Goal: Information Seeking & Learning: Compare options

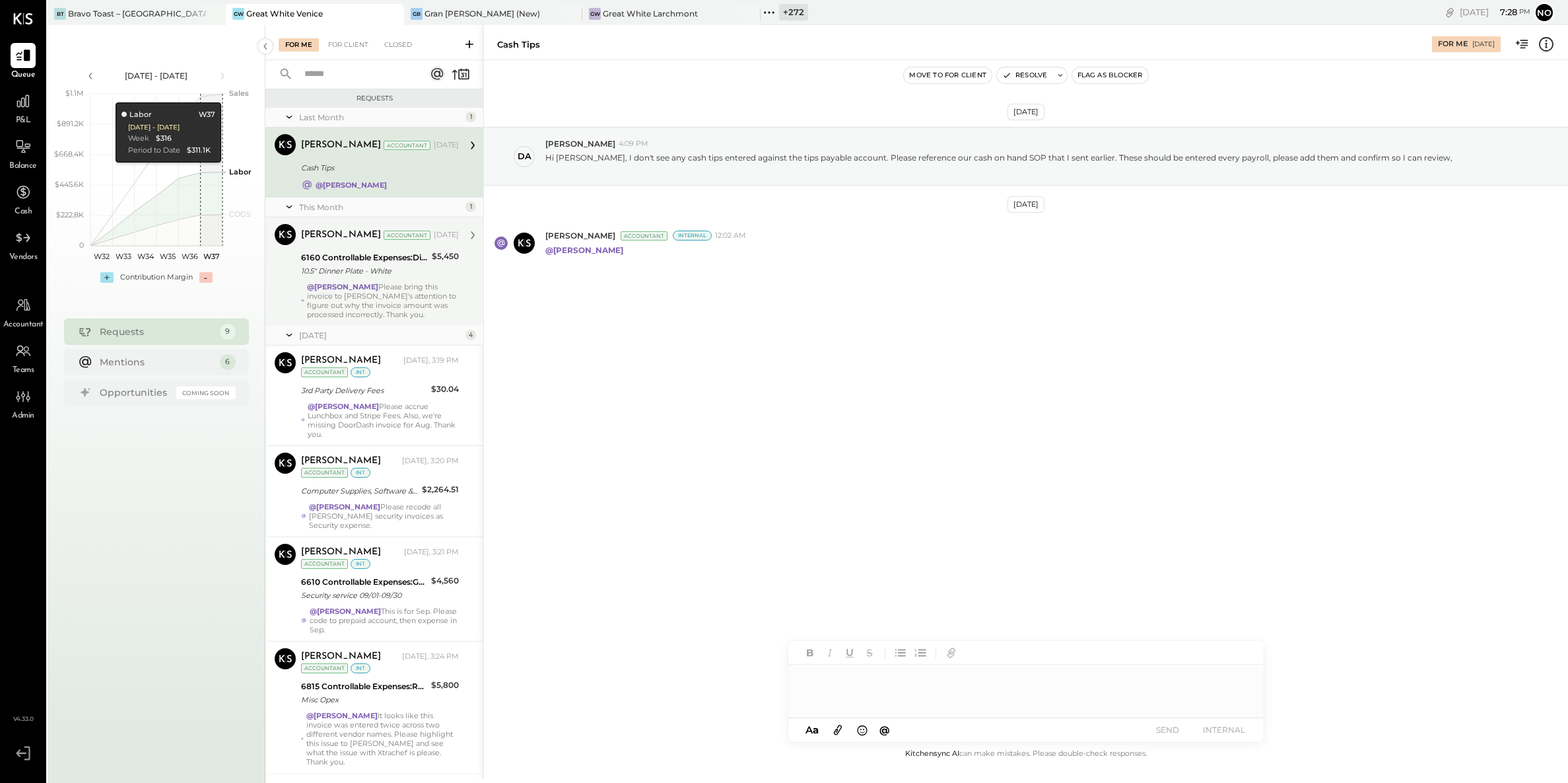
click at [344, 281] on div "[PERSON_NAME] Accountant [DATE] 6160 Controllable Expenses:Direct Operating Exp…" at bounding box center [380, 272] width 158 height 95
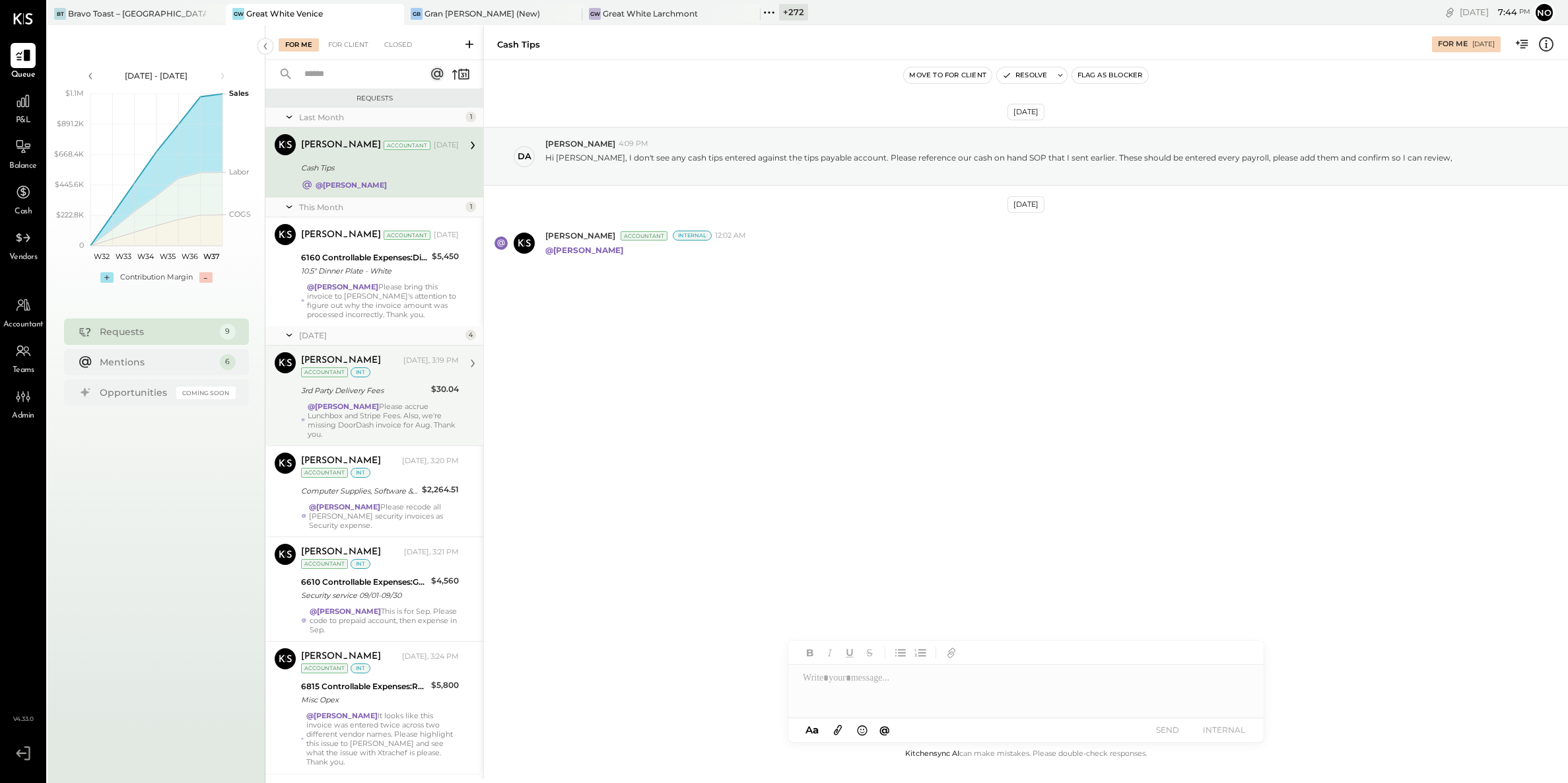
click at [369, 416] on div "@[PERSON_NAME] Please accrue Lunchbox and Stripe Fees. Also, we're missing Door…" at bounding box center [383, 420] width 151 height 37
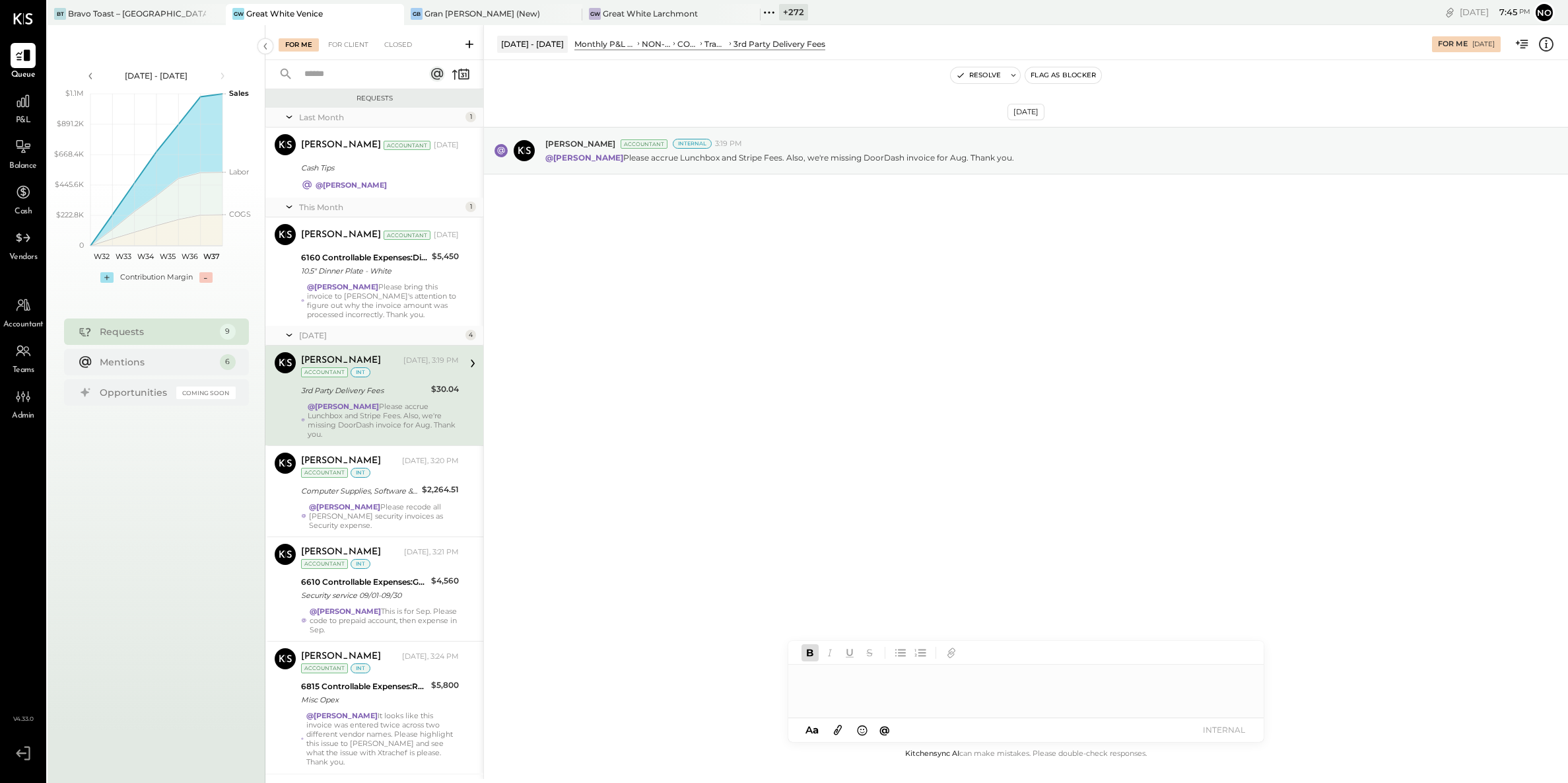
click at [887, 683] on div at bounding box center [1026, 691] width 476 height 53
type input "*****"
click at [895, 661] on span "Joseph Shin" at bounding box center [915, 663] width 103 height 12
drag, startPoint x: 881, startPoint y: 677, endPoint x: 1092, endPoint y: 677, distance: 211.0
click at [1092, 677] on div "**********" at bounding box center [1026, 691] width 476 height 53
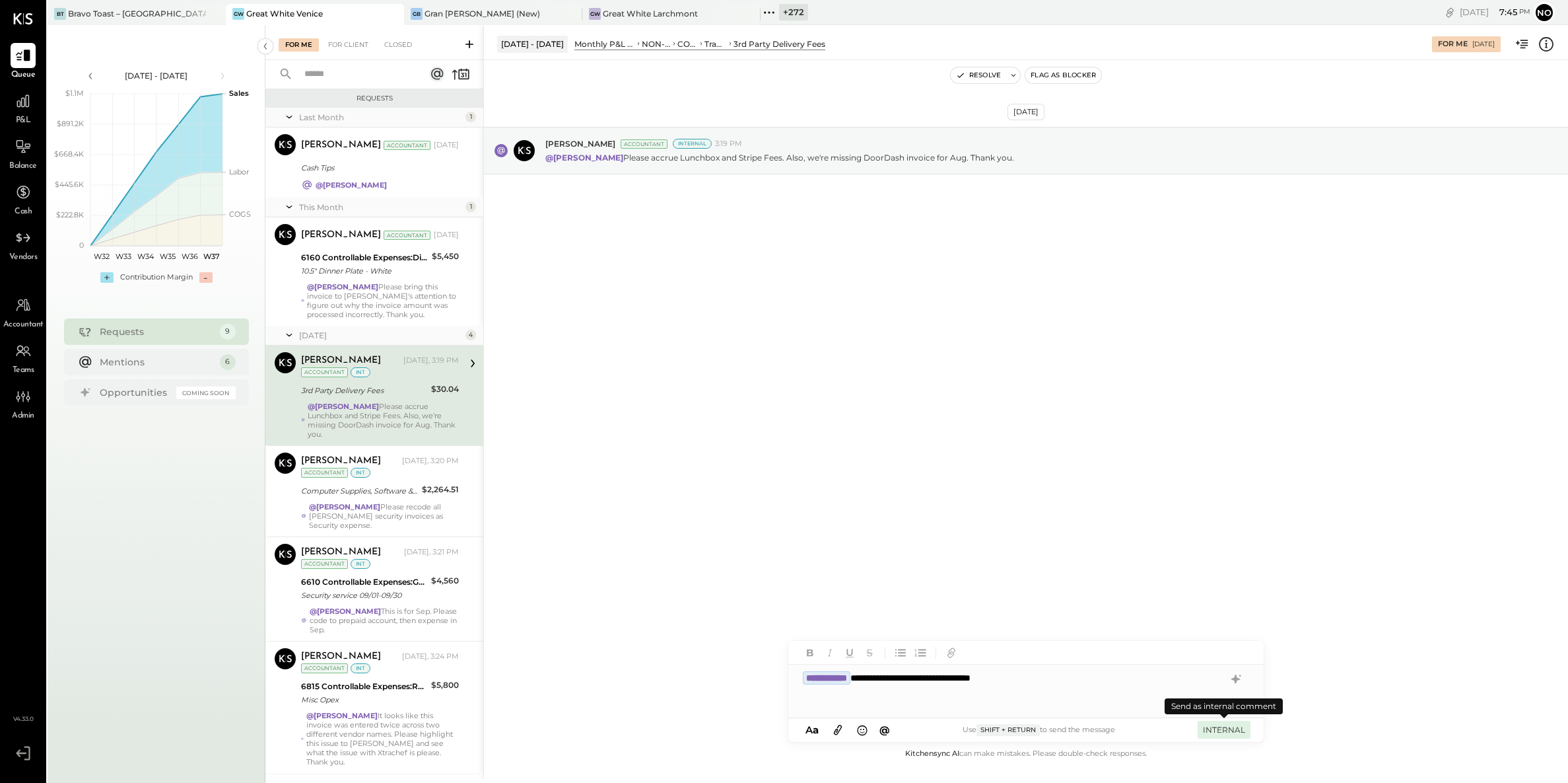
click at [1226, 731] on button "INTERNAL" at bounding box center [1224, 729] width 53 height 18
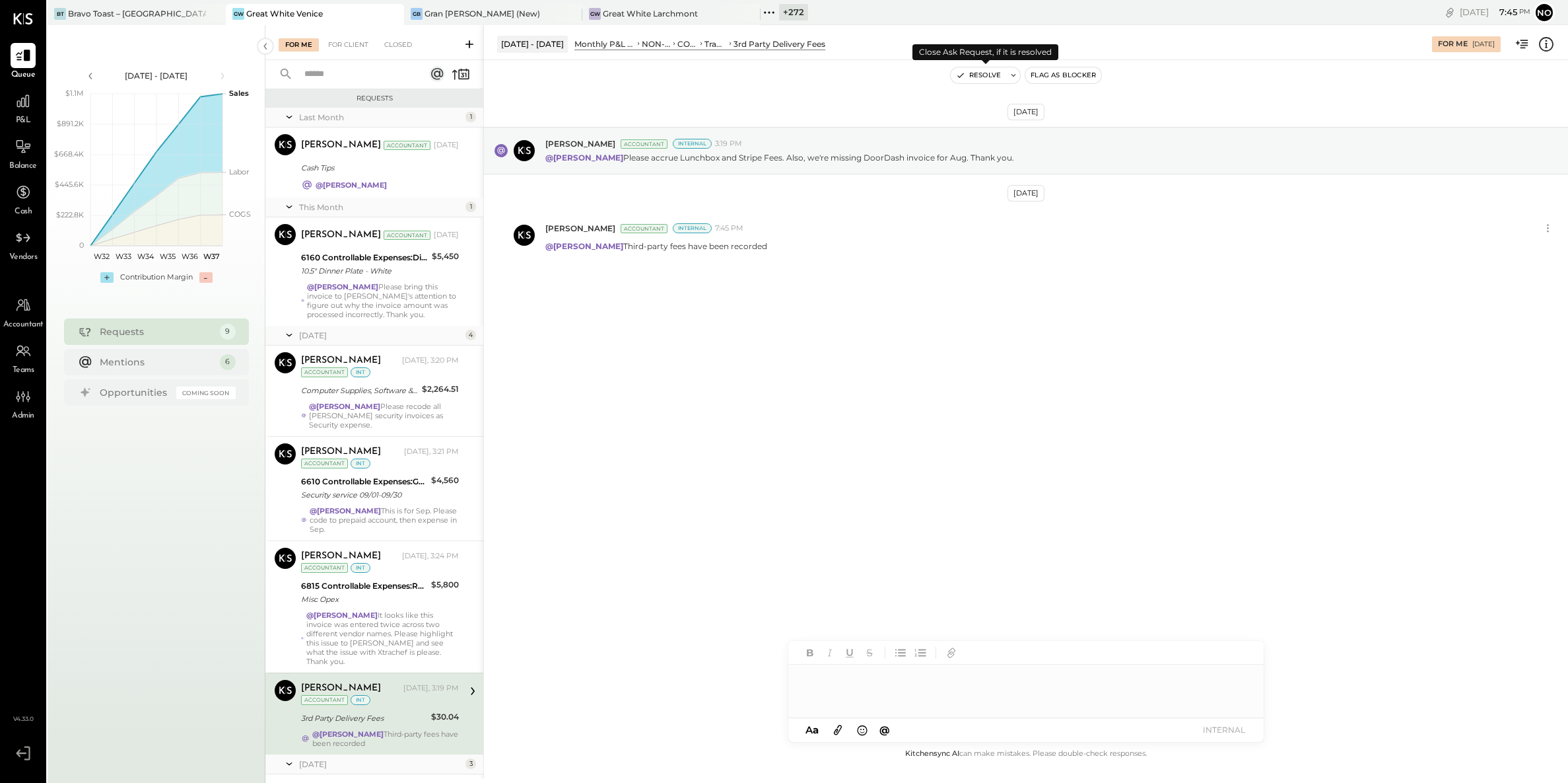
click at [989, 75] on button "Resolve" at bounding box center [979, 76] width 56 height 16
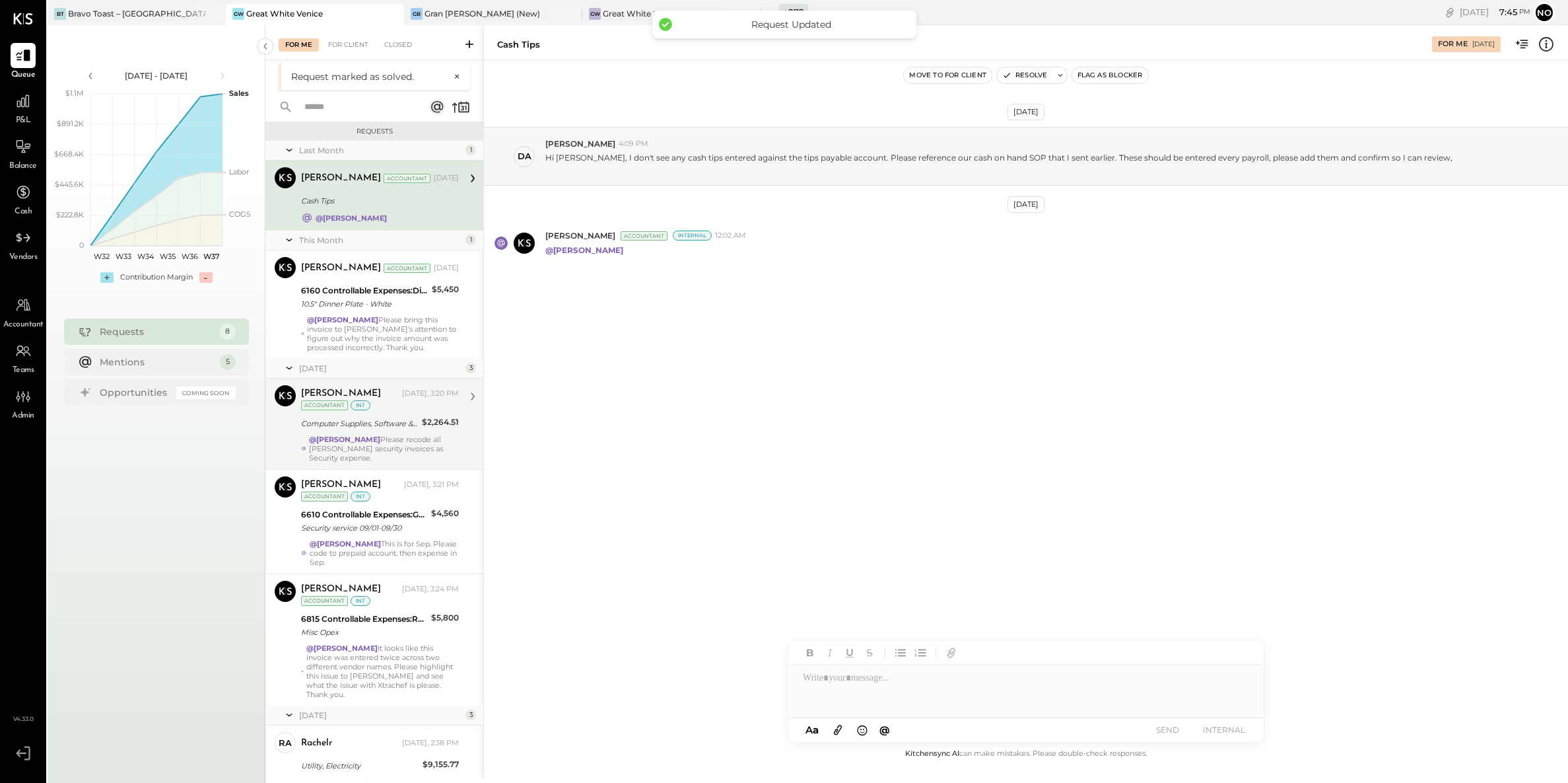
click at [410, 452] on div "@Noemi Balmaceda Please recode all Ana security invoices as Security expense." at bounding box center [384, 449] width 150 height 28
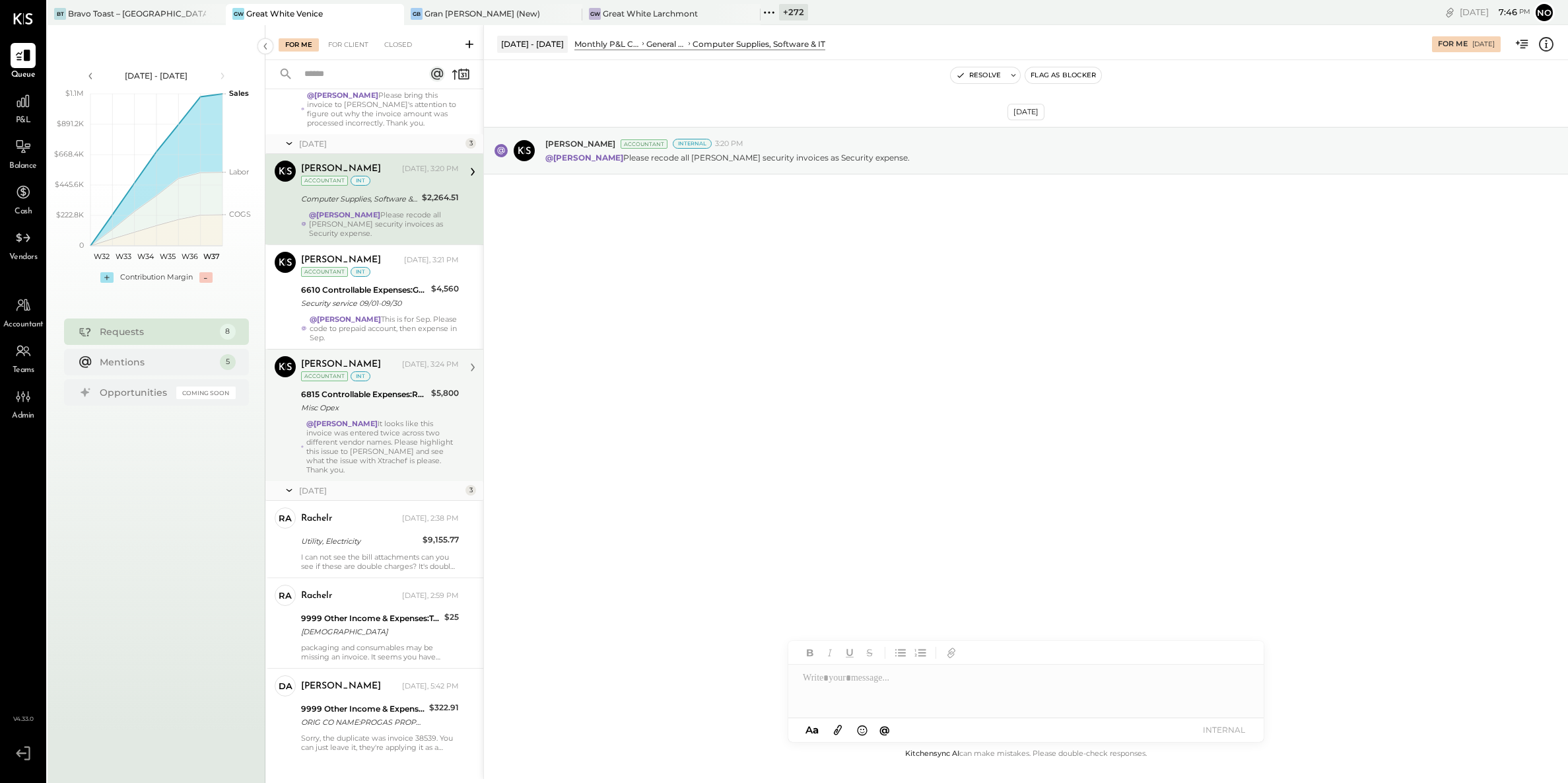
scroll to position [208, 0]
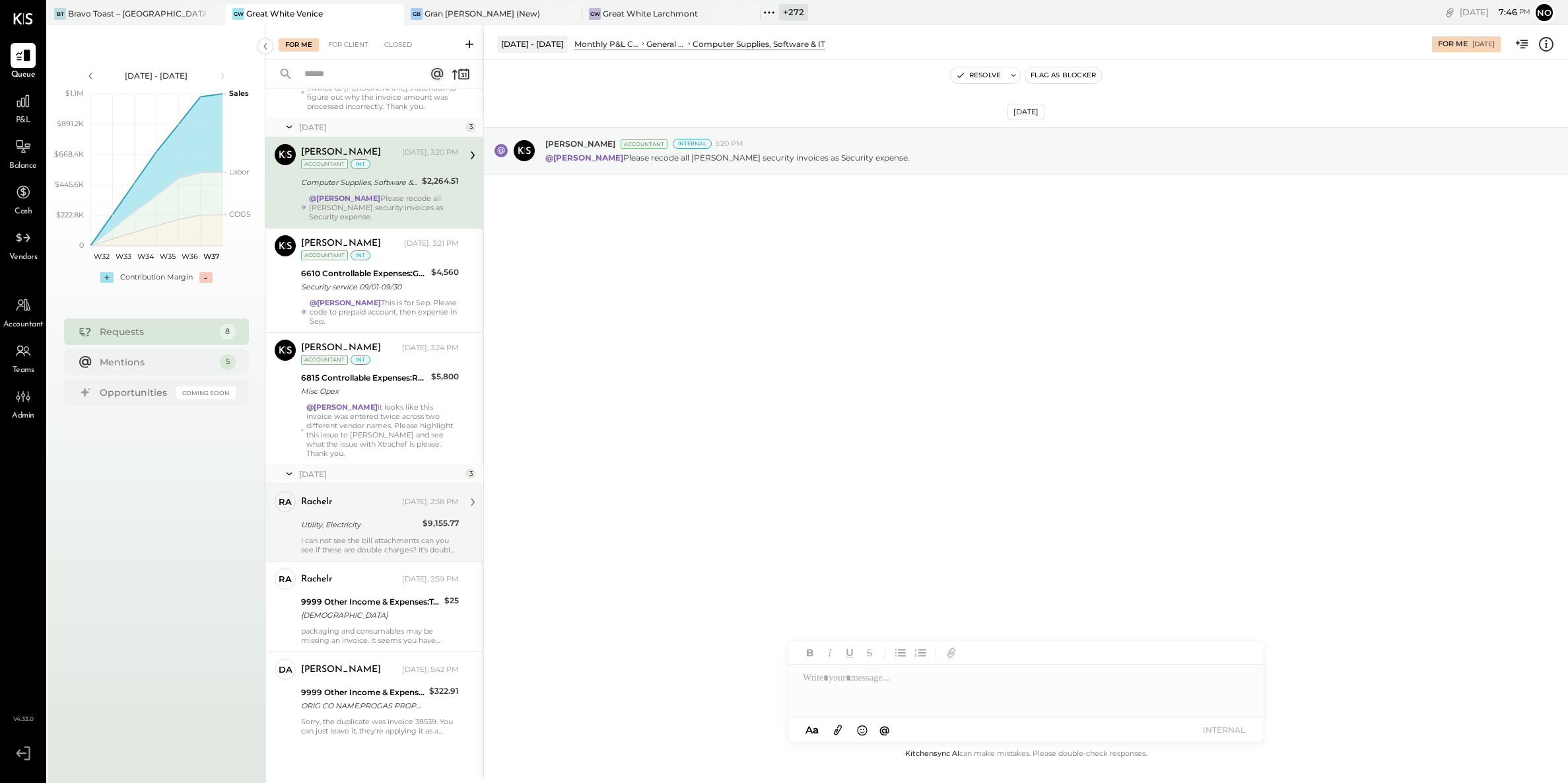
click at [368, 519] on div "Utility, Electricity" at bounding box center [360, 525] width 117 height 13
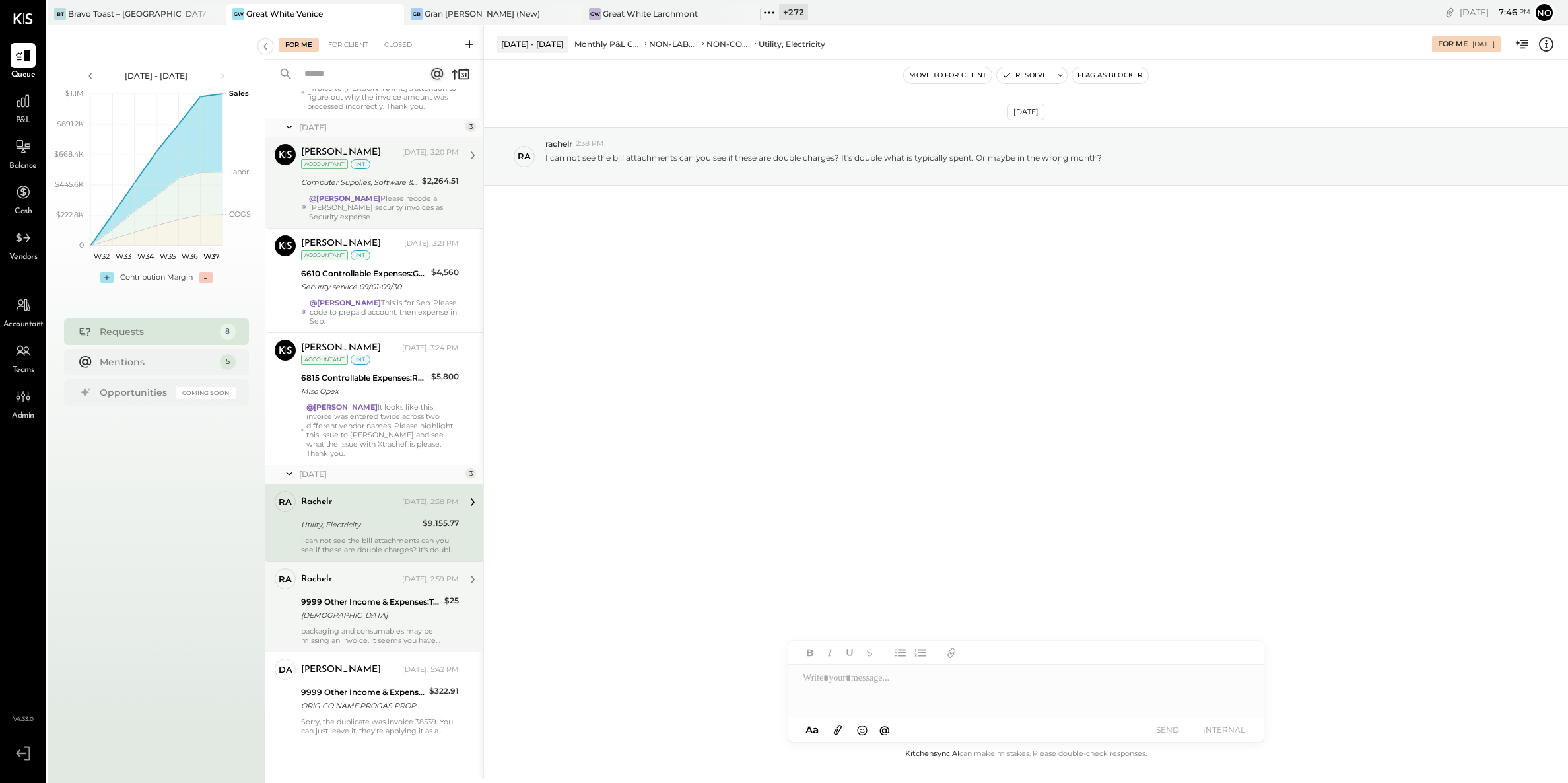
click at [373, 609] on div "[DEMOGRAPHIC_DATA]" at bounding box center [371, 615] width 139 height 13
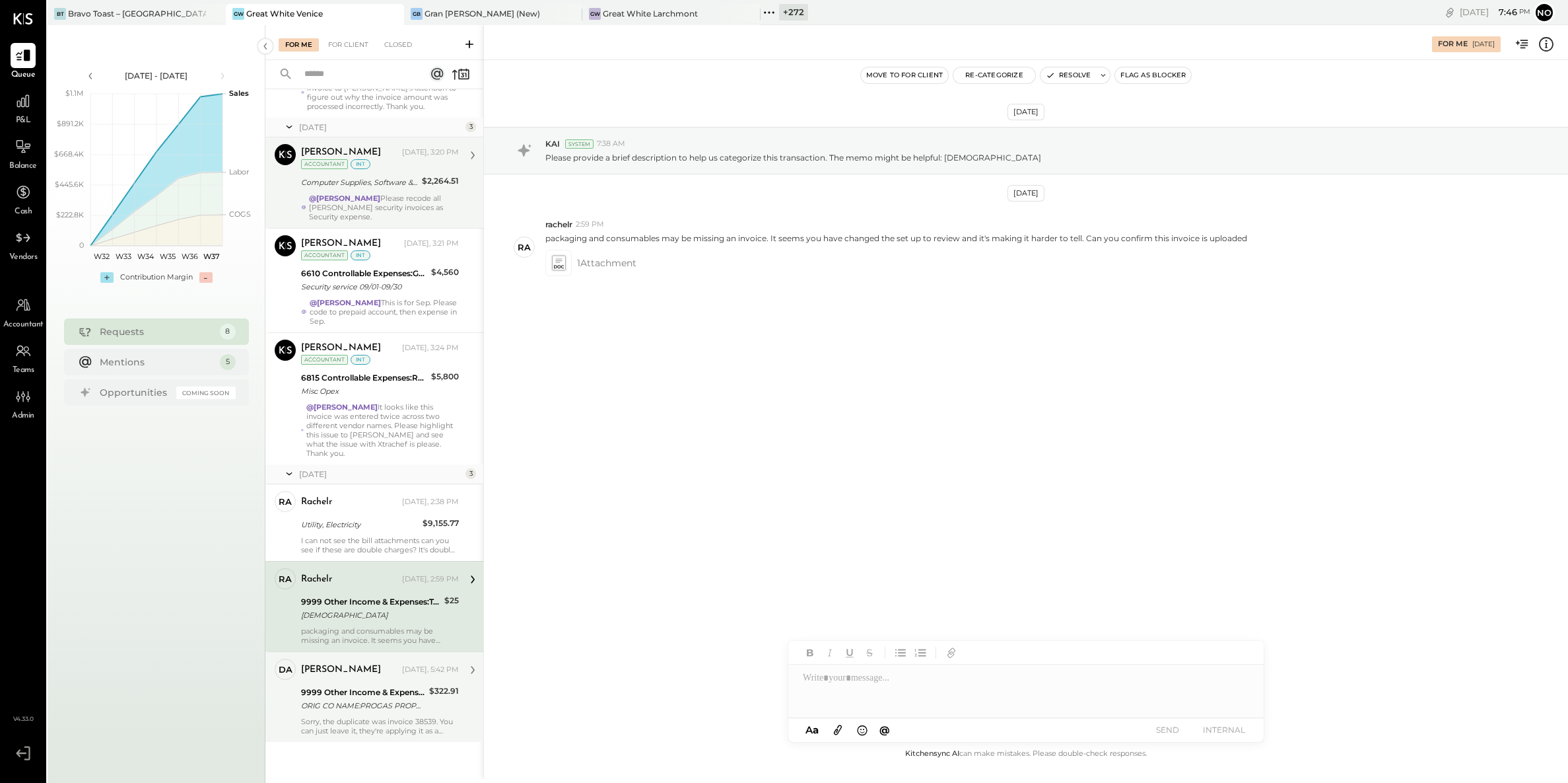
click at [366, 686] on div "9999 Other Income & Expenses:To Be Classified" at bounding box center [363, 692] width 124 height 13
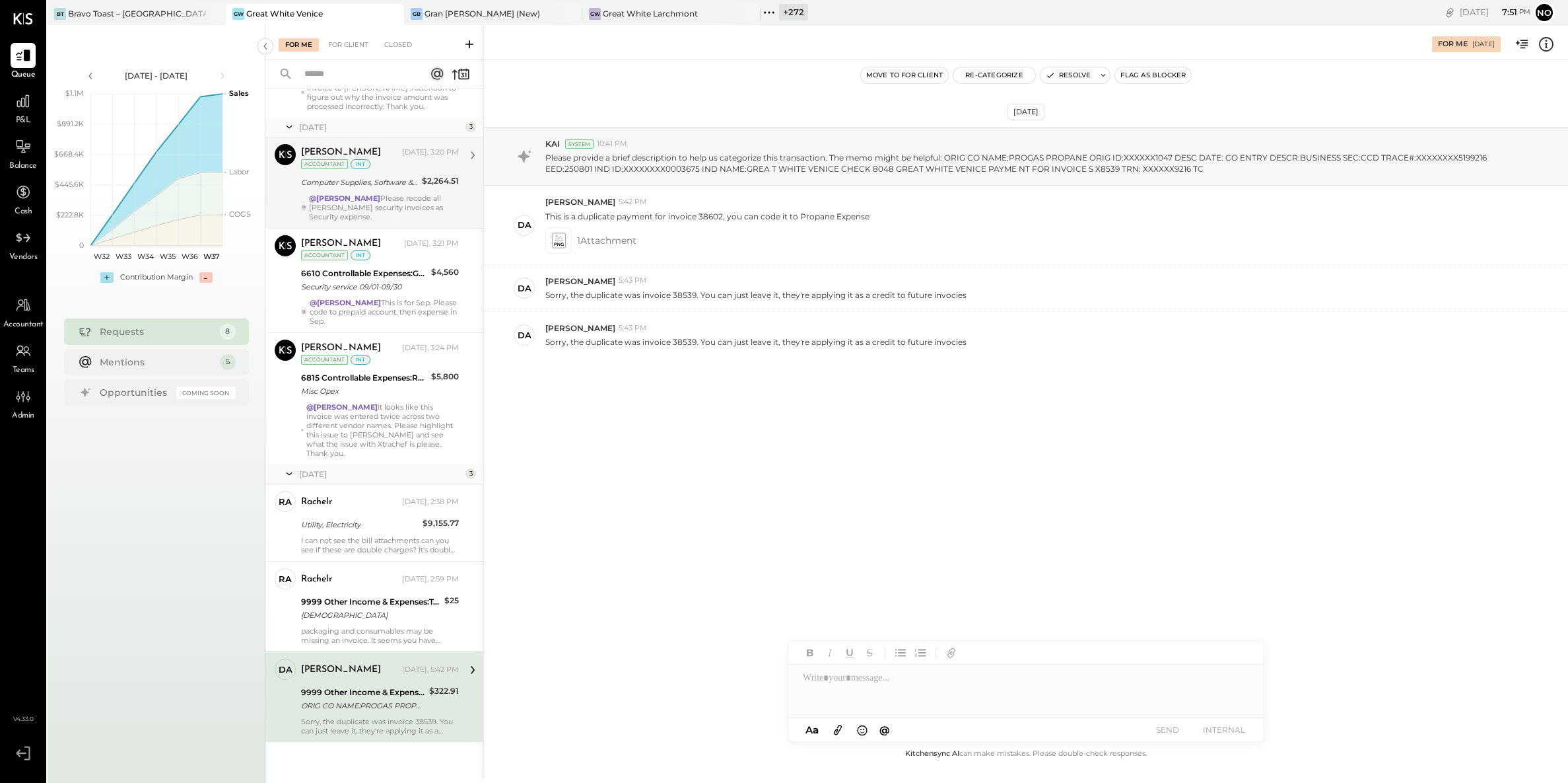
click at [983, 78] on button "Re-Categorize" at bounding box center [994, 76] width 82 height 16
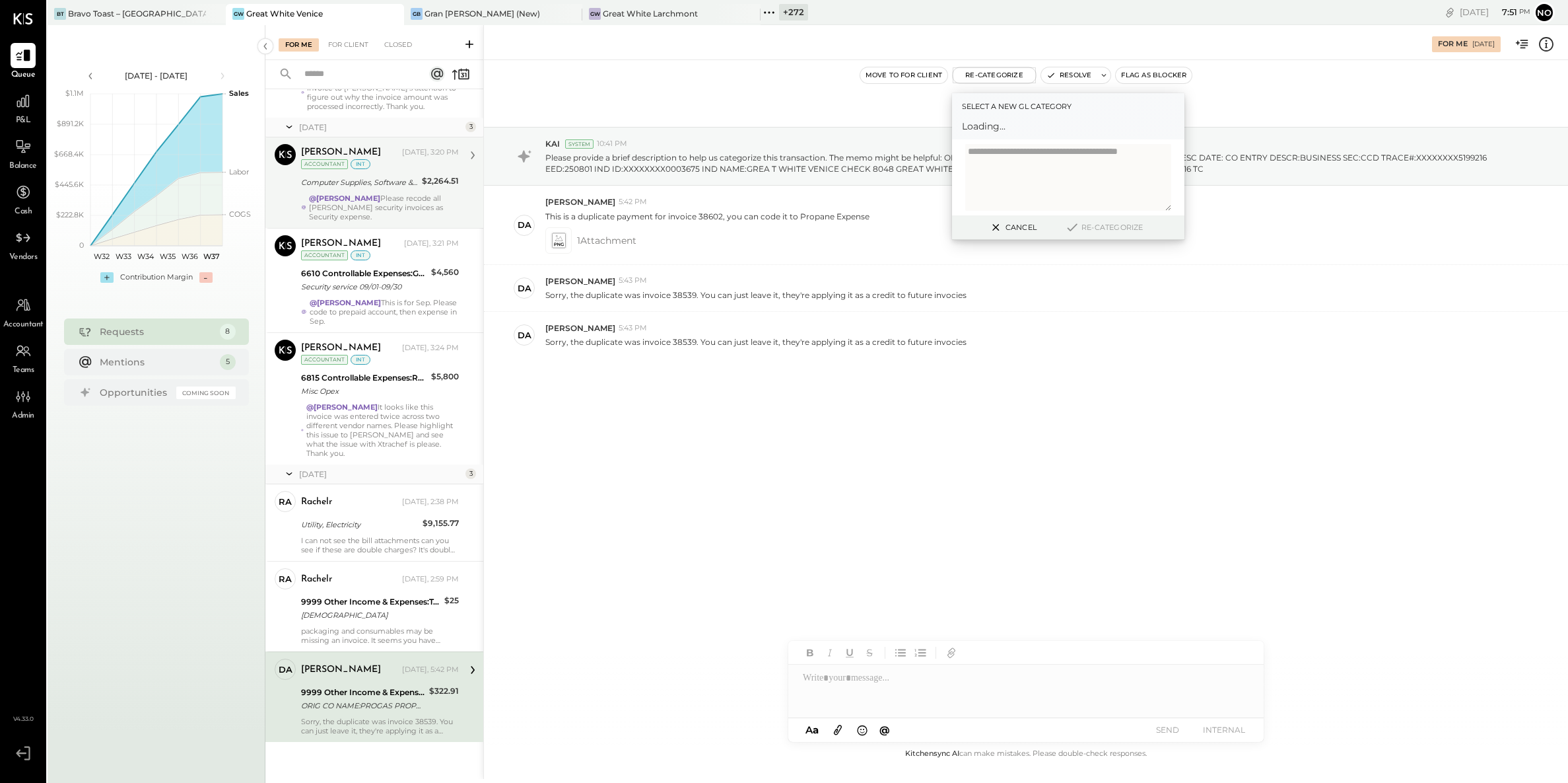
click at [1010, 124] on span "Loading..." at bounding box center [1068, 126] width 212 height 13
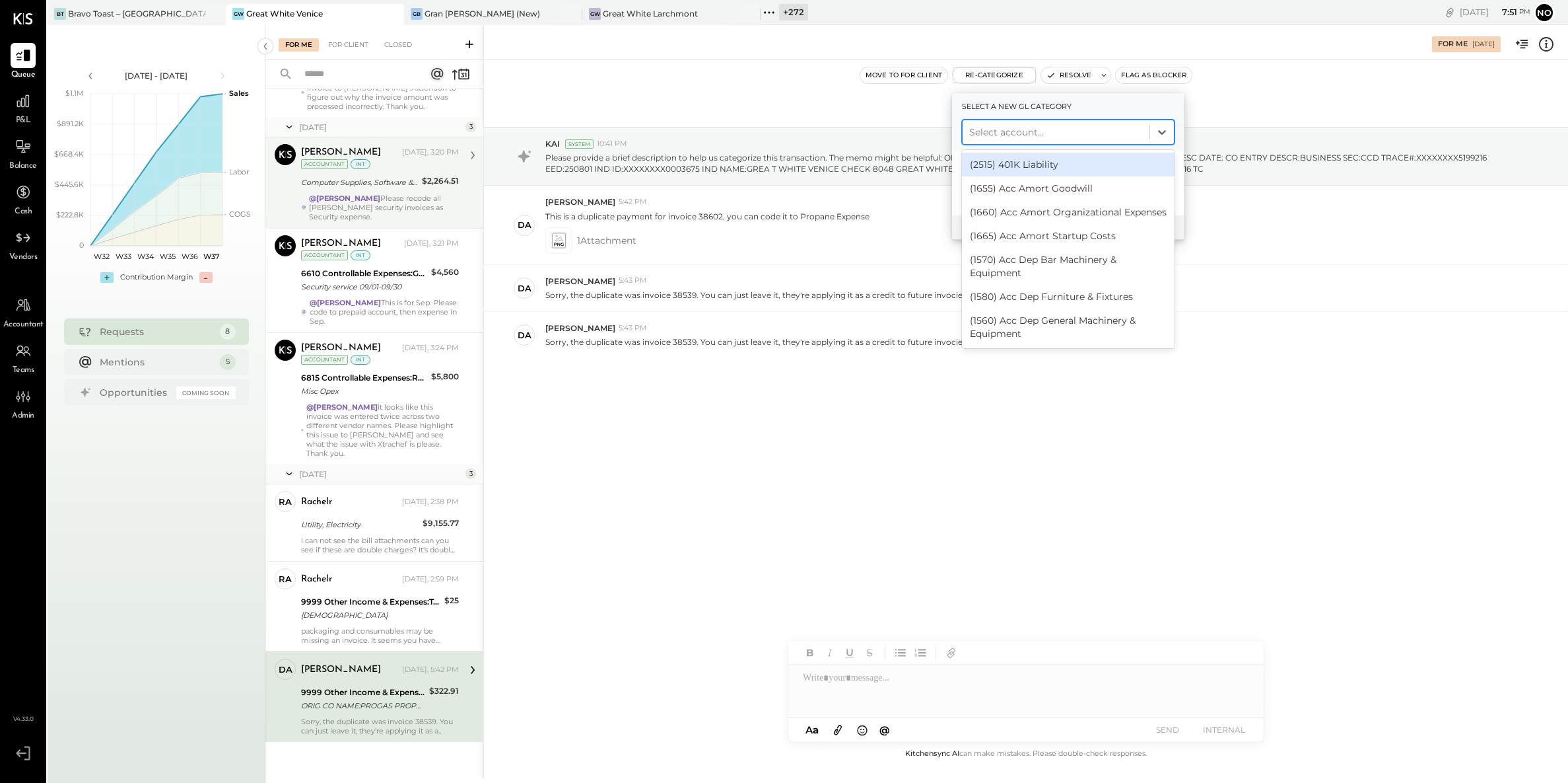
click at [998, 126] on div at bounding box center [1056, 132] width 174 height 16
type input "*******"
click at [1013, 164] on div "(6175) Propane" at bounding box center [1068, 164] width 212 height 23
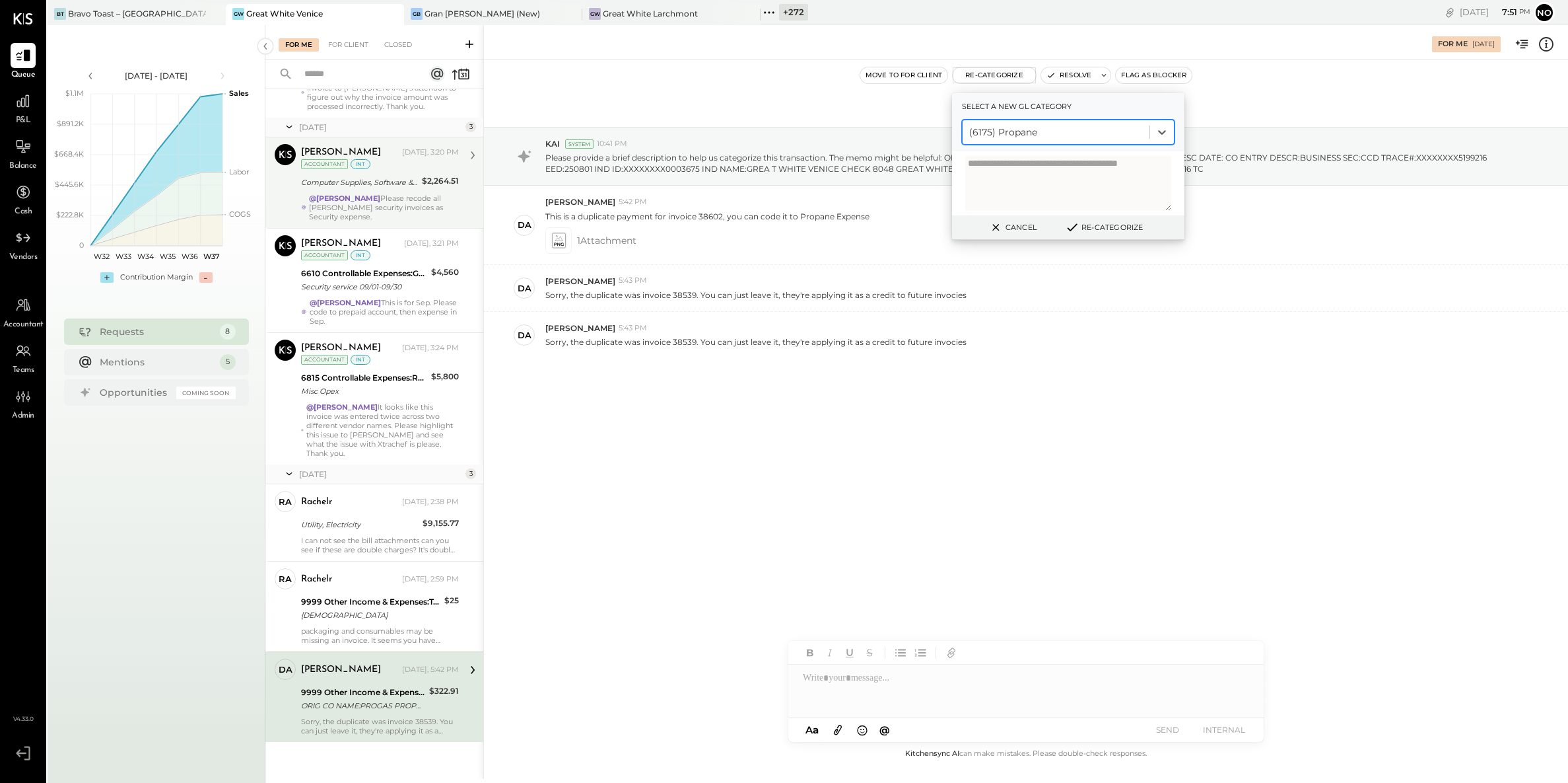
click at [1015, 226] on button "Cancel" at bounding box center [1013, 227] width 57 height 17
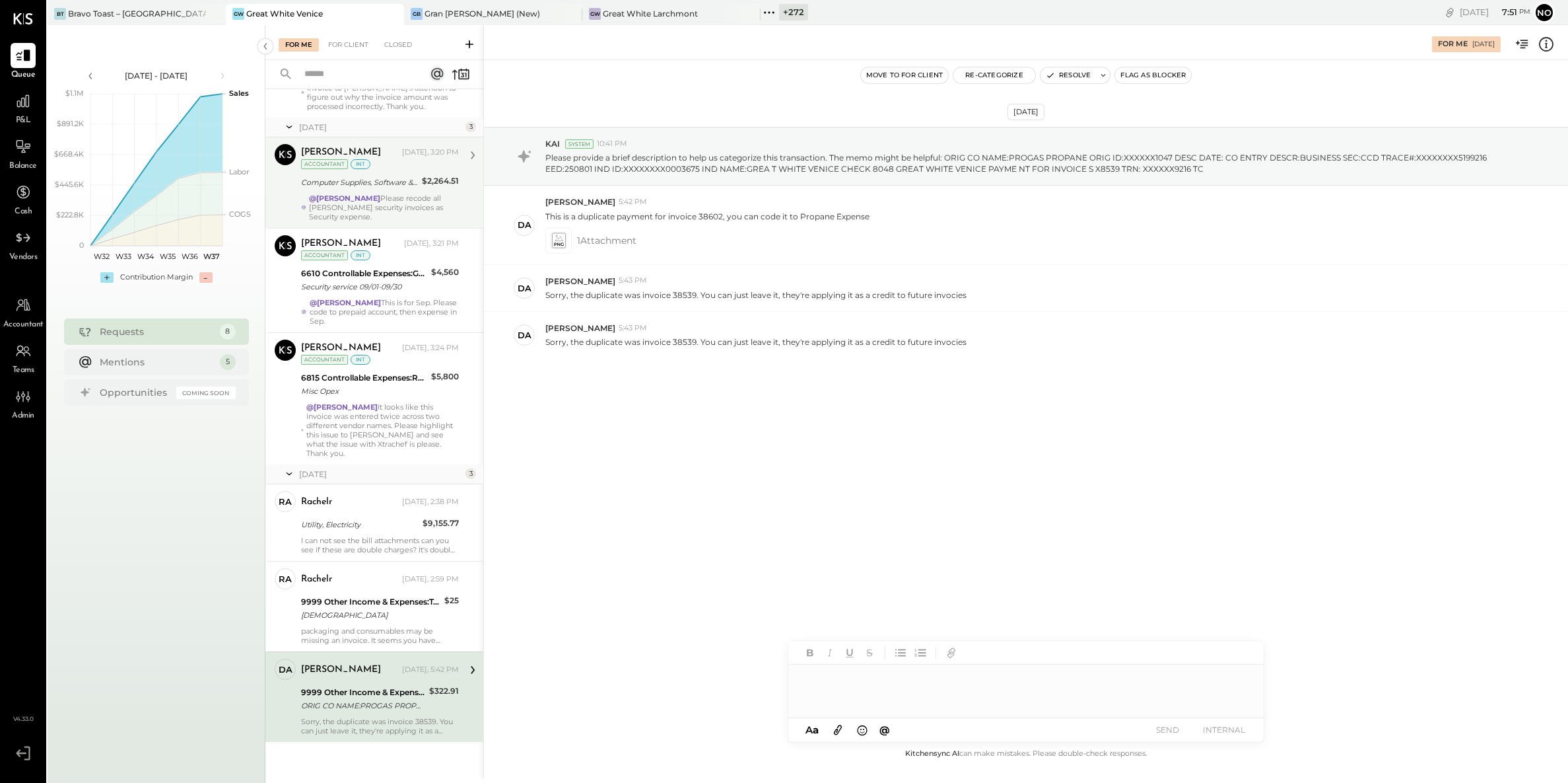
click at [868, 685] on div at bounding box center [1026, 691] width 476 height 53
click at [873, 658] on span "[PERSON_NAME]" at bounding box center [915, 663] width 103 height 12
click at [958, 678] on div "**********" at bounding box center [1026, 691] width 476 height 53
click at [1033, 672] on div "**********" at bounding box center [1026, 691] width 476 height 53
click at [1035, 680] on div "**********" at bounding box center [1026, 691] width 476 height 53
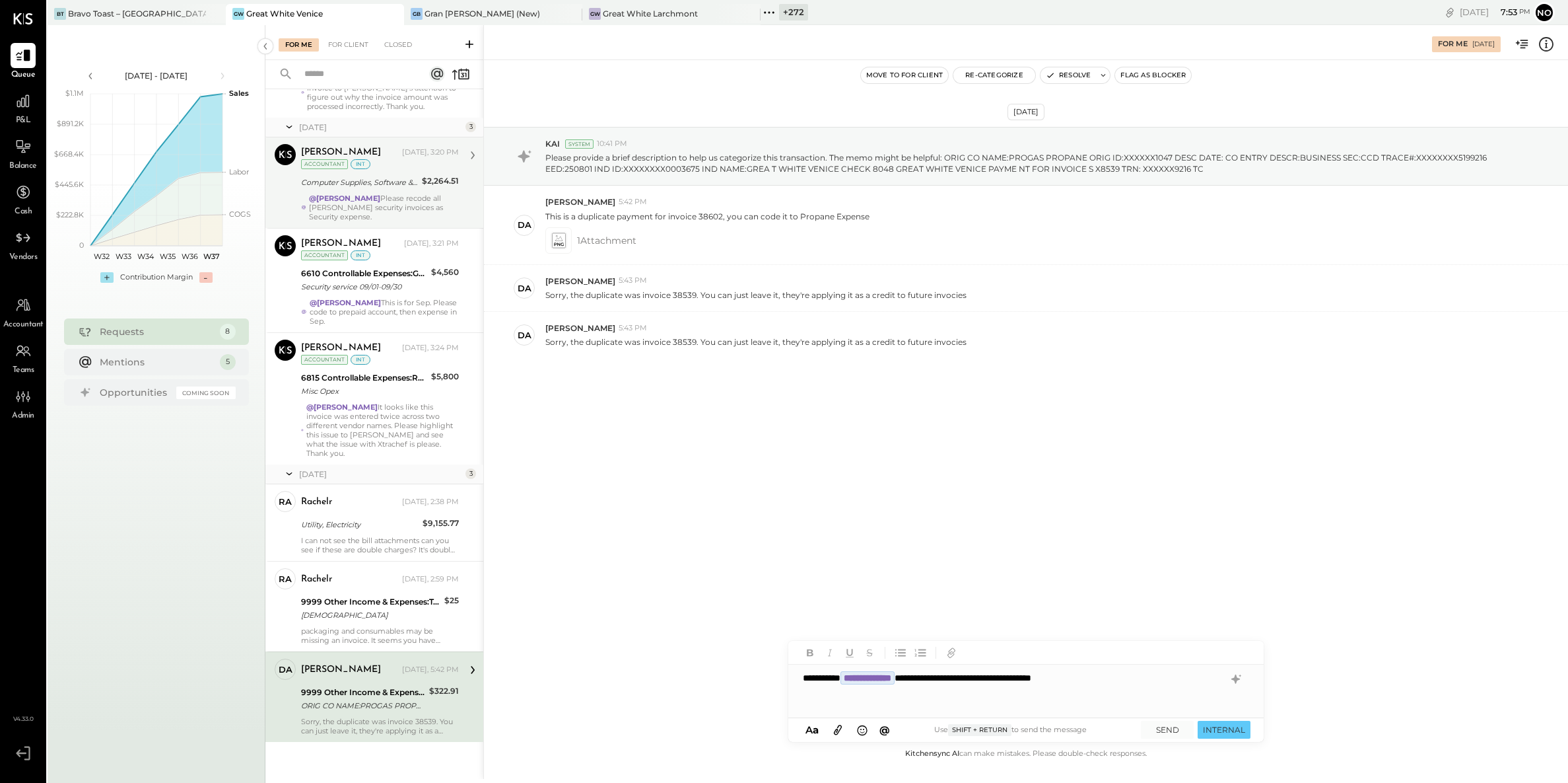
drag, startPoint x: 942, startPoint y: 674, endPoint x: 1185, endPoint y: 680, distance: 243.1
click at [1192, 681] on div "**********" at bounding box center [1026, 691] width 476 height 53
drag, startPoint x: 1152, startPoint y: 678, endPoint x: 945, endPoint y: 679, distance: 207.0
click at [945, 679] on div "**********" at bounding box center [1026, 691] width 476 height 53
click at [1170, 726] on button "SEND" at bounding box center [1167, 729] width 53 height 18
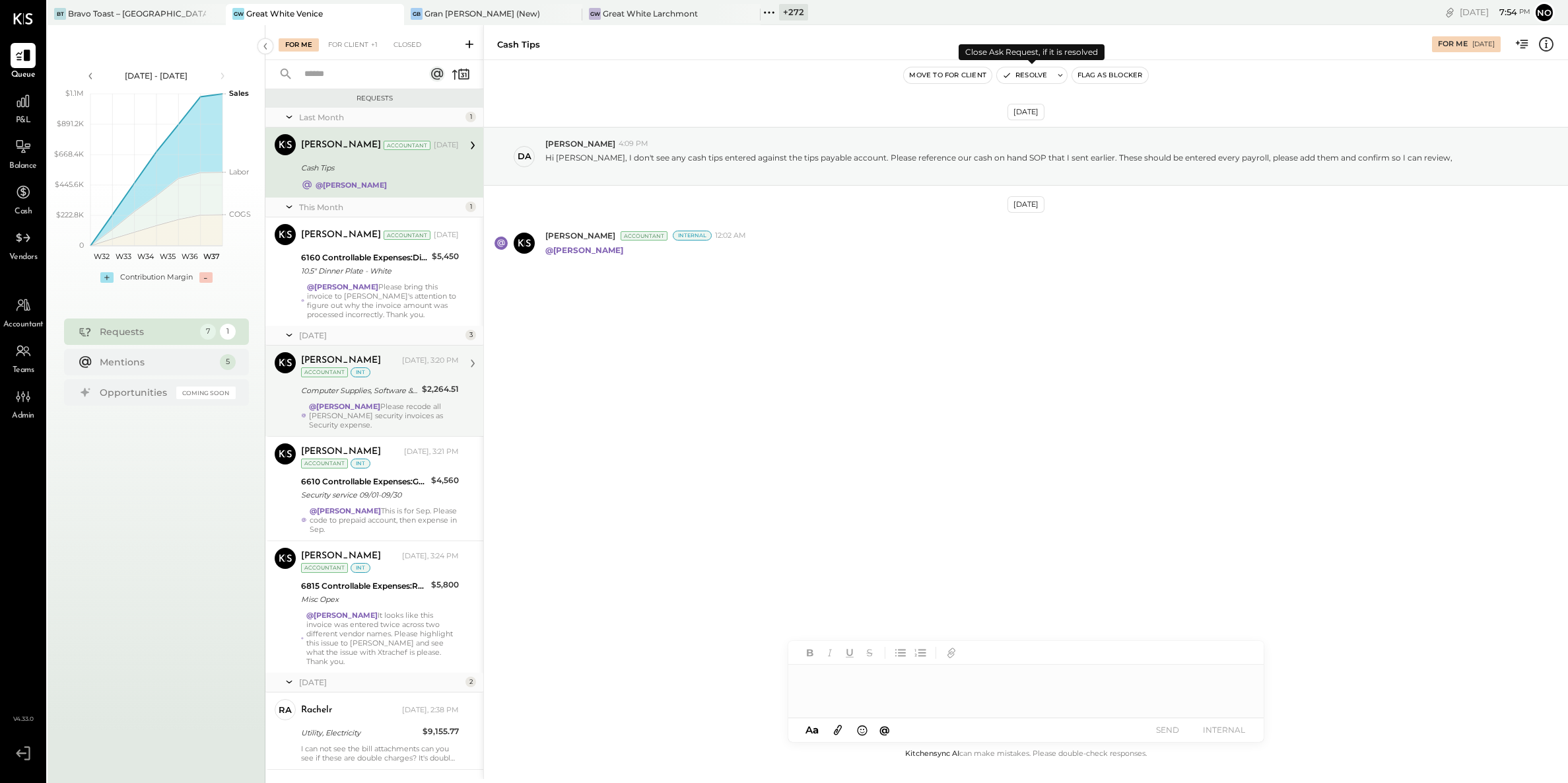
click at [1027, 80] on button "Resolve" at bounding box center [1025, 76] width 56 height 16
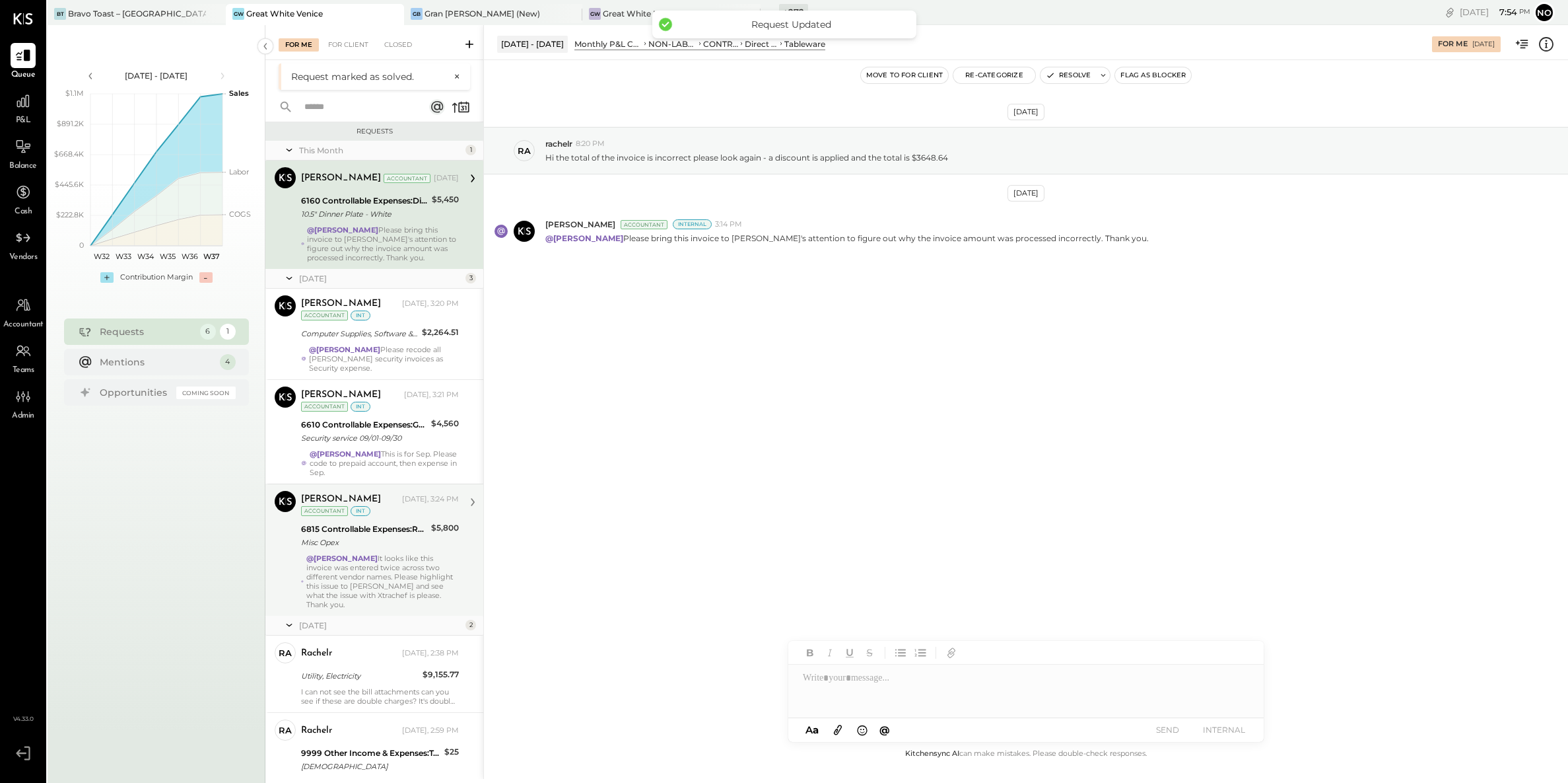
scroll to position [27, 0]
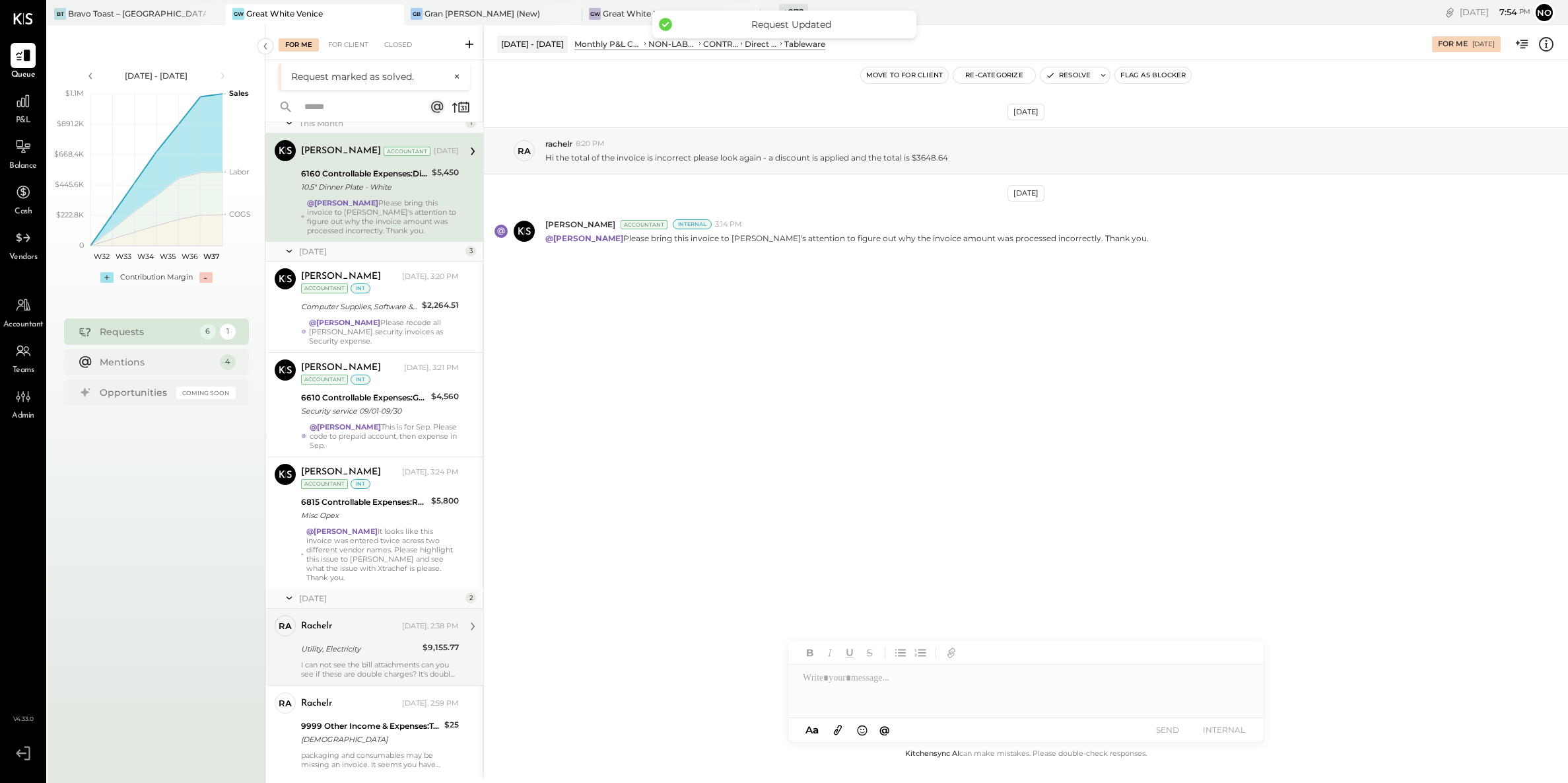
click at [357, 642] on div "Utility, Electricity" at bounding box center [360, 649] width 117 height 13
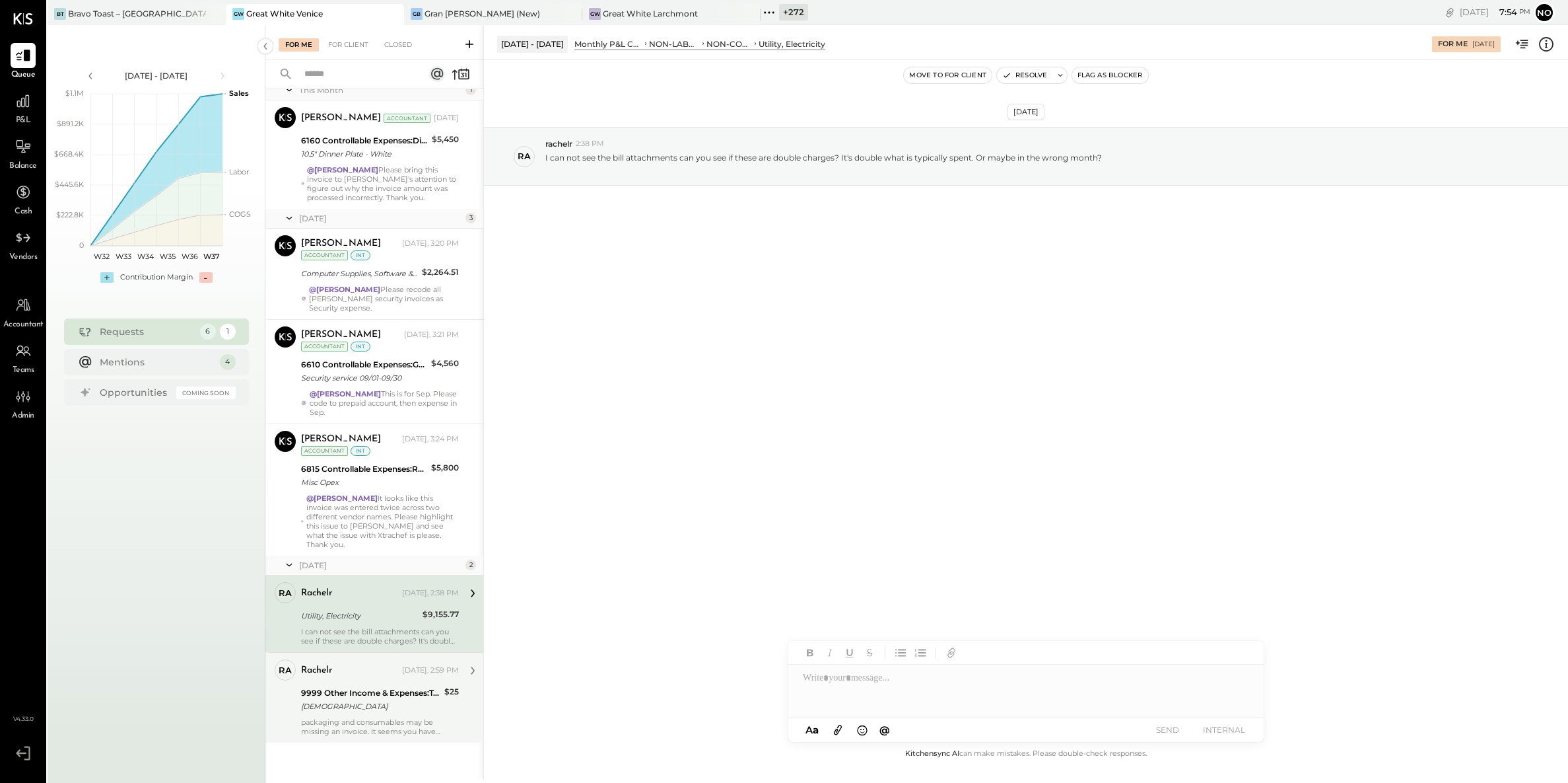
click at [355, 690] on div "9999 Other Income & Expenses:To Be Classified" at bounding box center [371, 693] width 139 height 13
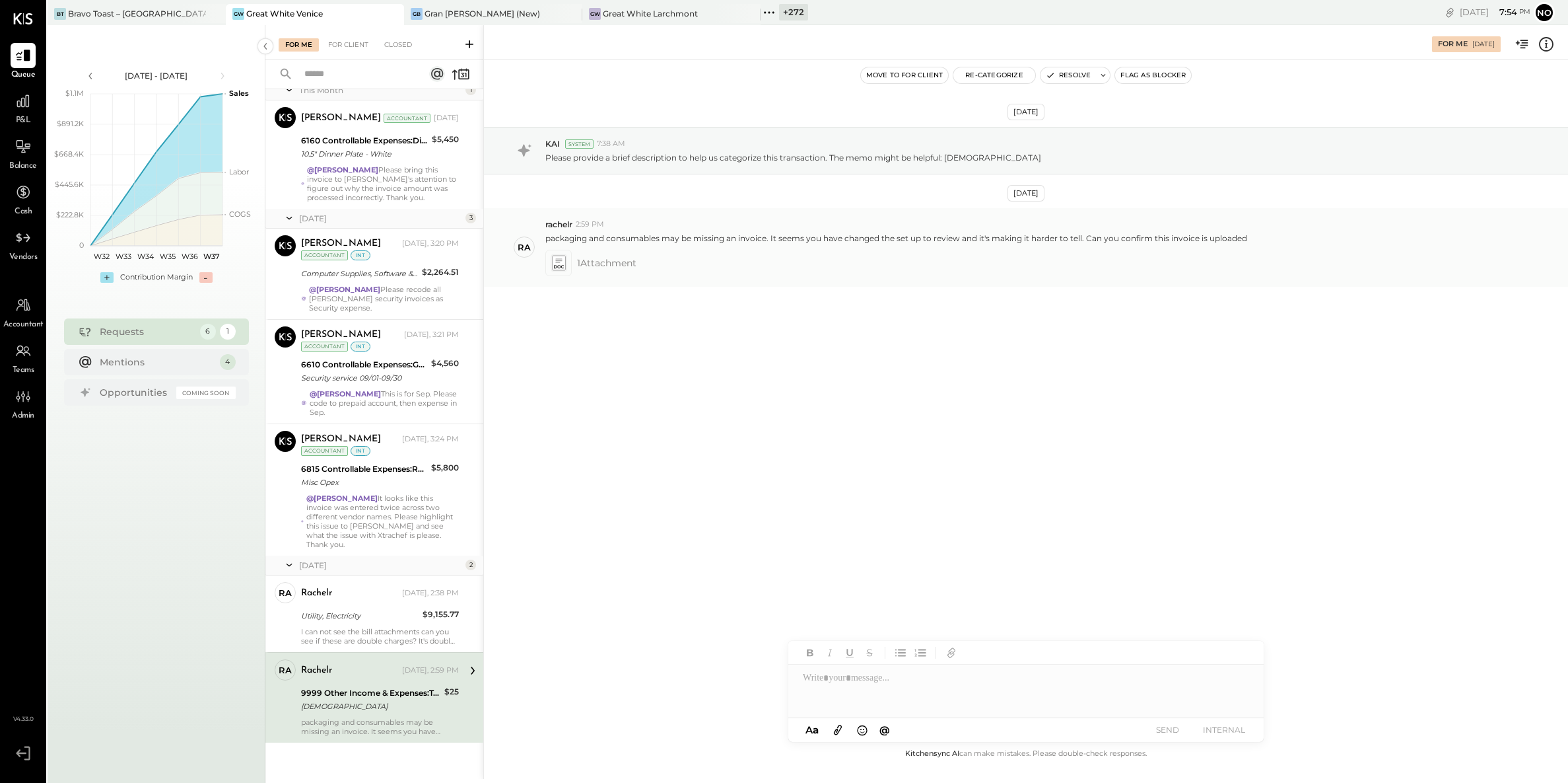
click at [563, 263] on icon at bounding box center [558, 262] width 14 height 15
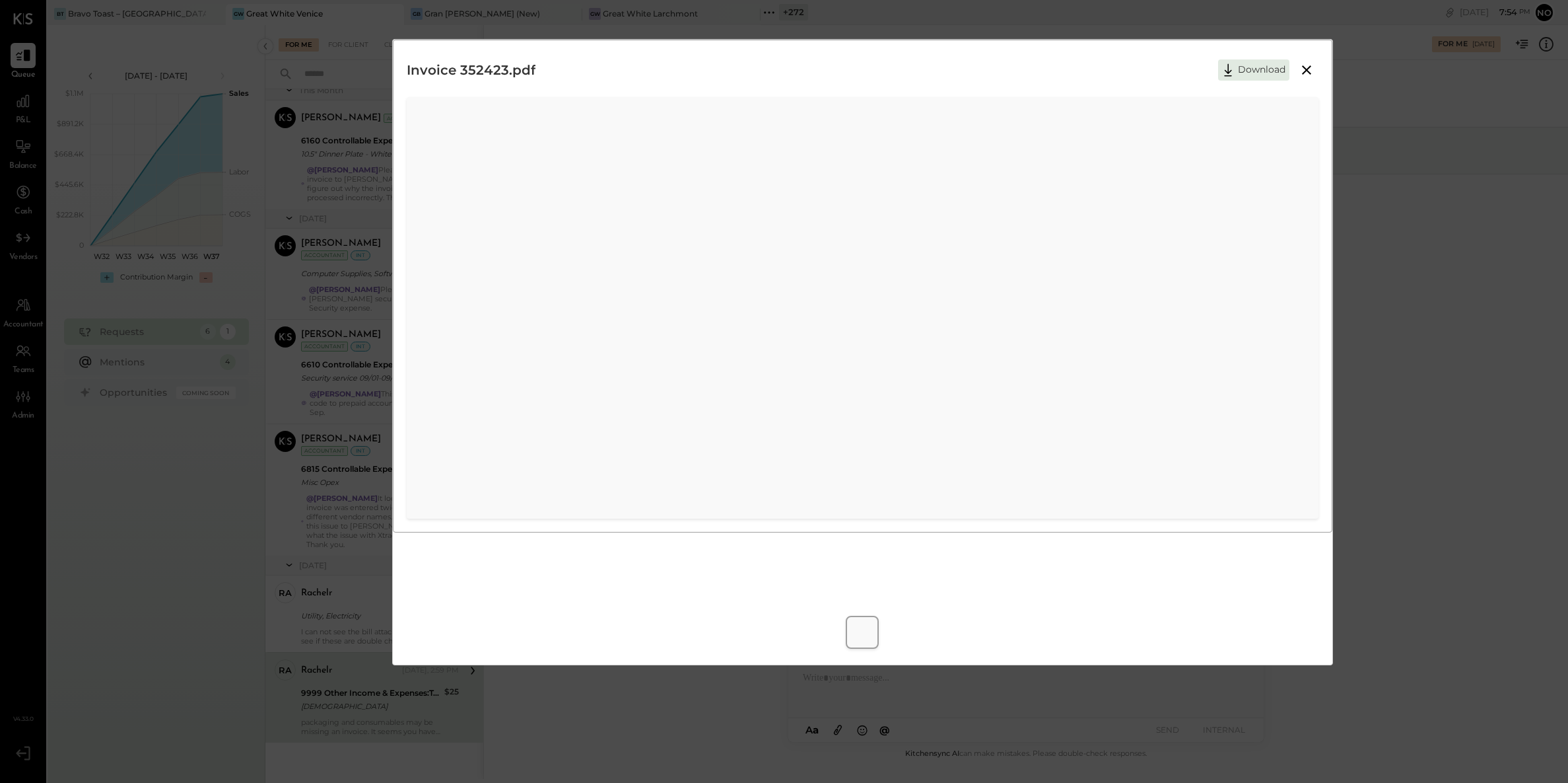
click at [1312, 71] on icon at bounding box center [1307, 70] width 16 height 16
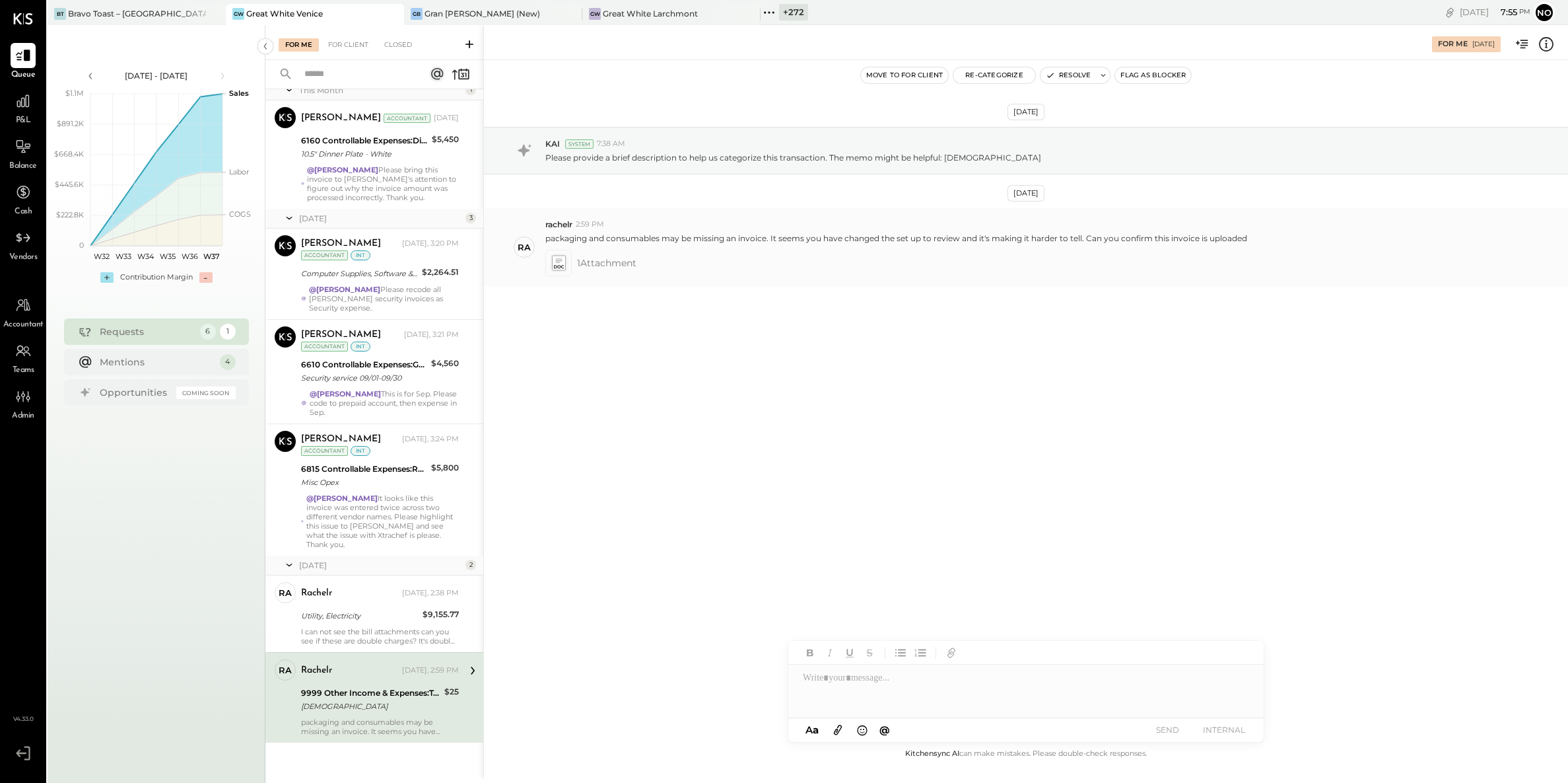
click at [561, 263] on icon at bounding box center [558, 262] width 14 height 15
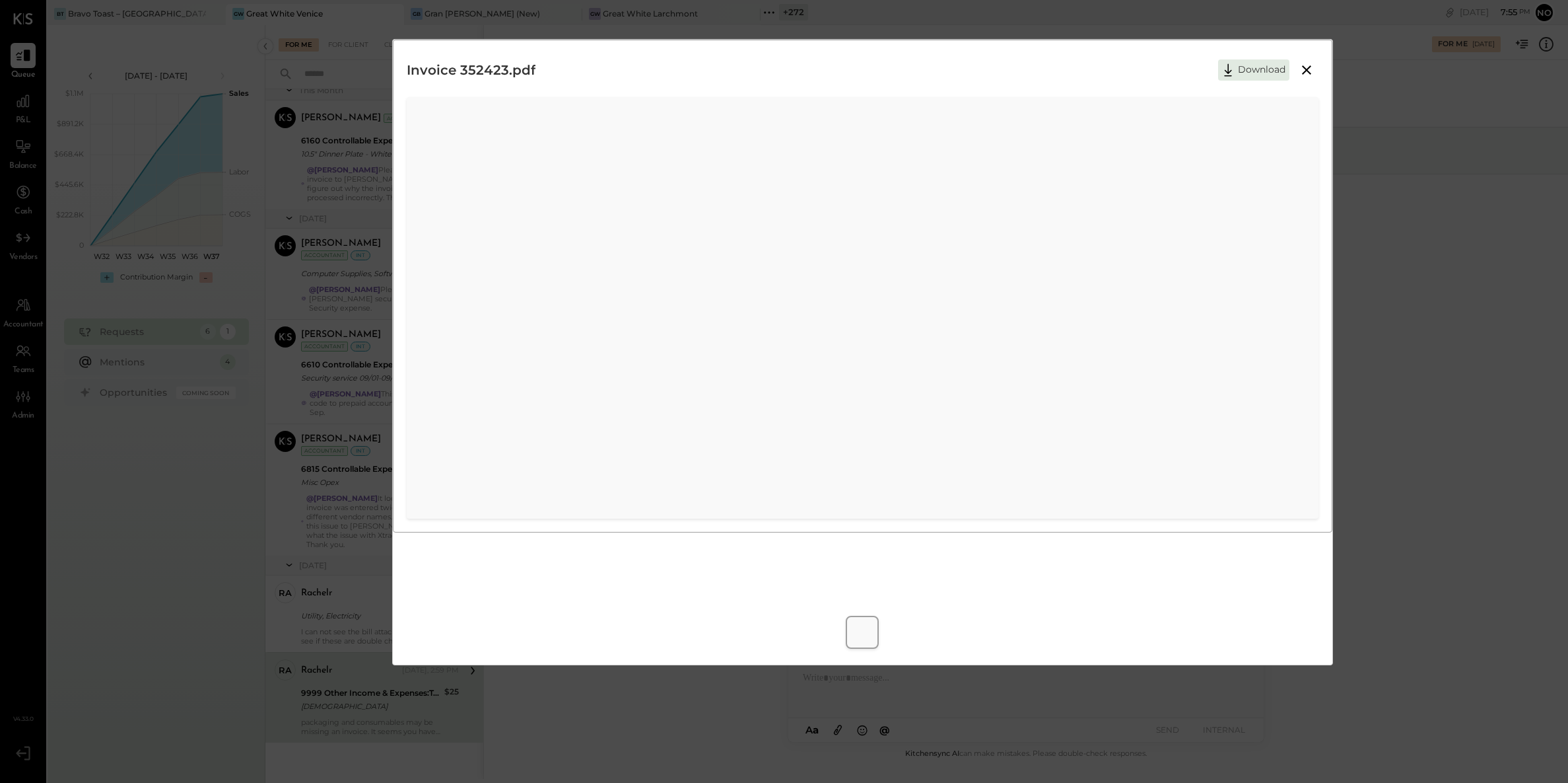
click at [1301, 70] on icon at bounding box center [1307, 70] width 16 height 16
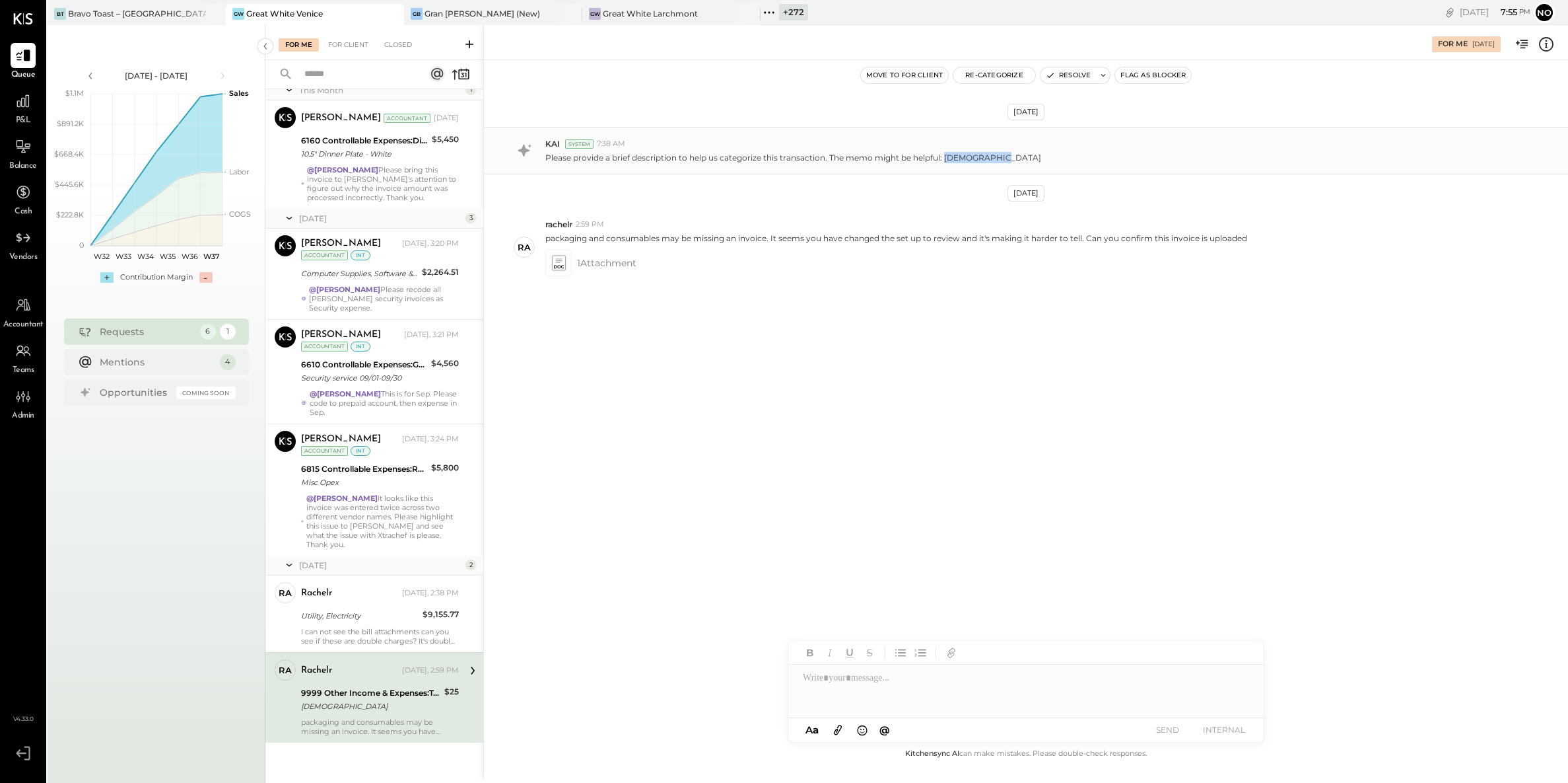
drag, startPoint x: 946, startPoint y: 157, endPoint x: 1007, endPoint y: 161, distance: 61.1
click at [1007, 161] on div "Please provide a brief description to help us categorize this transaction. The …" at bounding box center [1051, 156] width 1013 height 14
copy p "[DEMOGRAPHIC_DATA]"
drag, startPoint x: 544, startPoint y: 242, endPoint x: 769, endPoint y: 238, distance: 225.0
click at [769, 238] on div "ra rachelr 2:59 PM packaging and consumables may be missing an invoice. It seem…" at bounding box center [1027, 247] width 1084 height 78
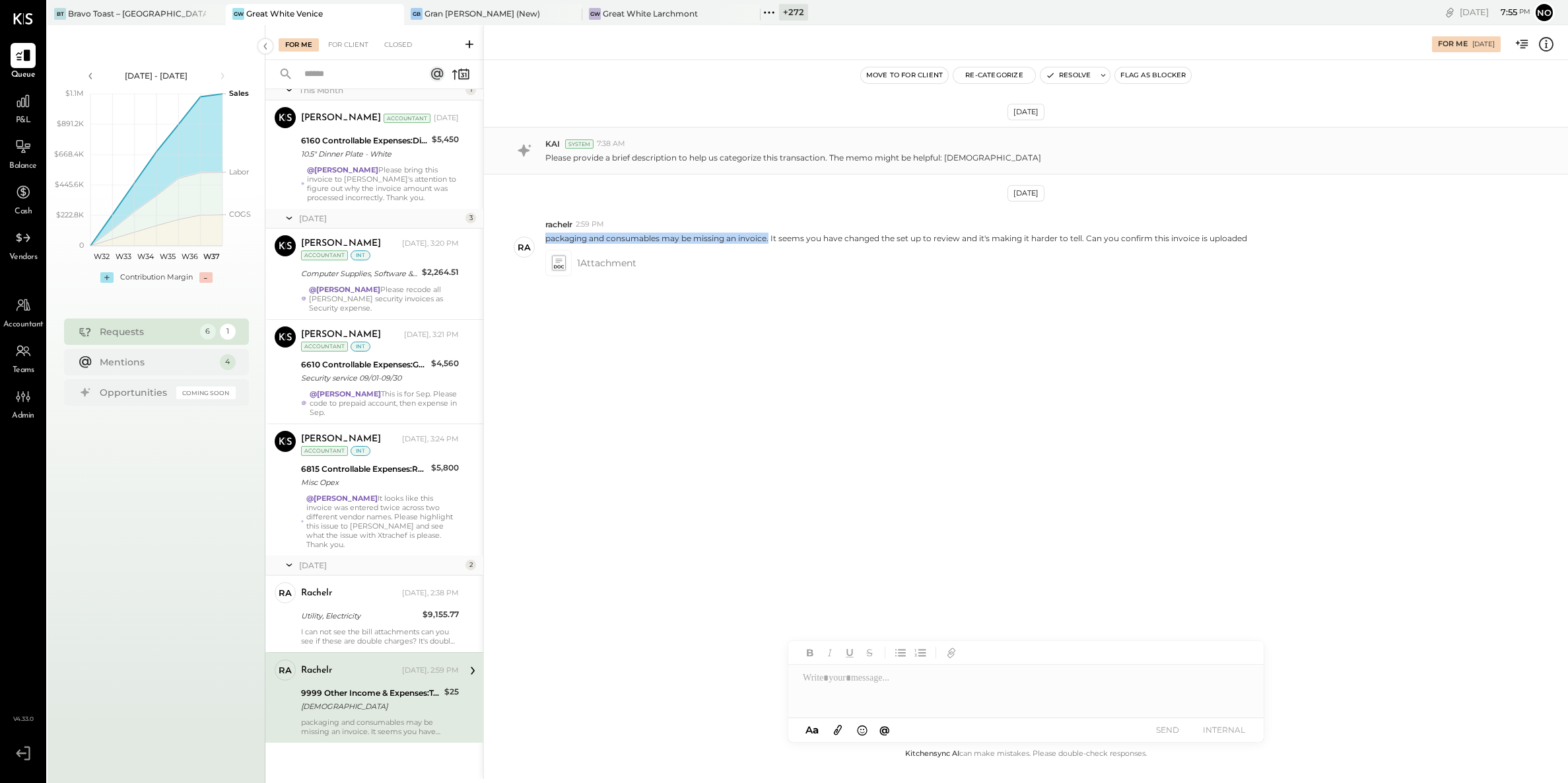
copy p "packaging and consumables may be missing an invoice."
click at [367, 609] on div "Utility, Electricity" at bounding box center [360, 616] width 117 height 13
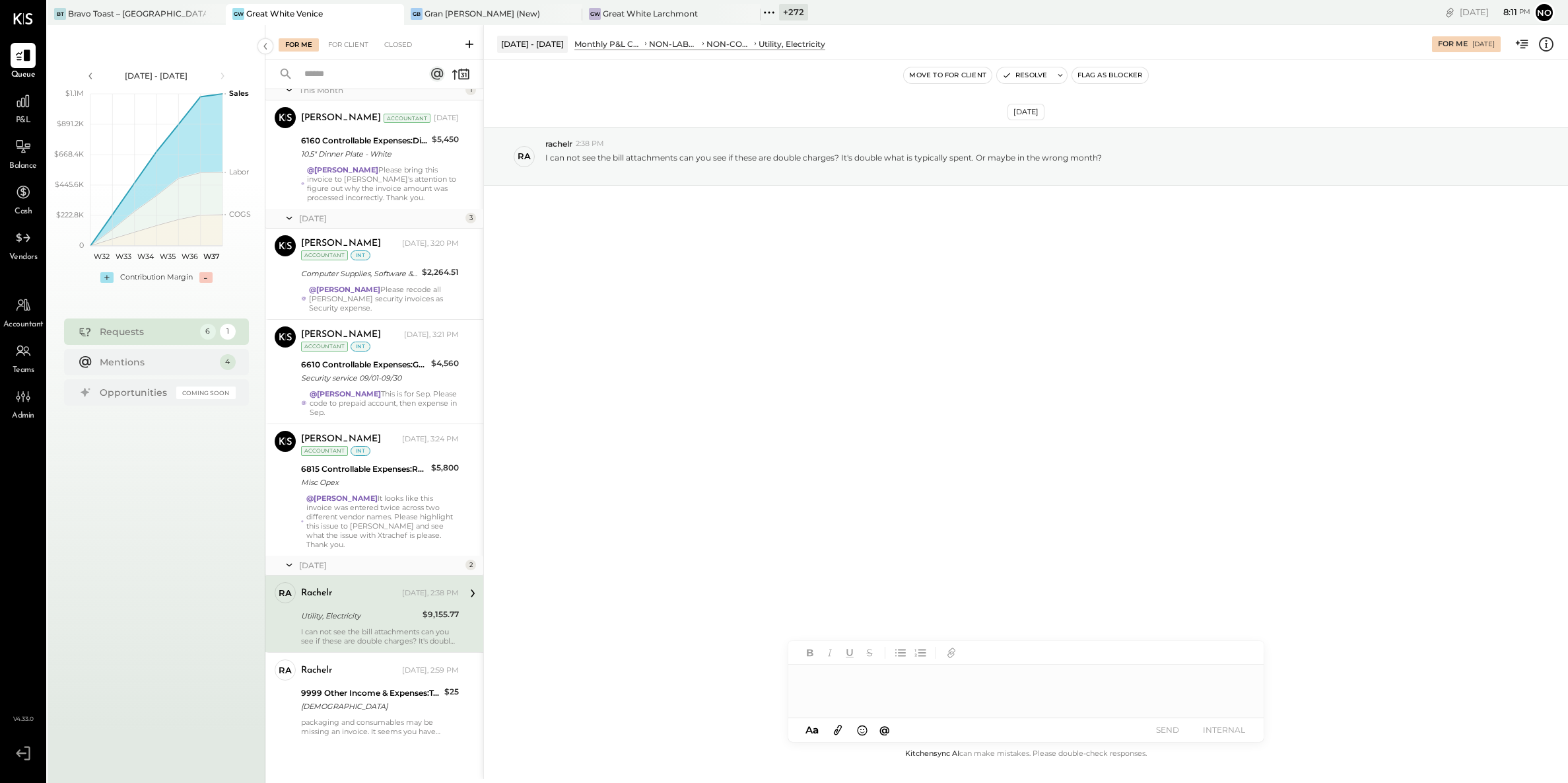
click at [878, 685] on div at bounding box center [1026, 691] width 476 height 53
click at [892, 657] on span "rachelr" at bounding box center [915, 663] width 103 height 12
drag, startPoint x: 933, startPoint y: 679, endPoint x: 900, endPoint y: 684, distance: 33.4
click at [906, 679] on div "**********" at bounding box center [1026, 691] width 476 height 53
drag, startPoint x: 997, startPoint y: 693, endPoint x: 1208, endPoint y: 699, distance: 211.1
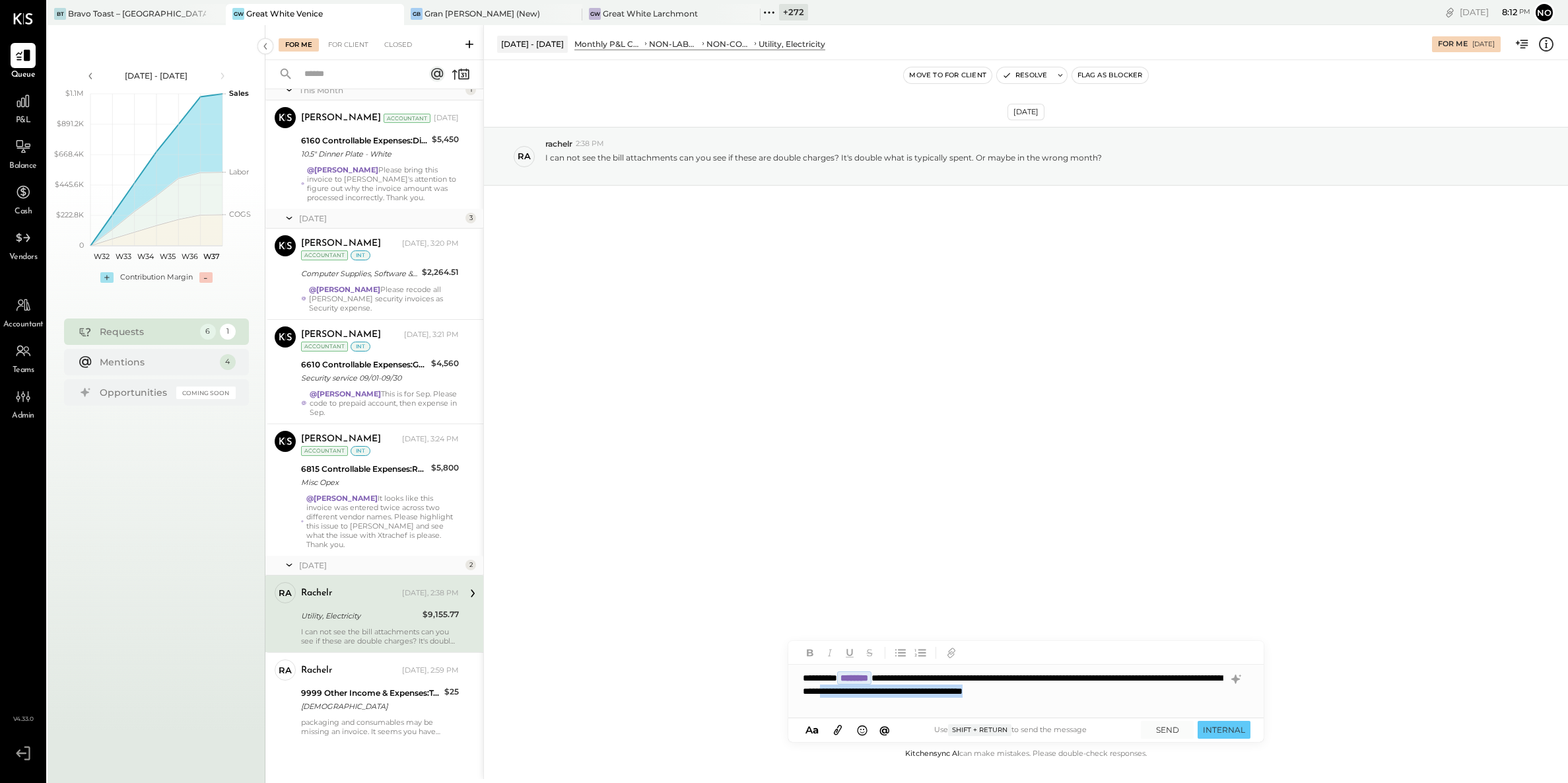
click at [1211, 691] on div "**********" at bounding box center [1026, 691] width 476 height 53
click at [1163, 727] on button "SEND" at bounding box center [1167, 729] width 53 height 18
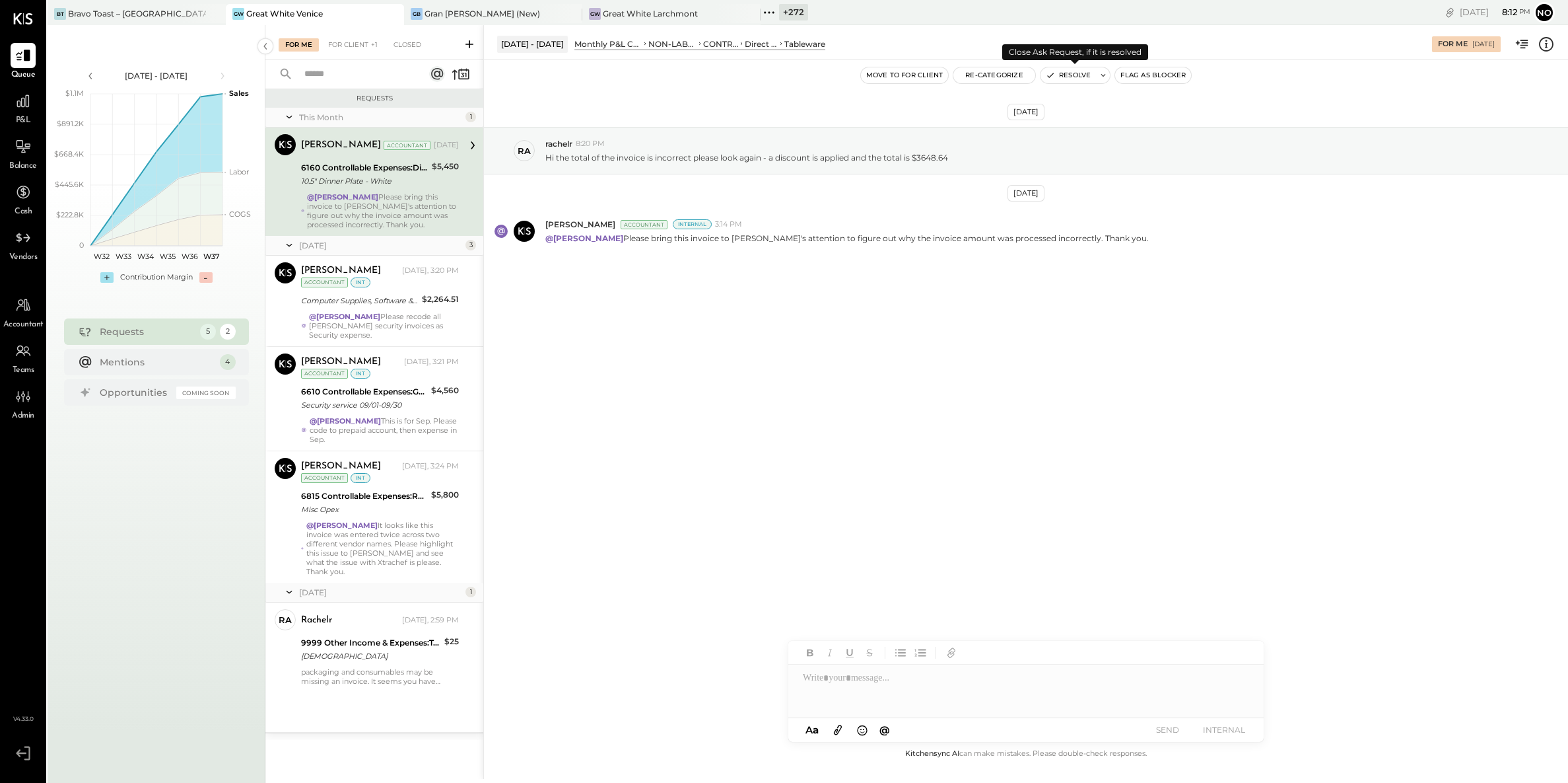
click at [1076, 73] on button "Resolve" at bounding box center [1068, 76] width 56 height 16
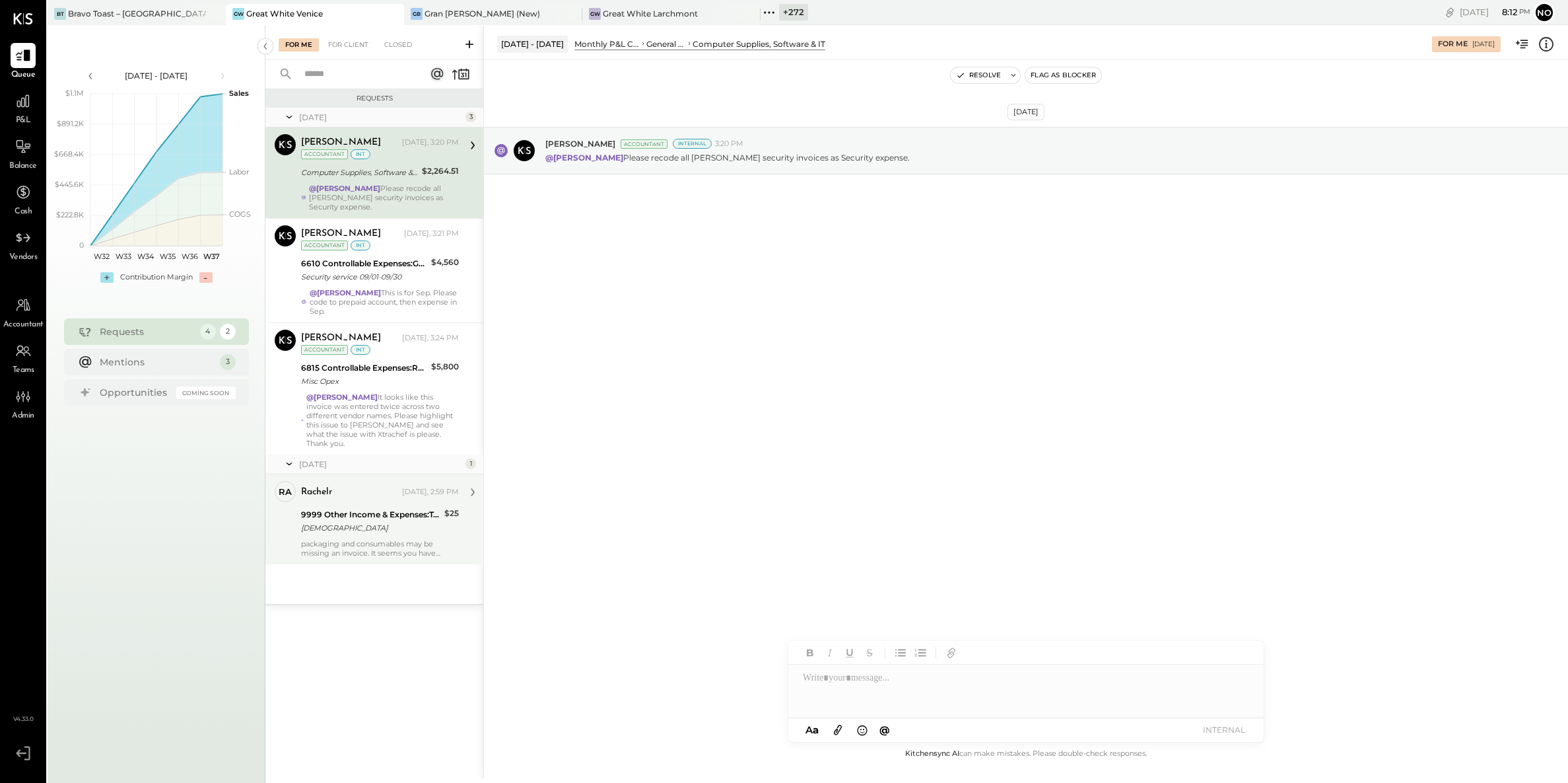
click at [361, 509] on div "9999 Other Income & Expenses:To Be Classified" at bounding box center [371, 515] width 139 height 13
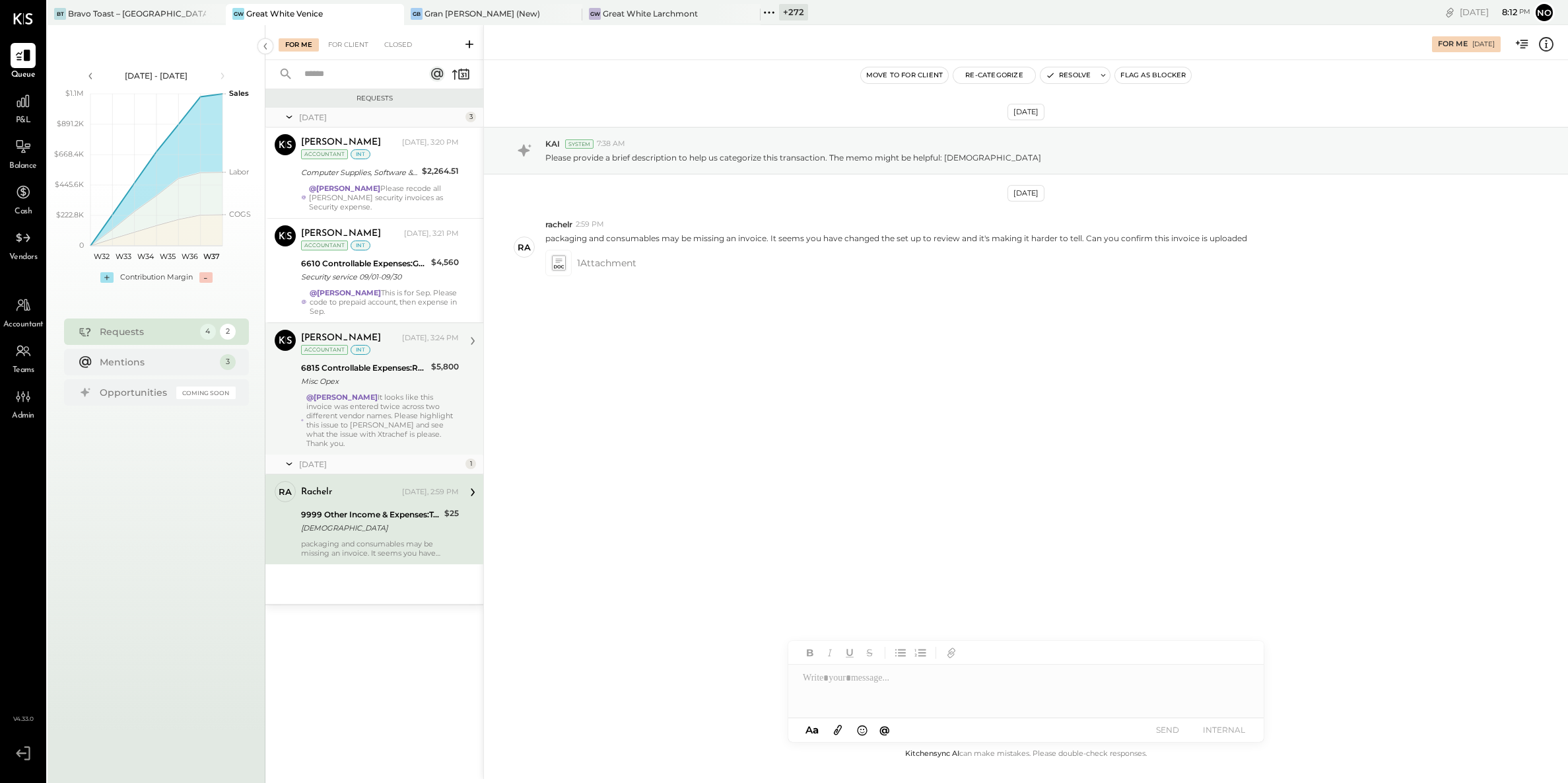
click at [353, 411] on div "@Noemi Balmaceda It looks like this invoice was entered twice across two differ…" at bounding box center [382, 420] width 152 height 56
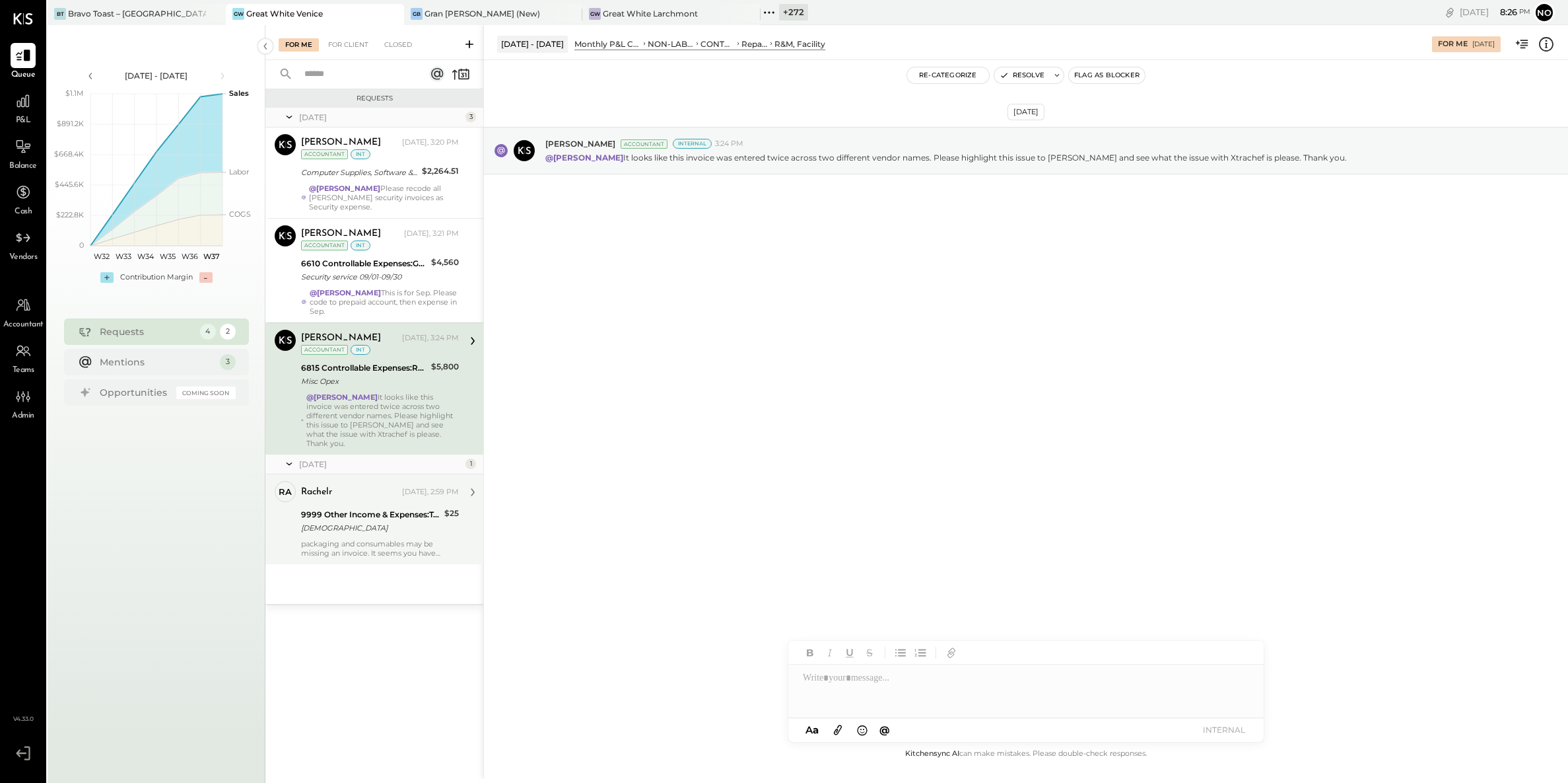
click at [355, 521] on div "[DEMOGRAPHIC_DATA]" at bounding box center [371, 528] width 139 height 13
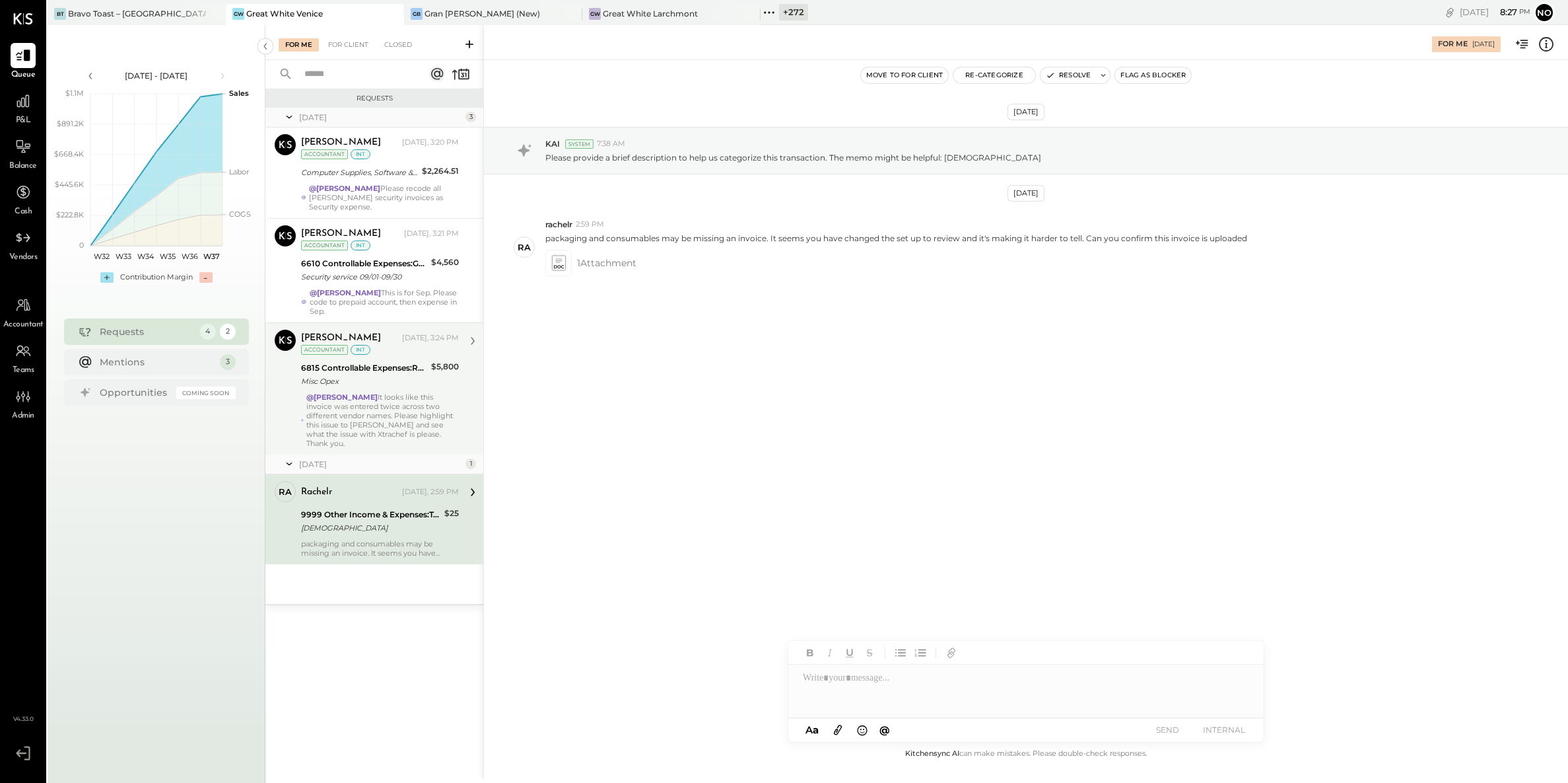
click at [374, 420] on div "@Noemi Balmaceda It looks like this invoice was entered twice across two differ…" at bounding box center [382, 420] width 152 height 56
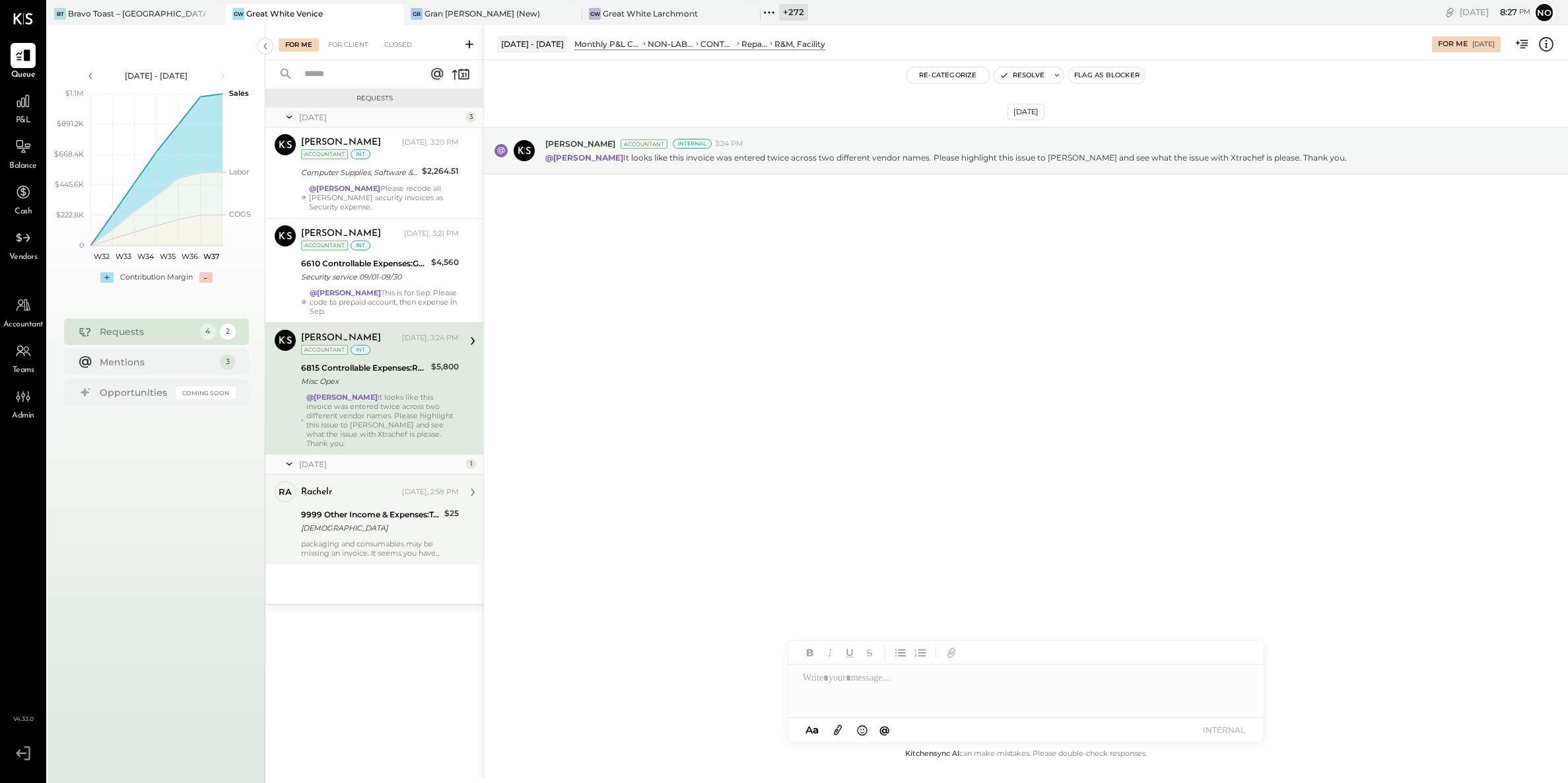
click at [353, 539] on div "packaging and consumables may be missing an invoice. It seems you have changed …" at bounding box center [380, 548] width 158 height 18
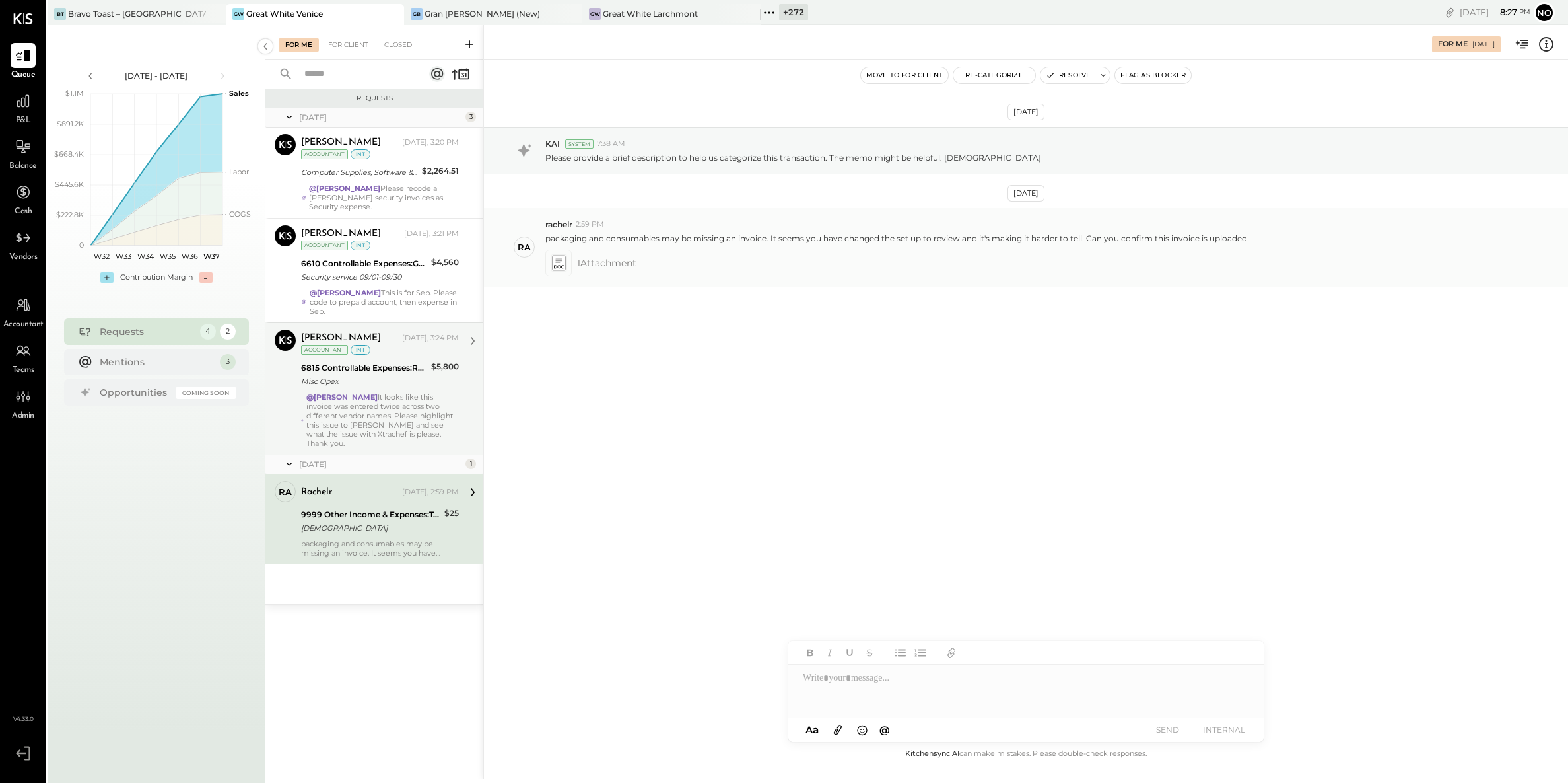
click at [563, 268] on icon at bounding box center [559, 266] width 10 height 4
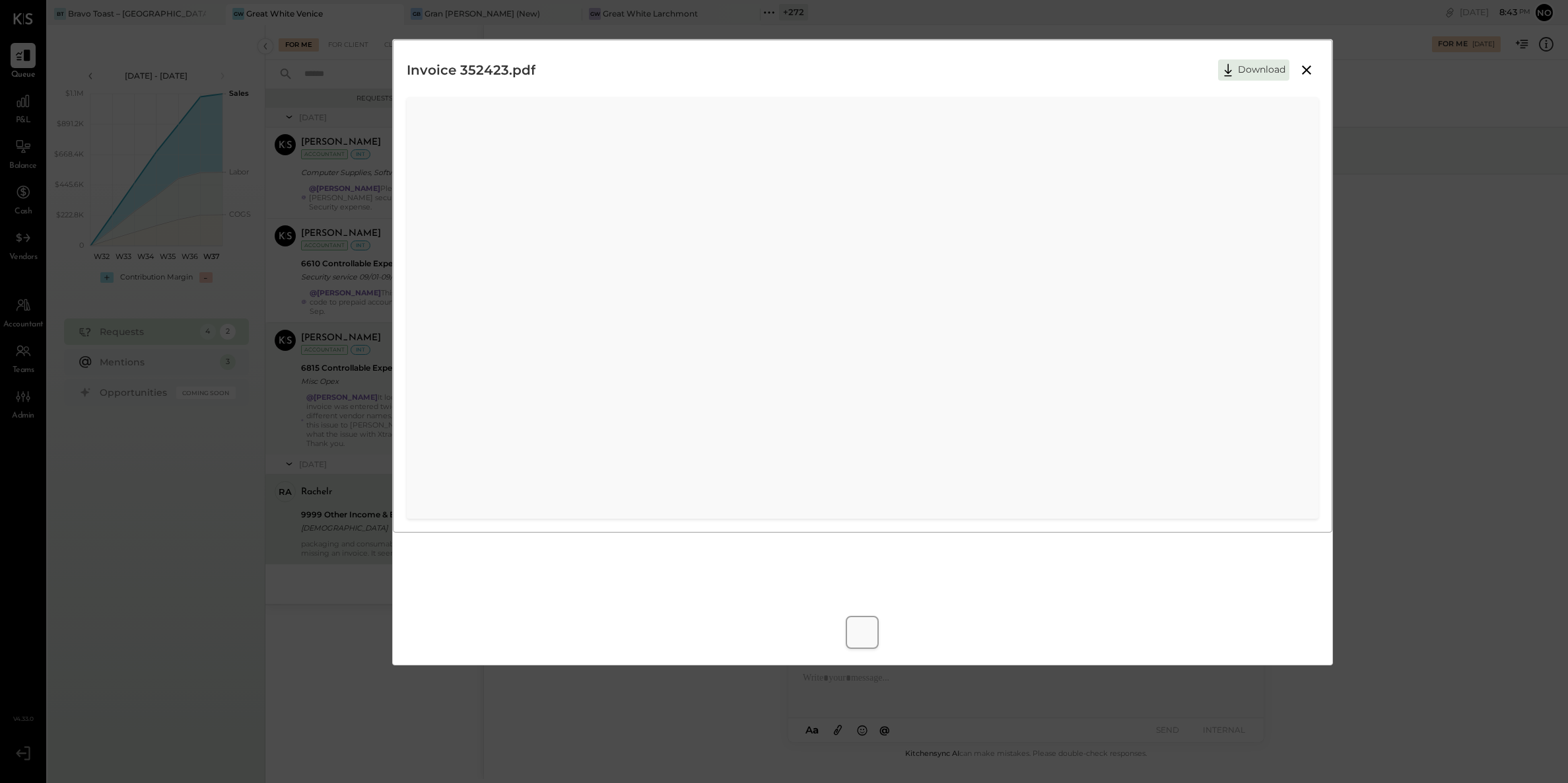
click at [1306, 69] on icon at bounding box center [1306, 70] width 10 height 10
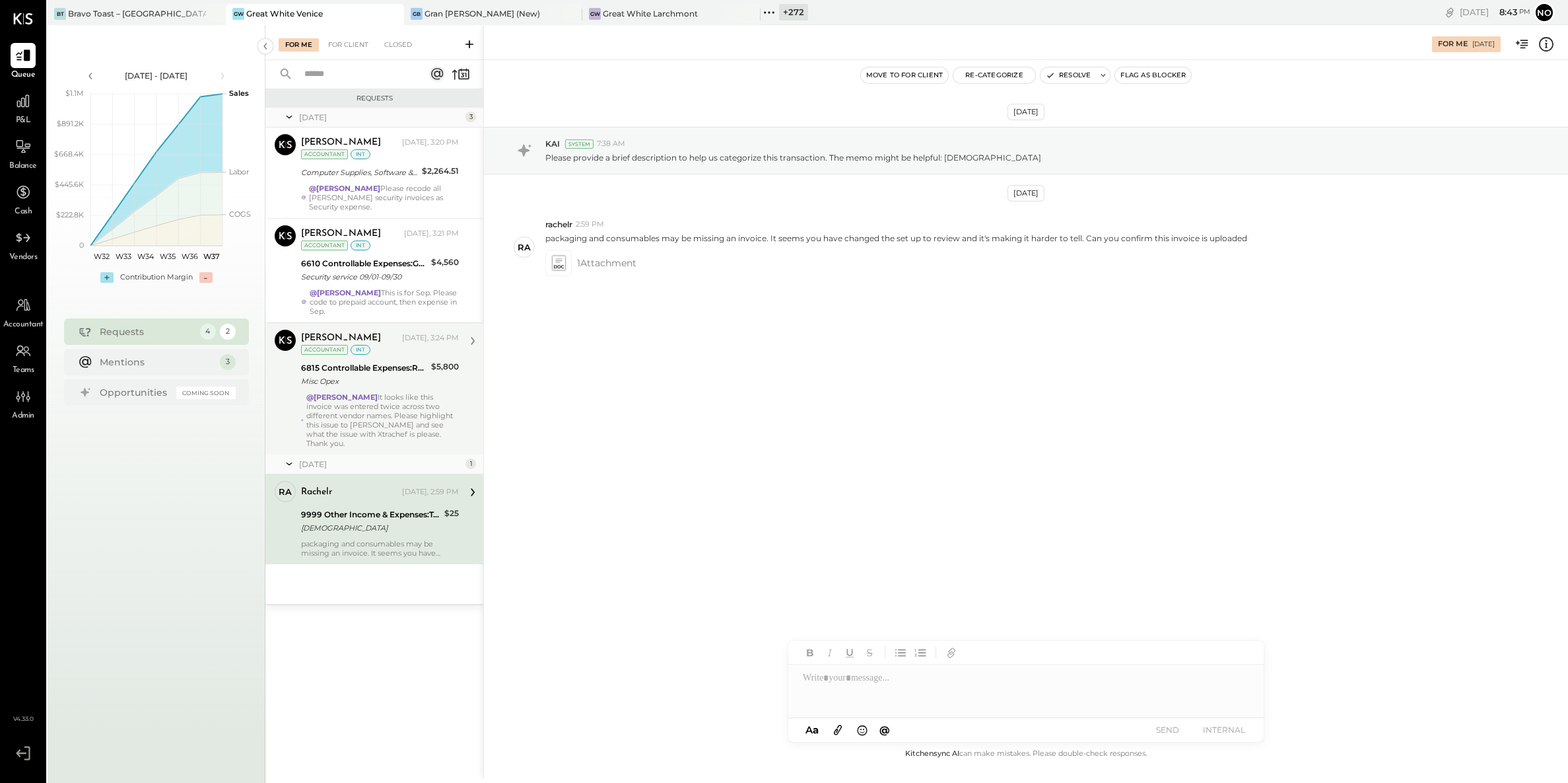
click at [374, 381] on div "Misc Opex" at bounding box center [364, 381] width 126 height 13
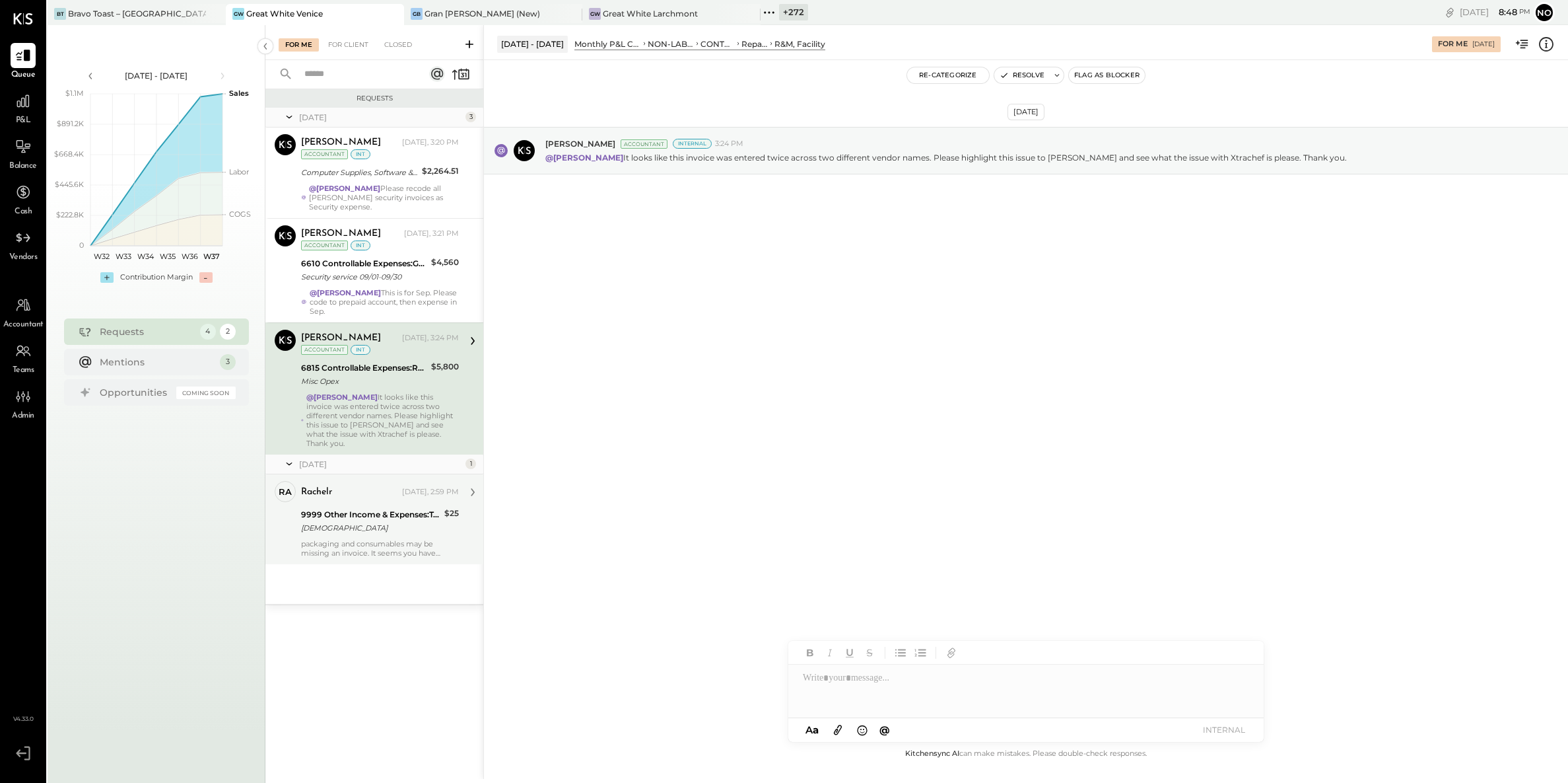
click at [839, 675] on div at bounding box center [1026, 691] width 476 height 53
drag, startPoint x: 632, startPoint y: 157, endPoint x: 1268, endPoint y: 177, distance: 636.3
click at [1268, 176] on div "Sep 9th, 2025 Joseph Shin Accountant Internal 3:24 PM @Noemi Balmaceda It looks…" at bounding box center [1027, 183] width 1084 height 180
copy p "It looks like this invoice was entered twice across two different vendor names.…"
click at [841, 672] on div at bounding box center [1026, 691] width 476 height 53
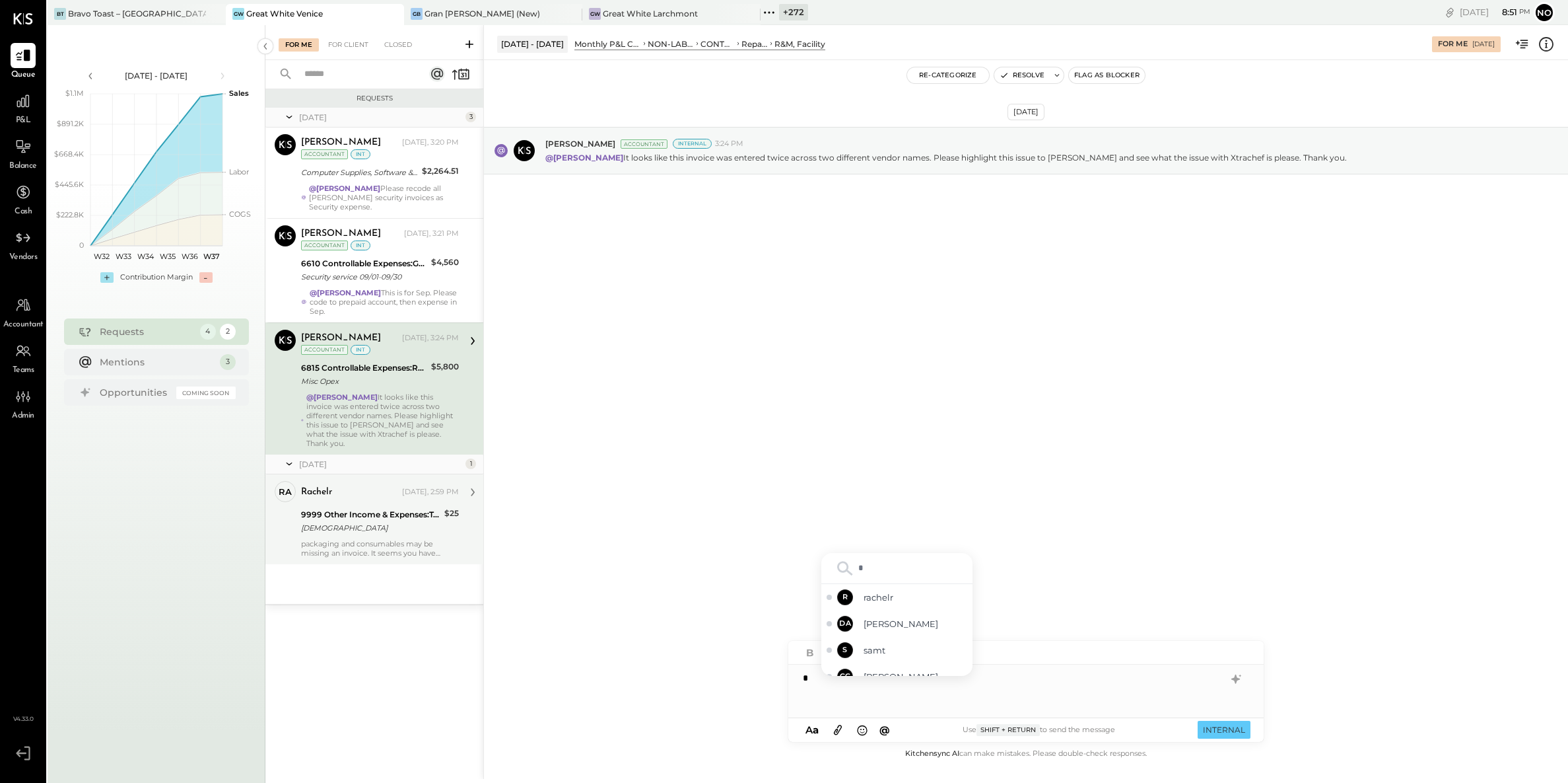
type input "**"
type input "****"
click at [891, 665] on span "[PERSON_NAME]" at bounding box center [915, 663] width 103 height 12
drag, startPoint x: 937, startPoint y: 679, endPoint x: 946, endPoint y: 671, distance: 12.0
click at [937, 678] on div "**********" at bounding box center [1026, 691] width 476 height 53
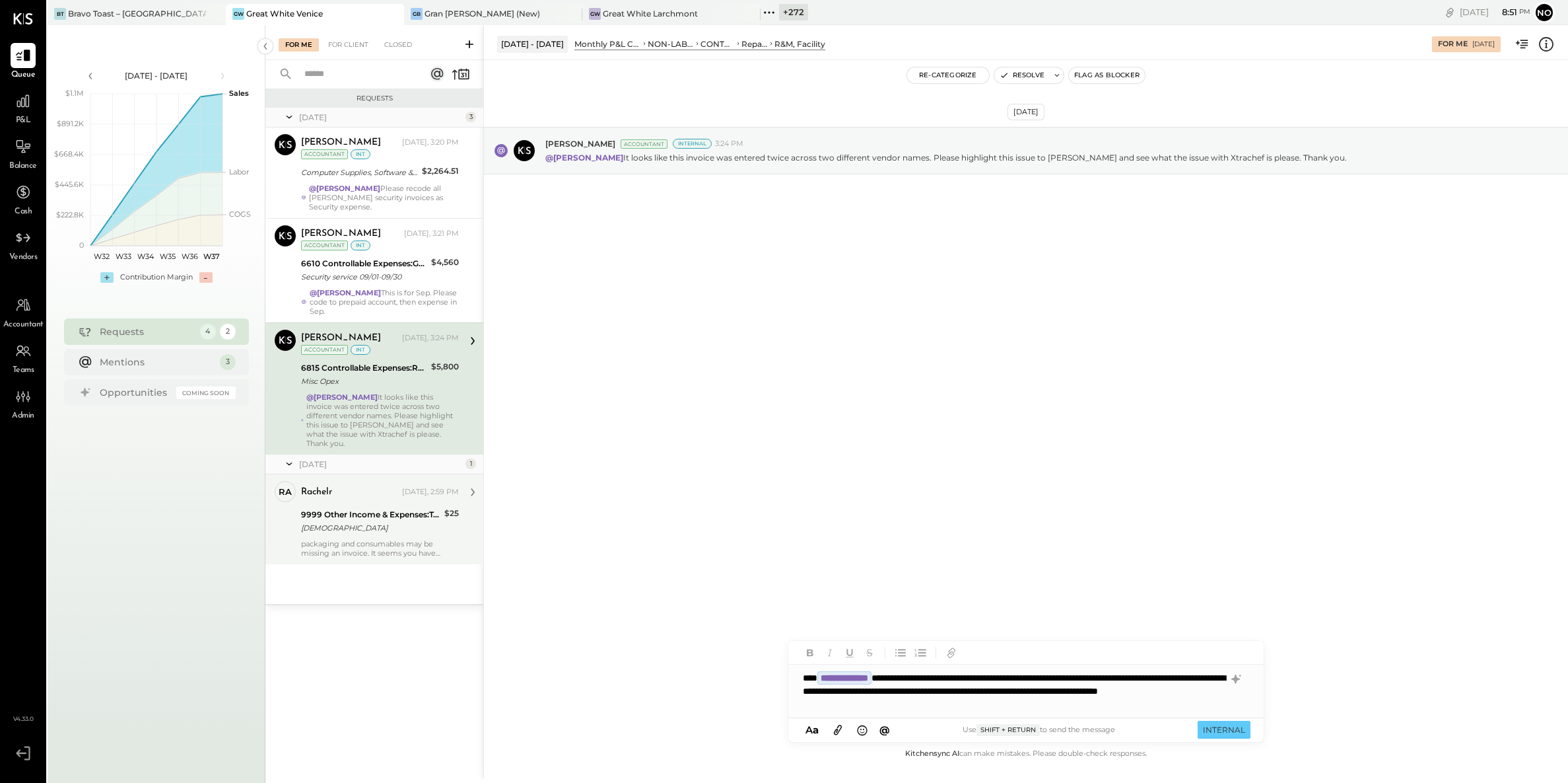
click at [839, 728] on icon at bounding box center [838, 729] width 15 height 15
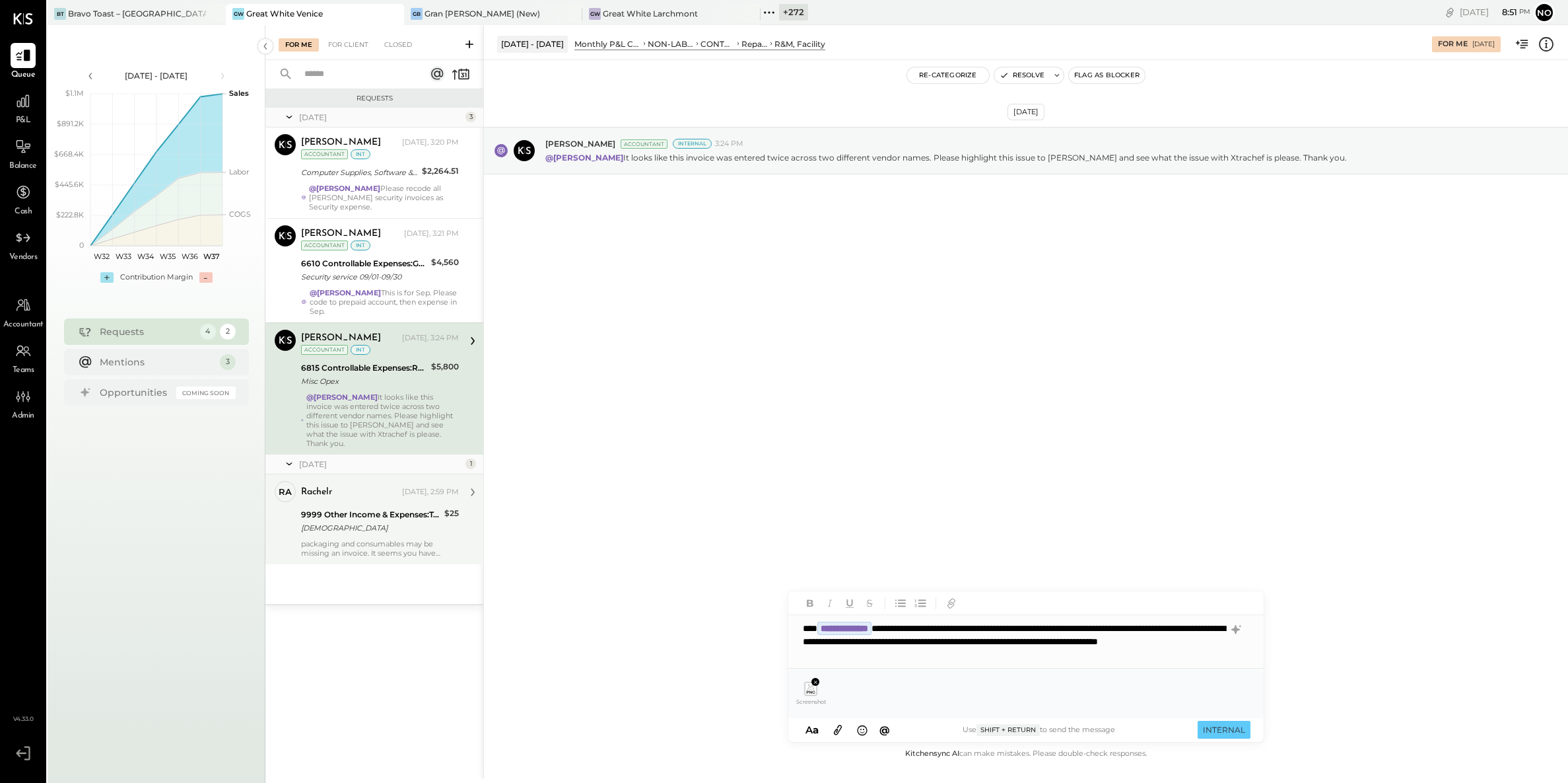
click at [837, 727] on icon at bounding box center [837, 731] width 8 height 10
click at [833, 729] on icon at bounding box center [838, 729] width 15 height 15
click at [813, 691] on icon at bounding box center [811, 692] width 9 height 3
click at [813, 691] on icon at bounding box center [811, 692] width 9 height 3
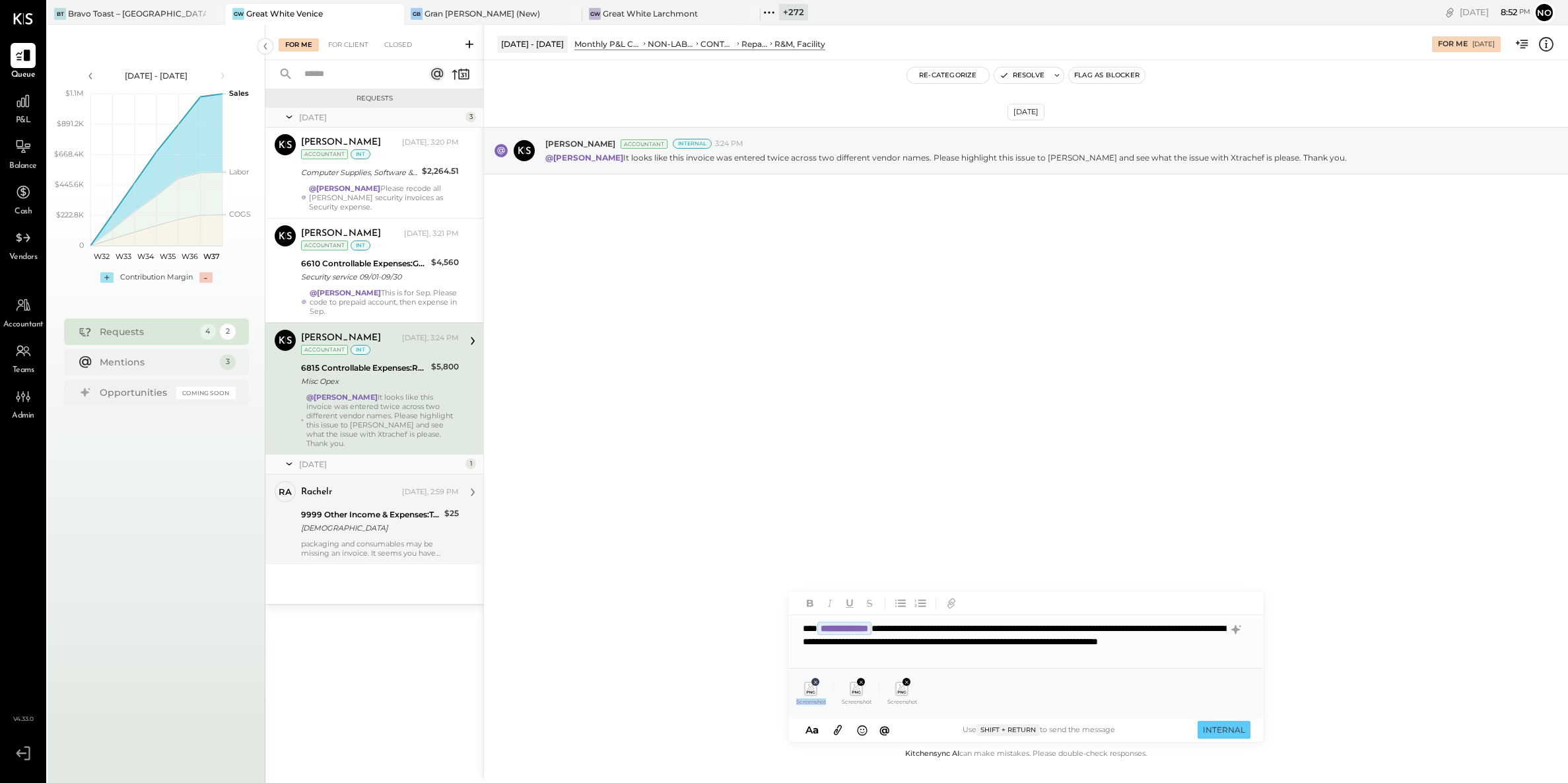
click at [813, 680] on icon at bounding box center [816, 682] width 6 height 6
click at [818, 684] on icon at bounding box center [816, 682] width 6 height 6
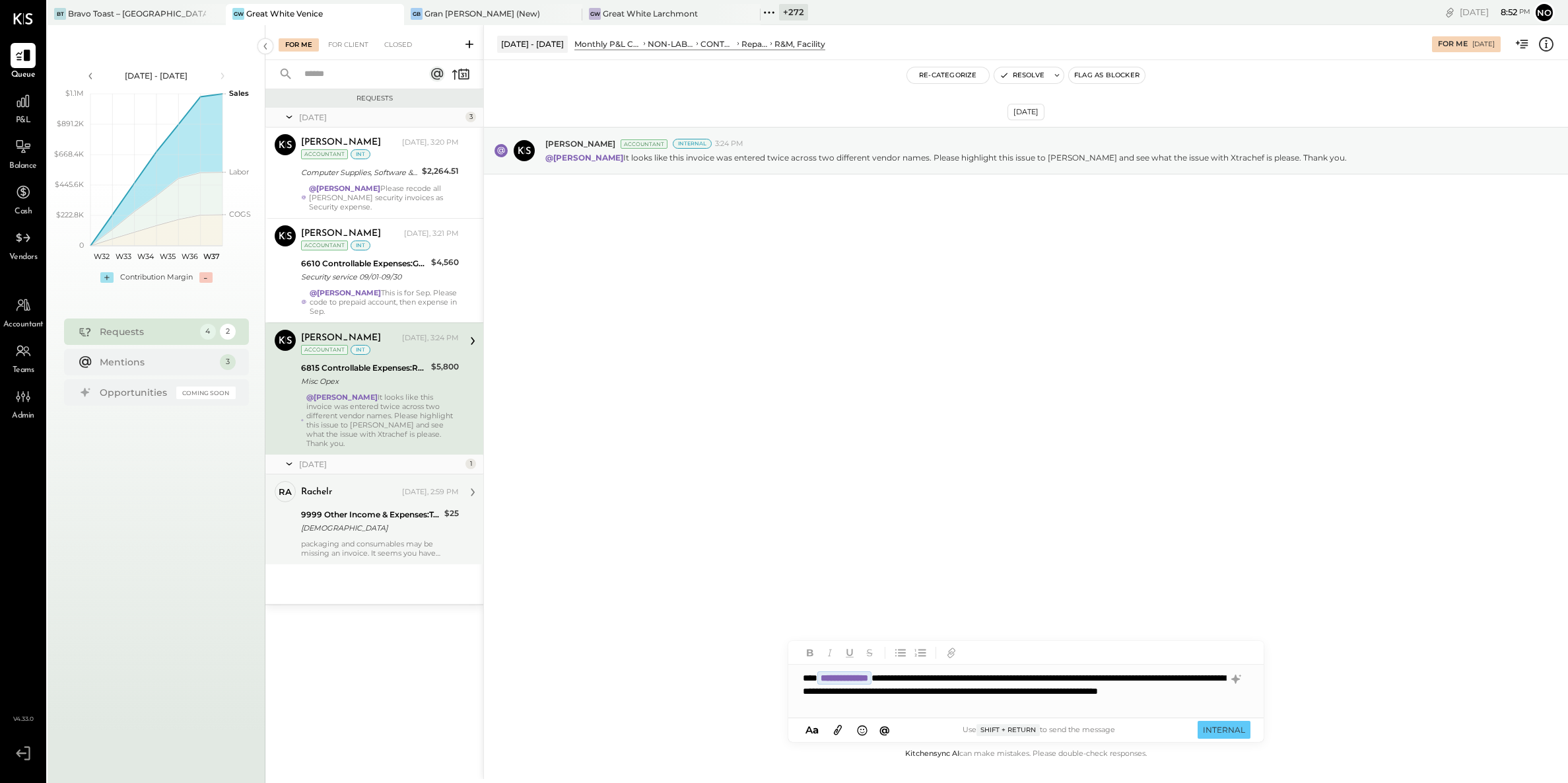
click at [837, 732] on icon at bounding box center [837, 731] width 8 height 10
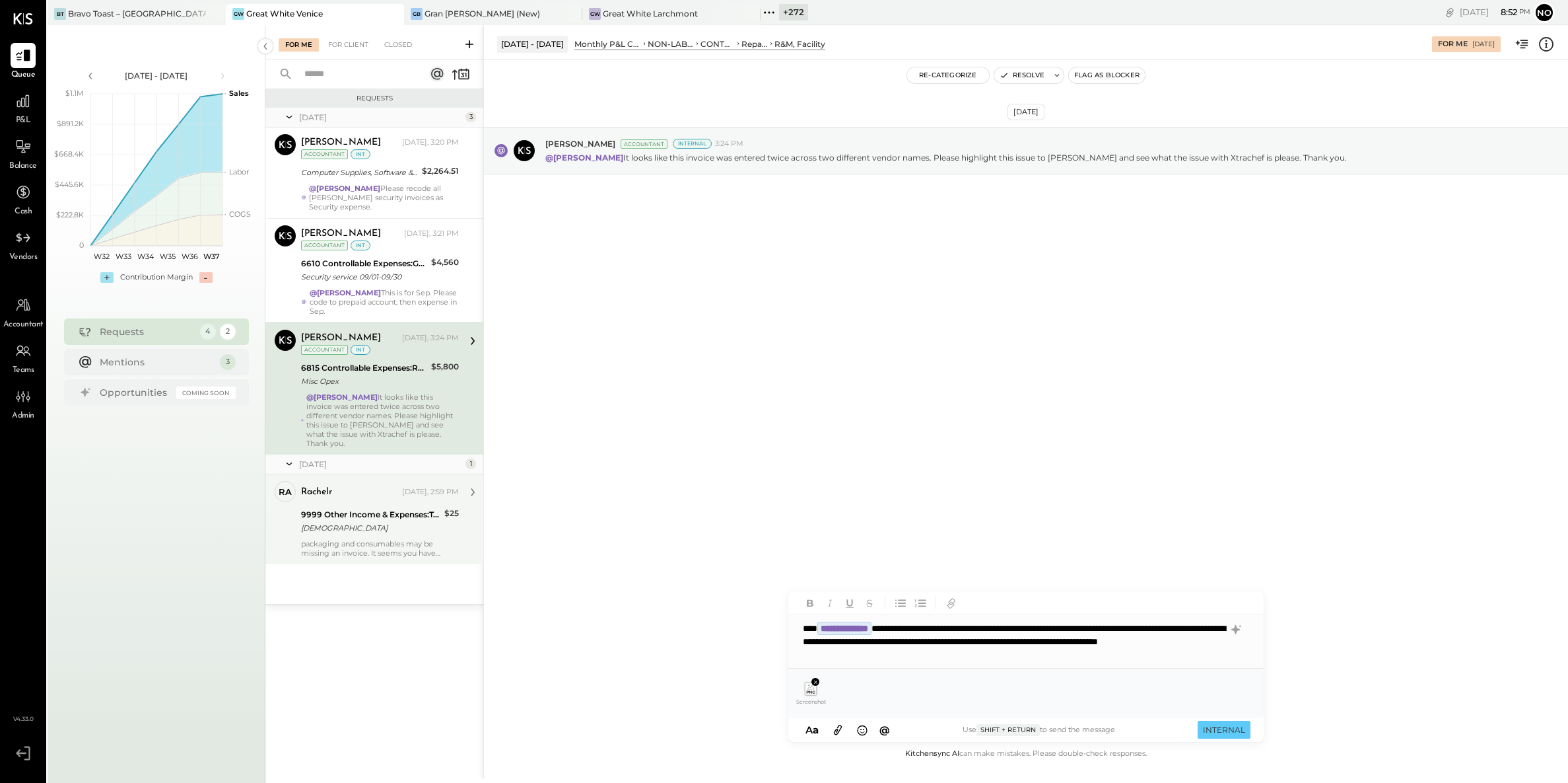
click at [839, 731] on icon at bounding box center [837, 731] width 8 height 10
drag, startPoint x: 859, startPoint y: 682, endPoint x: 831, endPoint y: 679, distance: 28.2
click at [859, 682] on icon at bounding box center [862, 682] width 6 height 6
click at [813, 683] on icon at bounding box center [816, 682] width 6 height 6
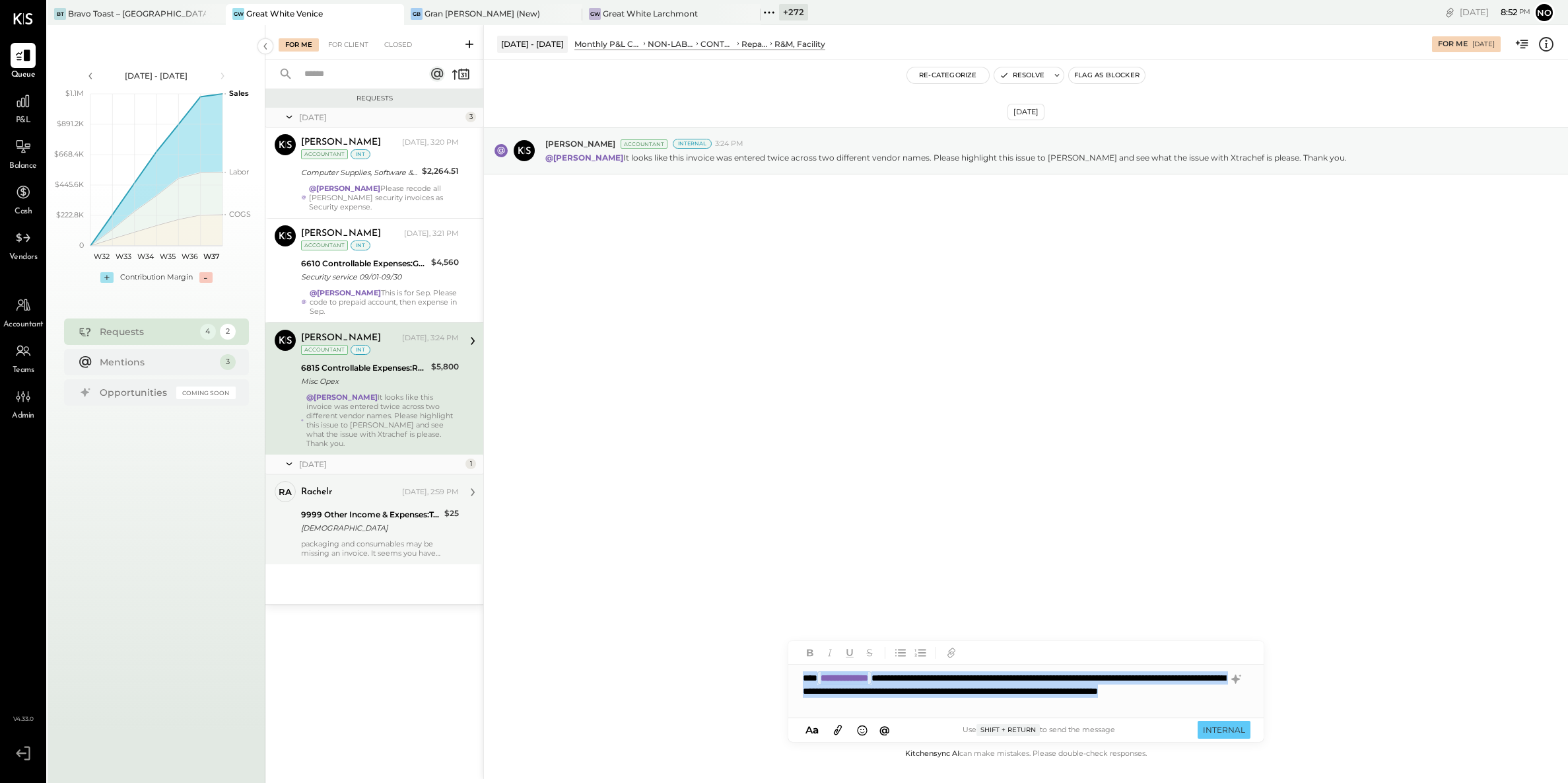
drag, startPoint x: 1011, startPoint y: 705, endPoint x: 769, endPoint y: 672, distance: 244.2
click at [769, 671] on div "**********" at bounding box center [1026, 402] width 1085 height 754
click at [604, 43] on div "Monthly P&L Comparison" at bounding box center [607, 43] width 67 height 11
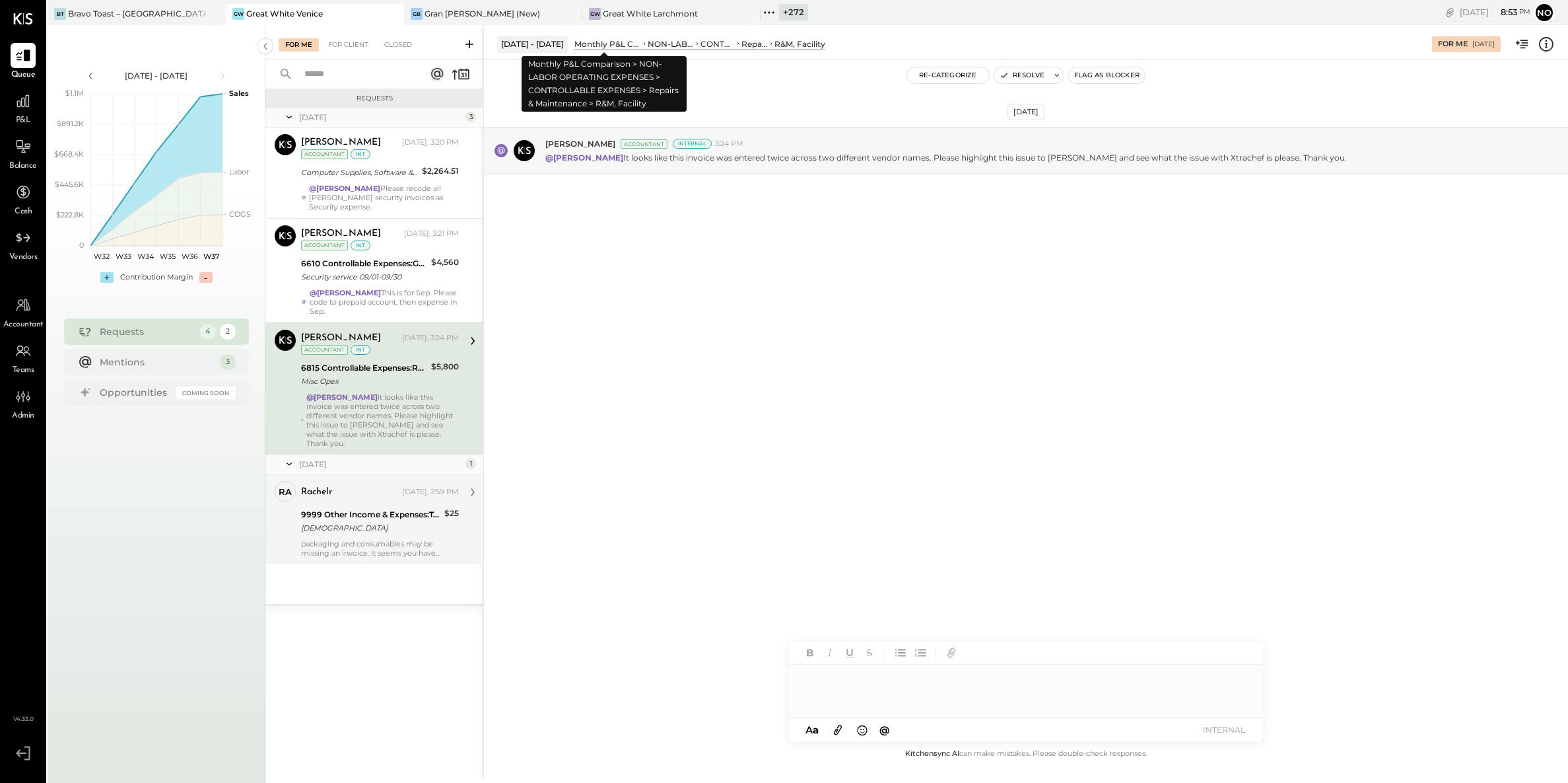
click at [594, 40] on div "Monthly P&L Comparison" at bounding box center [607, 43] width 67 height 11
click at [369, 521] on div "[DEMOGRAPHIC_DATA]" at bounding box center [371, 528] width 139 height 13
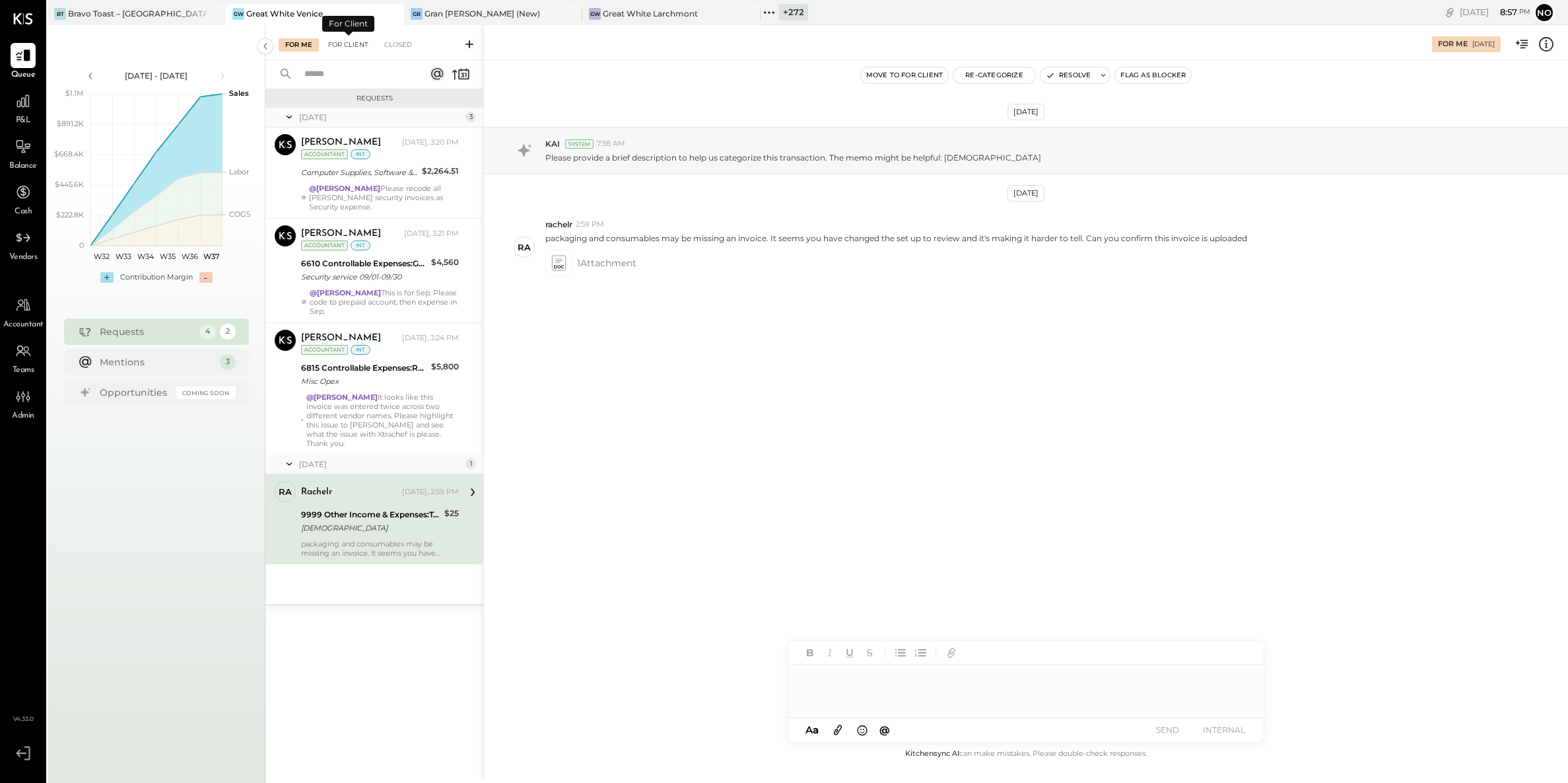
click at [344, 43] on div "For Client" at bounding box center [348, 45] width 53 height 13
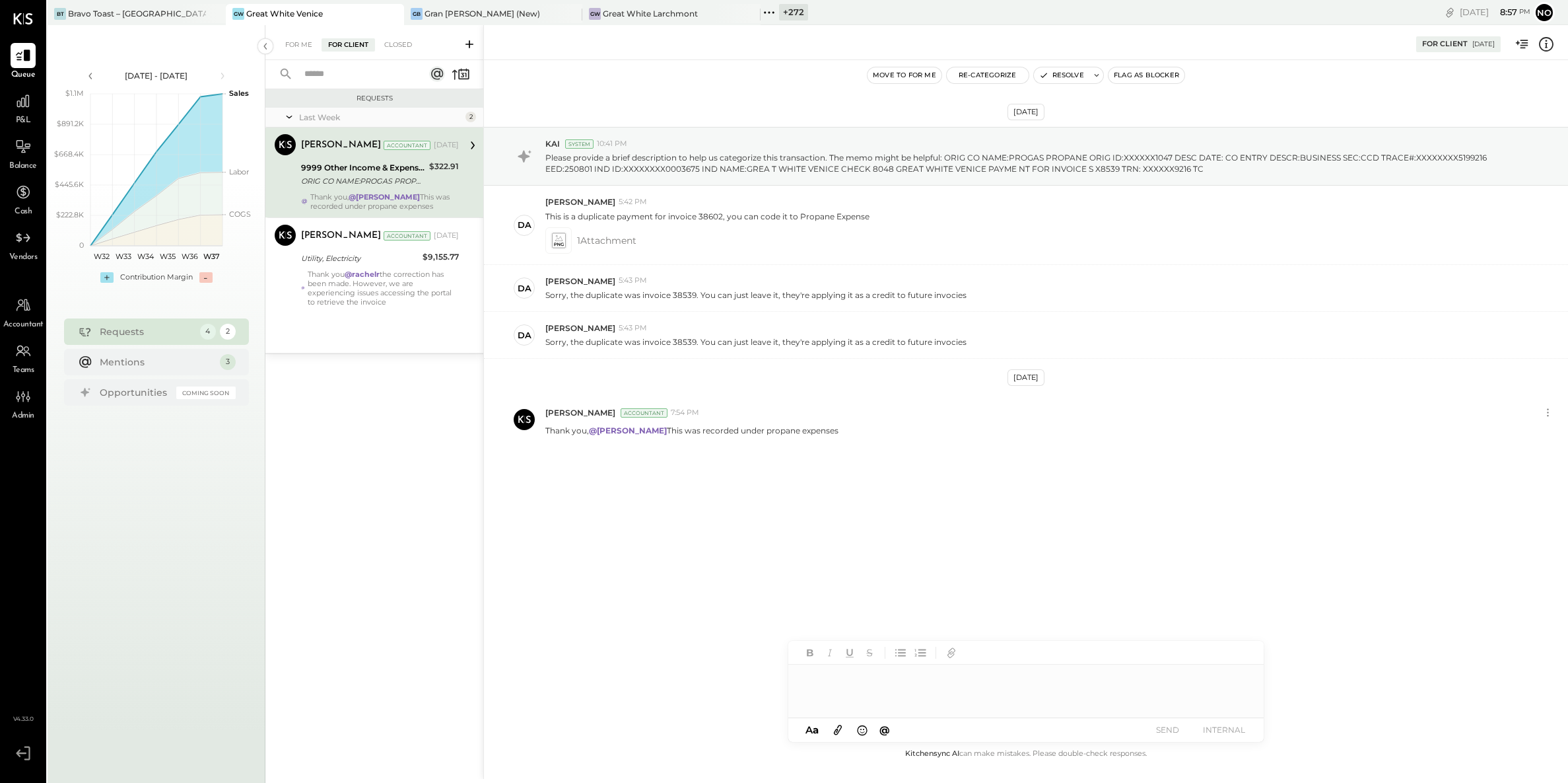
click at [879, 692] on div at bounding box center [1026, 691] width 476 height 53
click at [837, 726] on icon at bounding box center [838, 729] width 15 height 15
drag, startPoint x: 1053, startPoint y: 682, endPoint x: 749, endPoint y: 681, distance: 304.0
click at [749, 681] on div "For Client 09/11/2025 Move to for me Re-Categorize Resolve Flag as Blocker Sep …" at bounding box center [1026, 402] width 1085 height 754
click at [347, 278] on div "Thank you @rachelr the correction has been made. However, we are experiencing i…" at bounding box center [383, 288] width 151 height 37
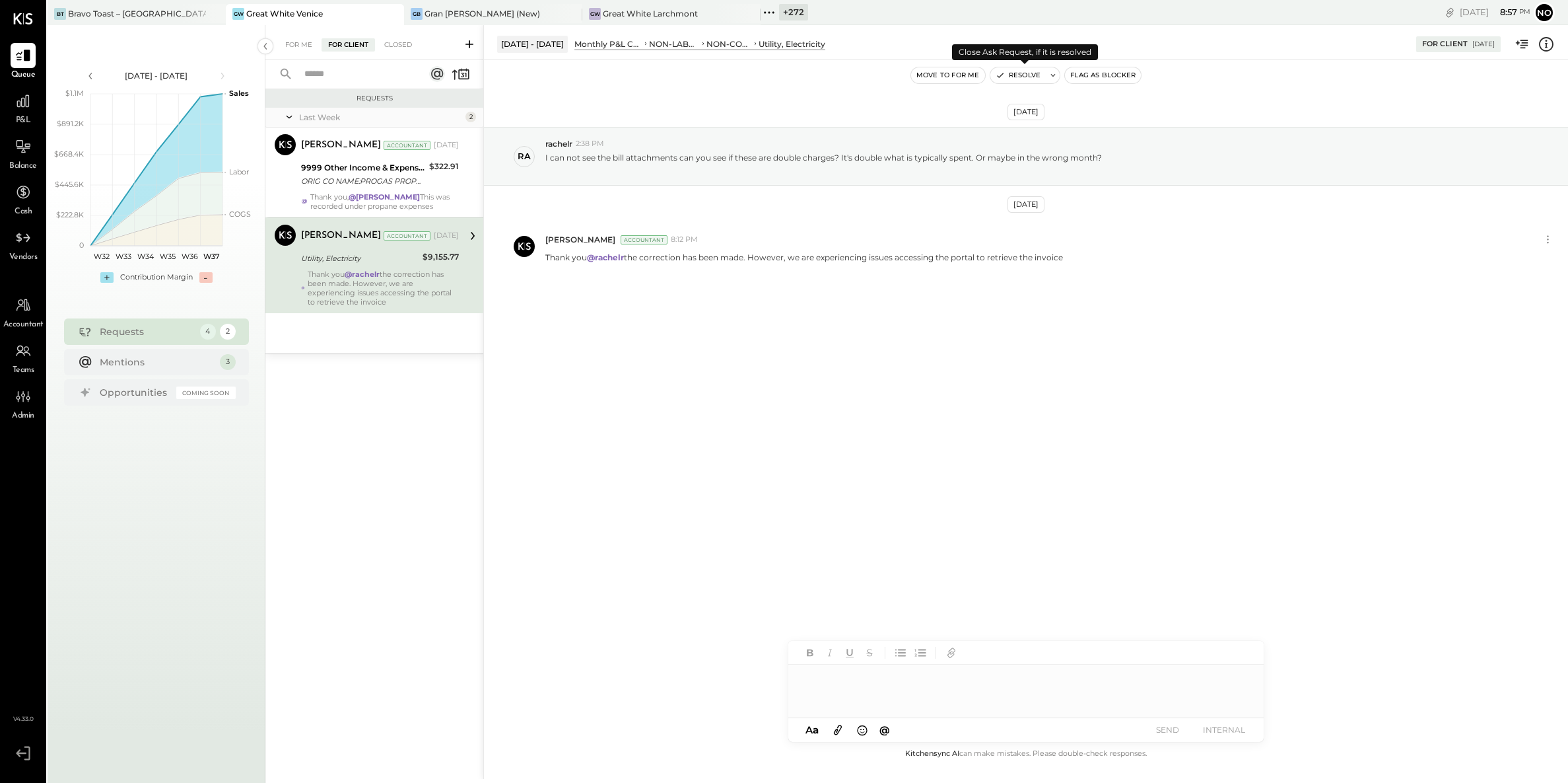
click at [1020, 77] on button "Resolve" at bounding box center [1018, 76] width 56 height 16
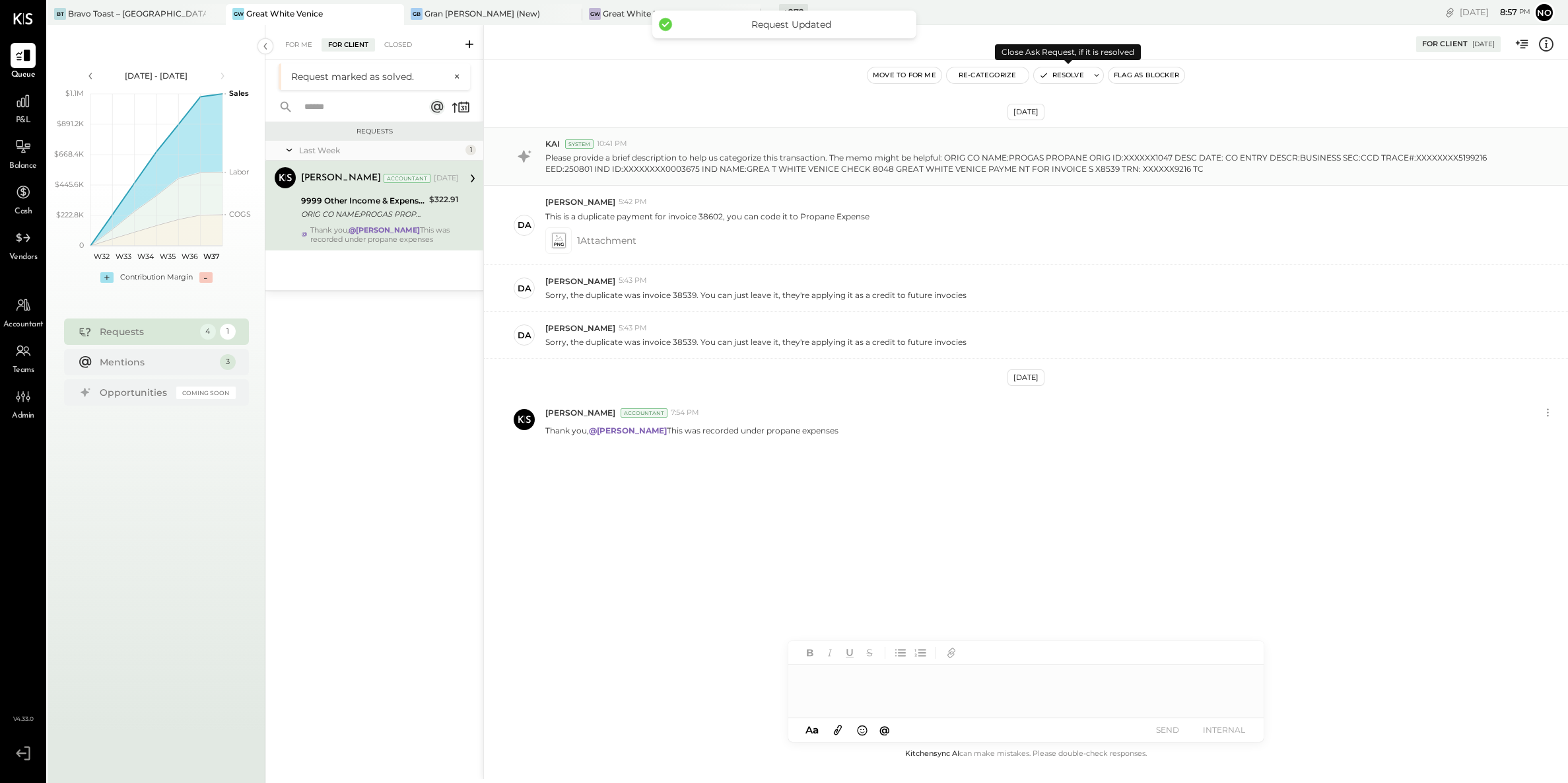
click at [1067, 76] on button "Resolve" at bounding box center [1062, 76] width 56 height 16
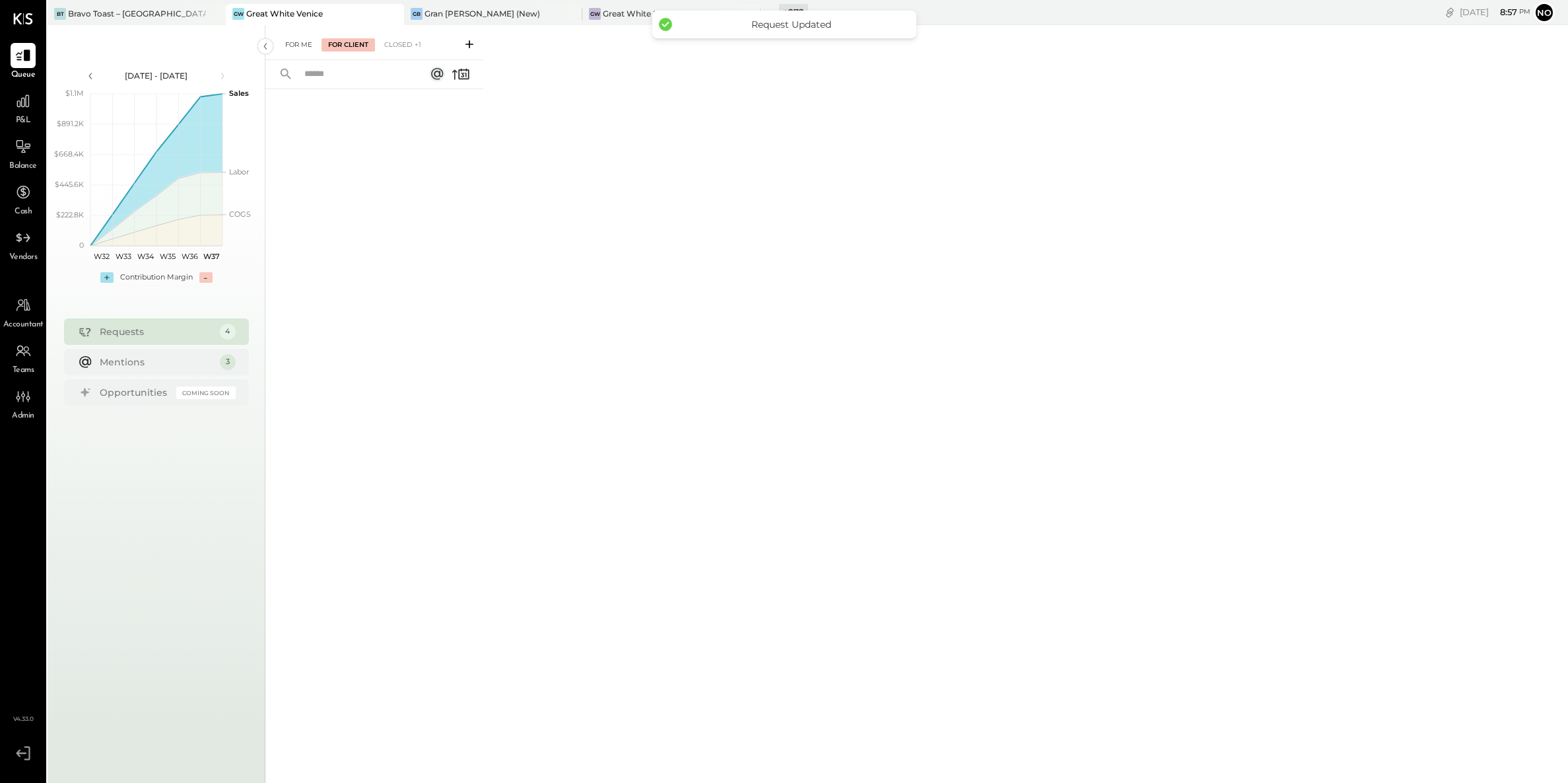
click at [304, 45] on div "For Me" at bounding box center [298, 45] width 40 height 13
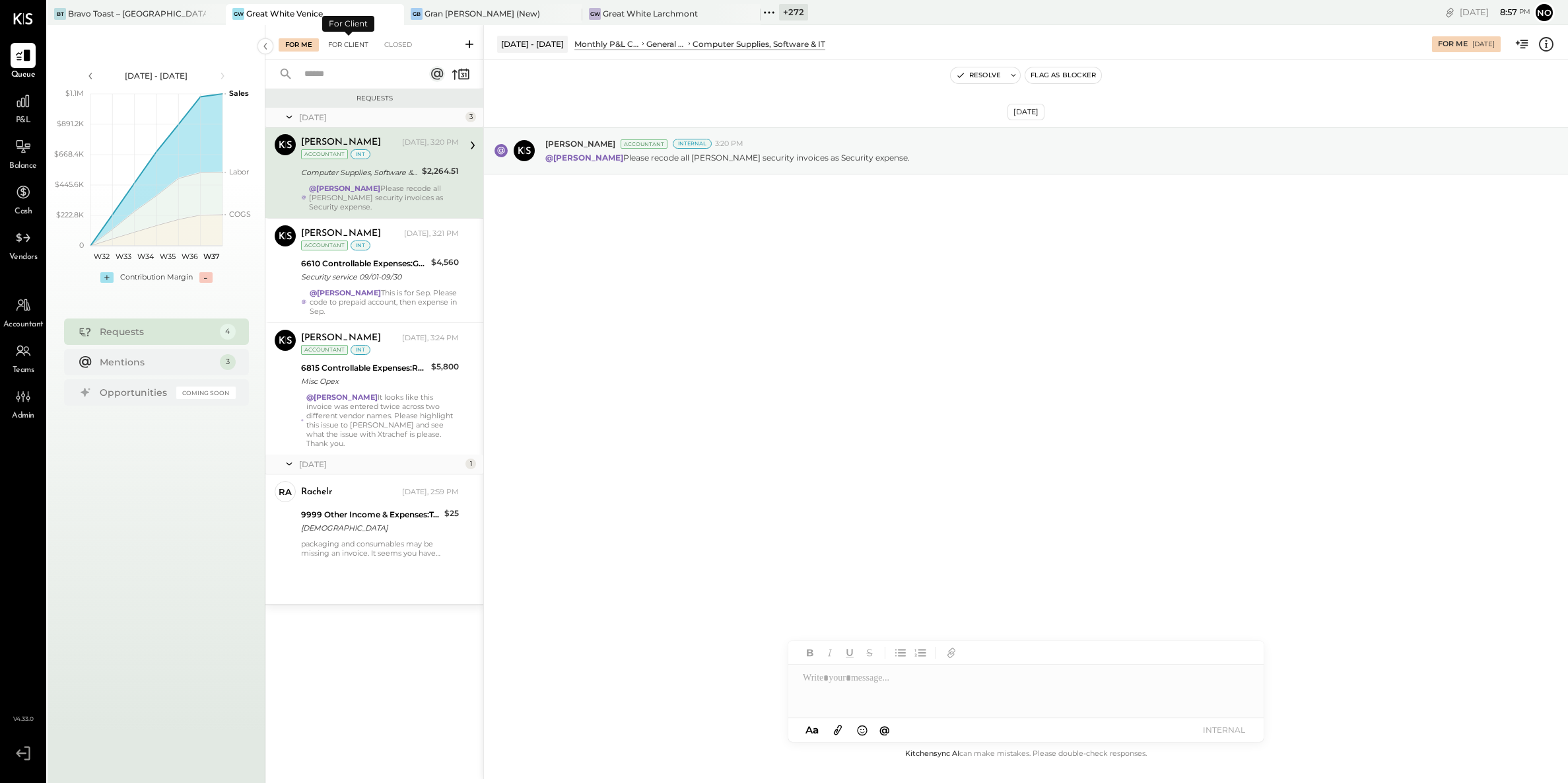
click at [354, 44] on div "For Client" at bounding box center [348, 45] width 53 height 13
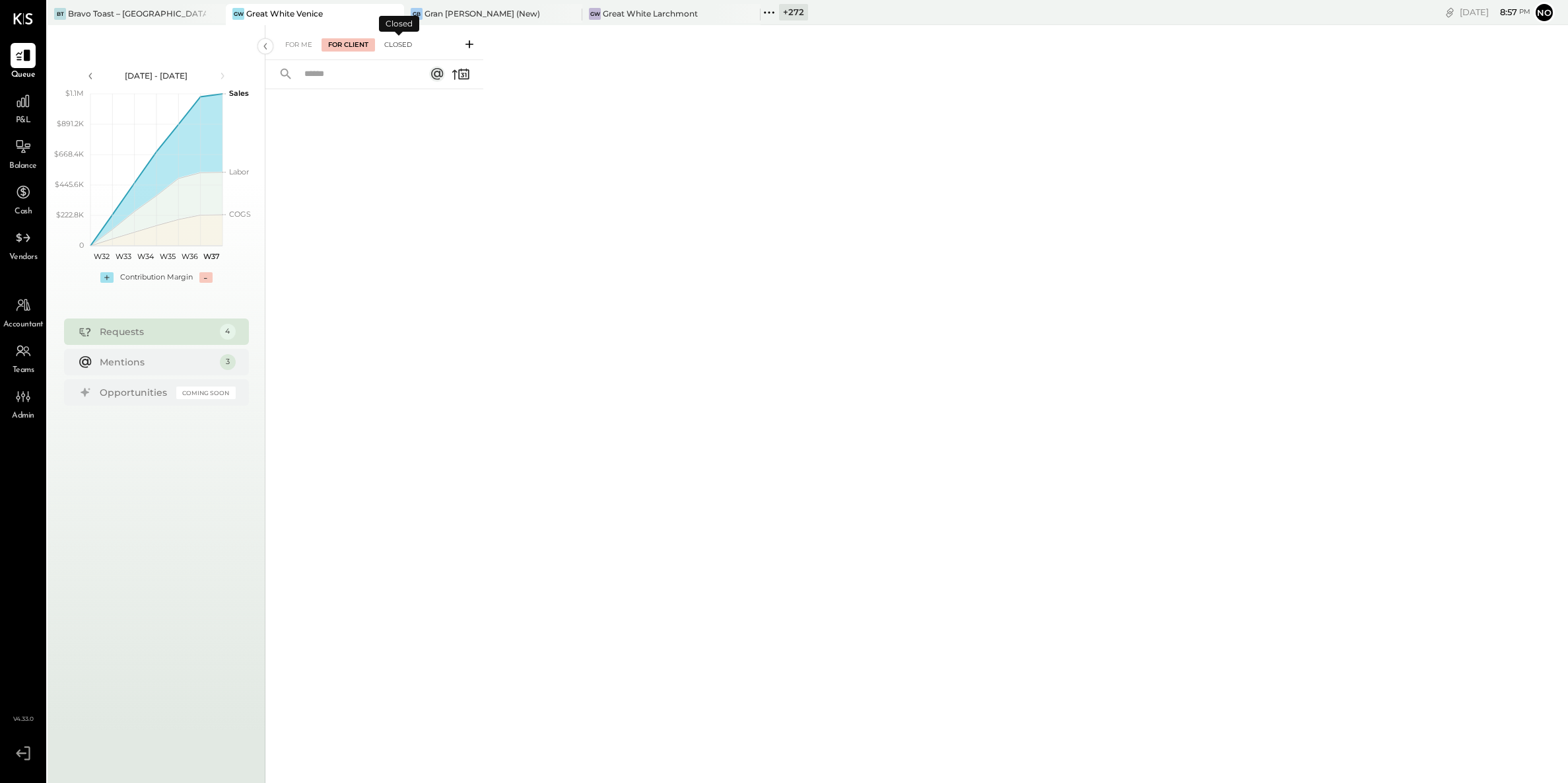
click at [397, 43] on div "Closed" at bounding box center [399, 45] width 41 height 13
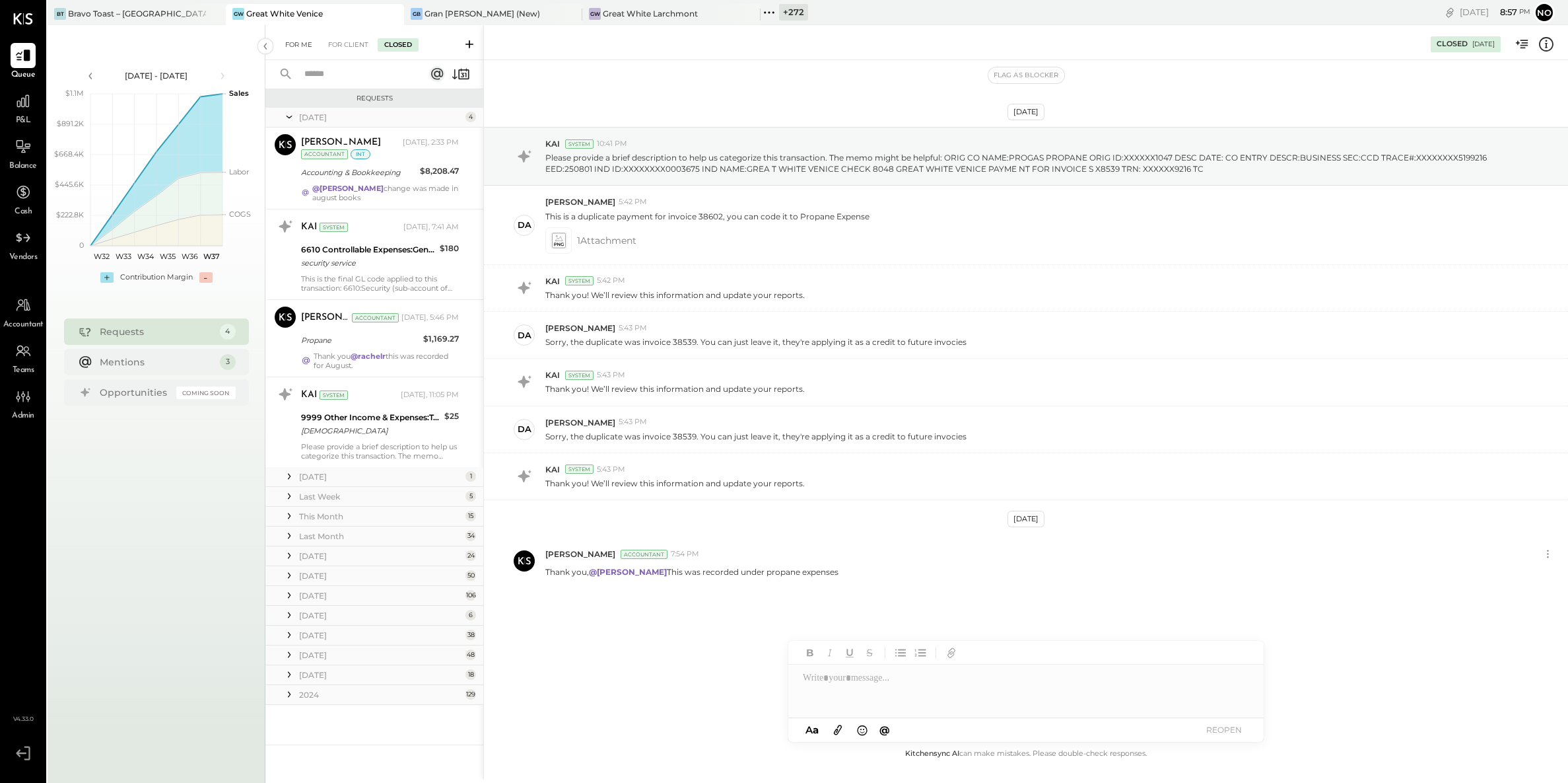
click at [292, 43] on div "For Me" at bounding box center [298, 45] width 40 height 13
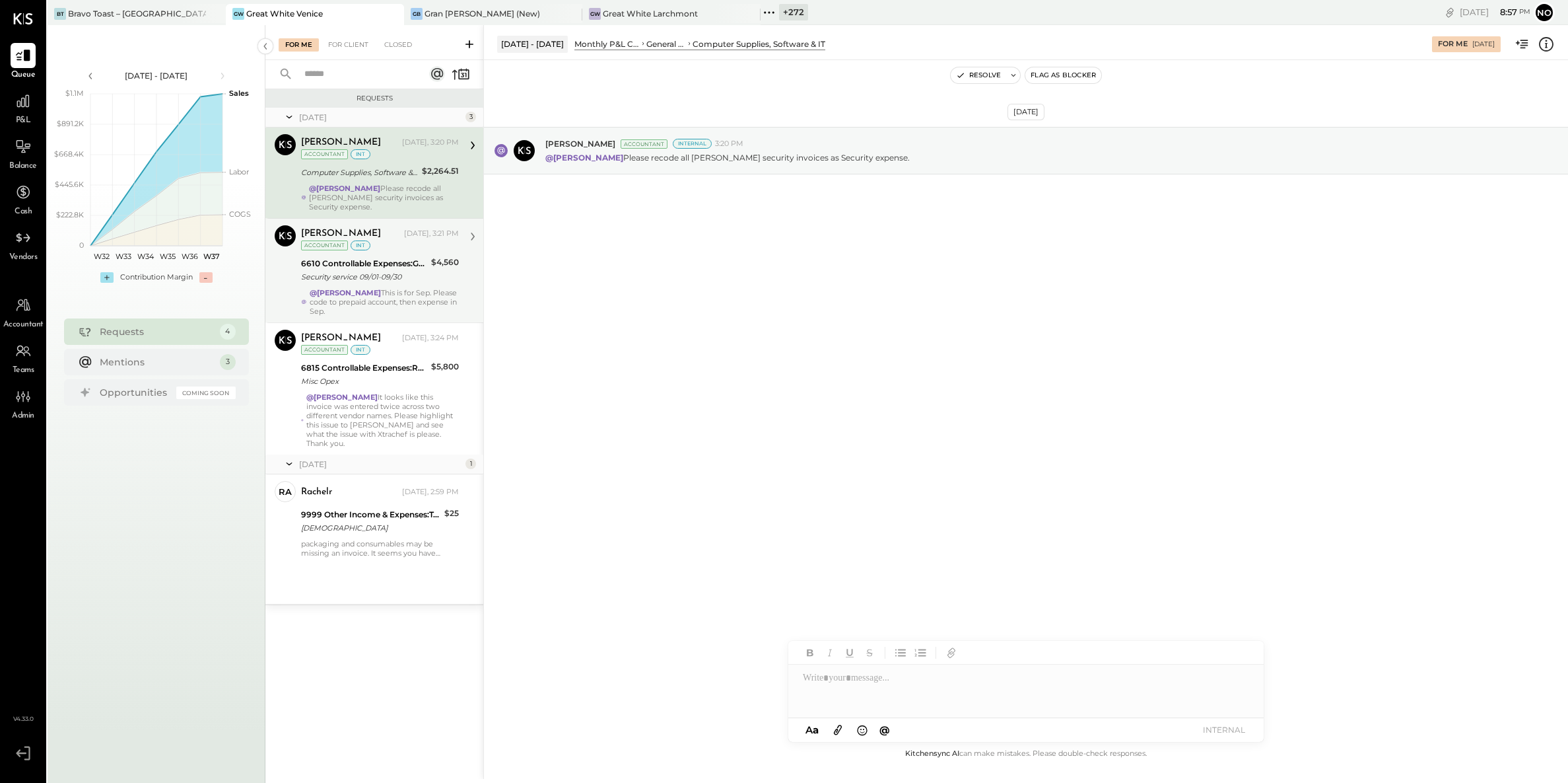
click at [365, 283] on div "Security service 09/01-09/30" at bounding box center [364, 277] width 126 height 13
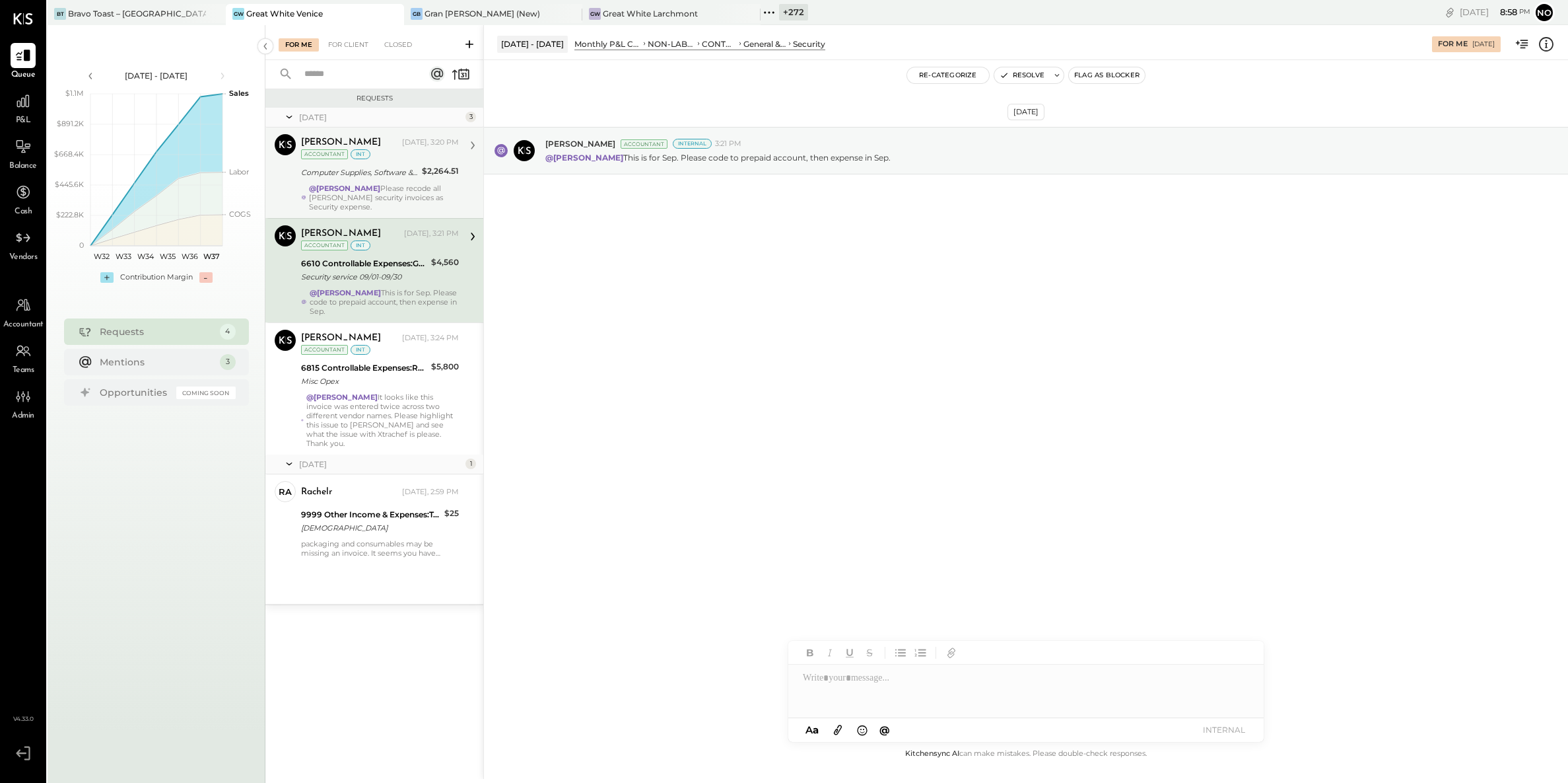
click at [366, 205] on div "@Noemi Balmaceda Please recode all Ana security invoices as Security expense." at bounding box center [384, 198] width 150 height 28
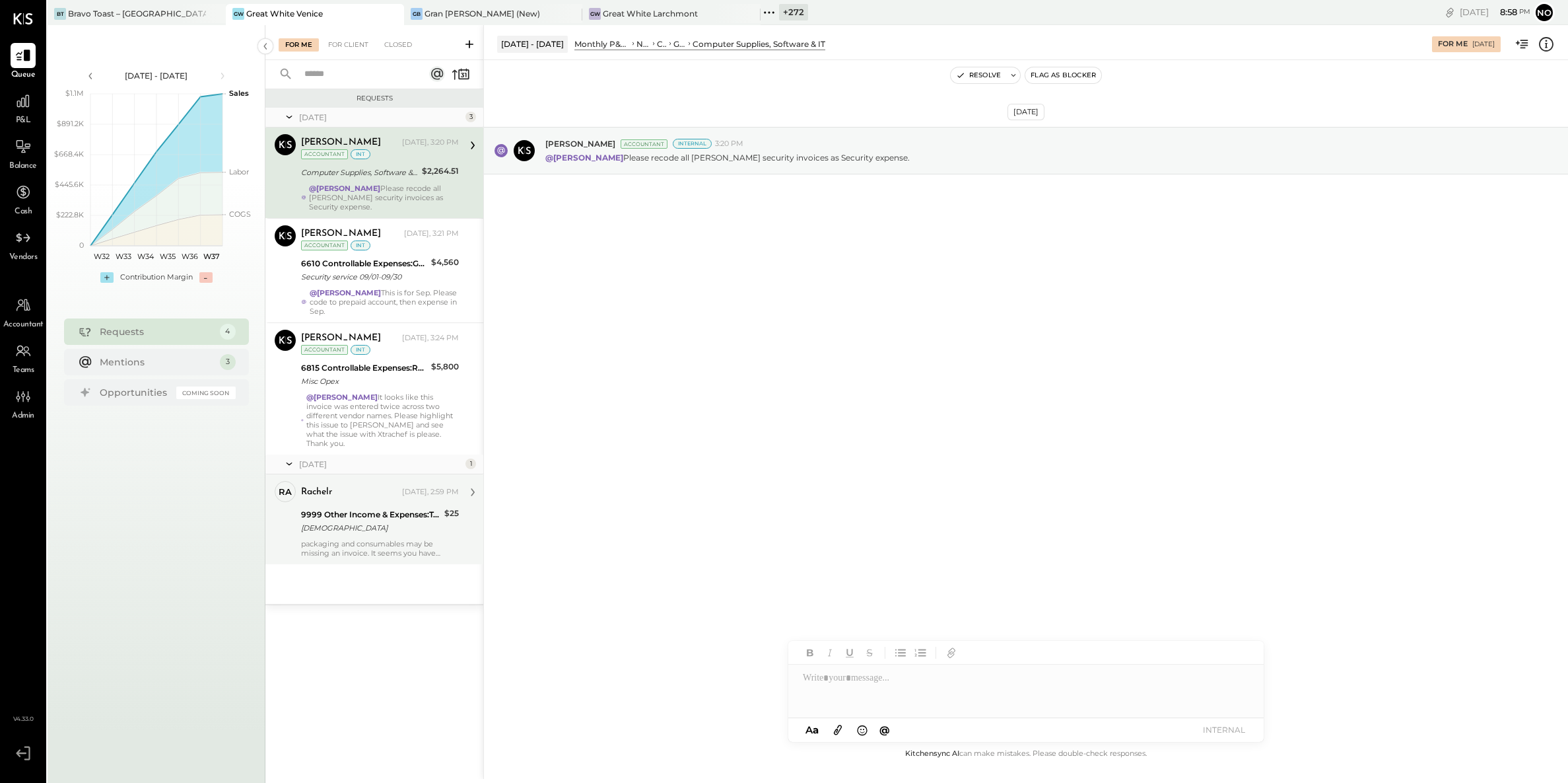
click at [344, 521] on div "[DEMOGRAPHIC_DATA]" at bounding box center [371, 528] width 139 height 13
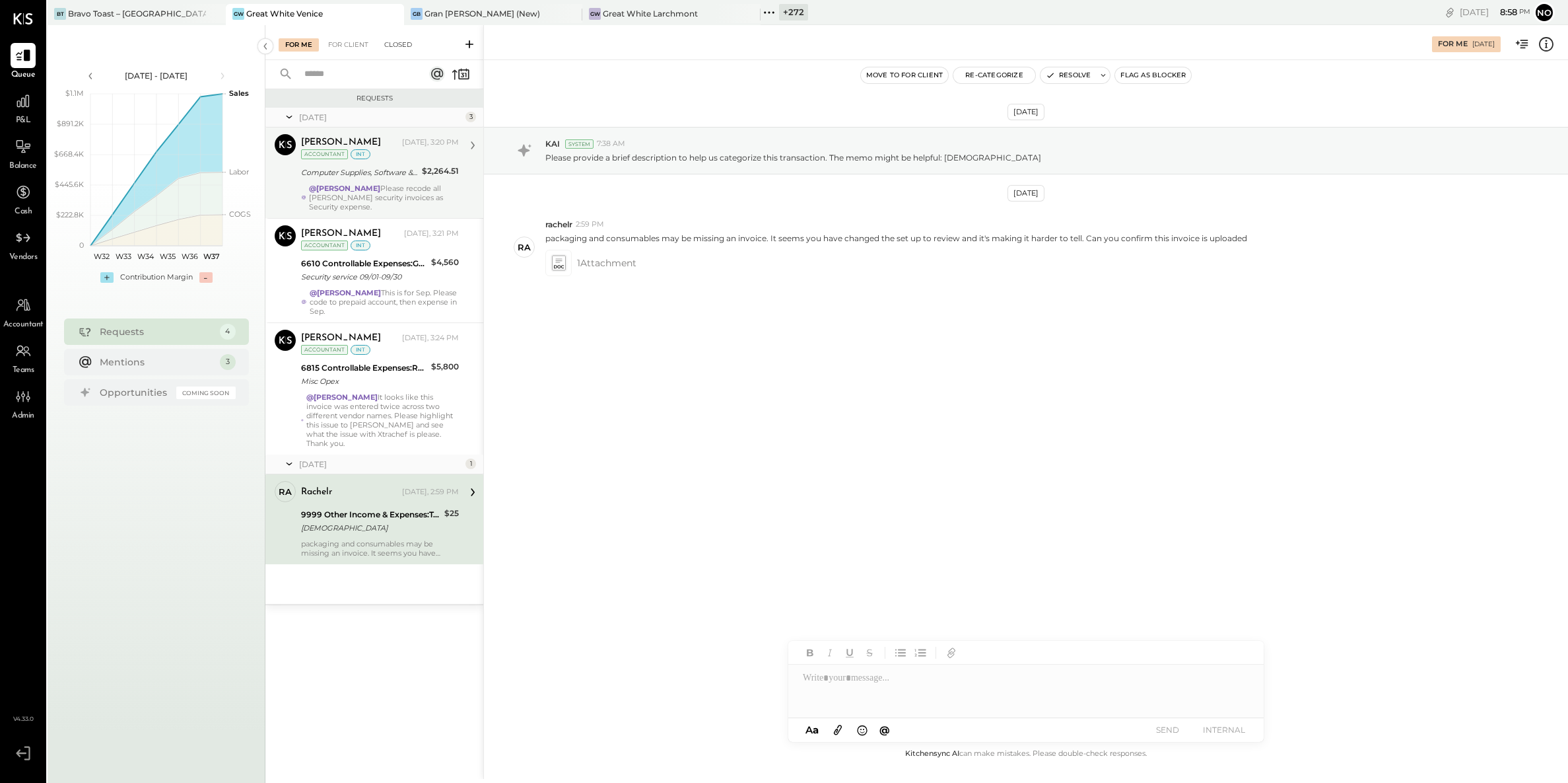
click at [397, 47] on div "Closed" at bounding box center [399, 45] width 41 height 13
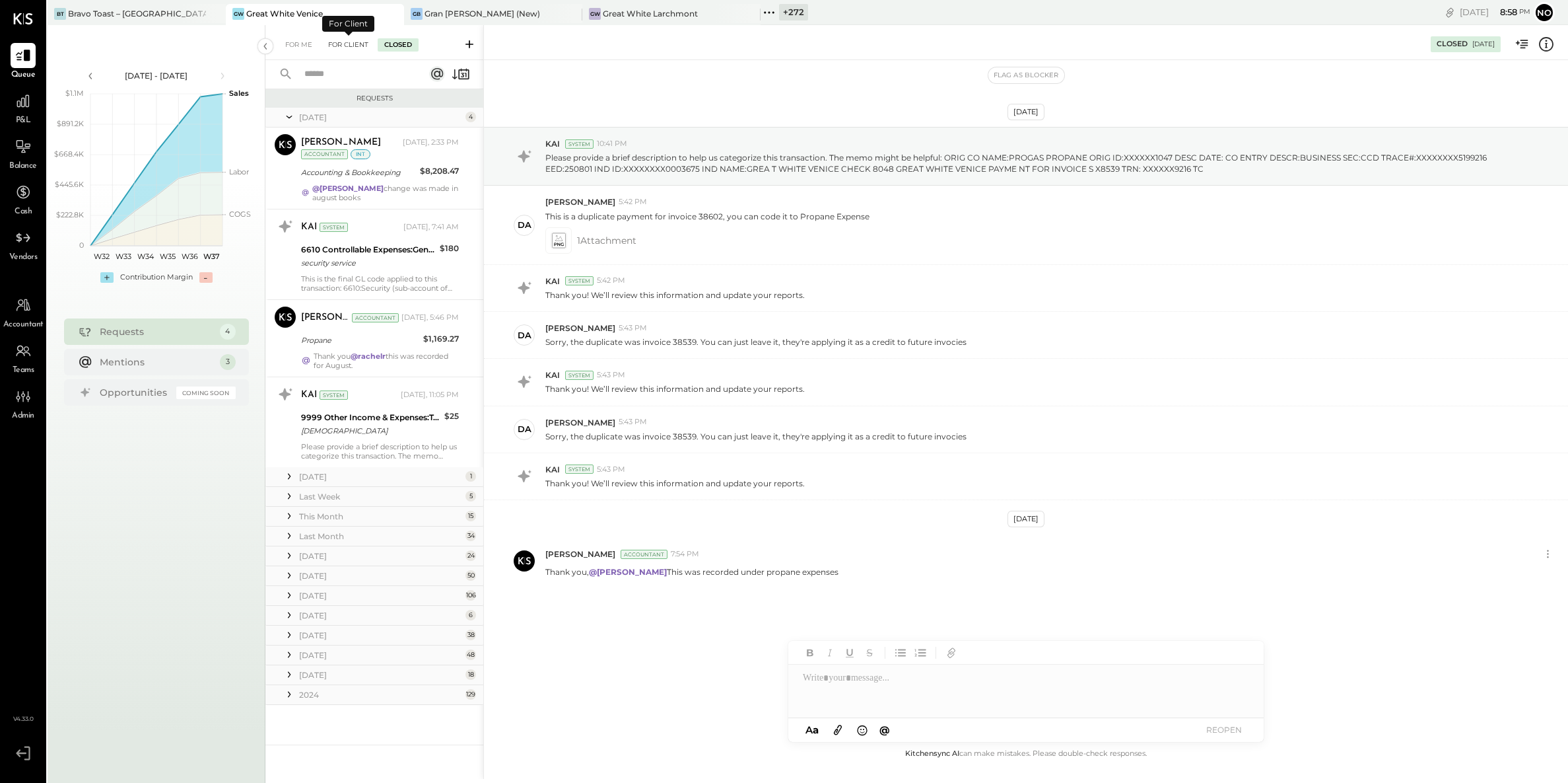
click at [352, 41] on div "For Client" at bounding box center [348, 45] width 53 height 13
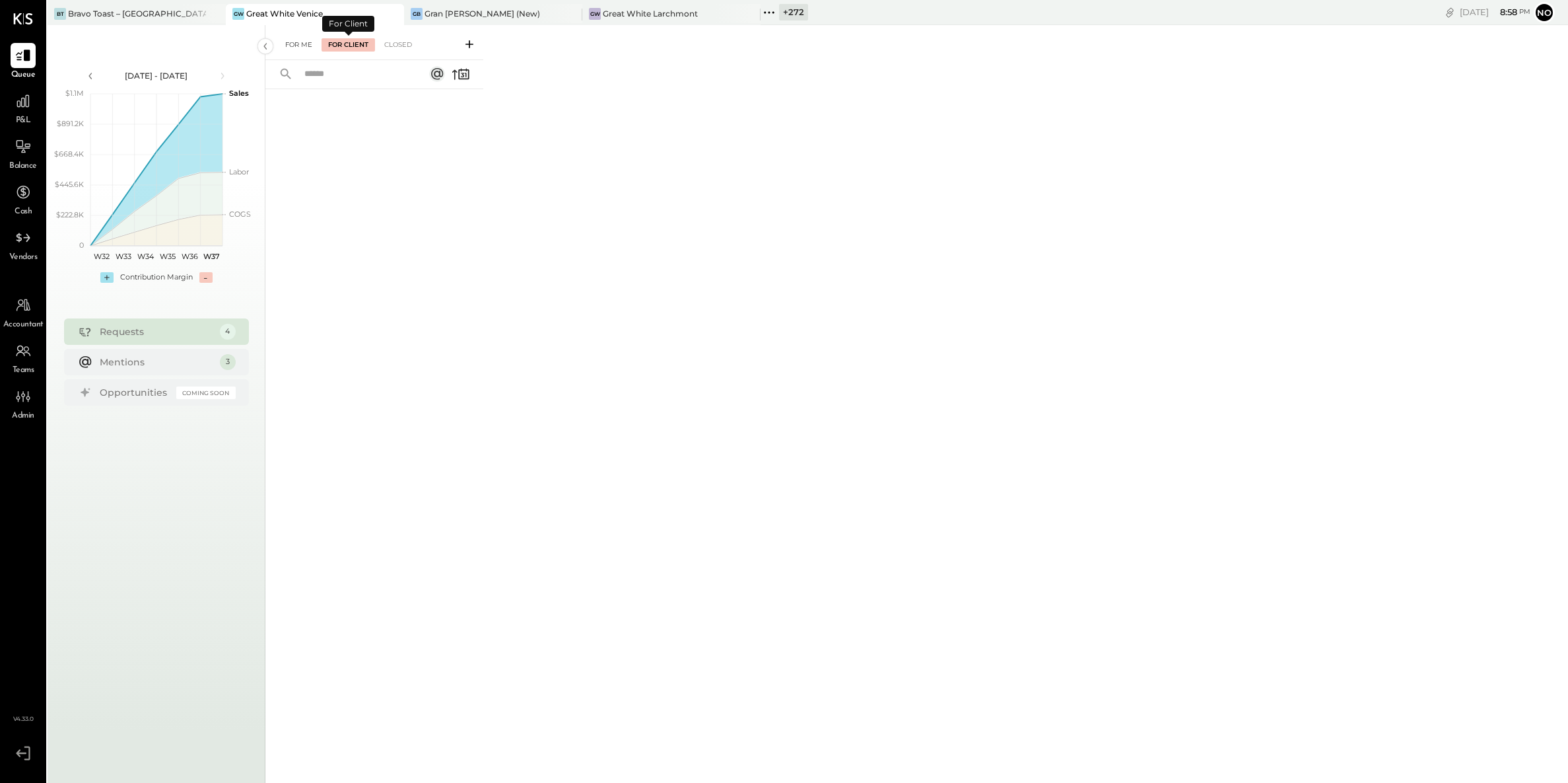
click at [303, 43] on div "For Me" at bounding box center [298, 45] width 40 height 13
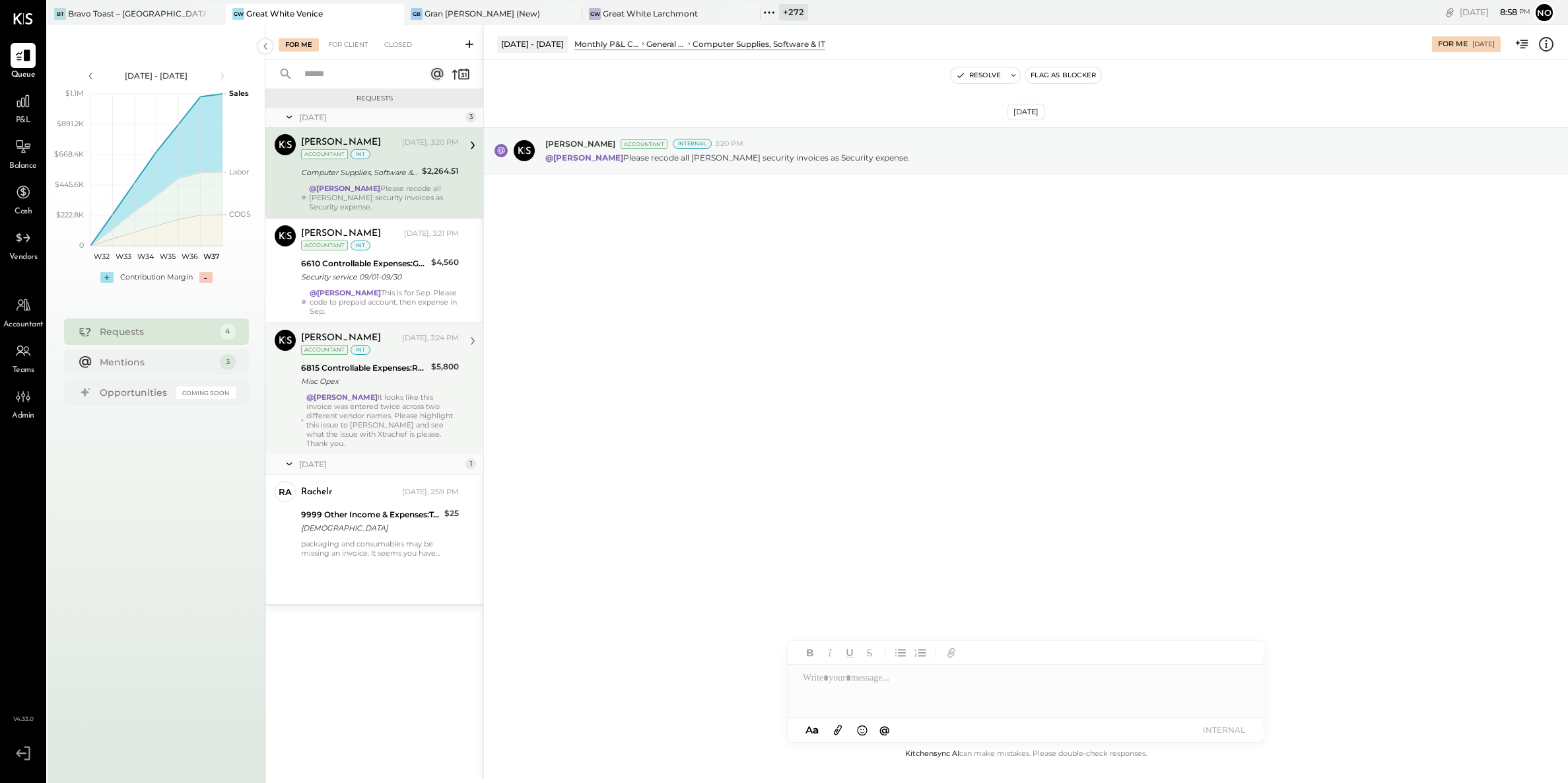
click at [352, 405] on div "@Noemi Balmaceda It looks like this invoice was entered twice across two differ…" at bounding box center [382, 420] width 152 height 56
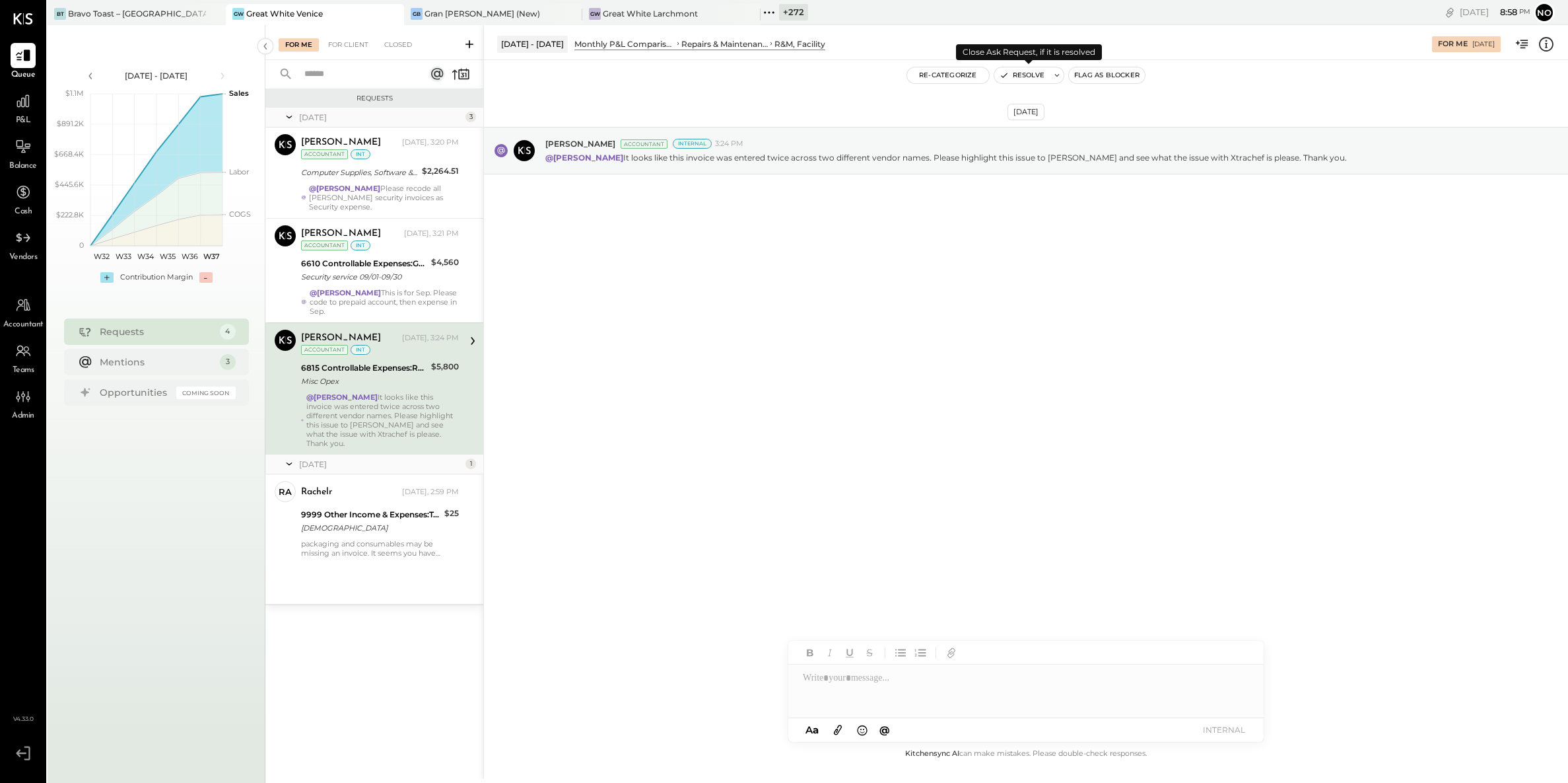
click at [1016, 76] on button "Resolve" at bounding box center [1022, 76] width 56 height 16
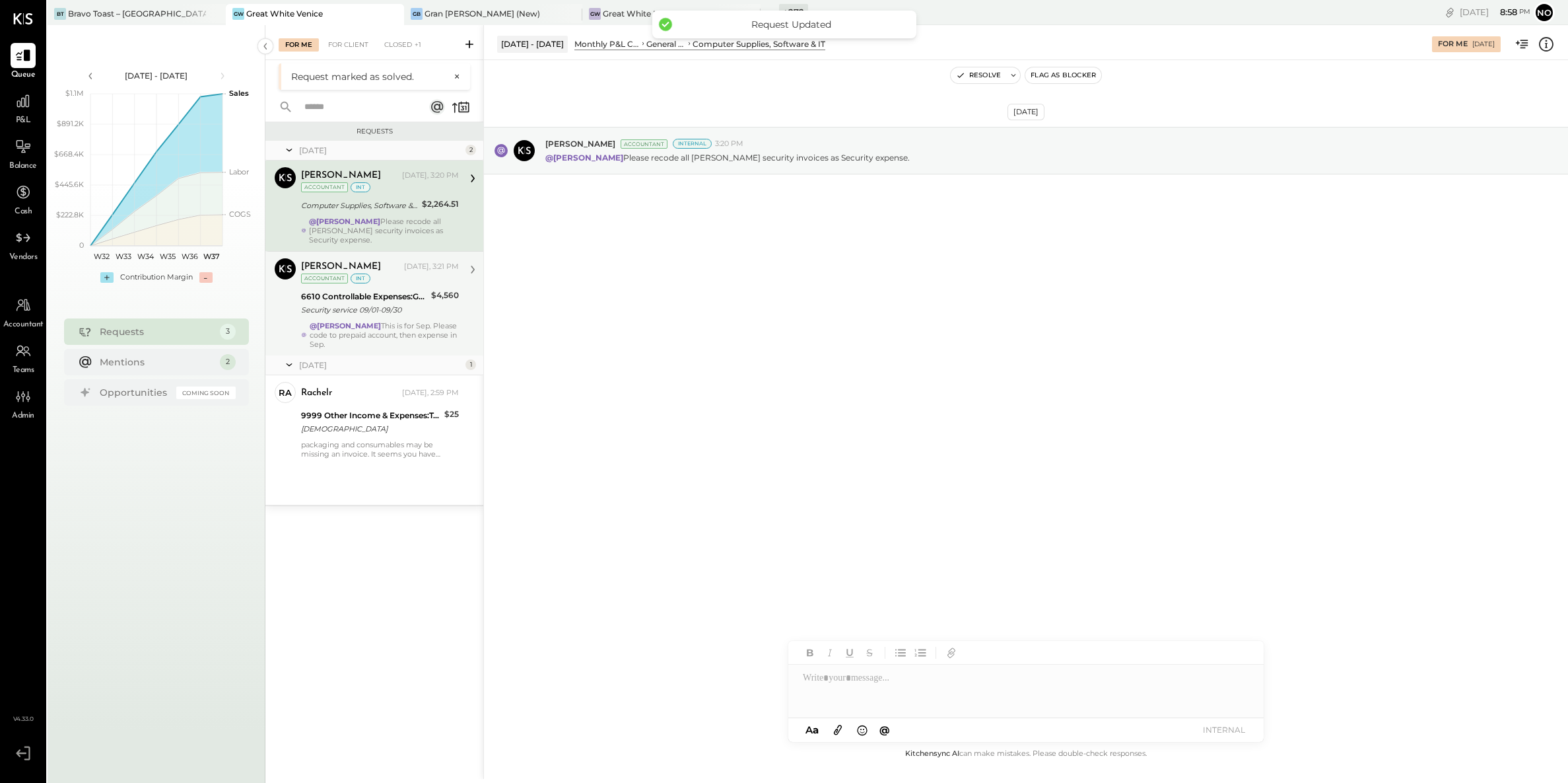
click at [371, 312] on div "Security service 09/01-09/30" at bounding box center [364, 310] width 126 height 13
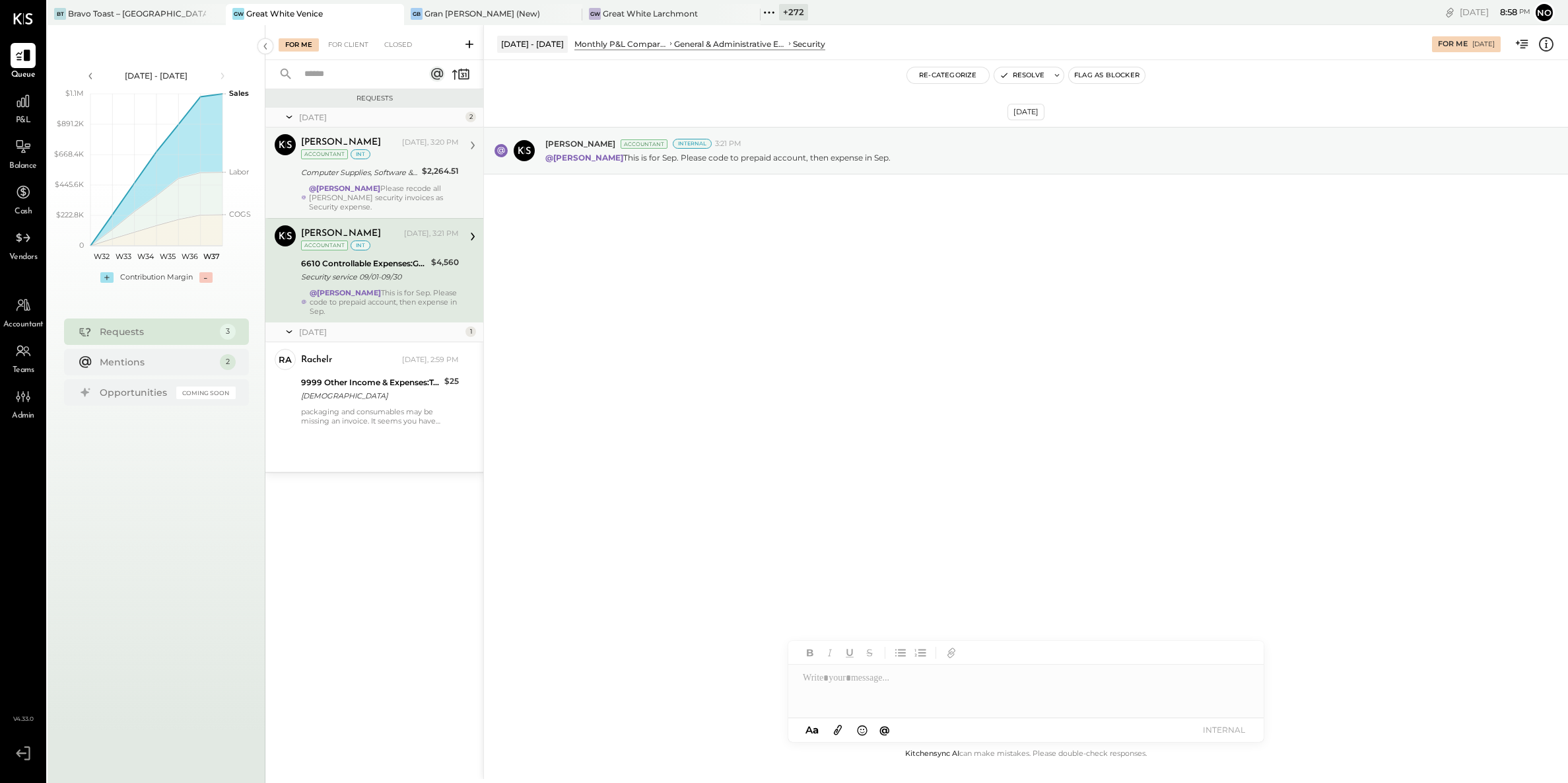
click at [401, 190] on div "@Noemi Balmaceda Please recode all Ana security invoices as Security expense." at bounding box center [384, 198] width 150 height 28
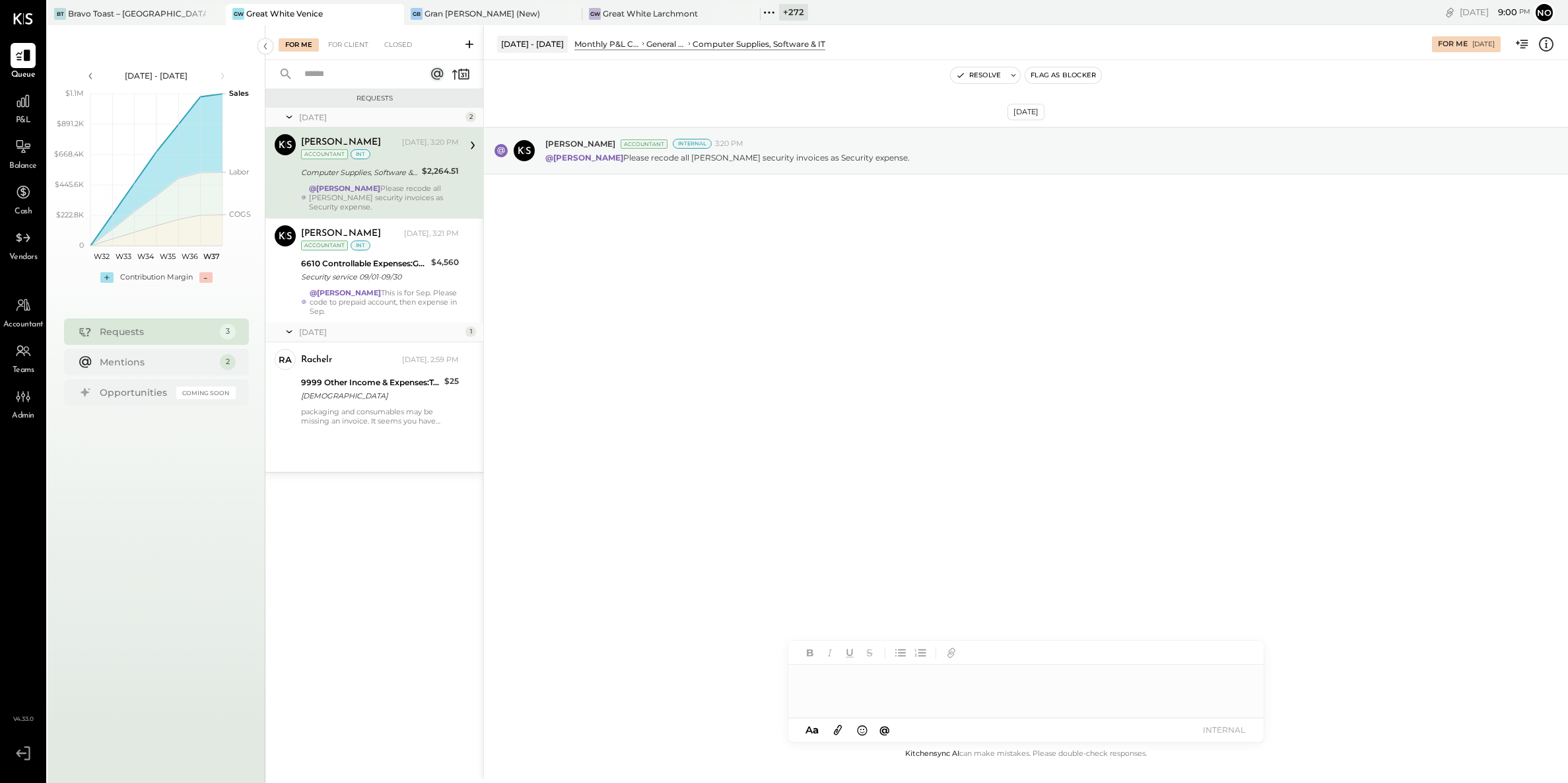
click at [890, 682] on div at bounding box center [1026, 691] width 476 height 53
click at [890, 658] on span "[PERSON_NAME]" at bounding box center [915, 663] width 103 height 12
click at [396, 282] on div "Security service 09/01-09/30" at bounding box center [364, 277] width 126 height 13
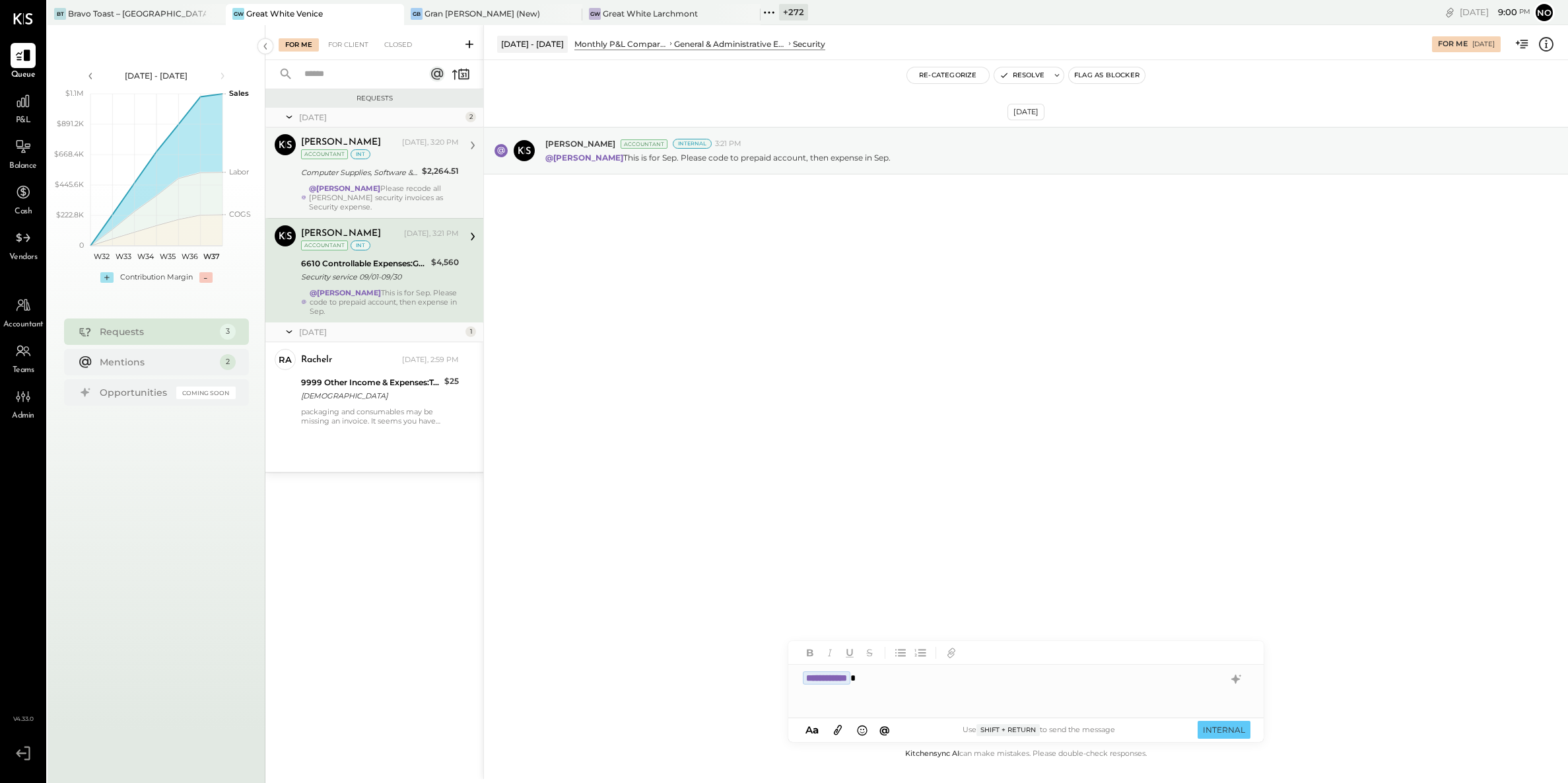
click at [913, 684] on div "**********" at bounding box center [1026, 691] width 476 height 53
drag, startPoint x: 879, startPoint y: 677, endPoint x: 1052, endPoint y: 682, distance: 173.1
click at [1052, 682] on div "**********" at bounding box center [1026, 691] width 476 height 53
drag, startPoint x: 1040, startPoint y: 678, endPoint x: 877, endPoint y: 679, distance: 163.0
click at [876, 678] on div "**********" at bounding box center [1026, 691] width 476 height 53
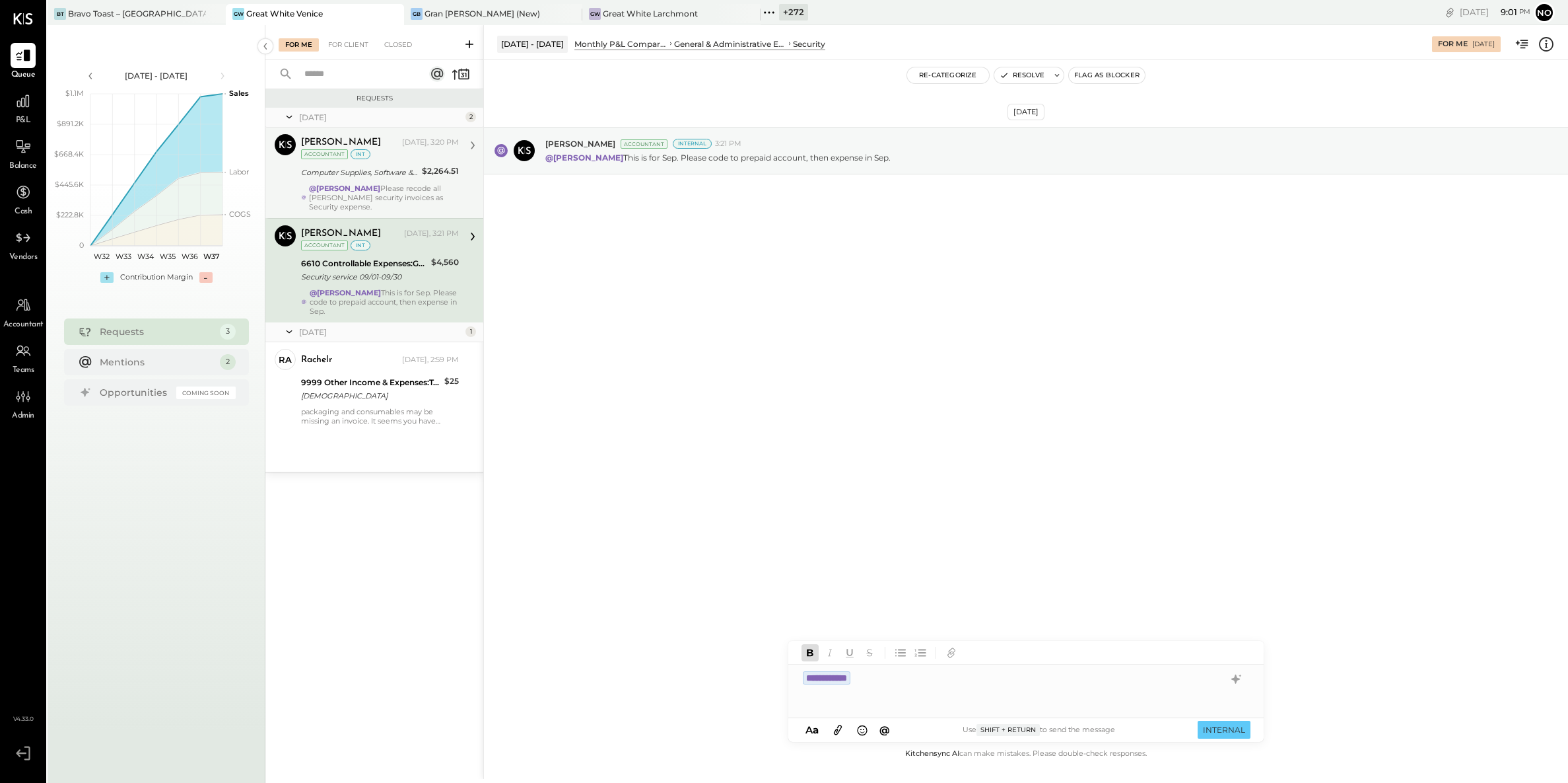
click at [898, 685] on div "**********" at bounding box center [1026, 691] width 476 height 53
click at [902, 678] on div "**********" at bounding box center [1026, 691] width 476 height 53
click at [860, 672] on div "*" at bounding box center [1026, 691] width 476 height 53
type input "*****"
click at [901, 655] on div "JS Joseph Shin" at bounding box center [897, 663] width 151 height 26
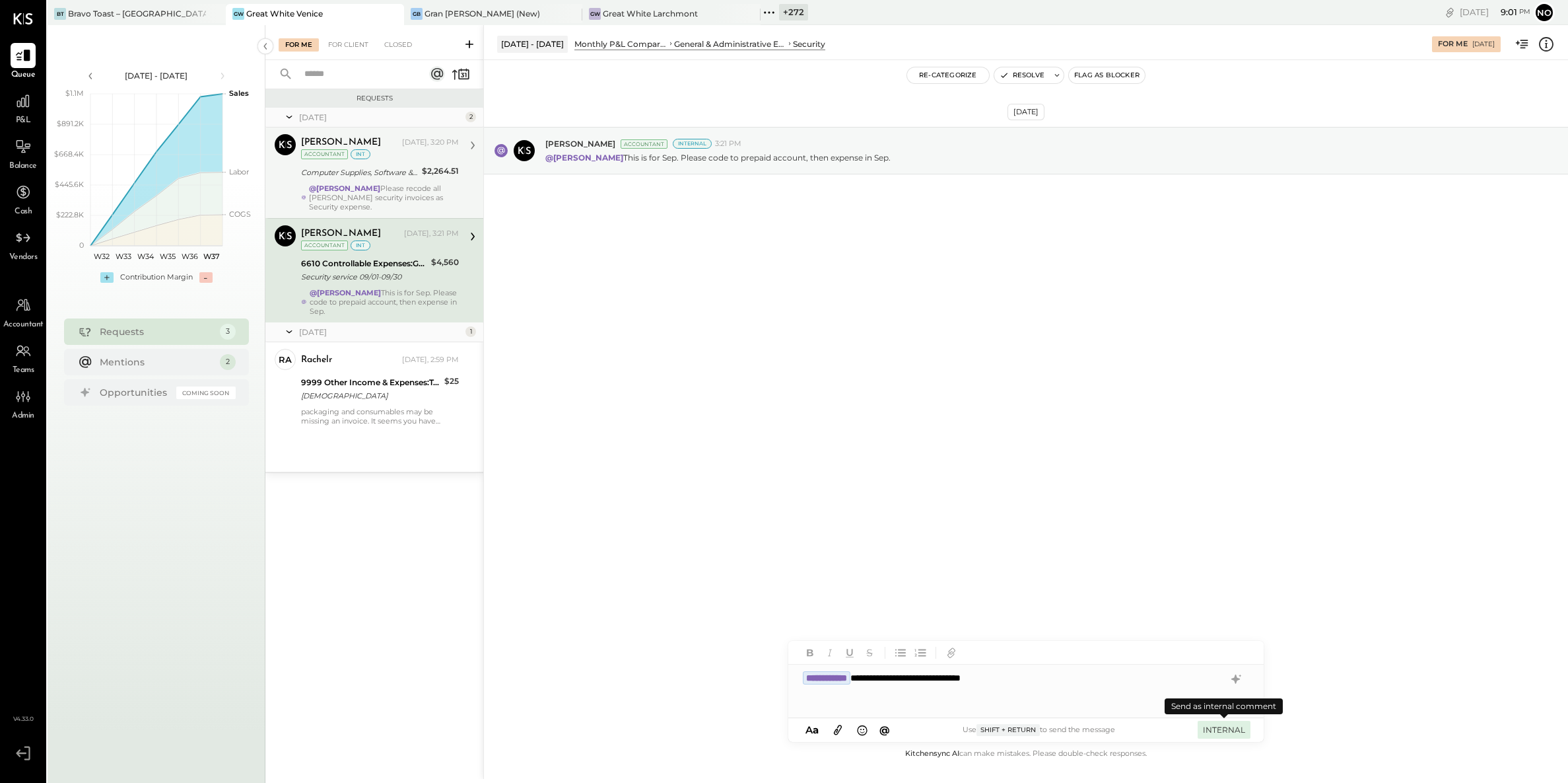
click at [1226, 729] on button "INTERNAL" at bounding box center [1224, 729] width 53 height 18
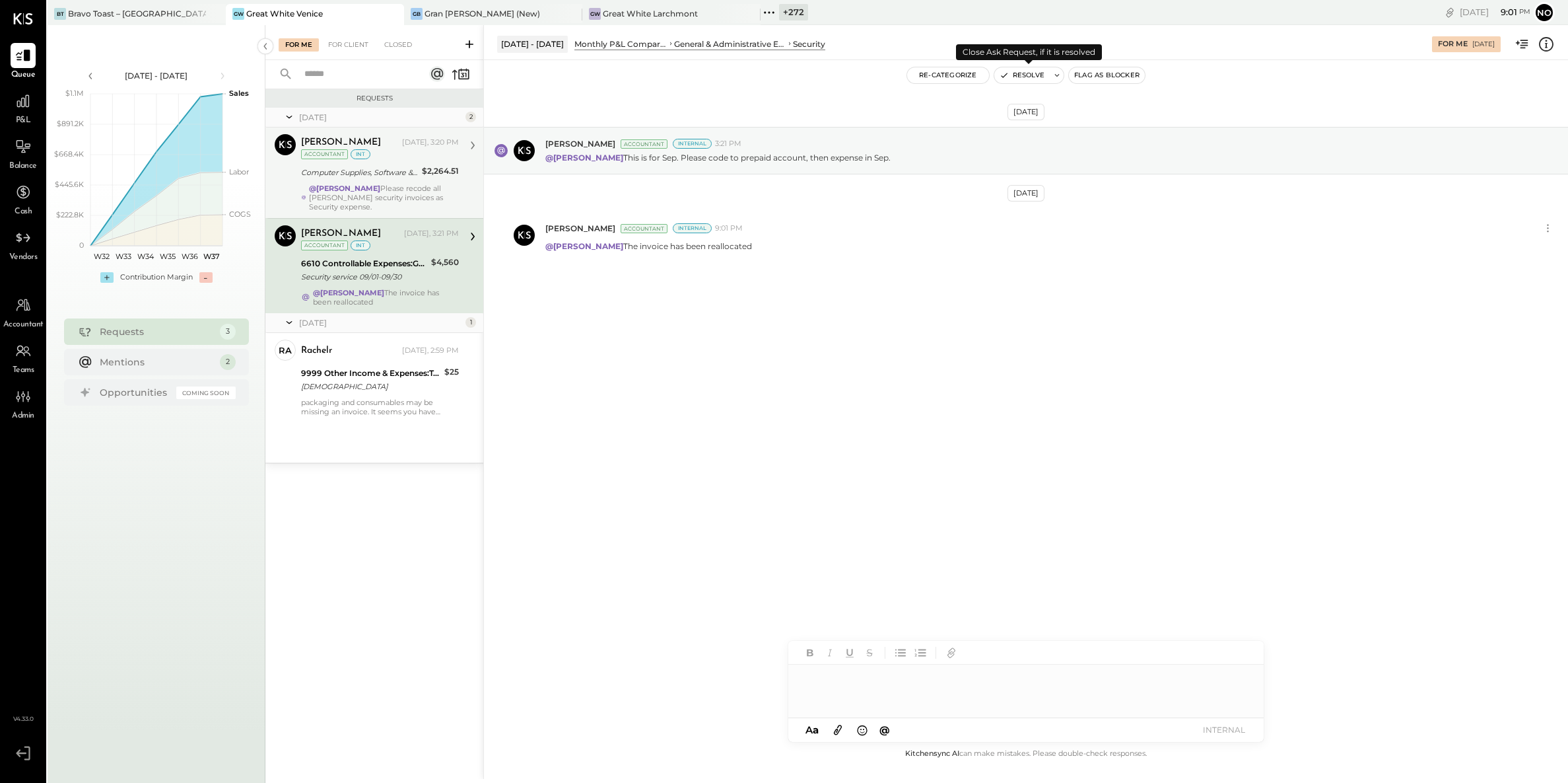
click at [1023, 76] on button "Resolve" at bounding box center [1022, 76] width 56 height 16
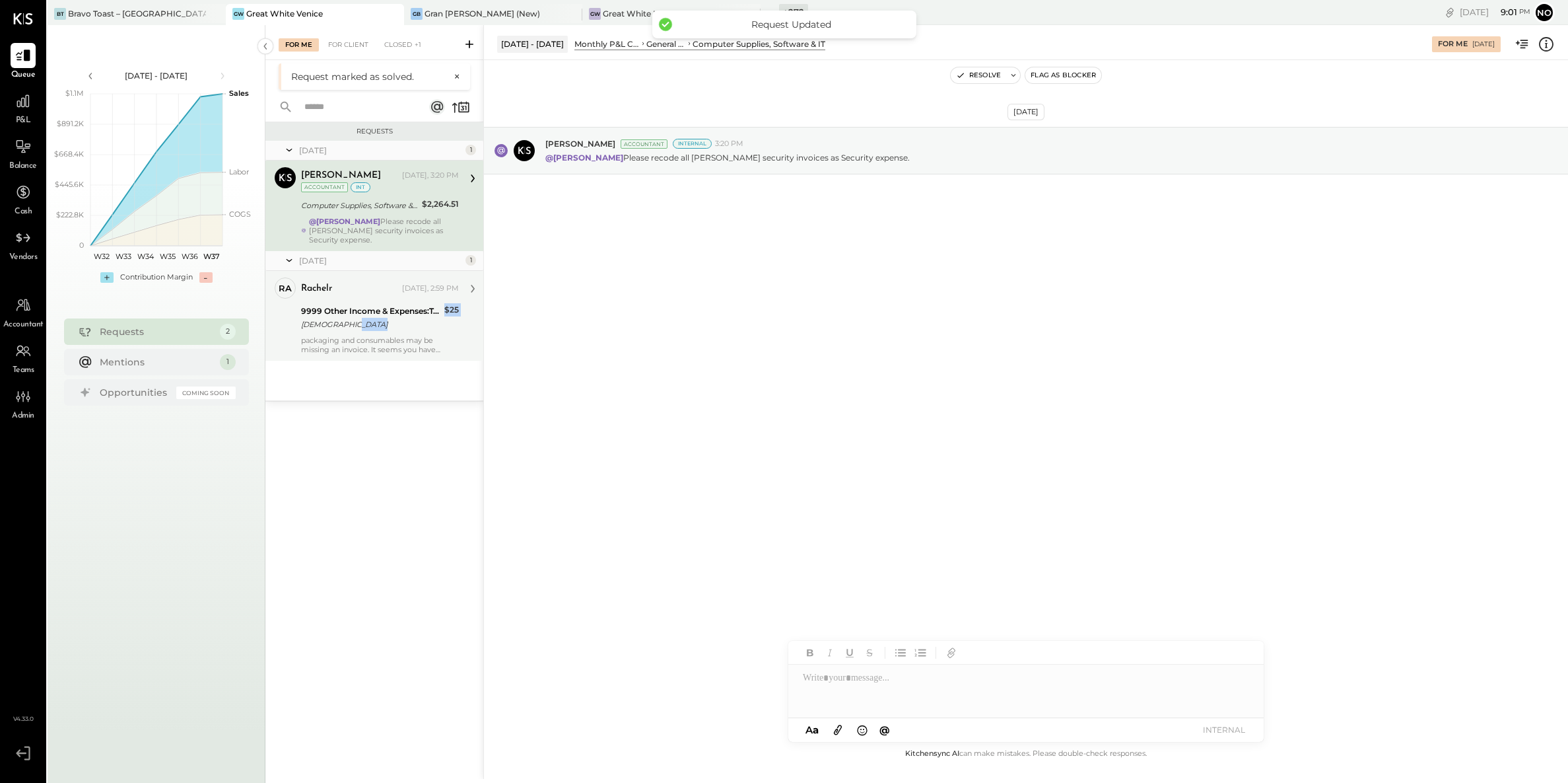
click at [370, 334] on div "rachelr Today, 2:59 PM 9999 Other Income & Expenses:To Be Classified ETHIOPIANA…" at bounding box center [380, 316] width 158 height 77
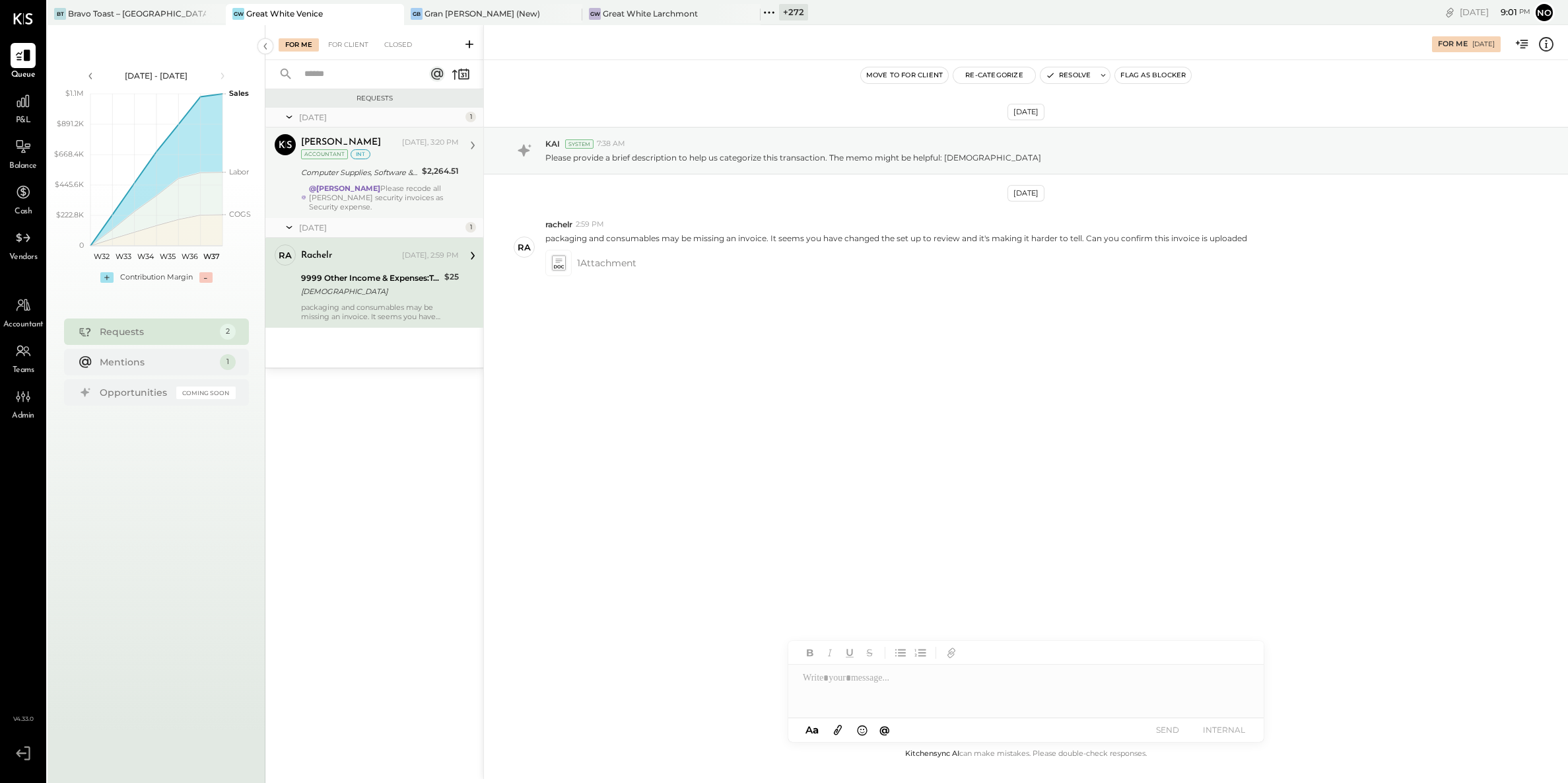
click at [336, 189] on strong "@[PERSON_NAME]" at bounding box center [344, 188] width 71 height 10
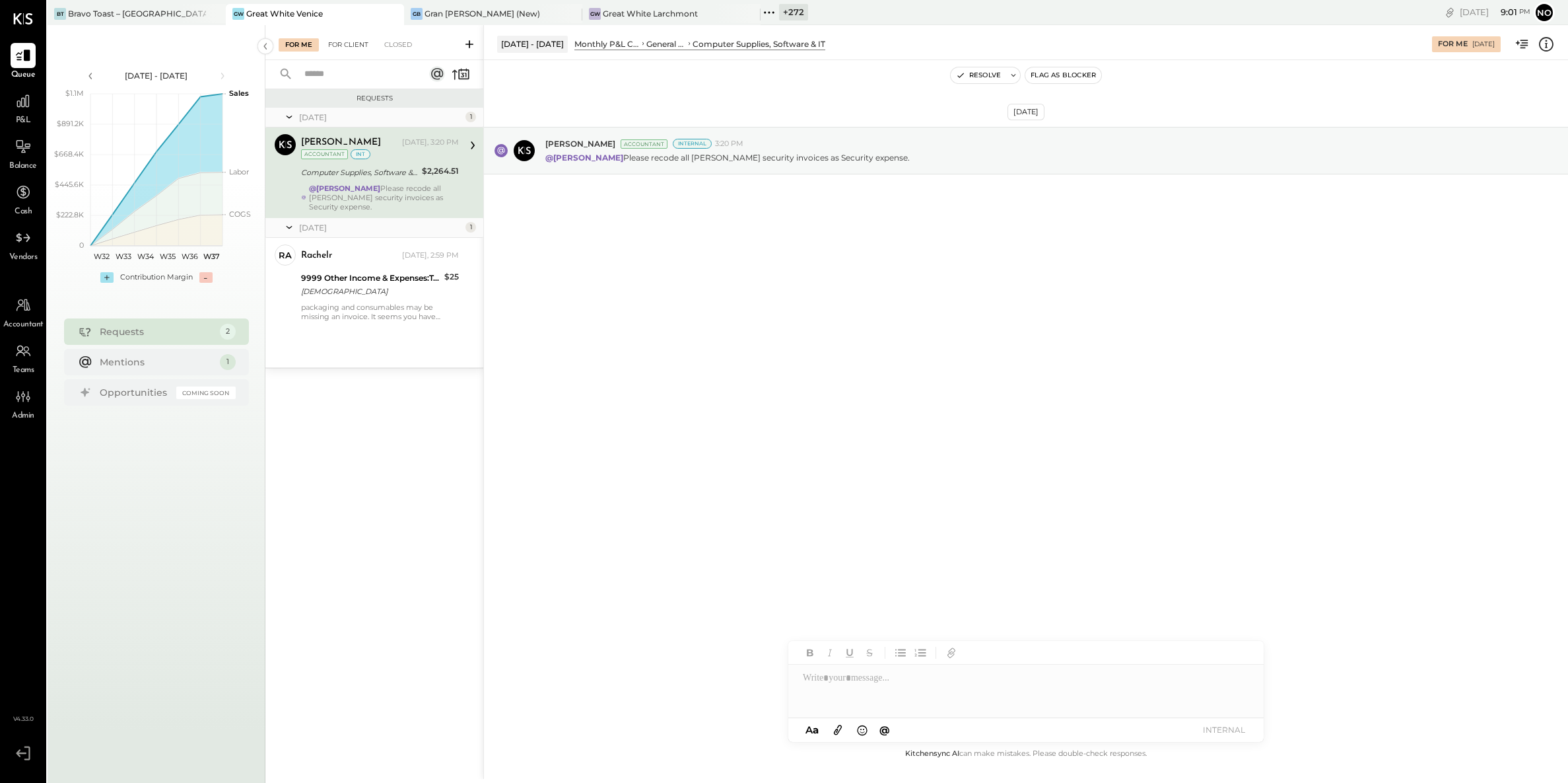
click at [346, 43] on div "For Client" at bounding box center [348, 45] width 53 height 13
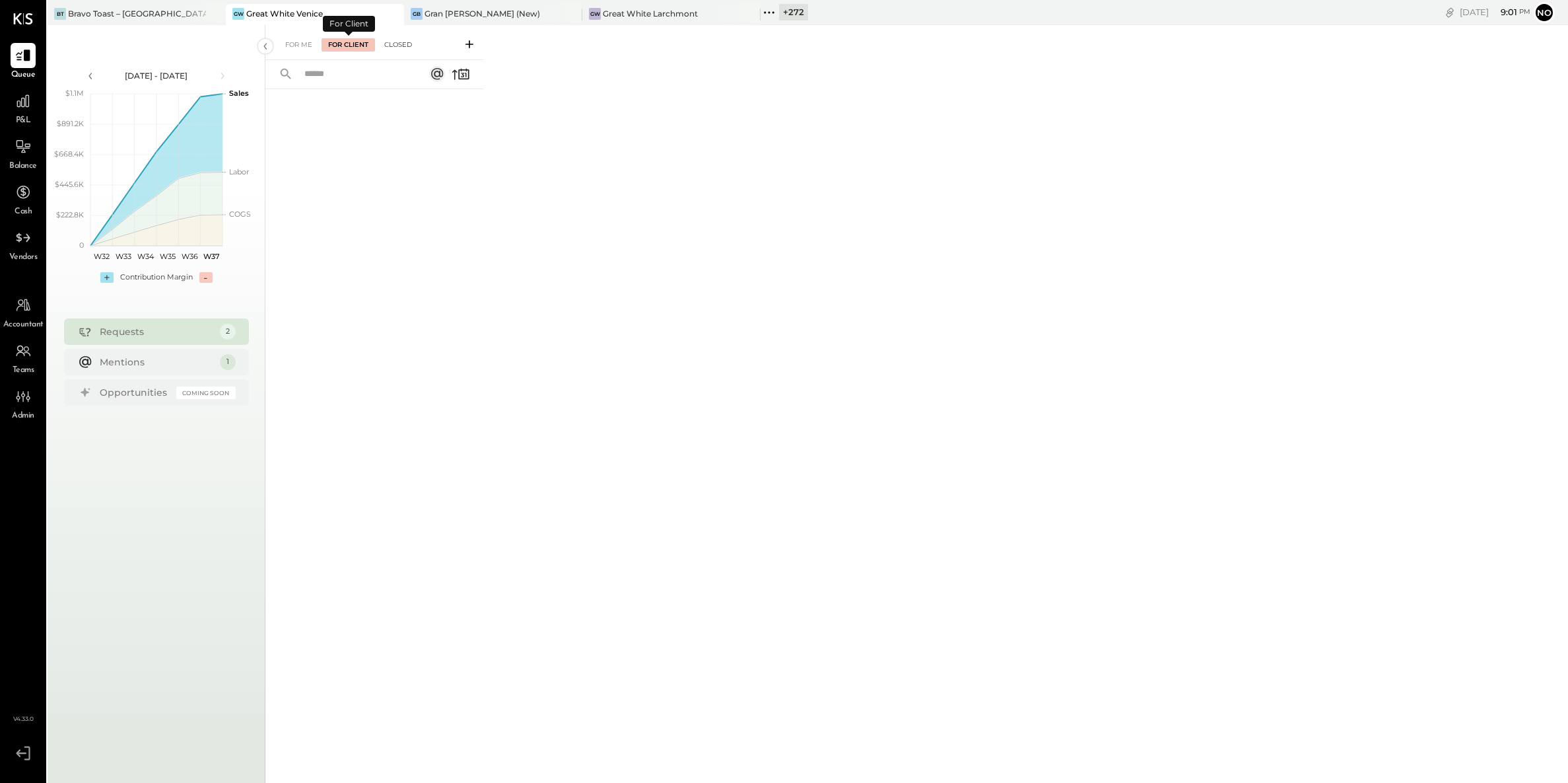
click at [407, 47] on div "Closed" at bounding box center [399, 45] width 41 height 13
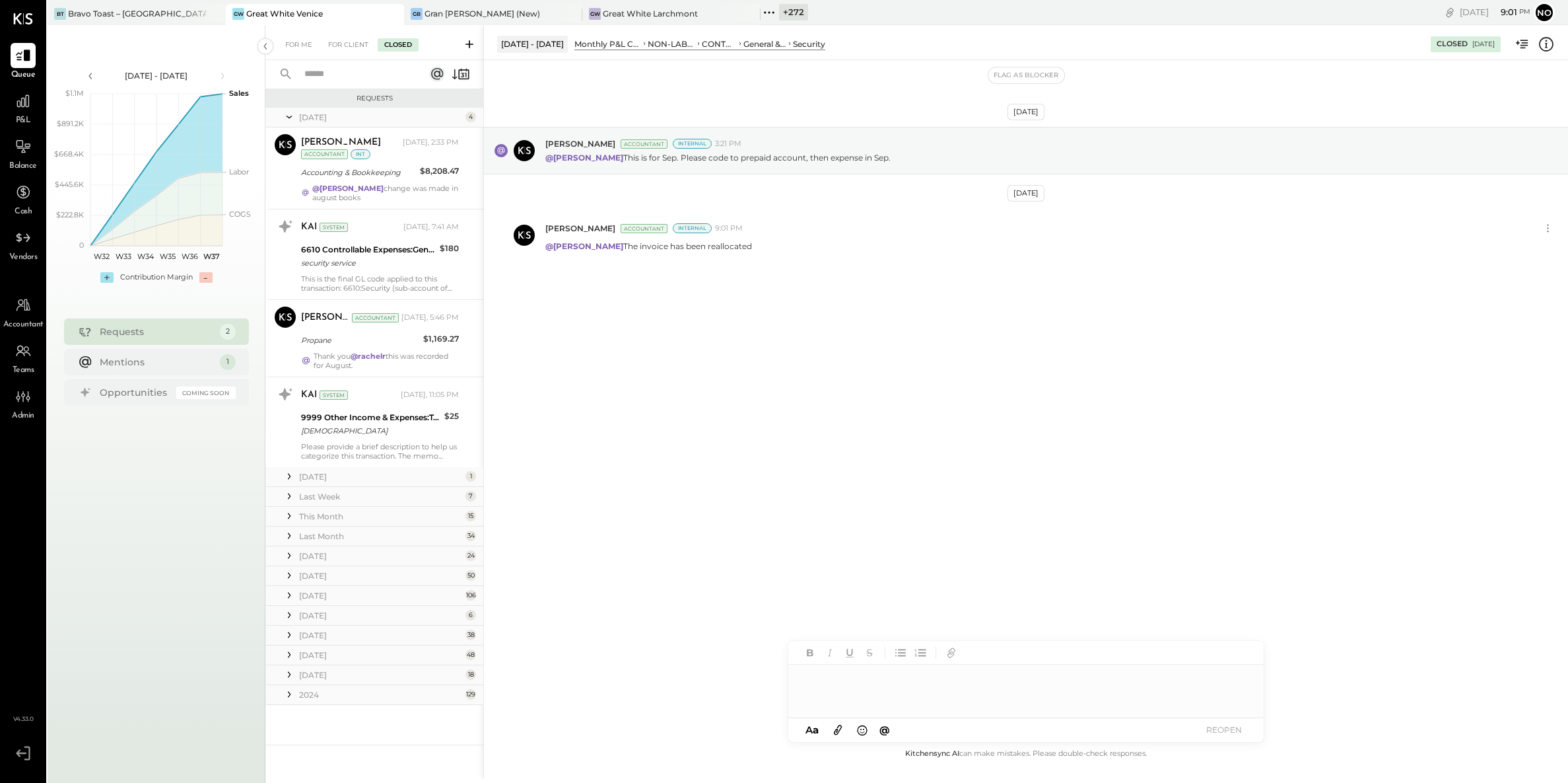
click at [350, 474] on div "[DATE]" at bounding box center [380, 477] width 163 height 11
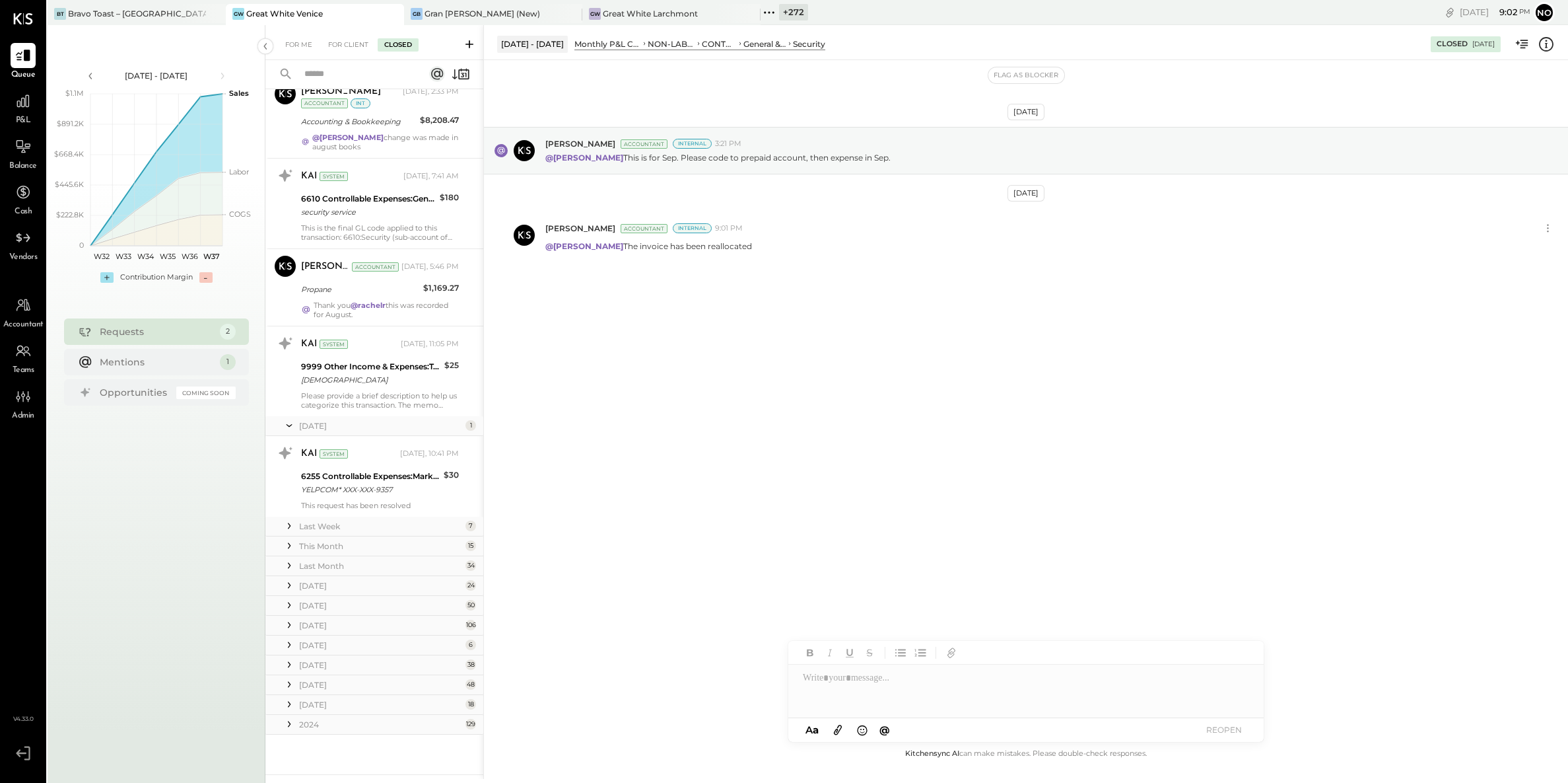
click at [366, 548] on div "This Month" at bounding box center [380, 545] width 163 height 11
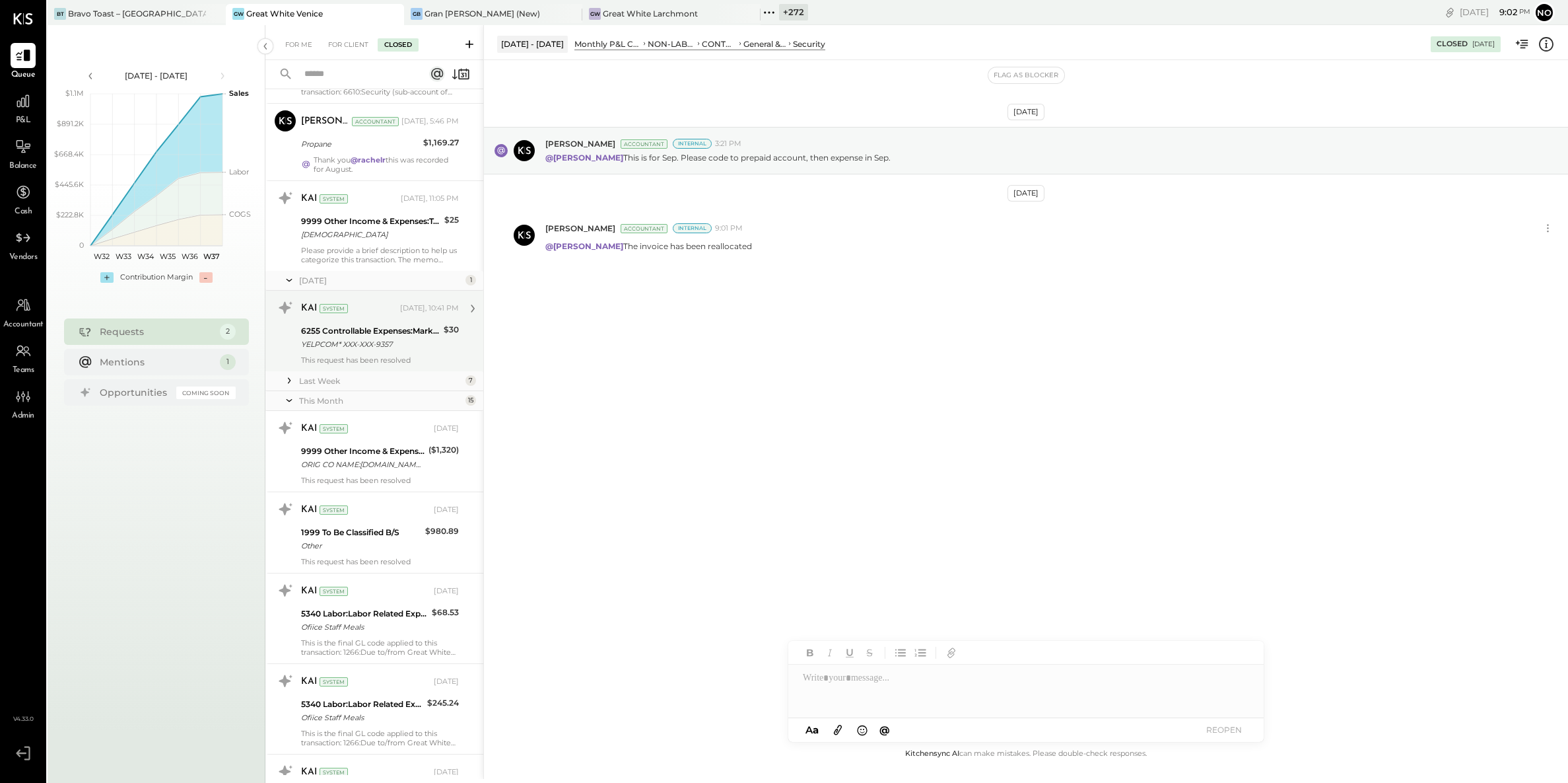
scroll to position [0, 0]
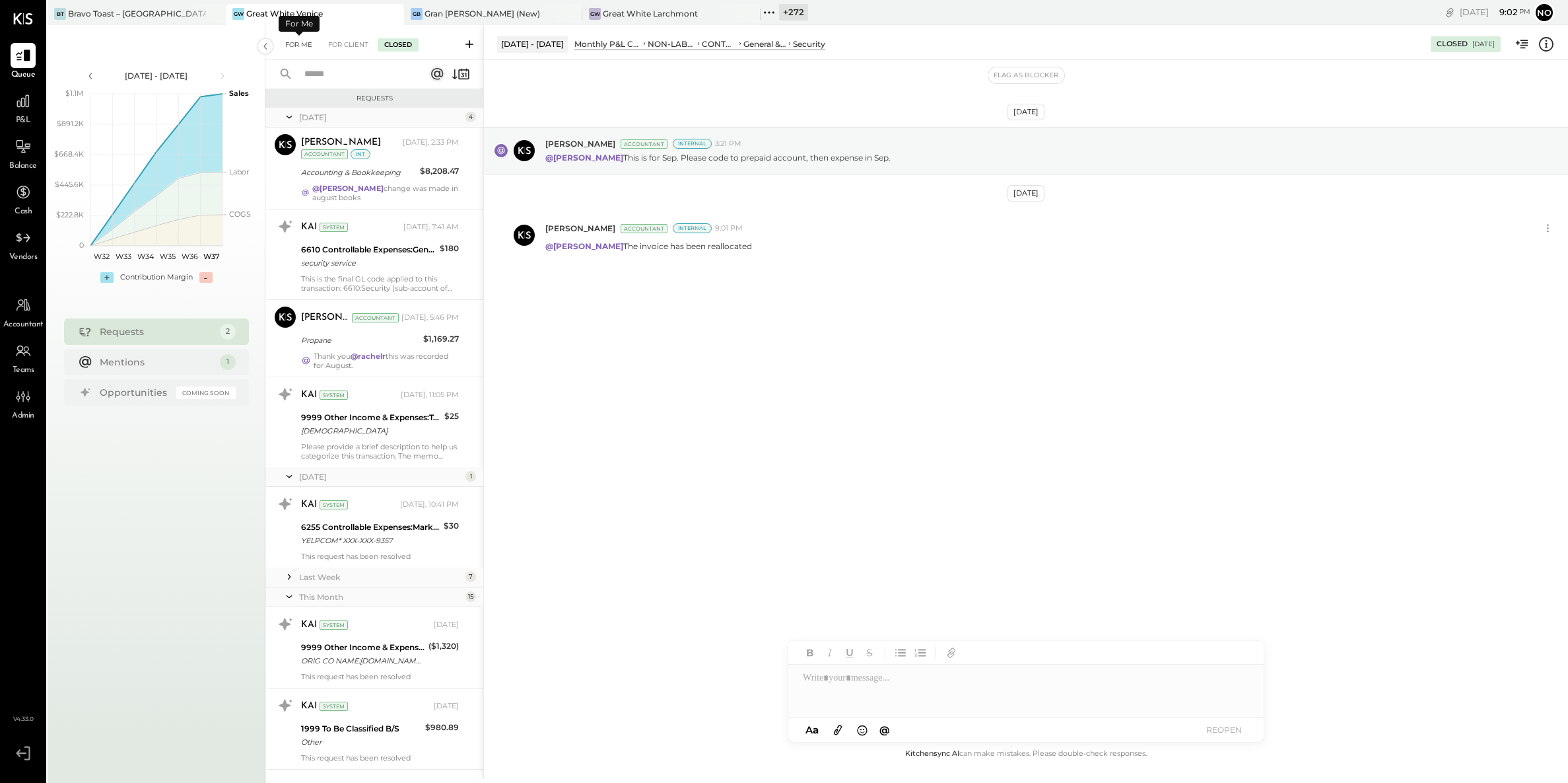
click at [295, 43] on div "For Me" at bounding box center [298, 45] width 40 height 13
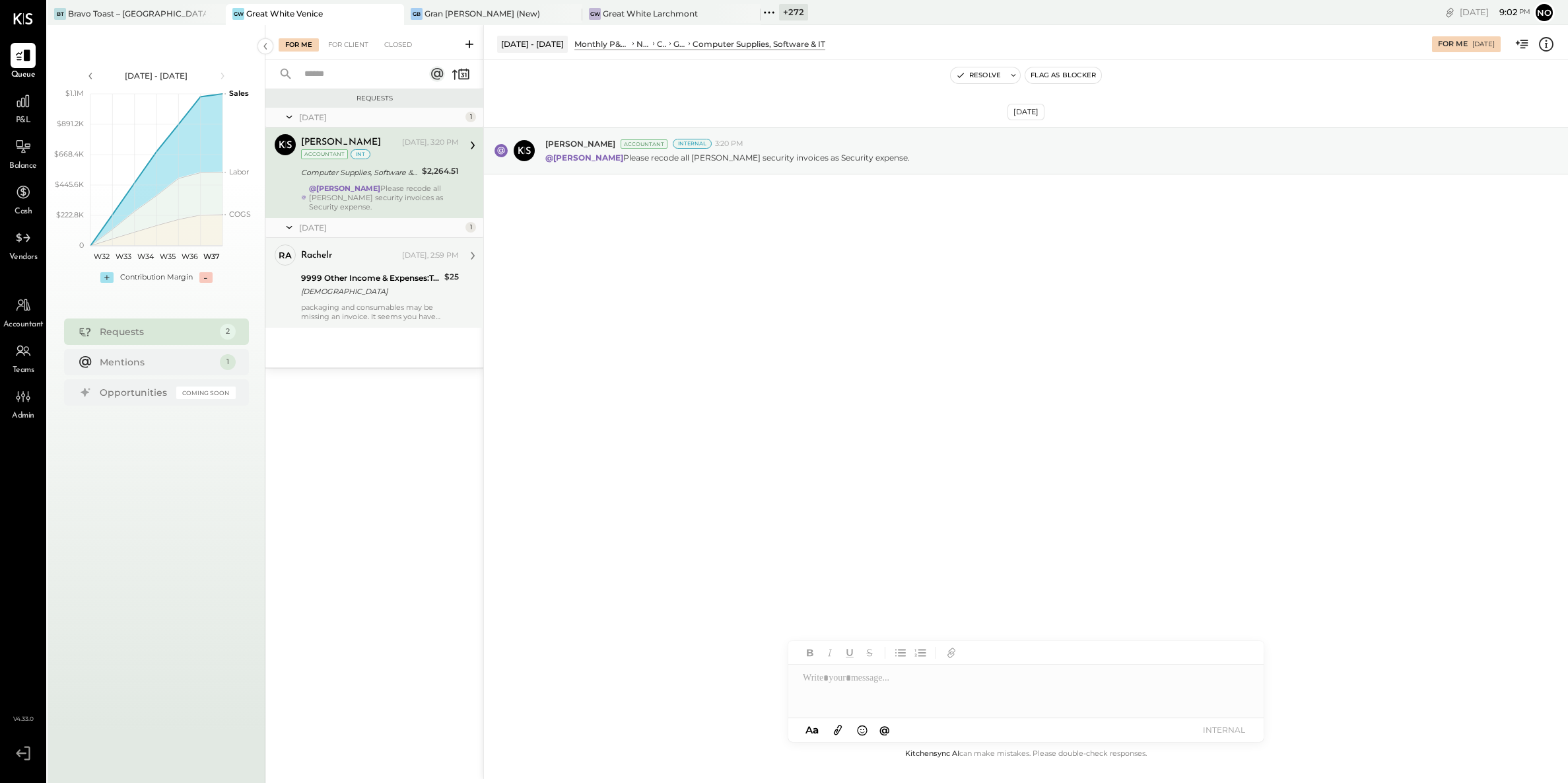
click at [336, 298] on div "[DEMOGRAPHIC_DATA]" at bounding box center [371, 291] width 139 height 13
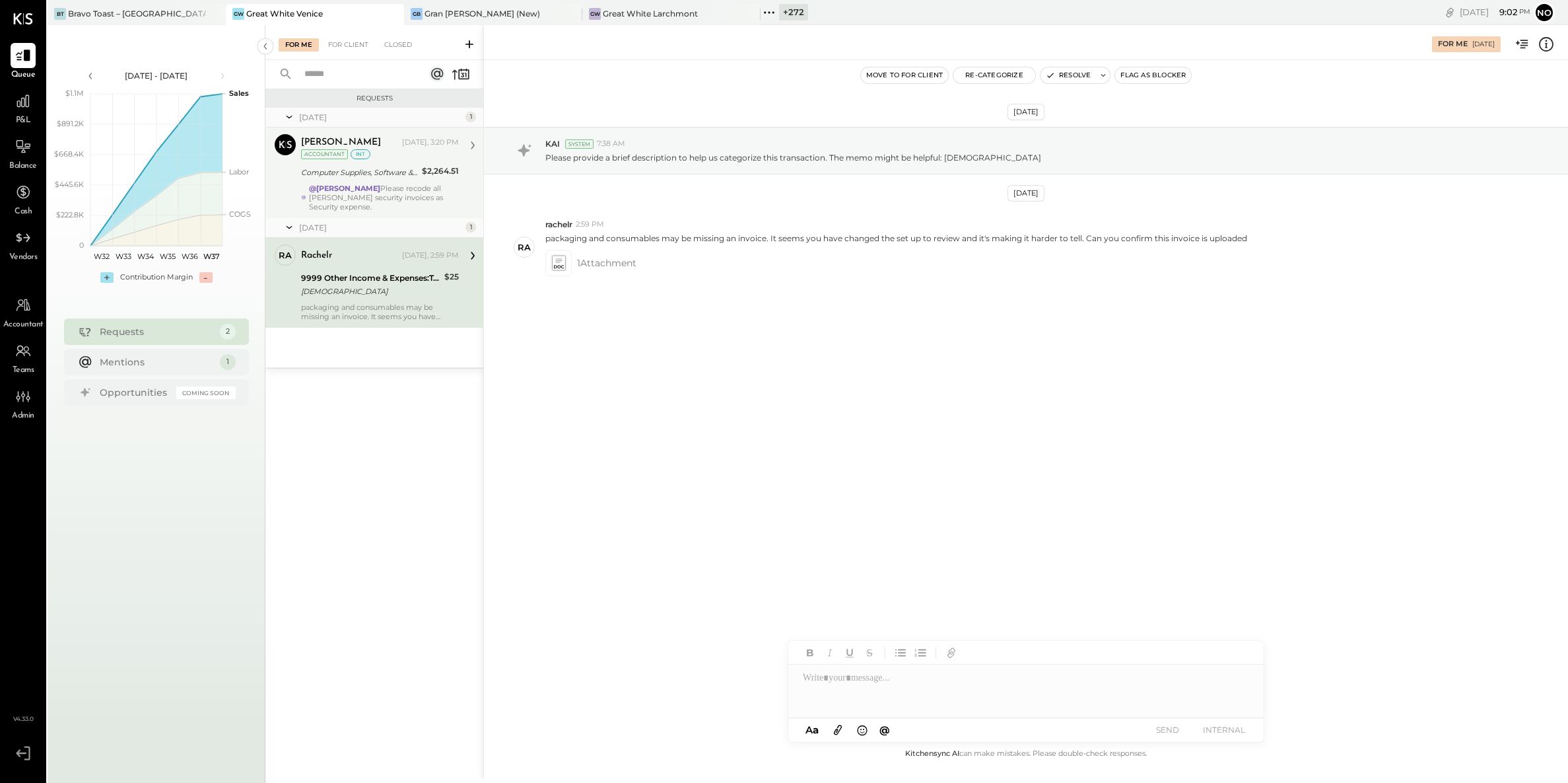
click at [365, 207] on div "@Noemi Balmaceda Please recode all Ana security invoices as Security expense." at bounding box center [384, 198] width 150 height 28
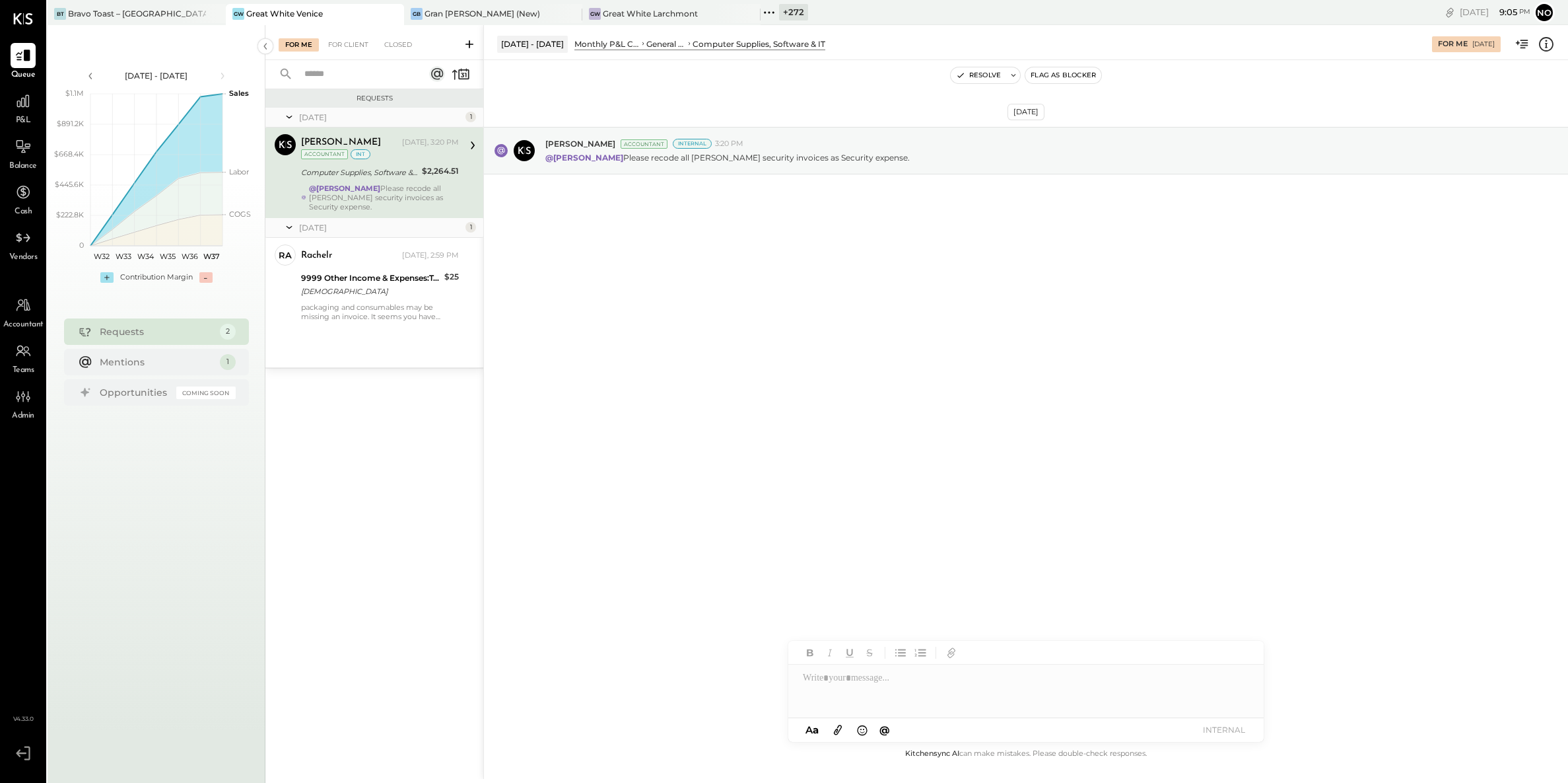
click at [837, 683] on div at bounding box center [1026, 691] width 476 height 53
click at [882, 657] on span "[PERSON_NAME]" at bounding box center [915, 663] width 103 height 12
click at [942, 680] on div "**********" at bounding box center [1026, 691] width 476 height 53
click at [959, 679] on div "**********" at bounding box center [1026, 691] width 476 height 53
click at [1224, 727] on button "INTERNAL" at bounding box center [1224, 729] width 53 height 18
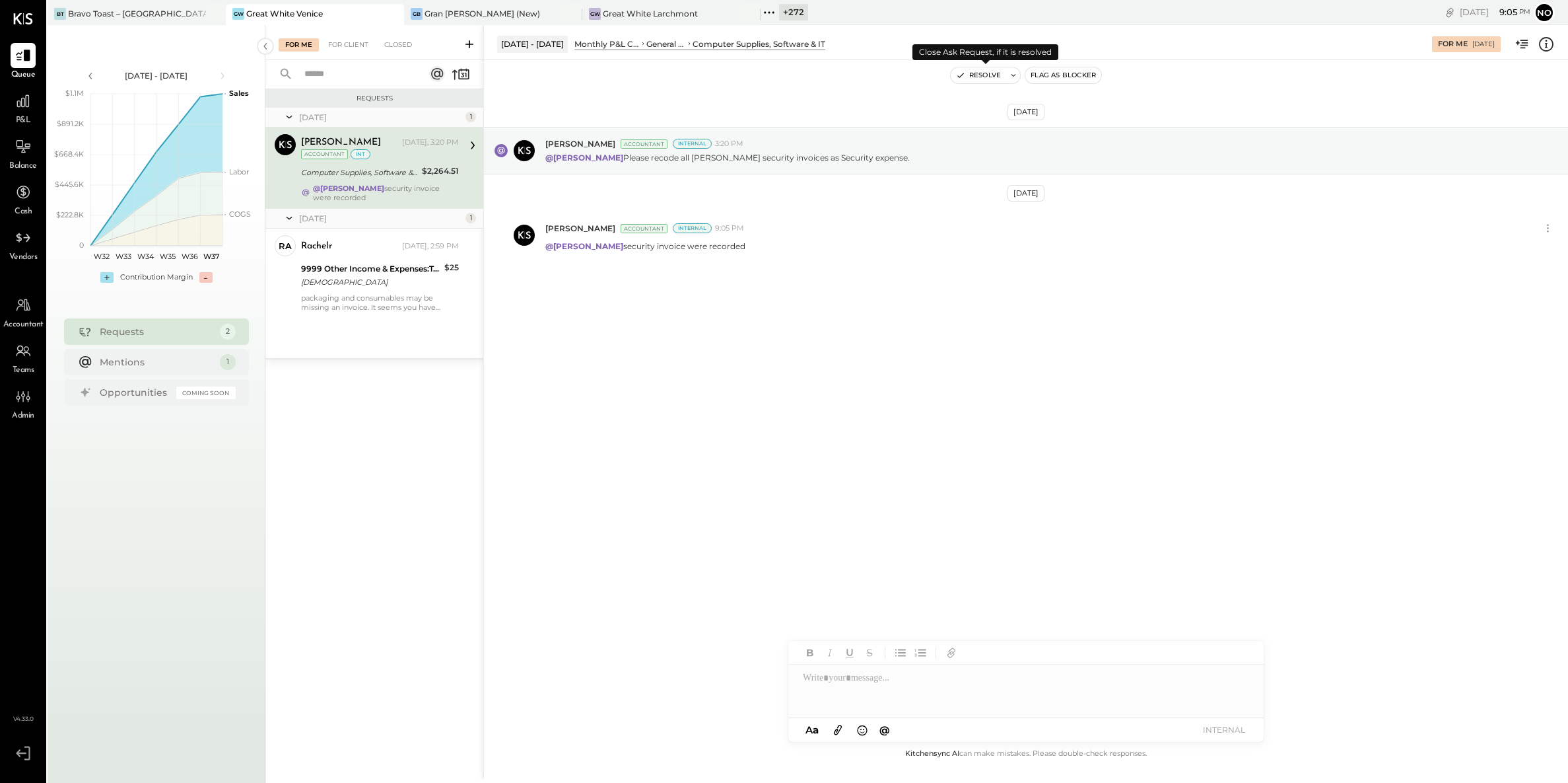
click at [975, 76] on button "Resolve" at bounding box center [979, 76] width 56 height 16
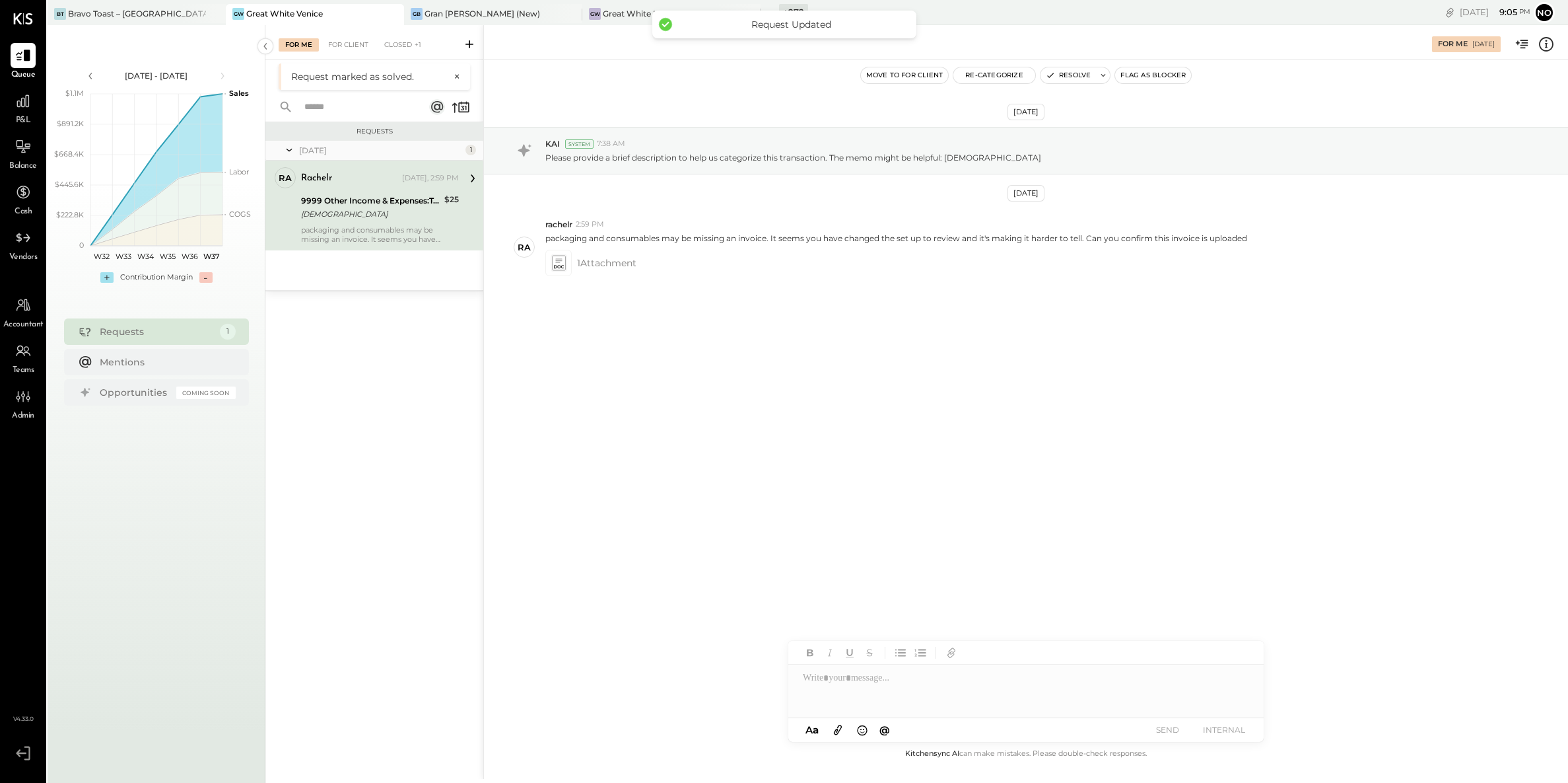
click at [377, 215] on div "[DEMOGRAPHIC_DATA]" at bounding box center [371, 214] width 139 height 13
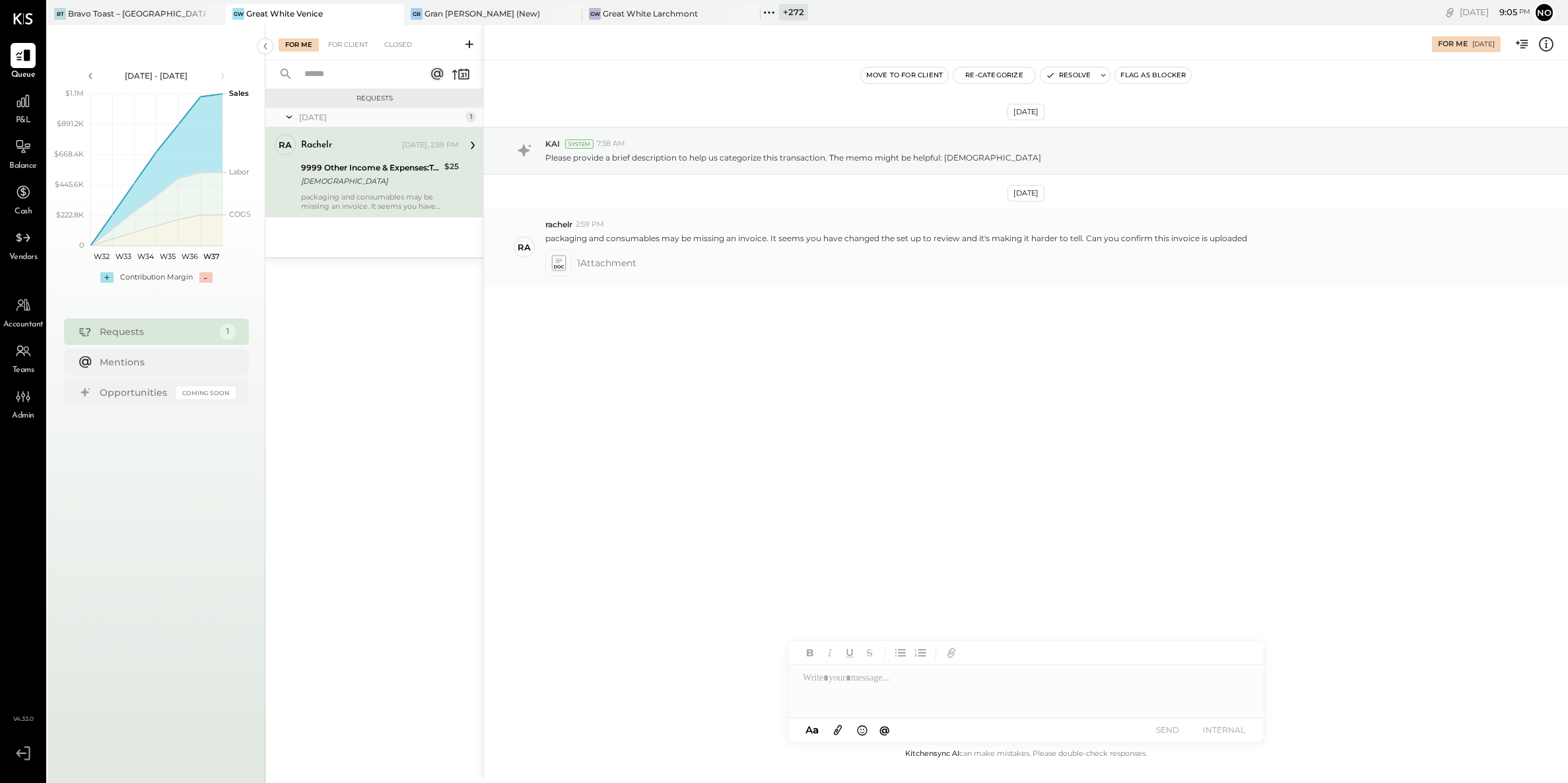
drag, startPoint x: 962, startPoint y: 246, endPoint x: 947, endPoint y: 244, distance: 15.1
click at [962, 245] on div "rachelr 2:59 PM packaging and consumables may be missing an invoice. It seems y…" at bounding box center [1051, 247] width 1013 height 57
drag, startPoint x: 547, startPoint y: 238, endPoint x: 1260, endPoint y: 243, distance: 713.0
click at [1260, 241] on div "packaging and consumables may be missing an invoice. It seems you have changed …" at bounding box center [1051, 237] width 1013 height 14
copy p "packaging and consumables may be missing an invoice. It seems you have changed …"
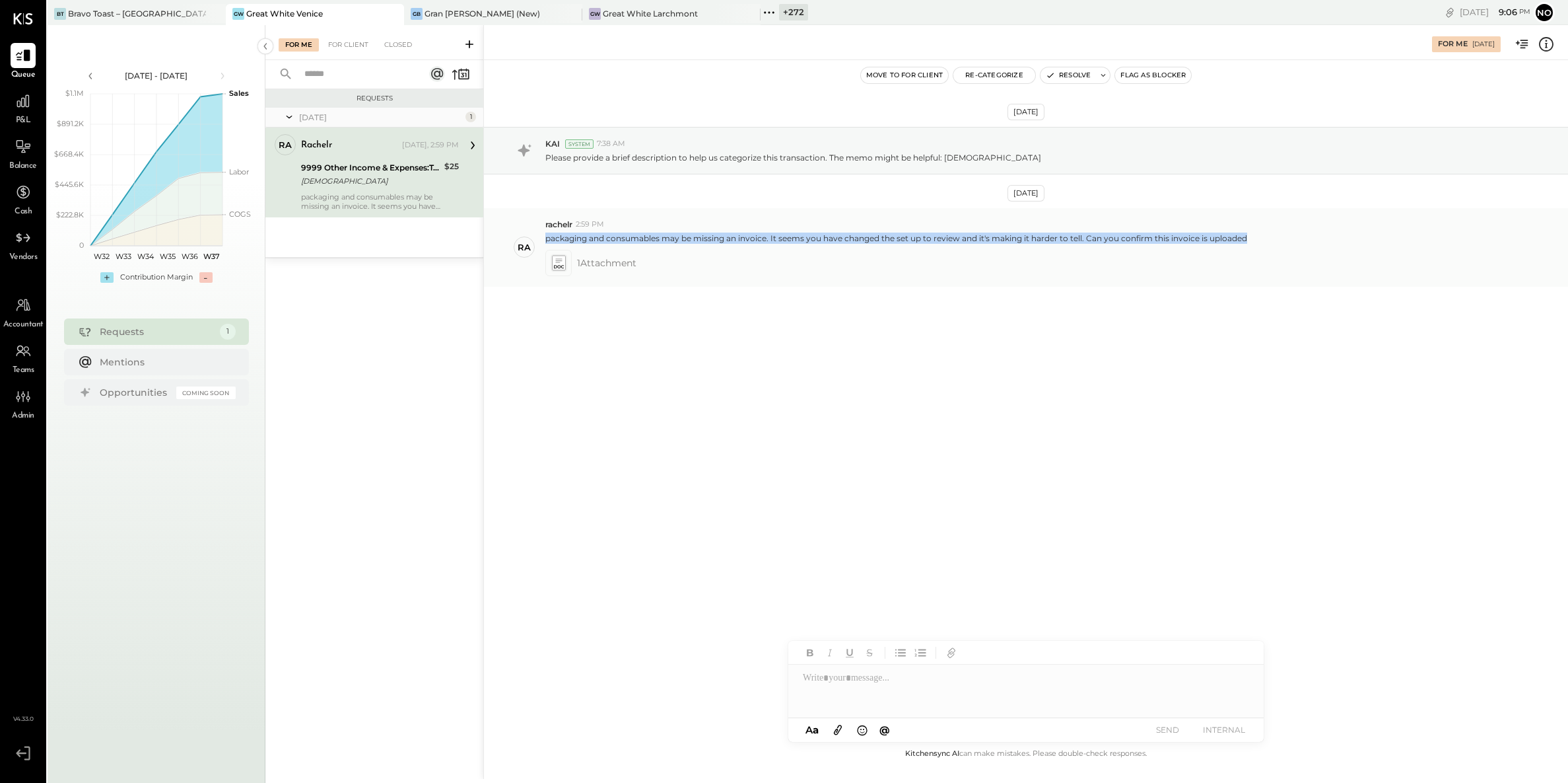
copy p "packaging and consumables may be missing an invoice. It seems you have changed …"
click at [558, 262] on icon at bounding box center [558, 262] width 14 height 15
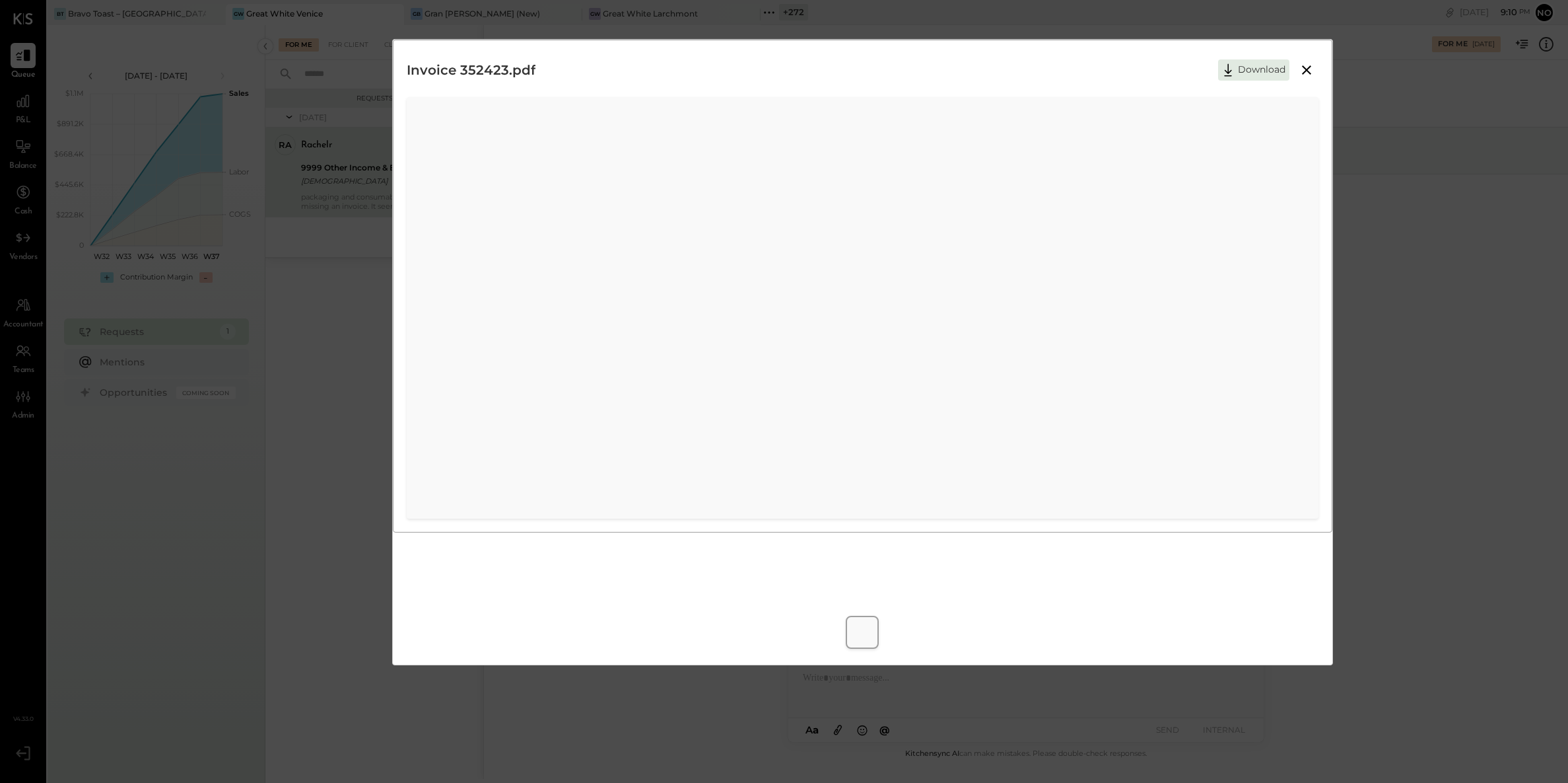
click at [1302, 65] on icon at bounding box center [1307, 70] width 16 height 16
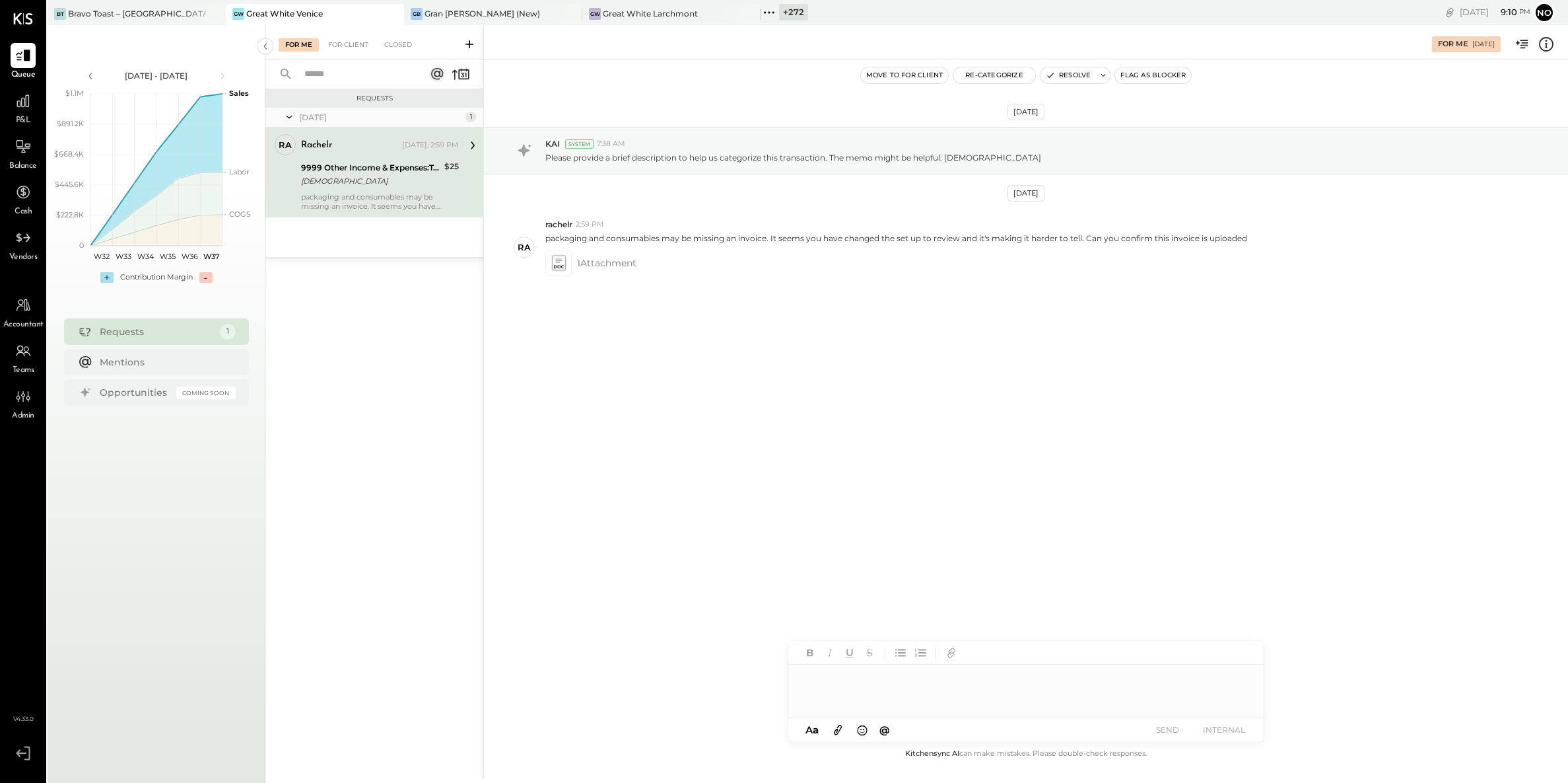
click at [861, 685] on div at bounding box center [1026, 691] width 476 height 53
drag, startPoint x: 886, startPoint y: 681, endPoint x: 909, endPoint y: 666, distance: 27.5
click at [886, 680] on div "**********" at bounding box center [1026, 691] width 476 height 53
type input "***"
click at [895, 606] on span "rachelr" at bounding box center [915, 610] width 103 height 12
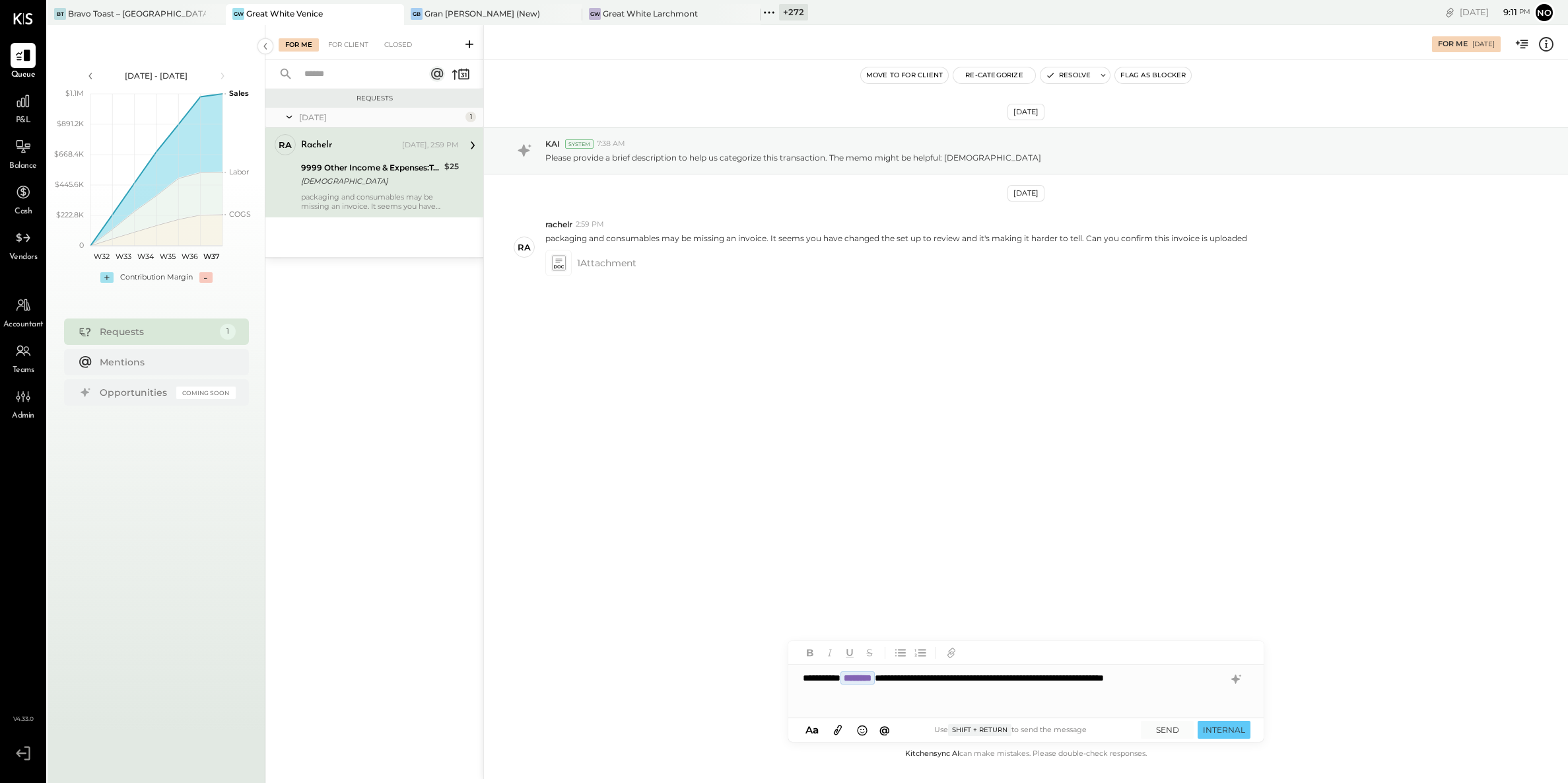
click at [1089, 679] on div "**********" at bounding box center [1026, 691] width 476 height 53
drag, startPoint x: 1084, startPoint y: 679, endPoint x: 1046, endPoint y: 682, distance: 38.1
click at [1049, 682] on div "**********" at bounding box center [1026, 691] width 476 height 53
click at [1167, 729] on button "SEND" at bounding box center [1167, 729] width 53 height 18
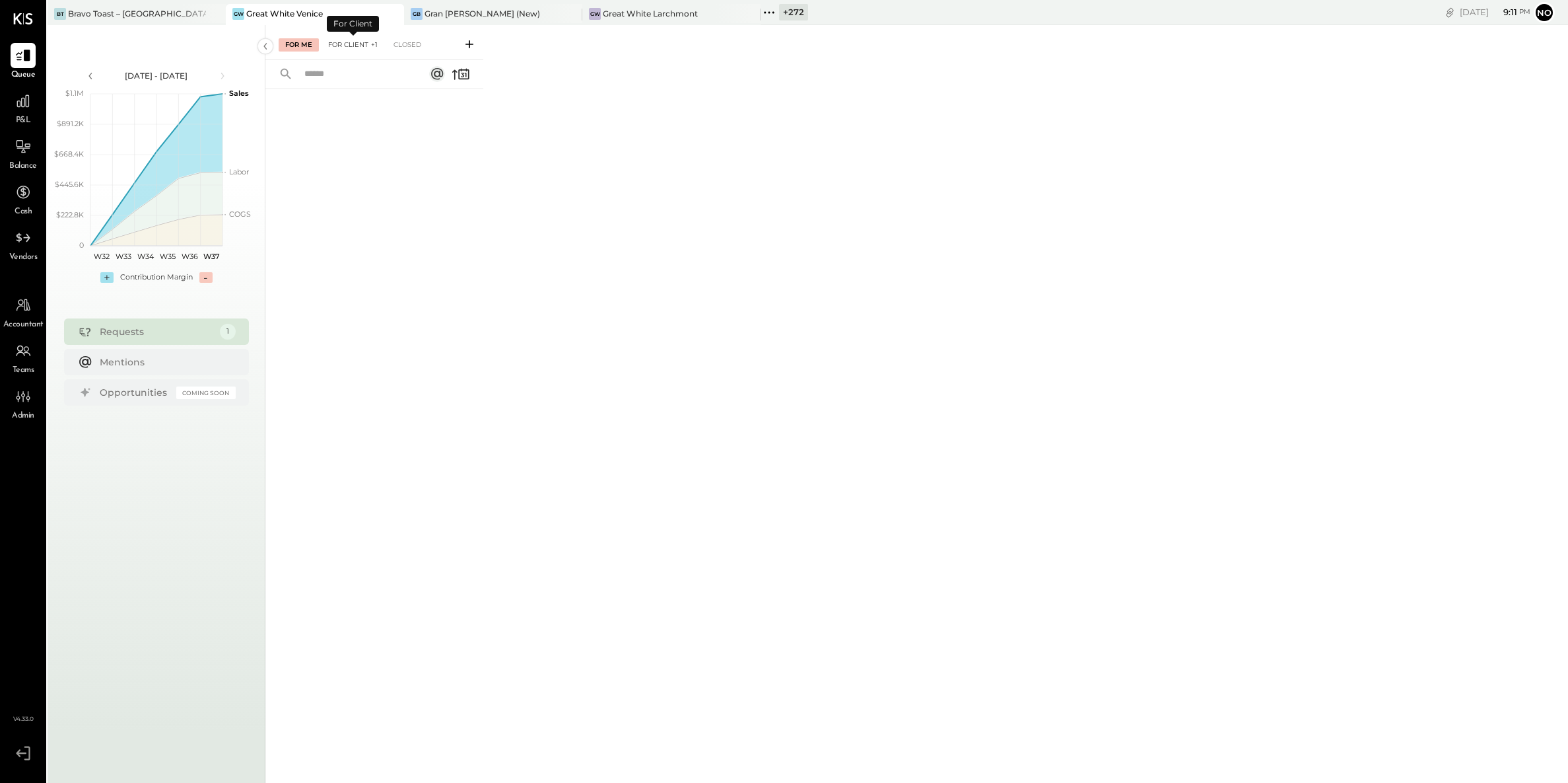
click at [344, 43] on div "For Client +1" at bounding box center [353, 45] width 63 height 13
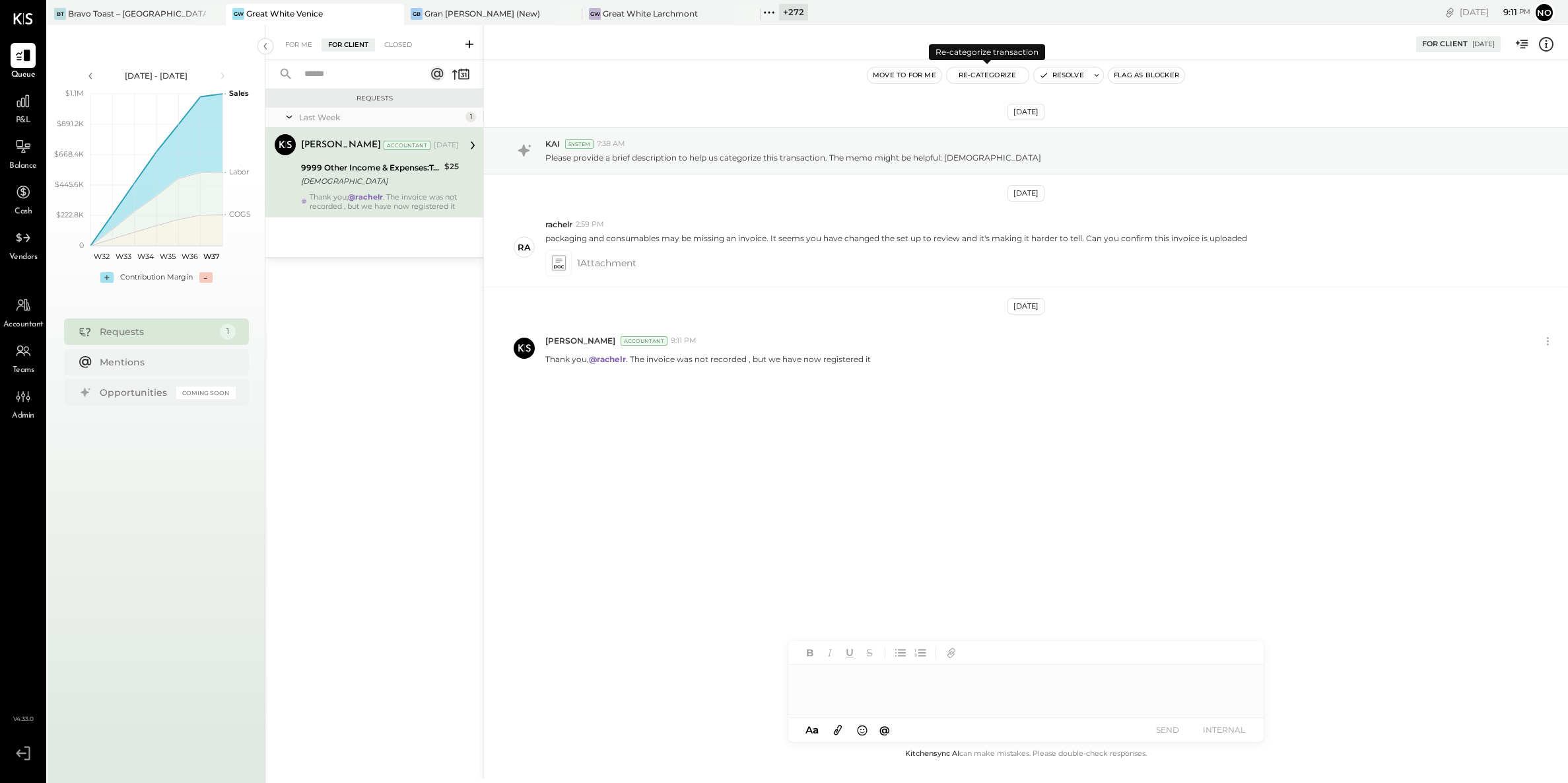
click at [980, 76] on button "Re-Categorize" at bounding box center [988, 76] width 82 height 16
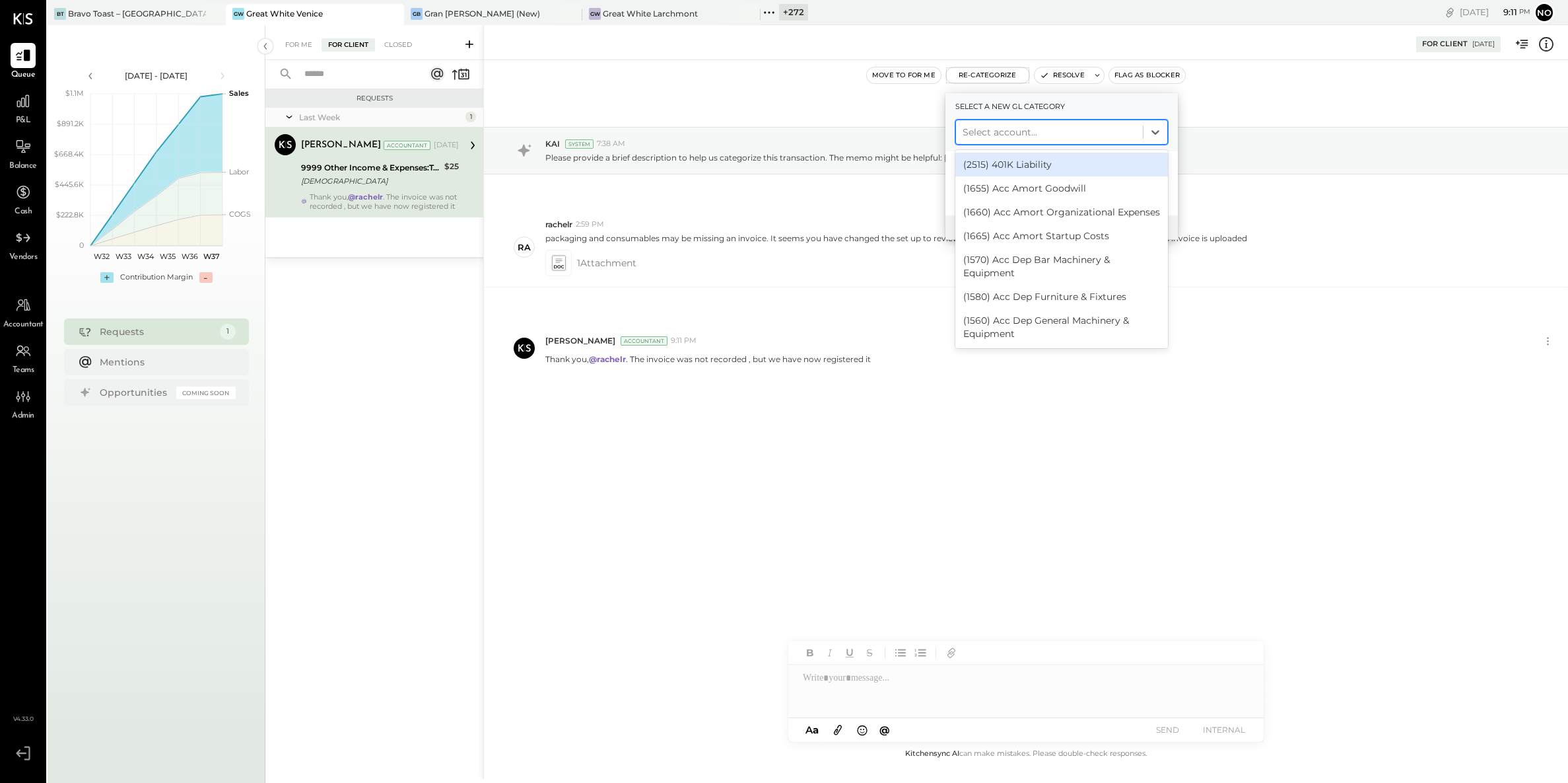
click at [991, 132] on div at bounding box center [1049, 132] width 174 height 16
type input "****"
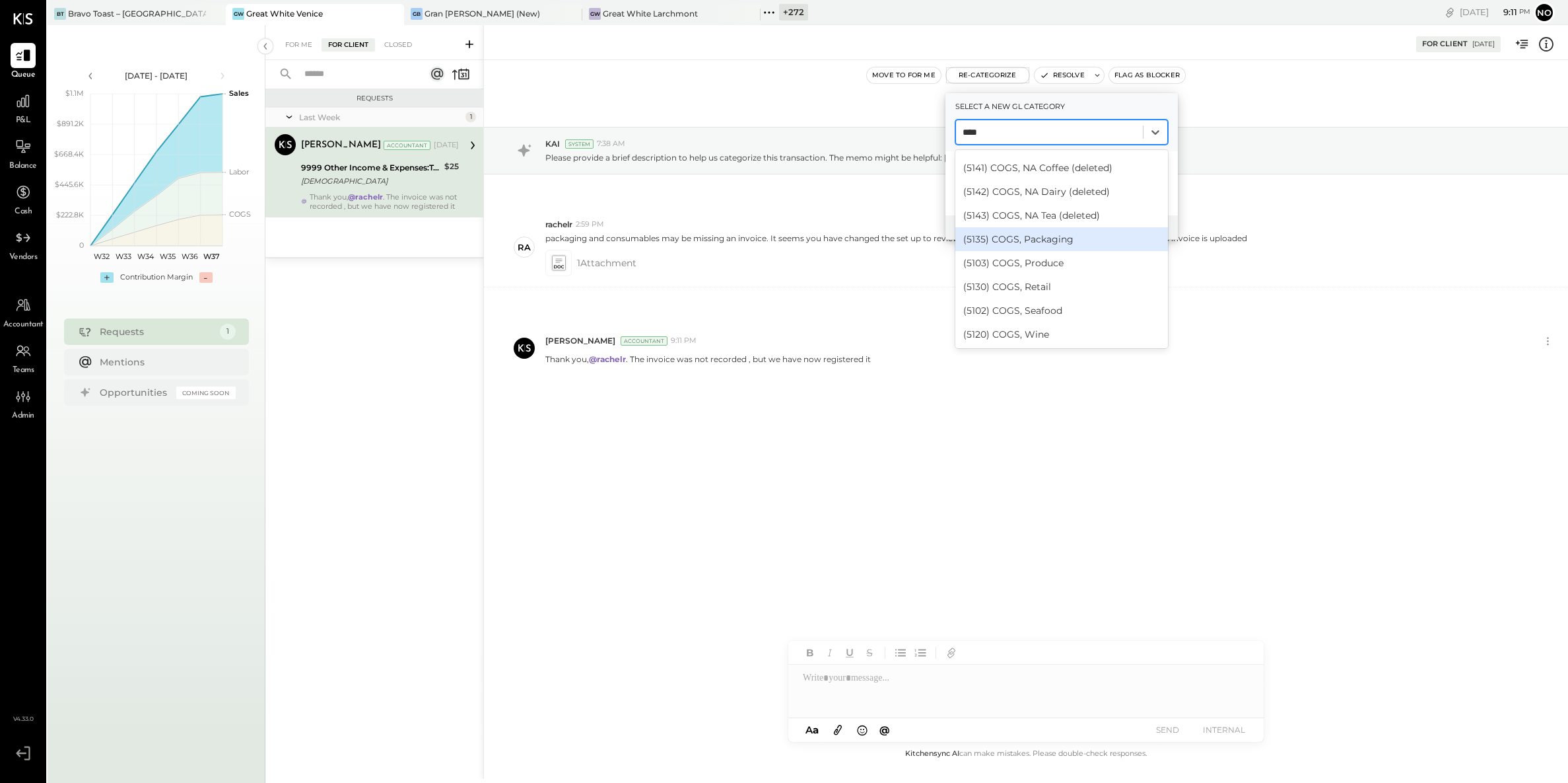
click at [1075, 238] on div "(5135) COGS, Packaging" at bounding box center [1062, 239] width 212 height 23
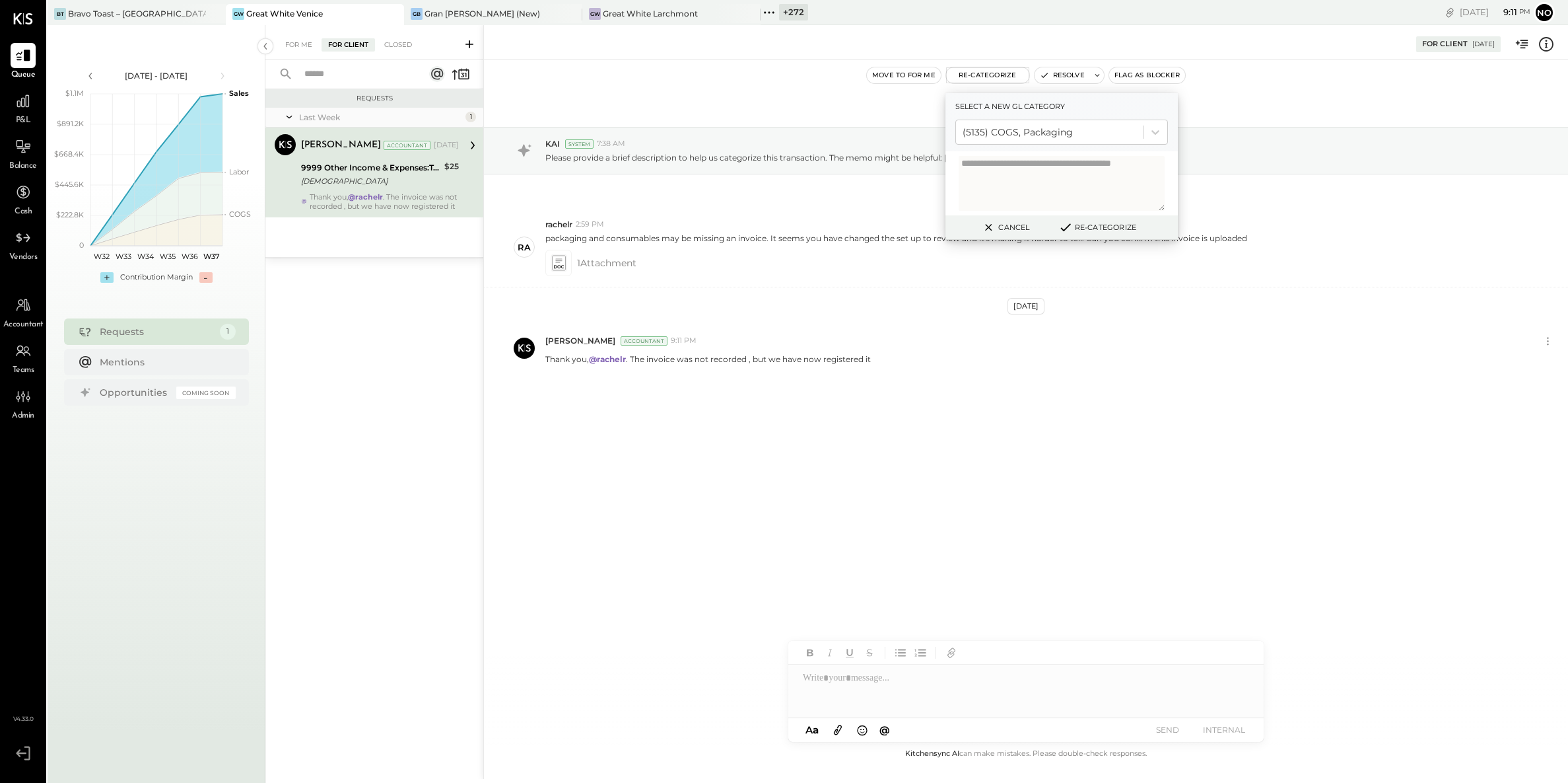
click at [1093, 225] on button "Re-Categorize" at bounding box center [1097, 227] width 87 height 16
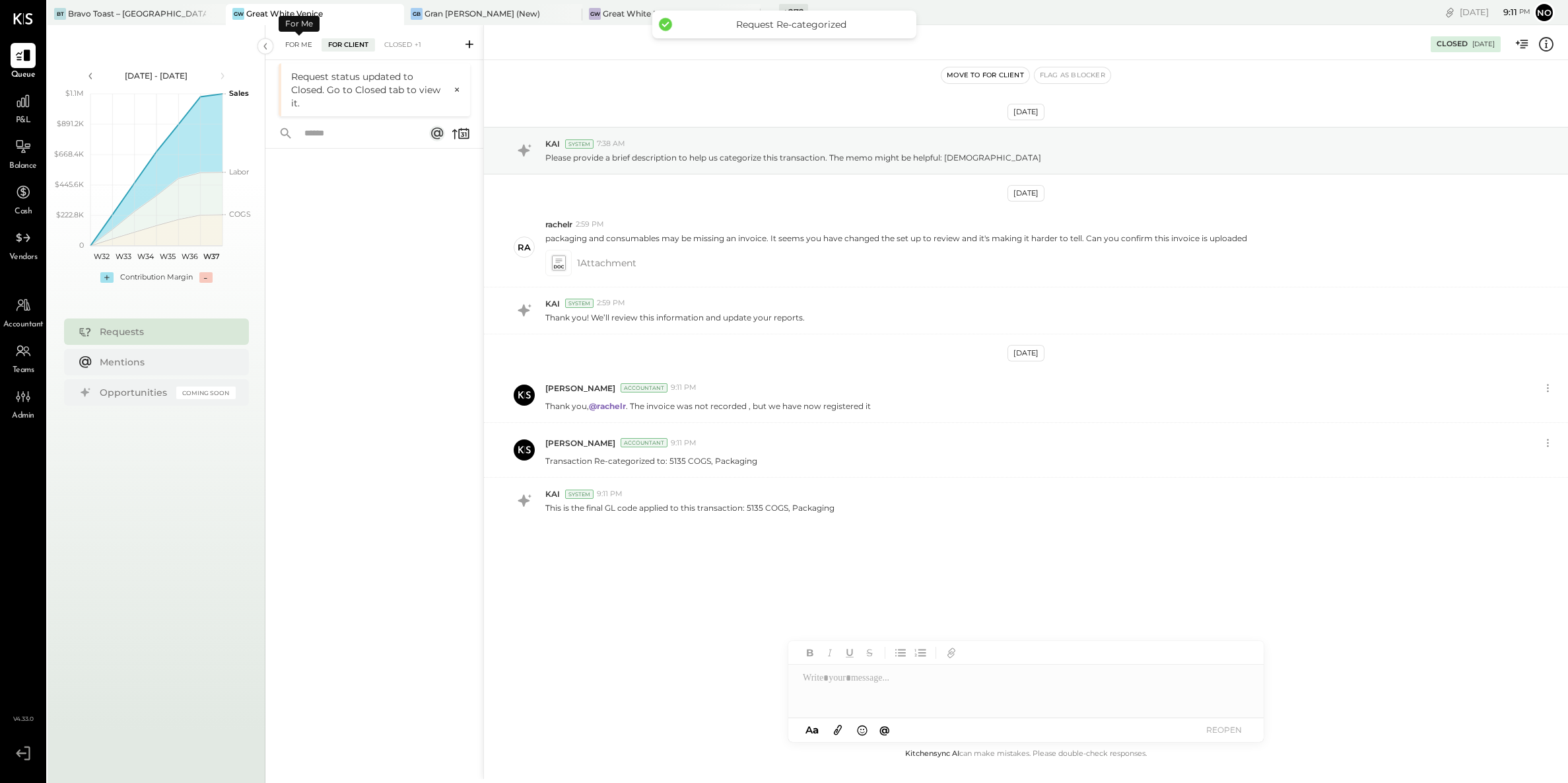
click at [301, 40] on div "For Me" at bounding box center [298, 45] width 40 height 13
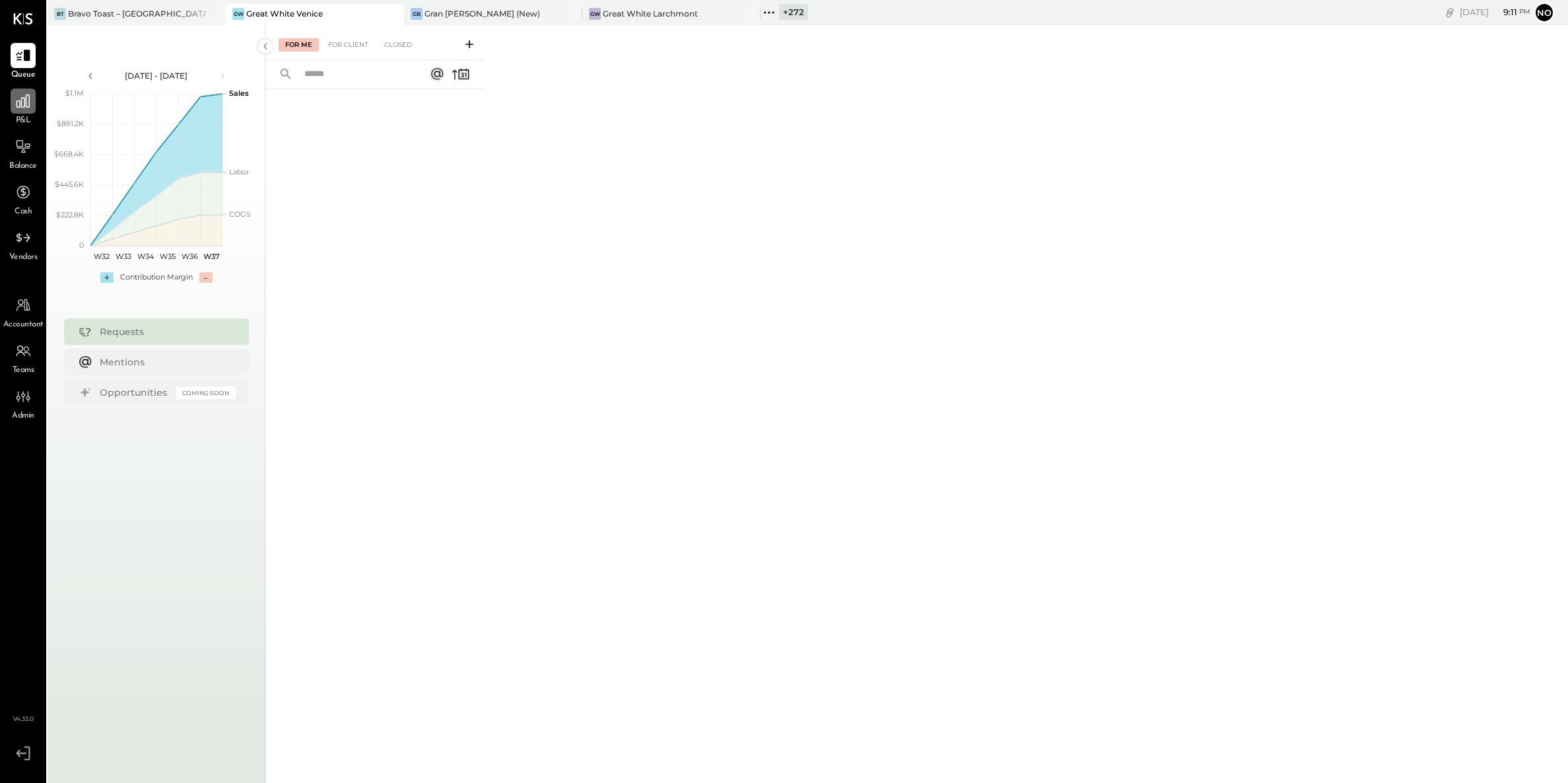
click at [31, 107] on icon at bounding box center [23, 100] width 17 height 17
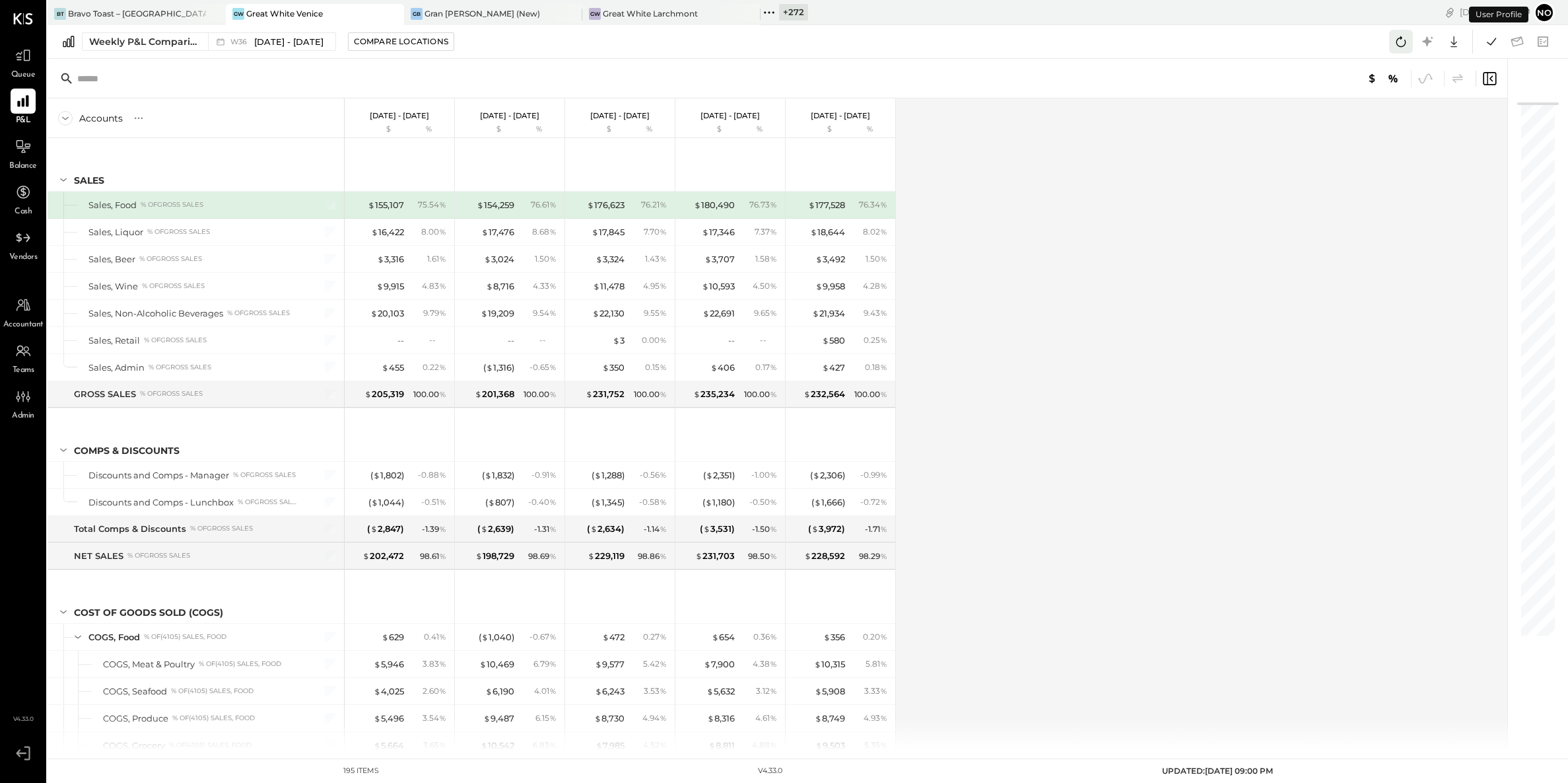
click at [1397, 37] on icon at bounding box center [1401, 41] width 17 height 17
click at [1490, 44] on icon at bounding box center [1491, 41] width 17 height 17
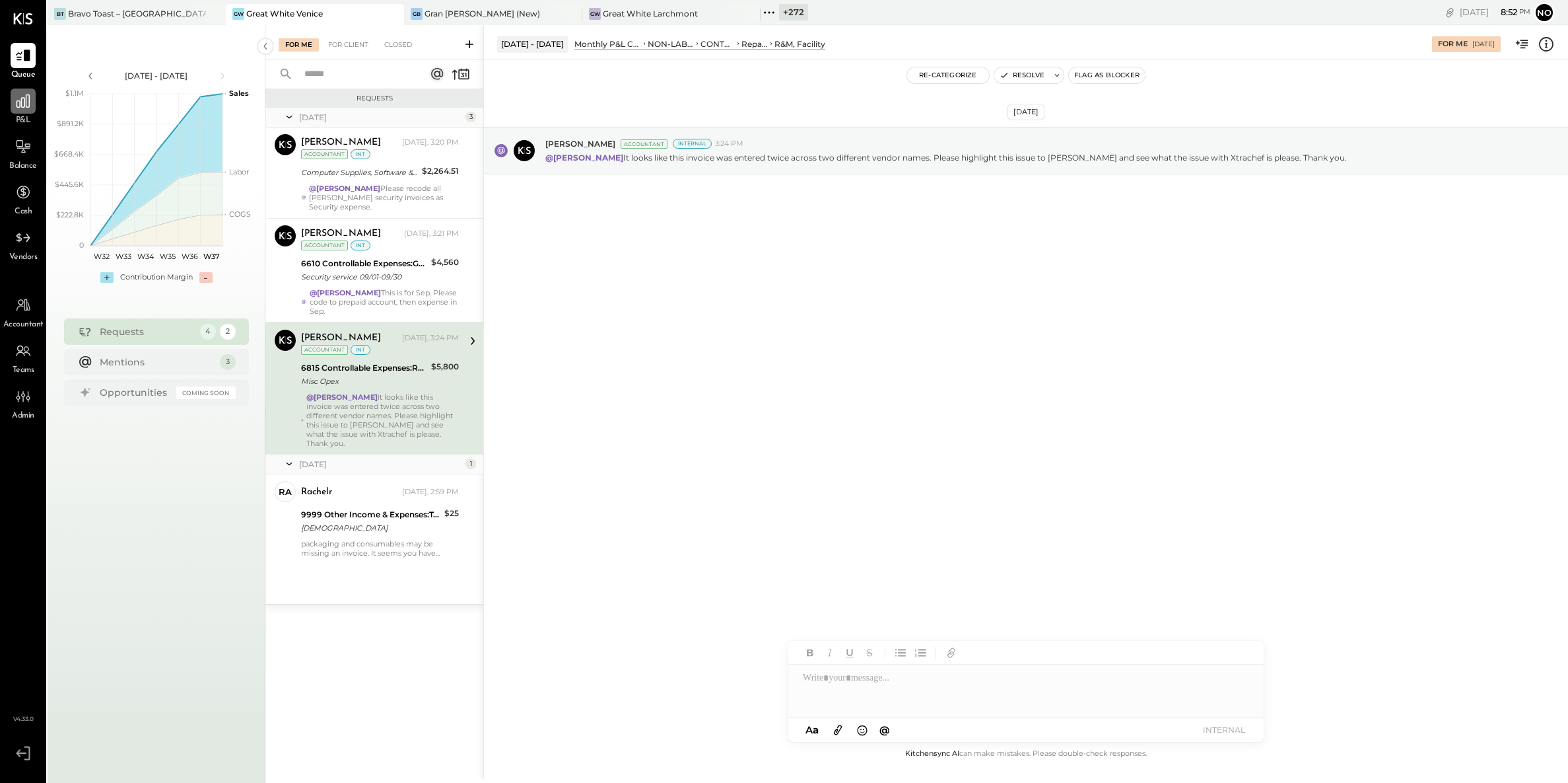
click at [23, 102] on icon at bounding box center [23, 101] width 13 height 13
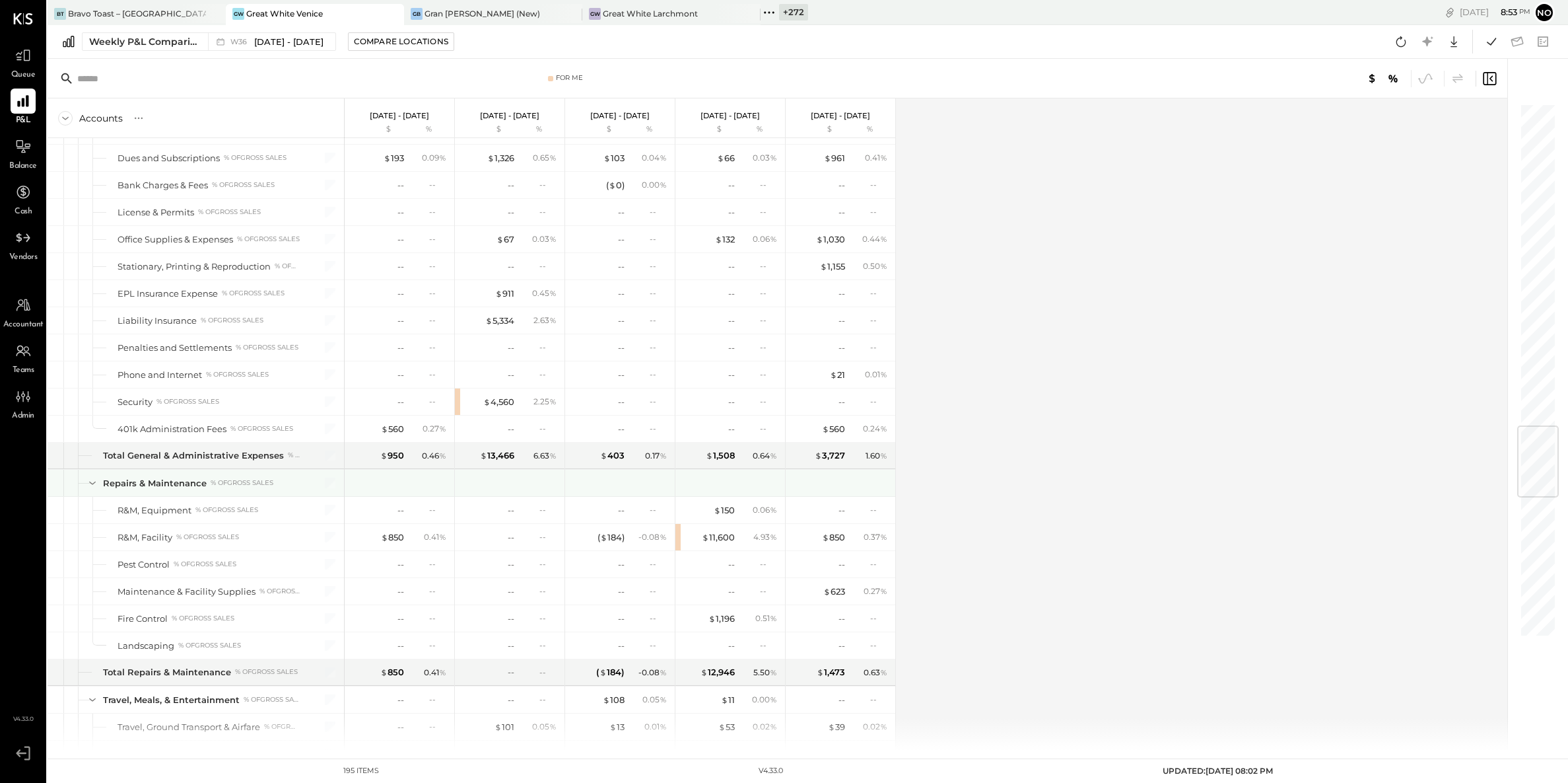
scroll to position [2775, 0]
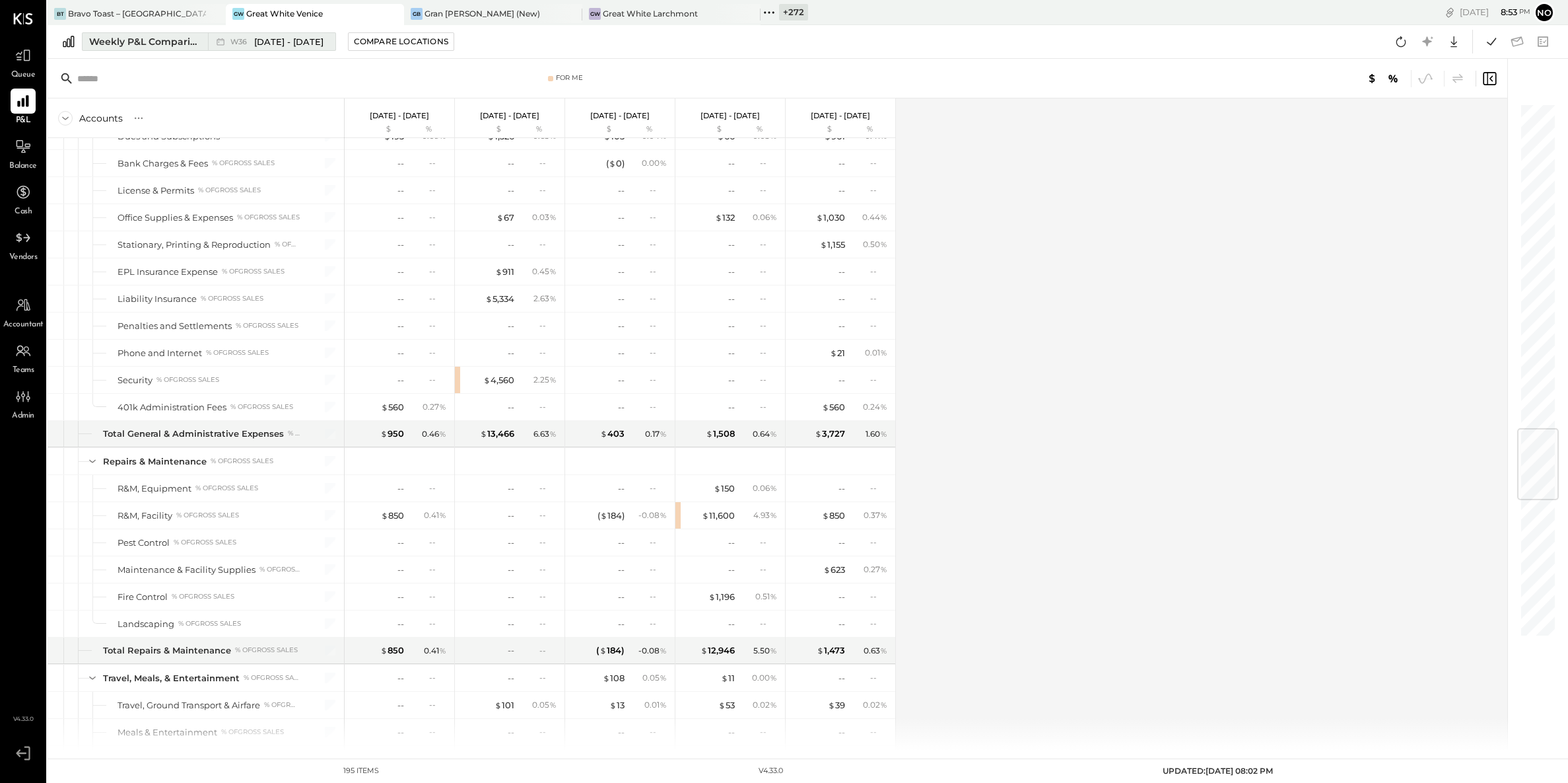
click at [167, 40] on div "Weekly P&L Comparison" at bounding box center [144, 42] width 111 height 13
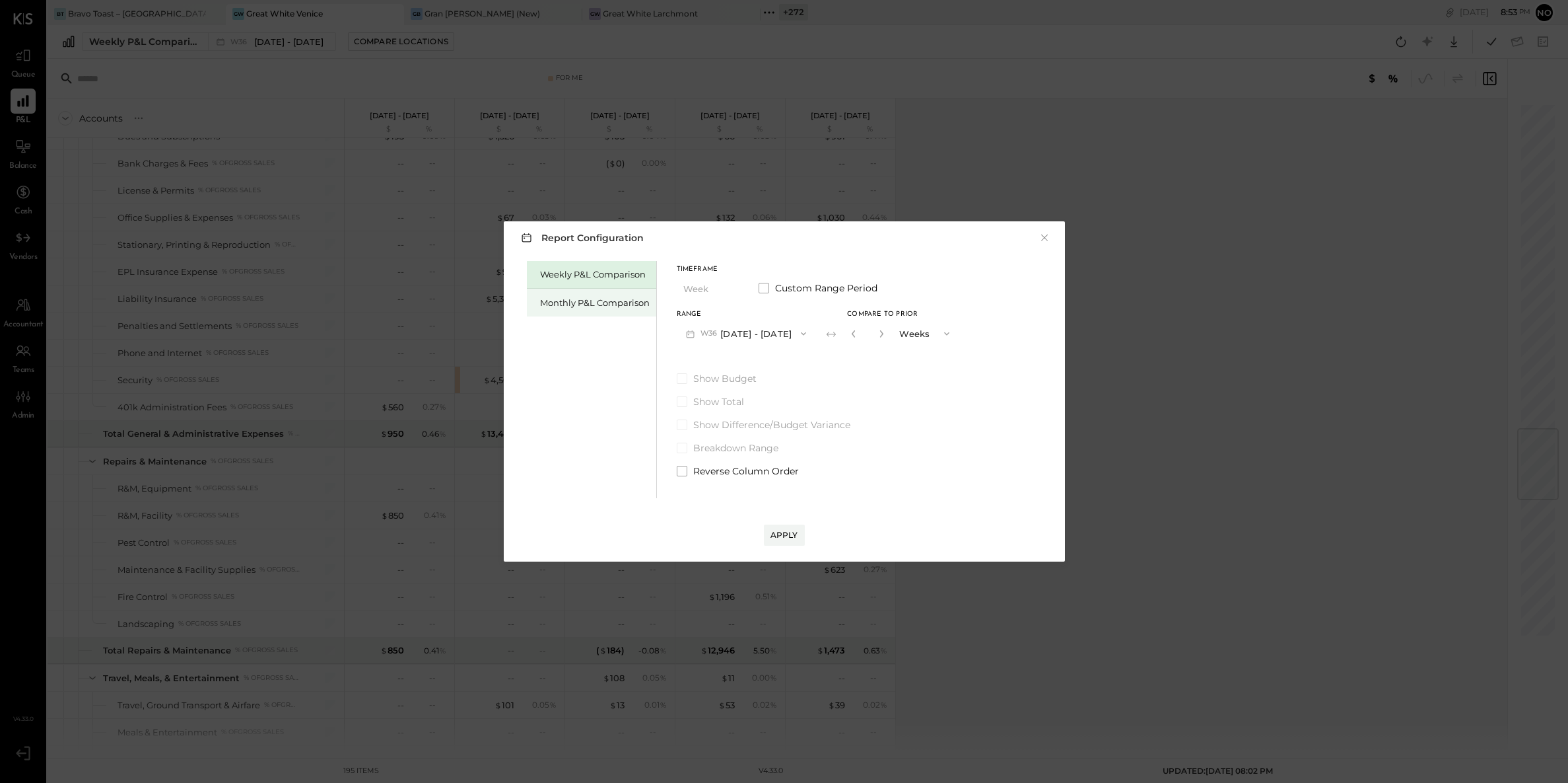
click at [572, 293] on div "Monthly P&L Comparison" at bounding box center [591, 303] width 130 height 28
click at [761, 331] on button "M09 Sep 1 - 30, 2025" at bounding box center [747, 333] width 139 height 24
drag, startPoint x: 742, startPoint y: 359, endPoint x: 813, endPoint y: 338, distance: 74.0
click at [742, 359] on span "[DATE] - [DATE]" at bounding box center [741, 363] width 63 height 11
click at [831, 332] on div "Compare" at bounding box center [852, 332] width 43 height 11
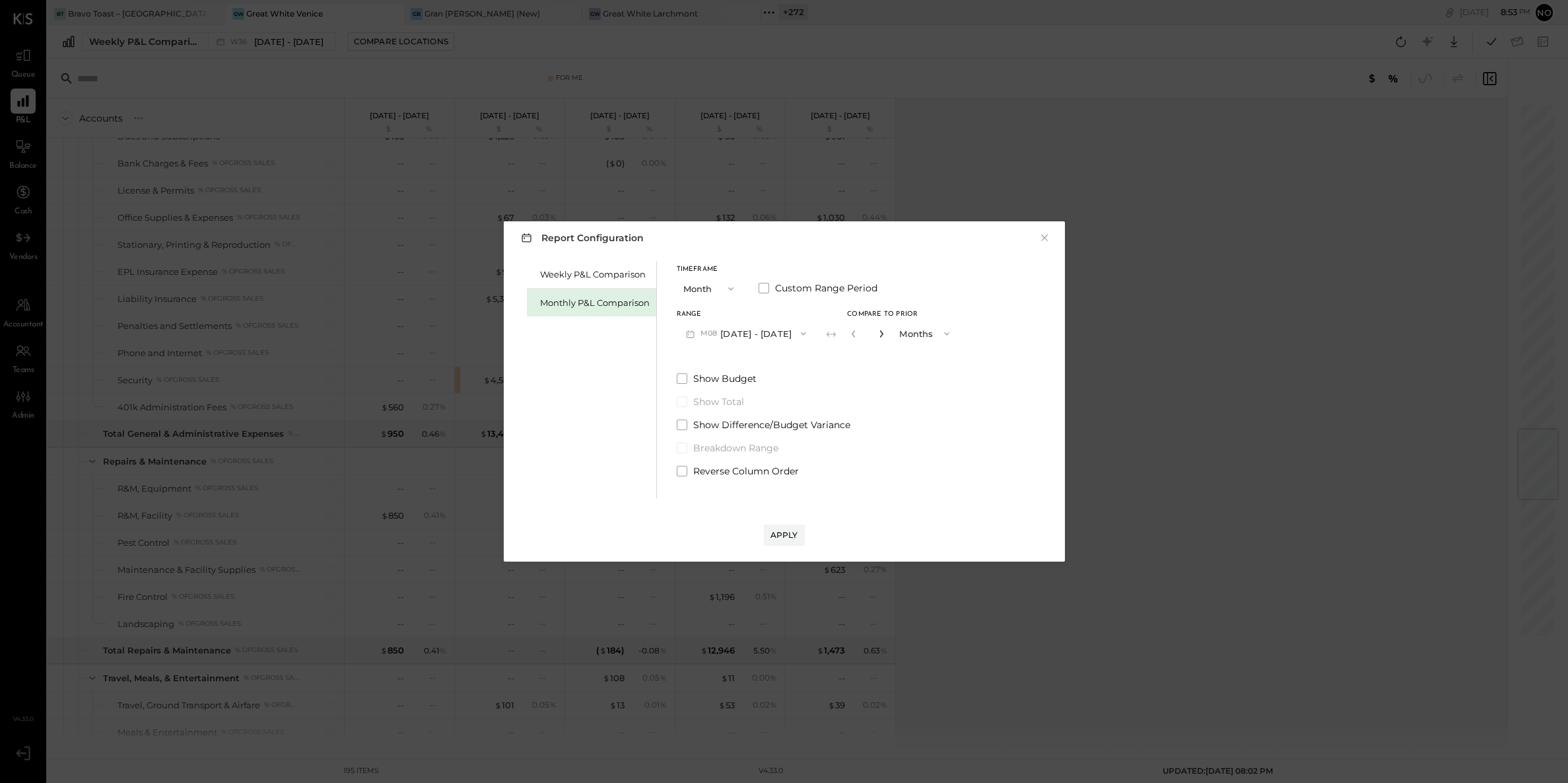
click at [880, 332] on icon "button" at bounding box center [881, 334] width 4 height 7
type input "*"
click at [788, 532] on div "Apply" at bounding box center [785, 534] width 28 height 11
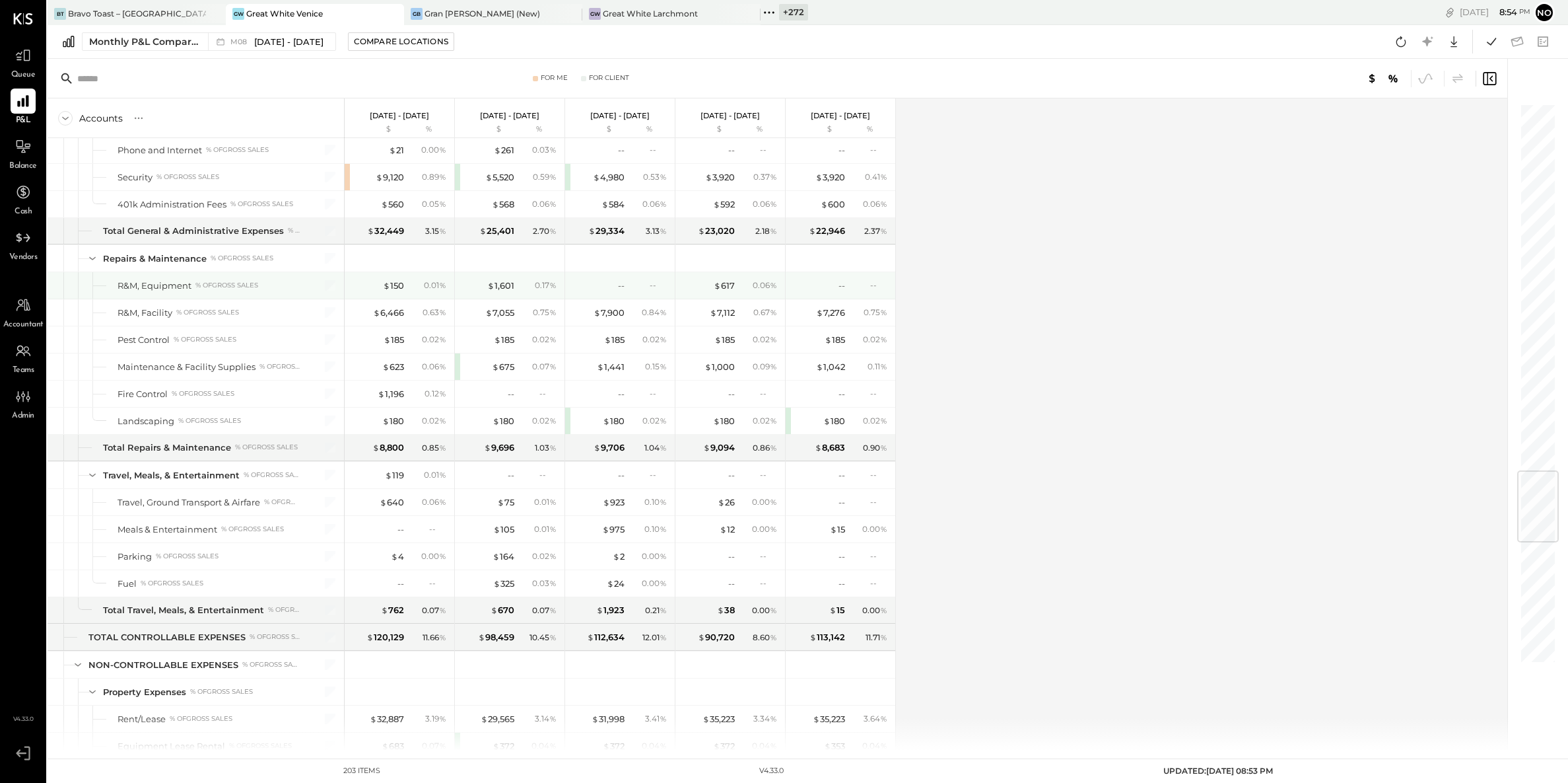
scroll to position [3130, 0]
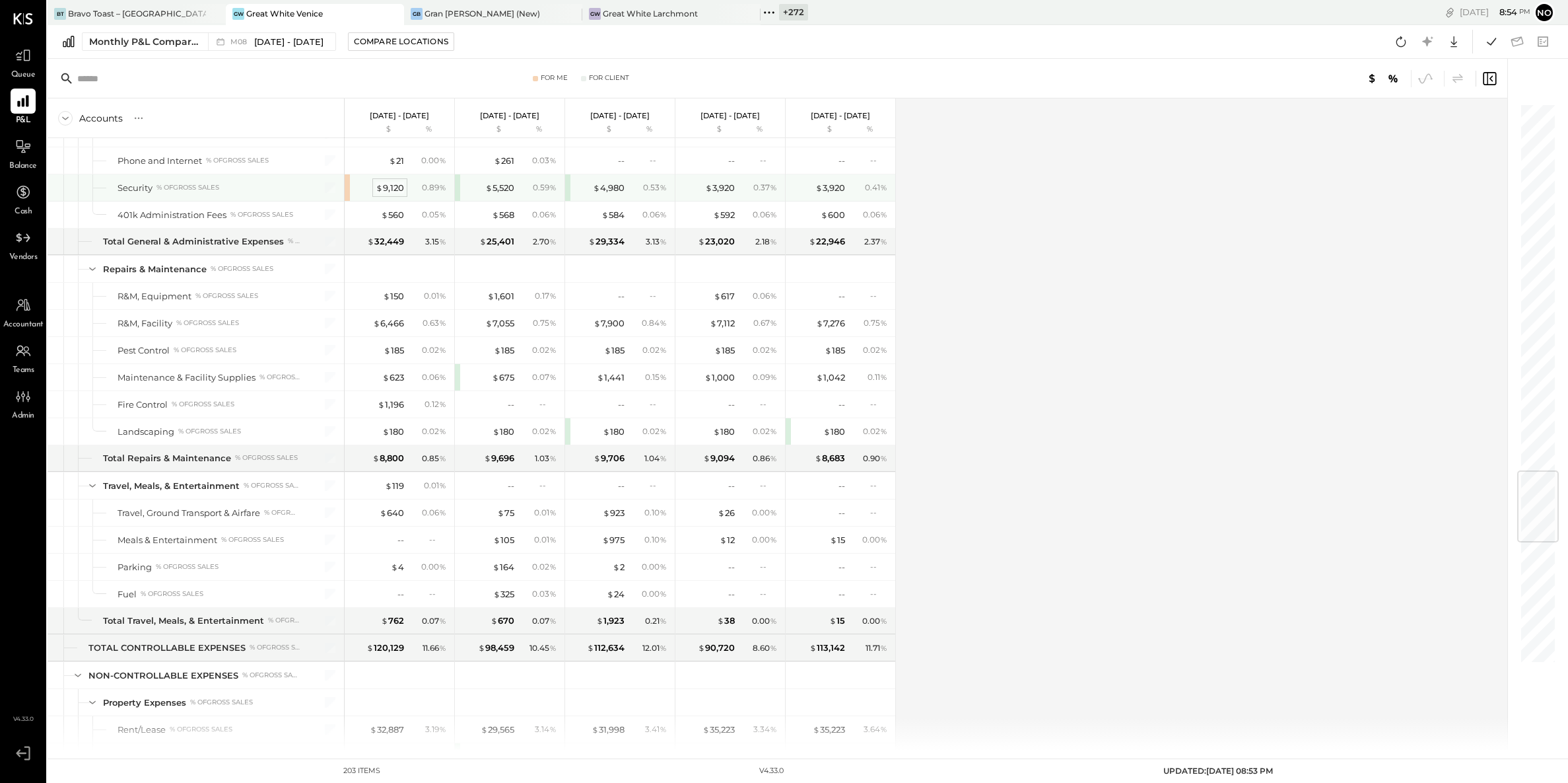
click at [385, 194] on div "$ 9,120" at bounding box center [390, 188] width 29 height 12
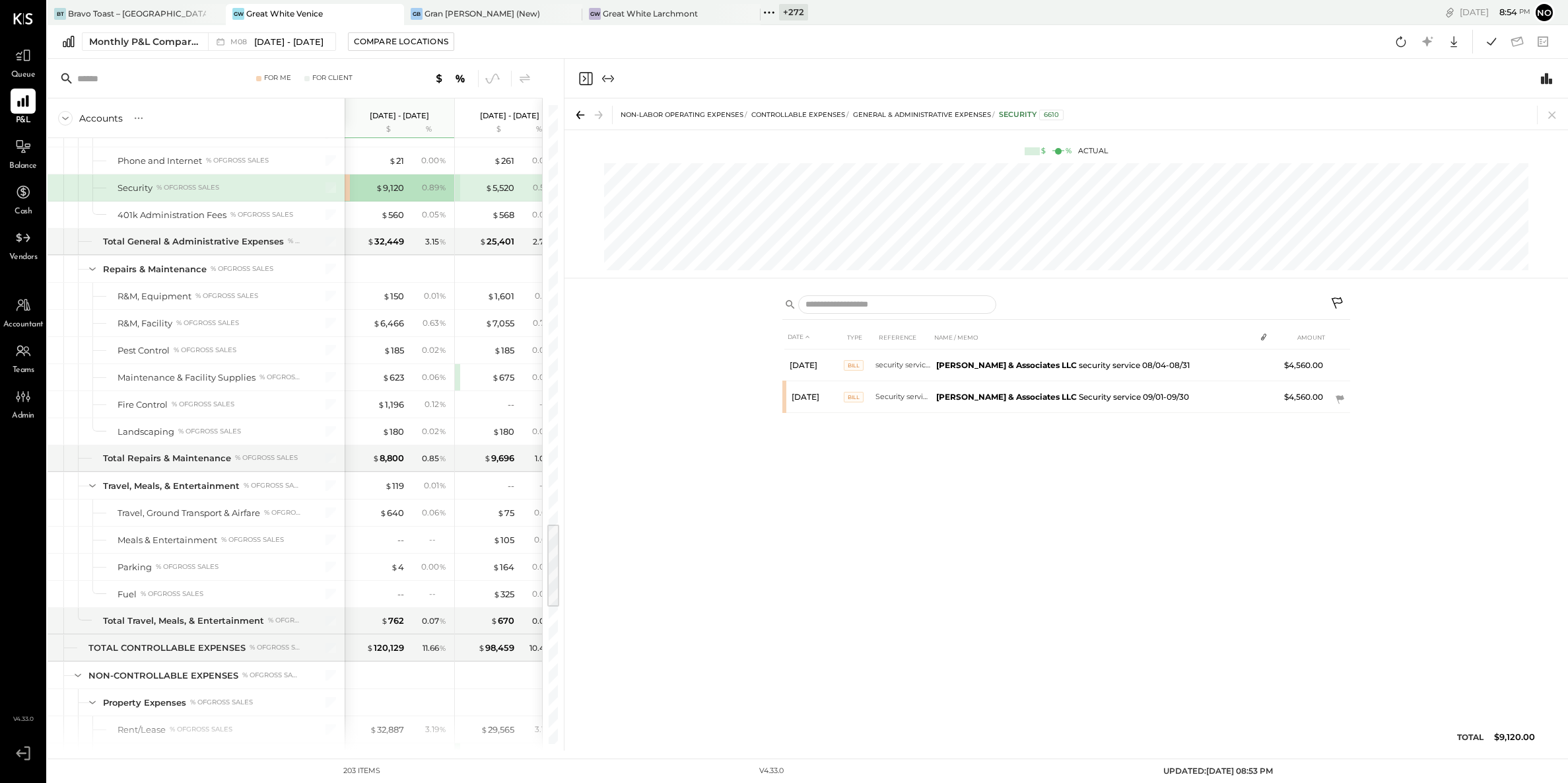
drag, startPoint x: 1548, startPoint y: 117, endPoint x: 1504, endPoint y: 125, distance: 44.7
click at [1548, 116] on icon at bounding box center [1552, 114] width 18 height 18
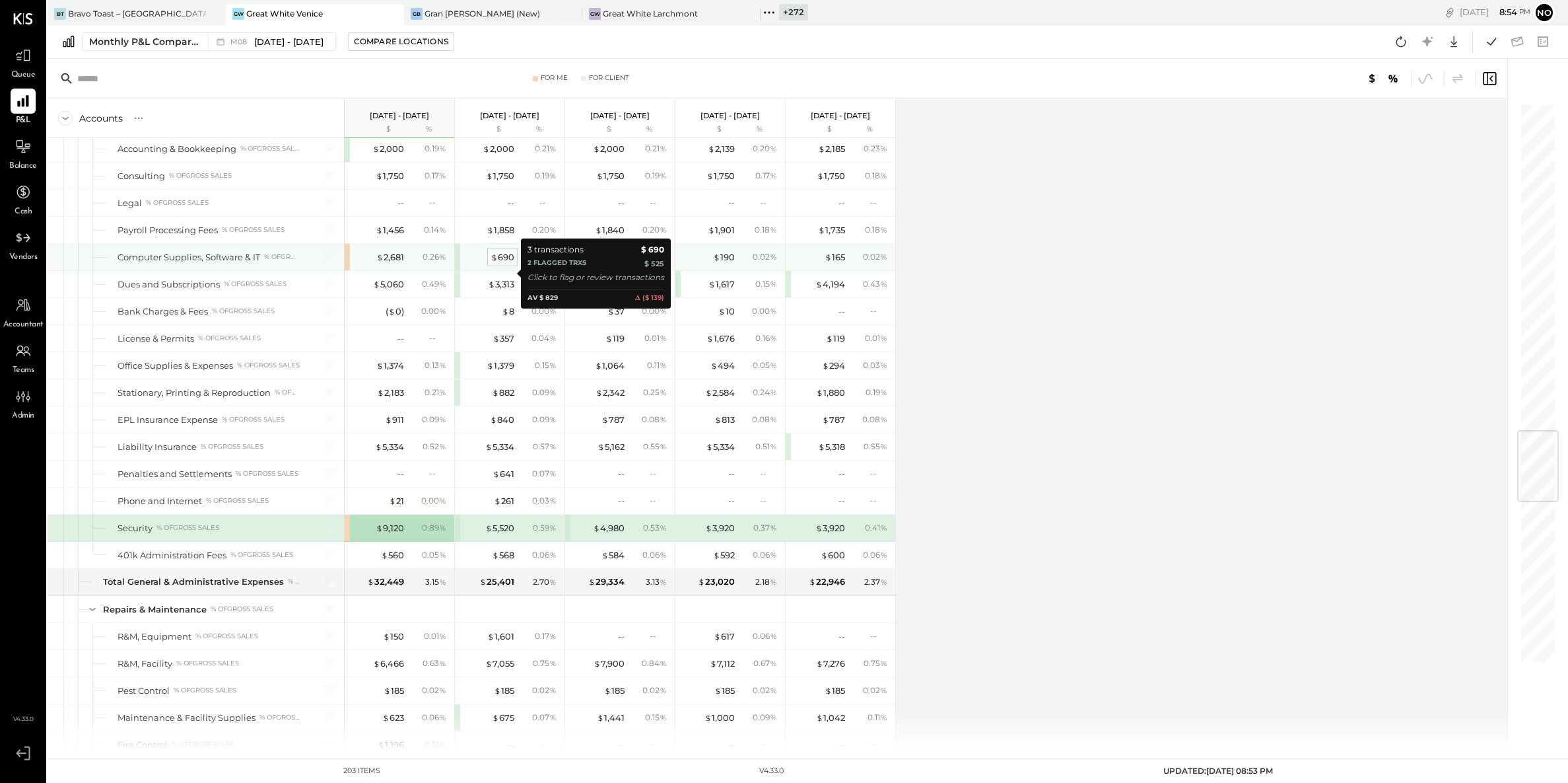
scroll to position [3163, 0]
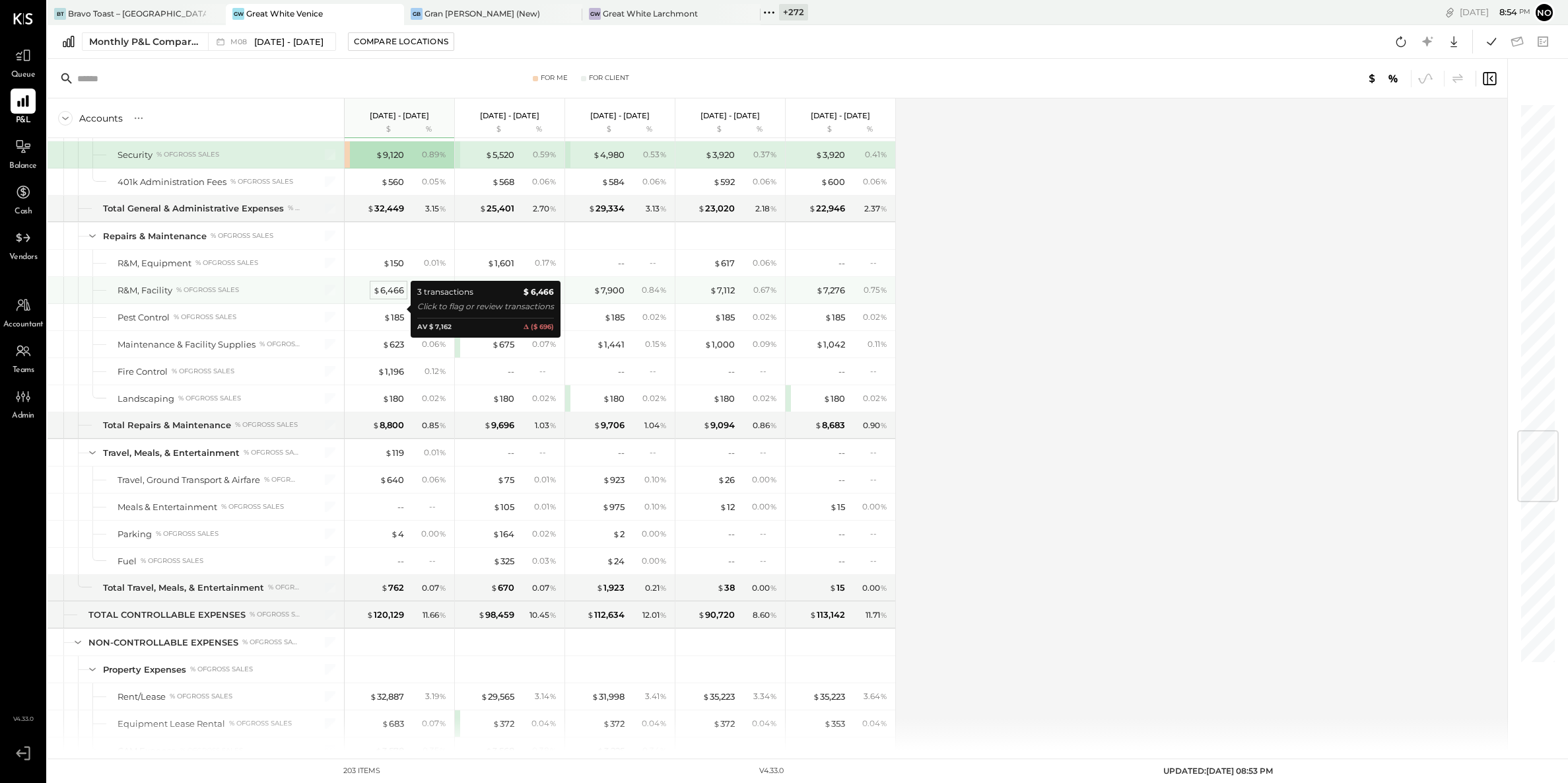
click at [381, 297] on div "$ 6,466" at bounding box center [388, 290] width 31 height 12
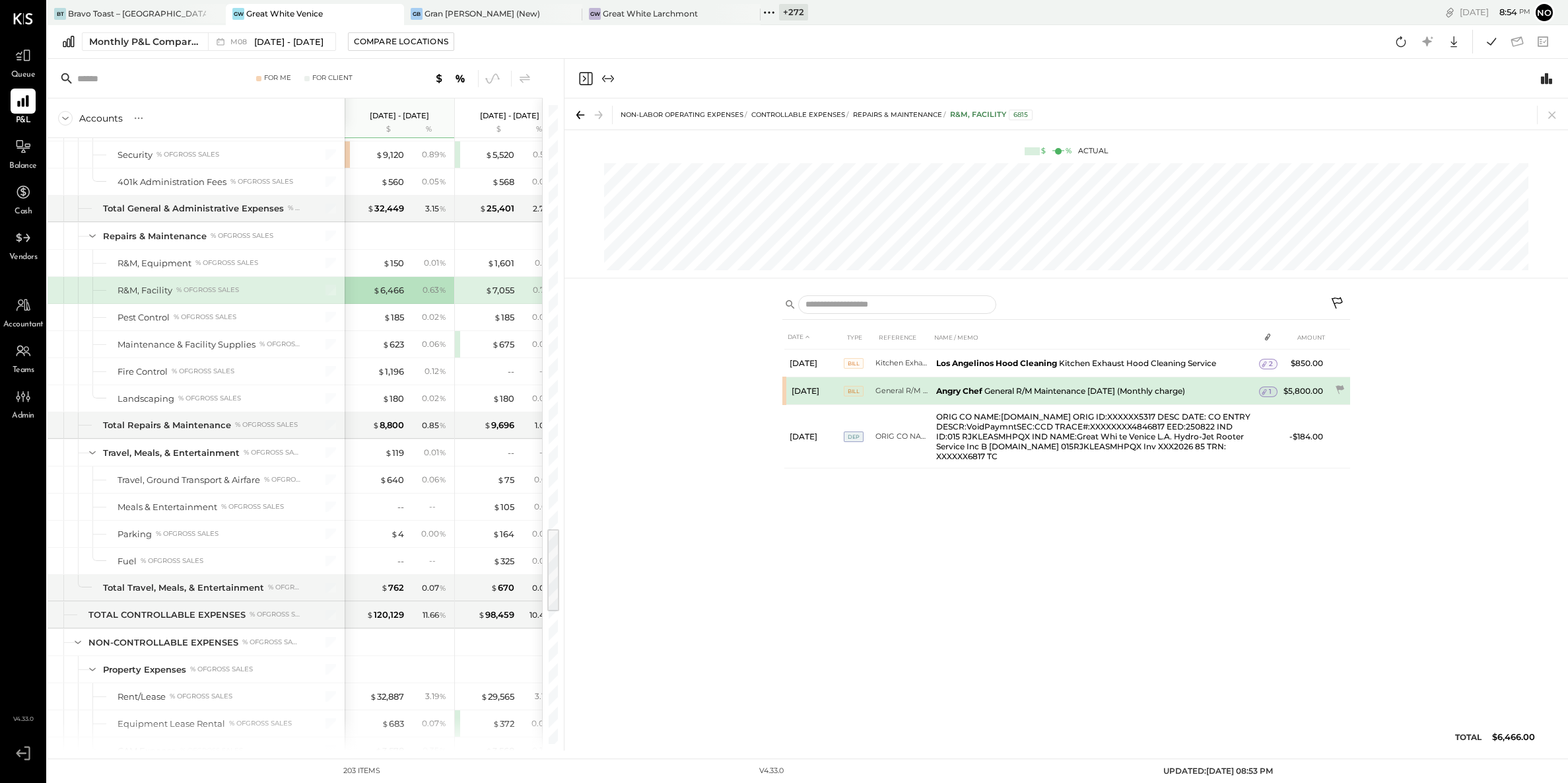
click at [1269, 390] on span "1" at bounding box center [1271, 392] width 3 height 10
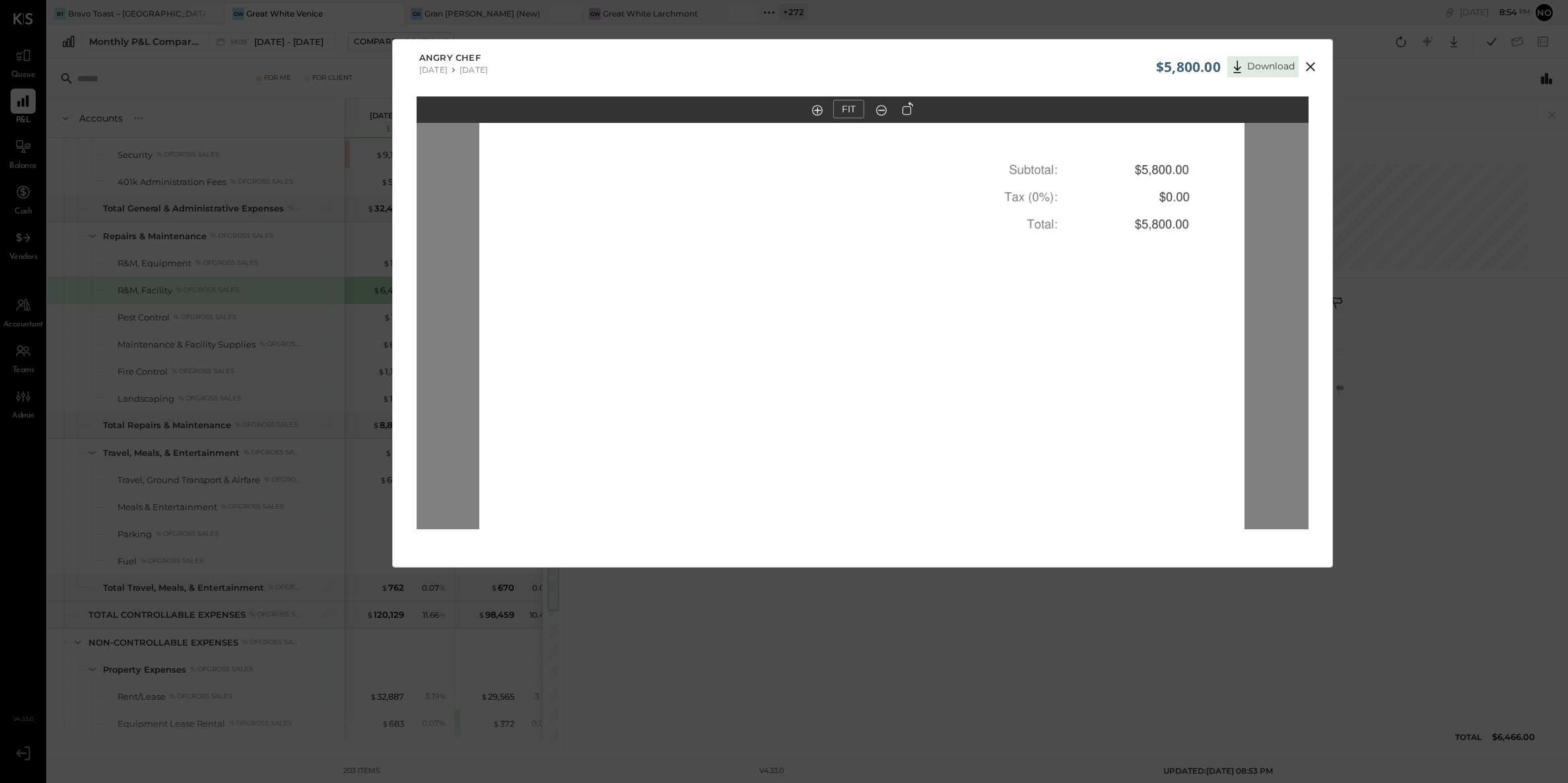
click at [1312, 67] on icon at bounding box center [1311, 67] width 16 height 16
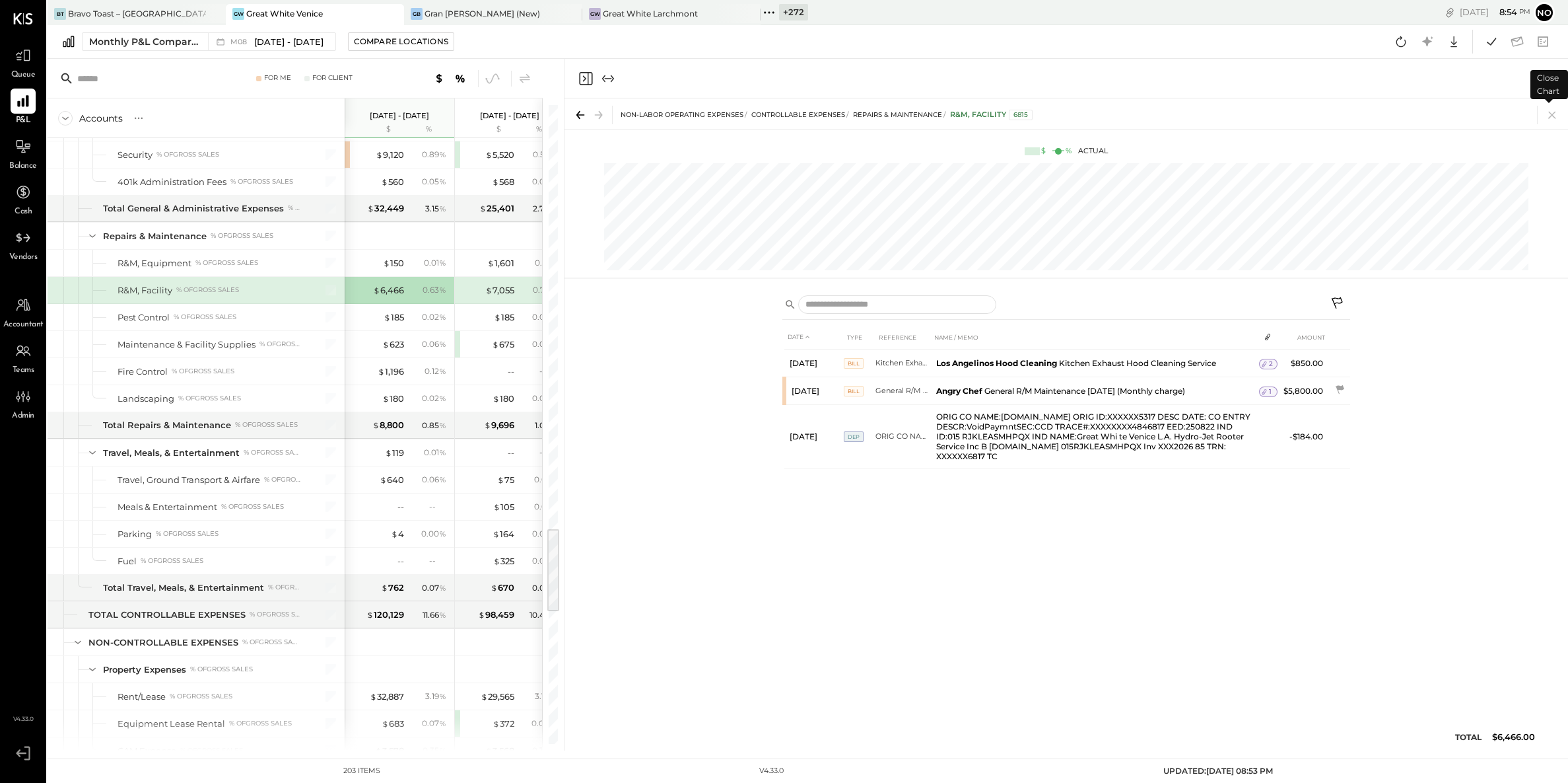
click at [1549, 114] on icon at bounding box center [1552, 114] width 18 height 18
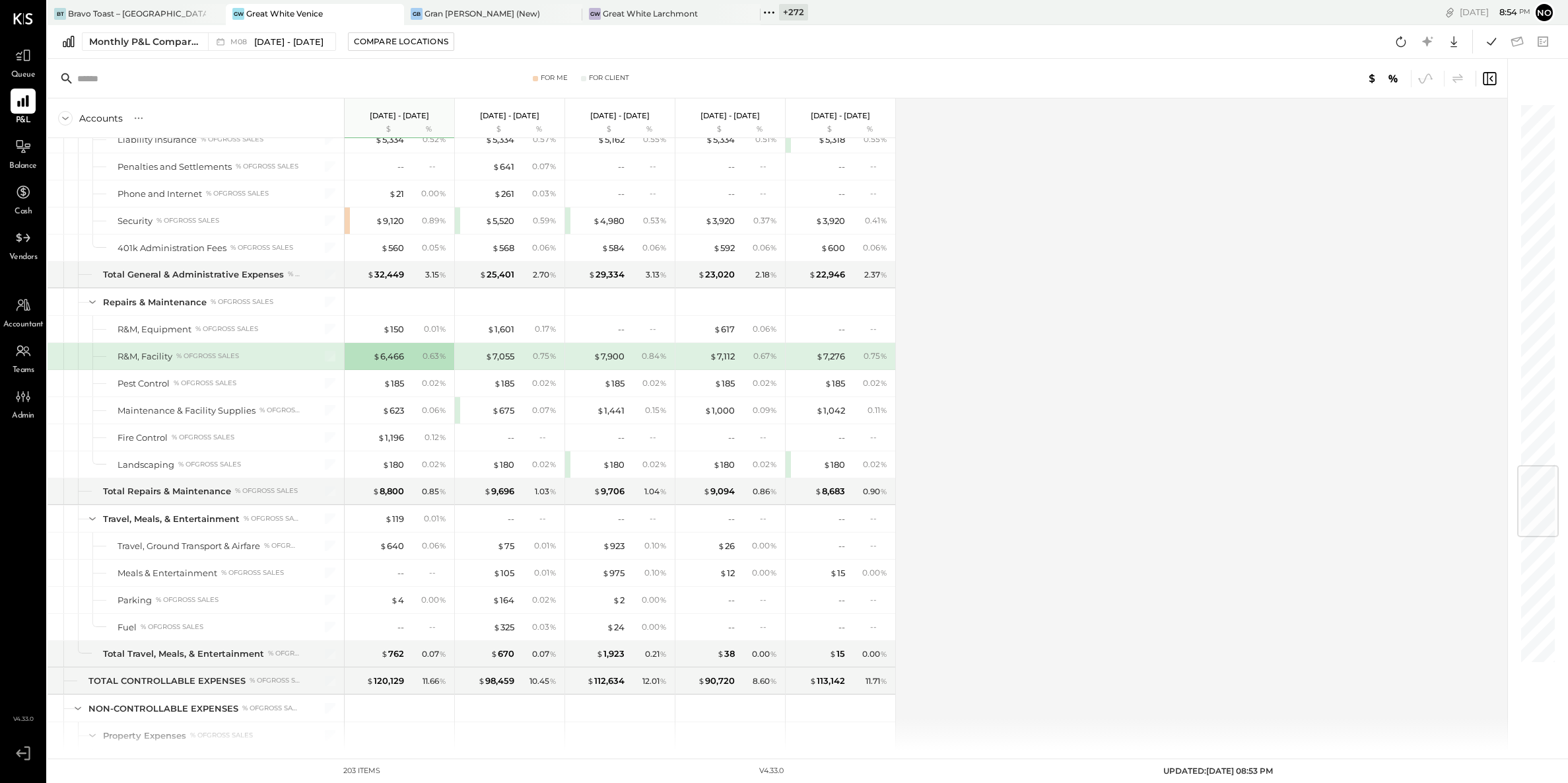
scroll to position [3087, 0]
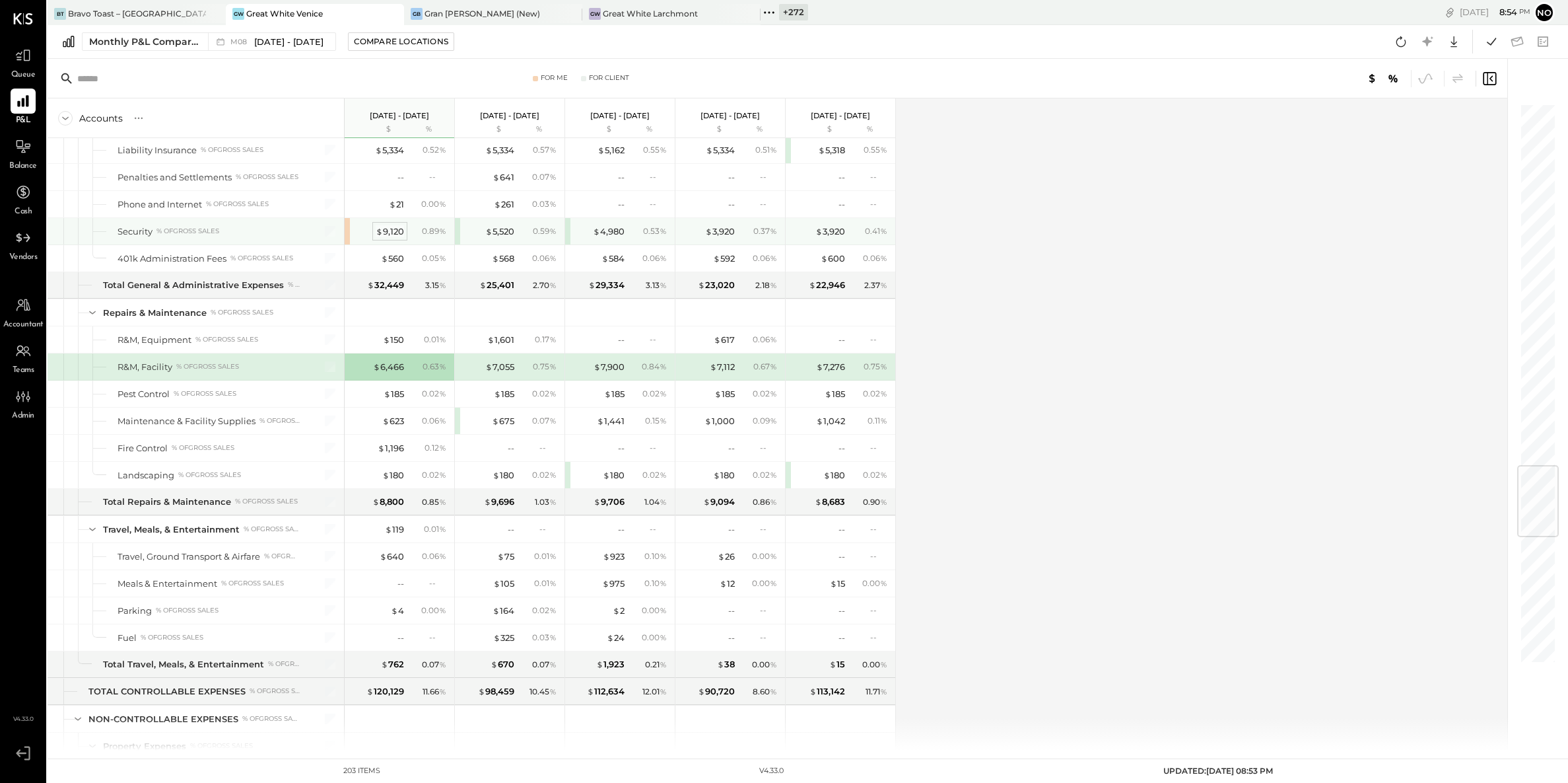
click at [399, 238] on div "$ 9,120" at bounding box center [390, 231] width 29 height 12
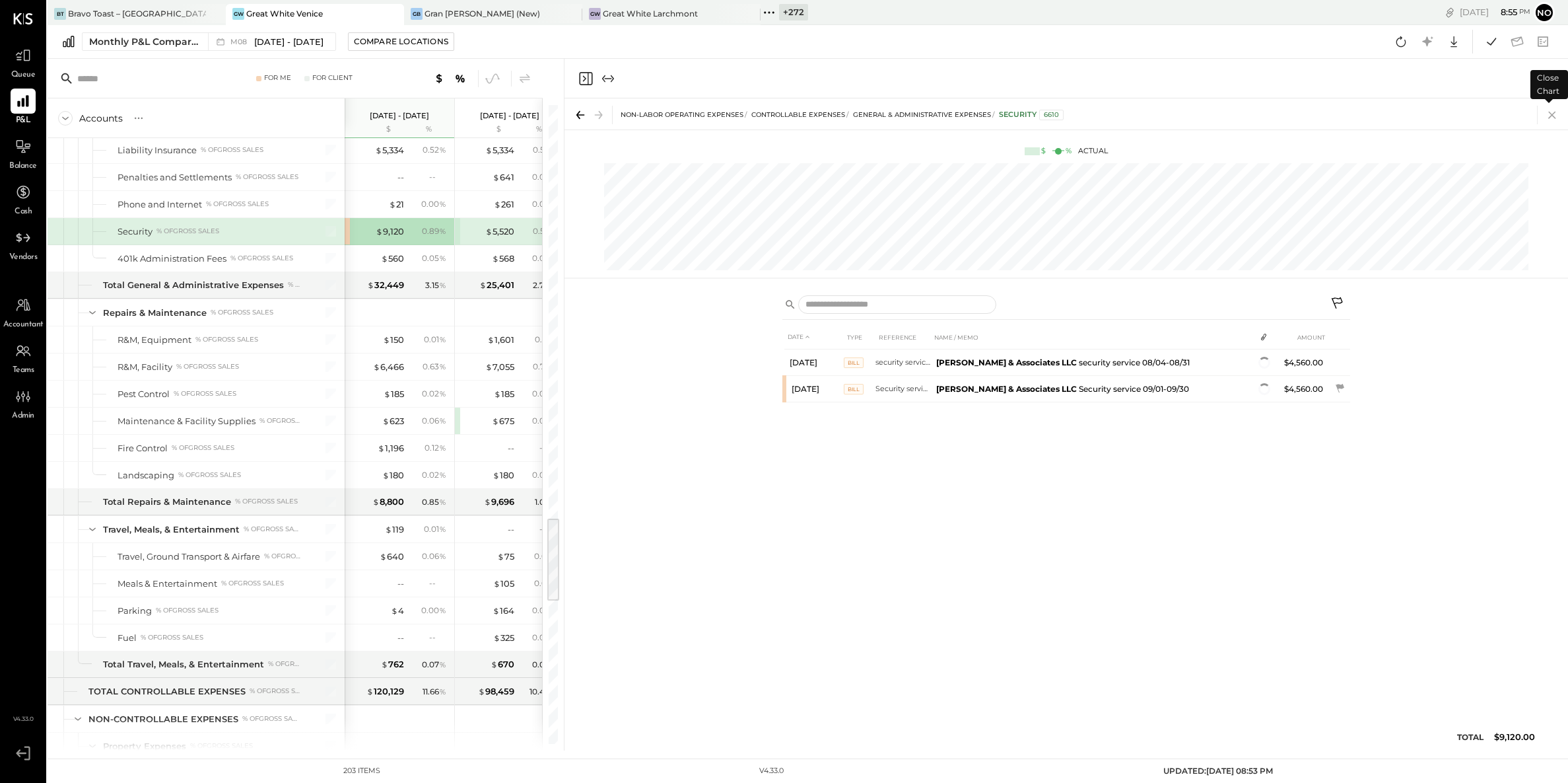
click at [1550, 113] on icon at bounding box center [1552, 115] width 7 height 7
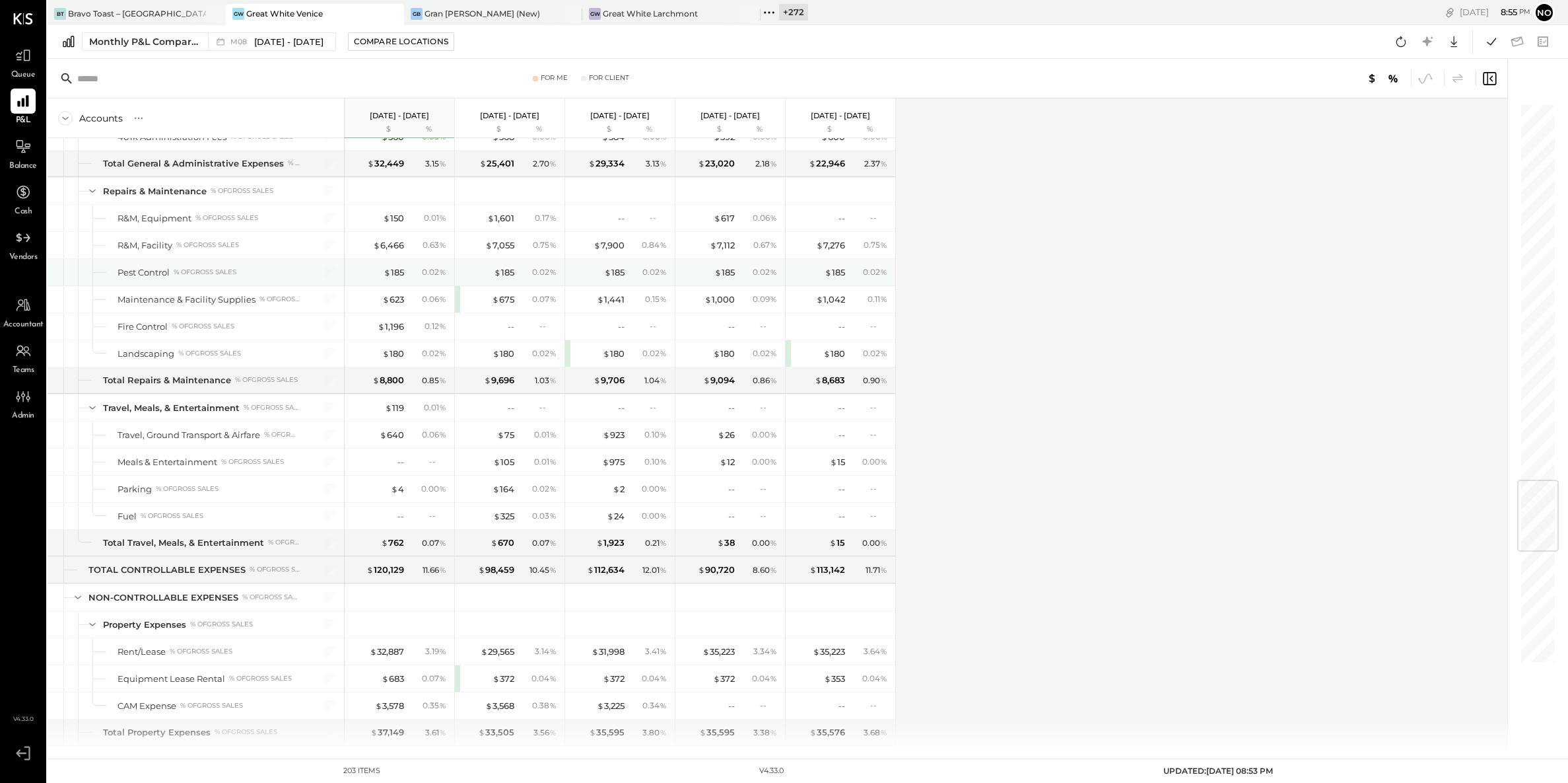
scroll to position [3256, 0]
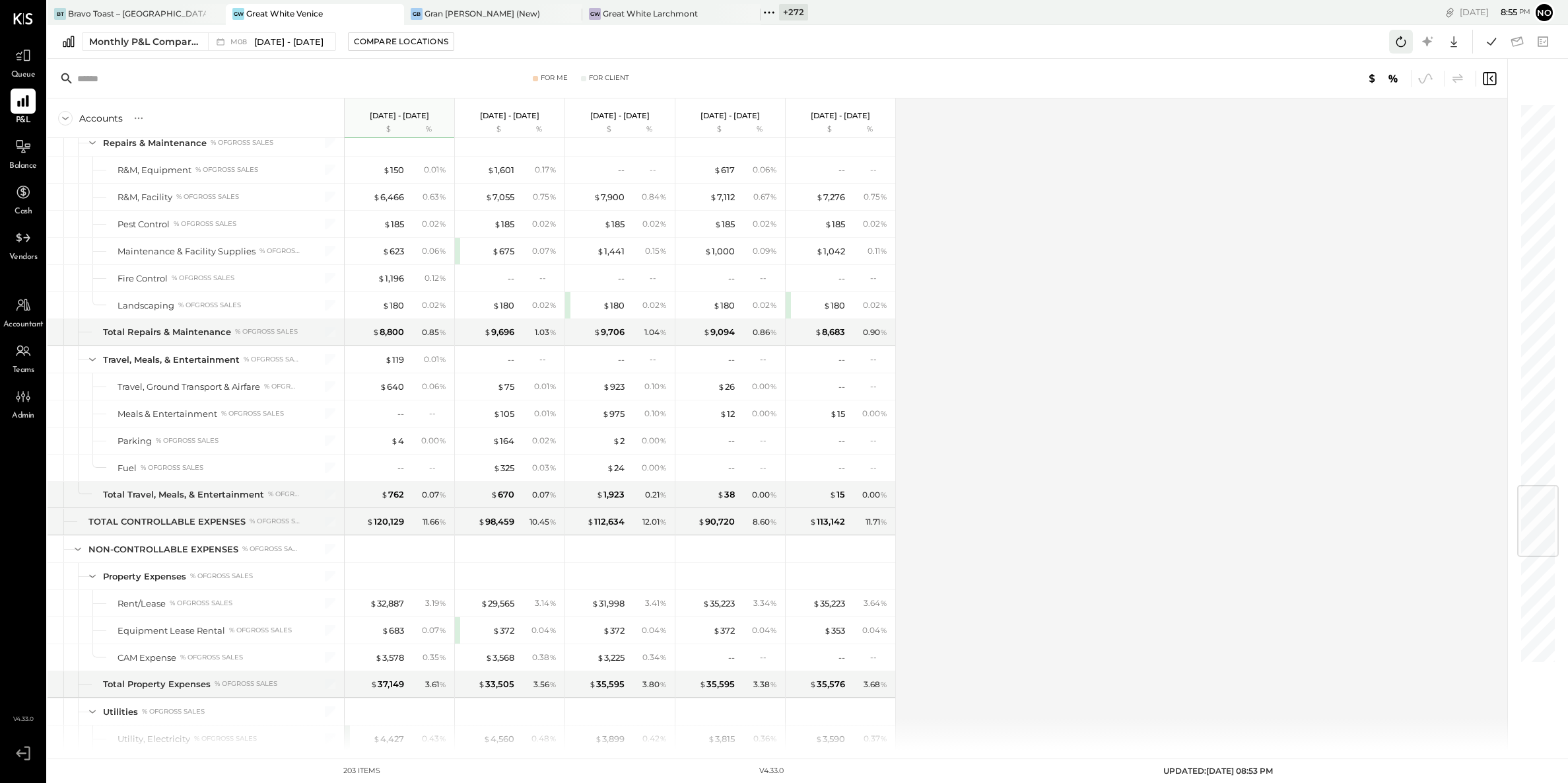
click at [1405, 46] on icon at bounding box center [1401, 41] width 17 height 17
click at [1490, 48] on icon at bounding box center [1491, 41] width 17 height 17
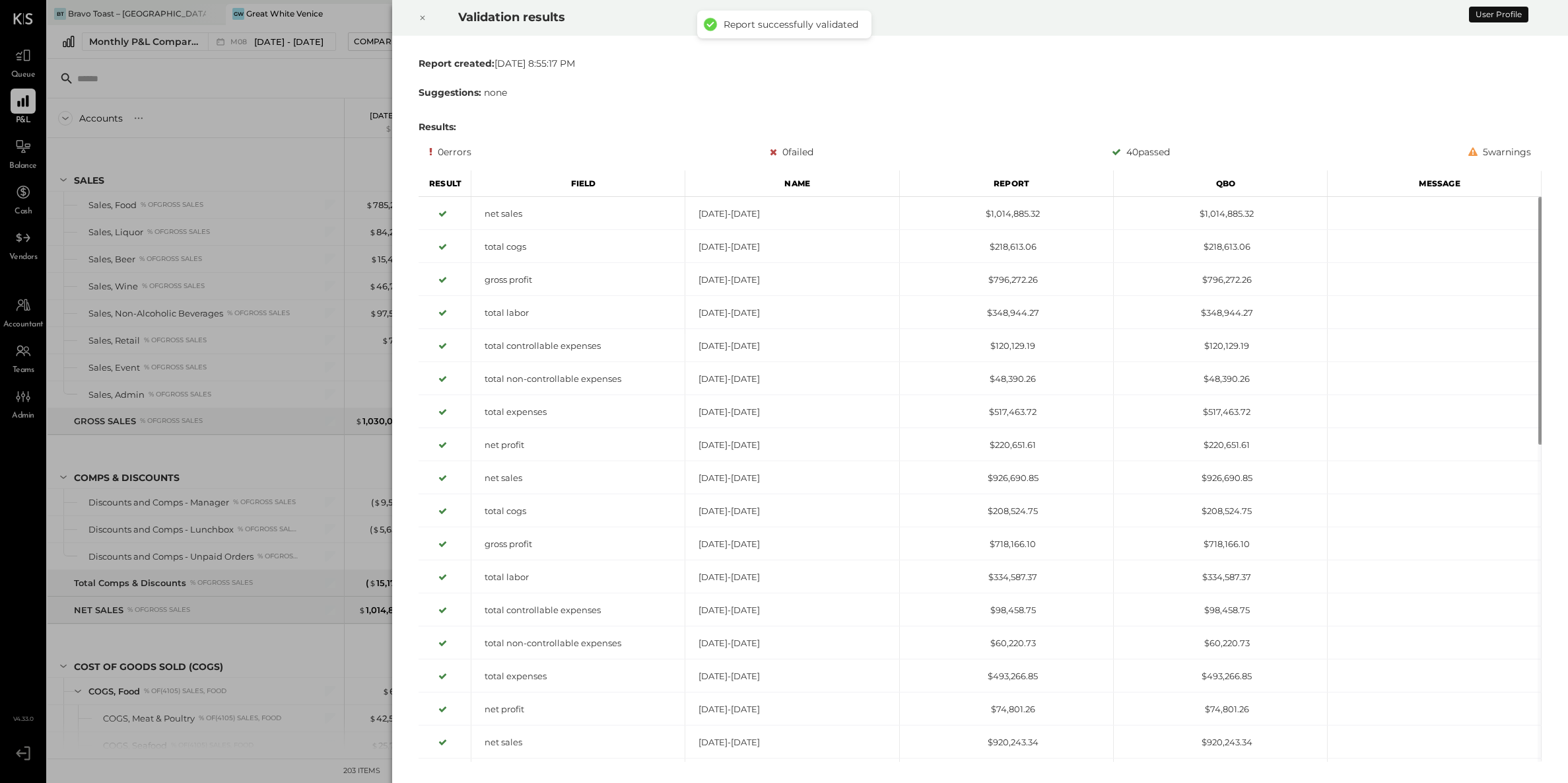
scroll to position [2878, 0]
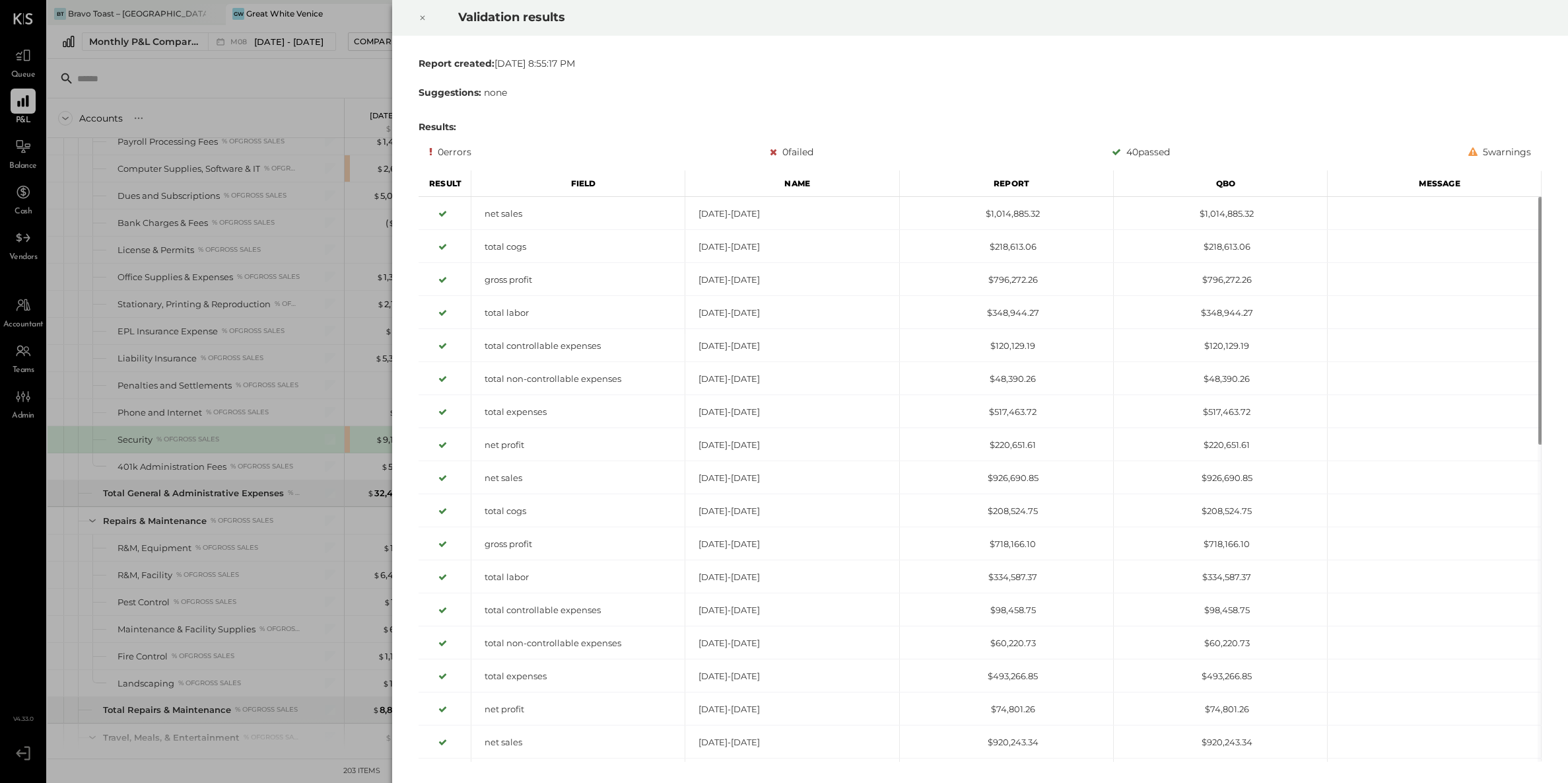
click at [424, 18] on icon at bounding box center [422, 18] width 8 height 16
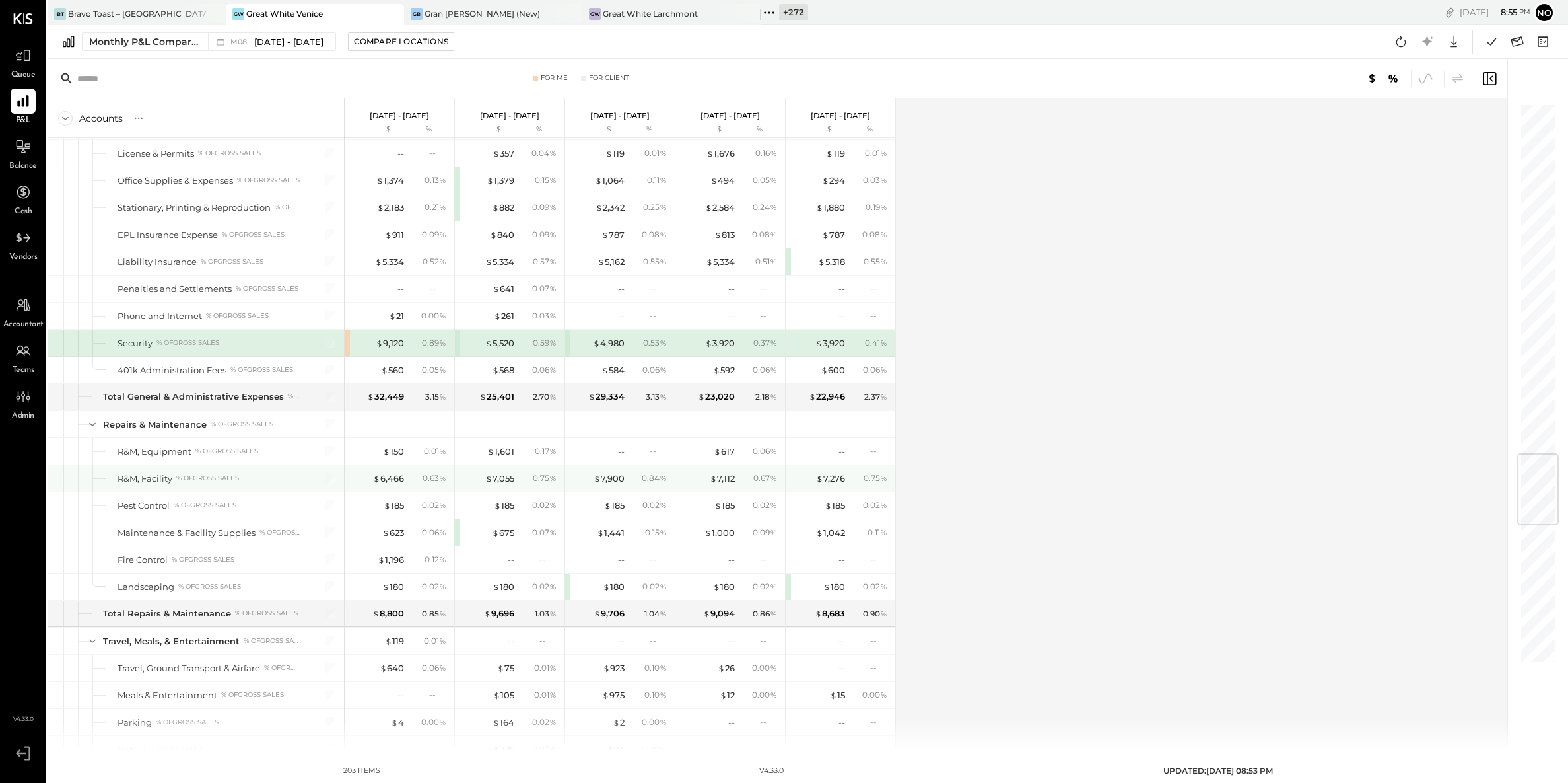
scroll to position [2985, 0]
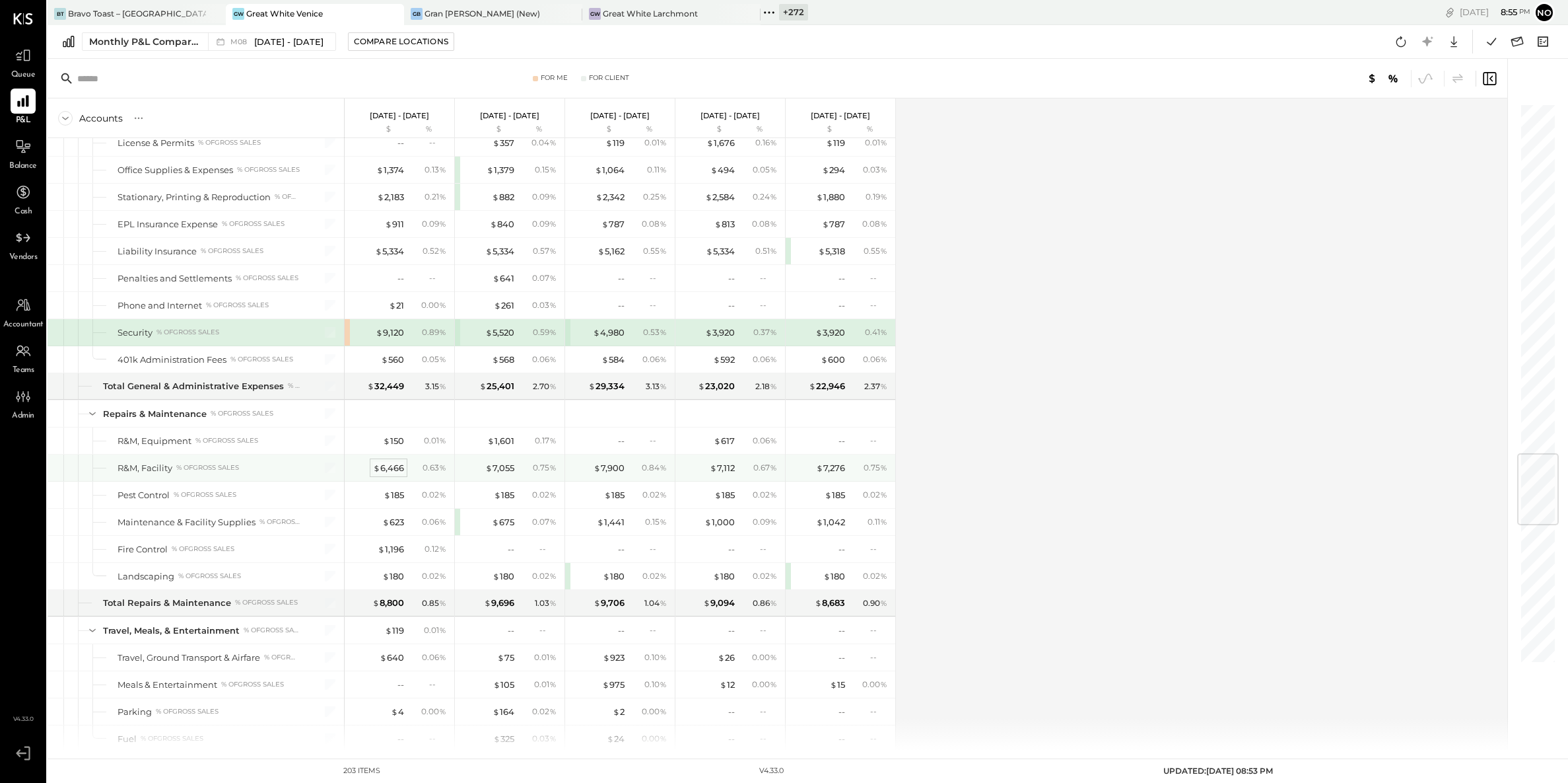
click at [404, 474] on div "$ 6,466" at bounding box center [388, 468] width 31 height 12
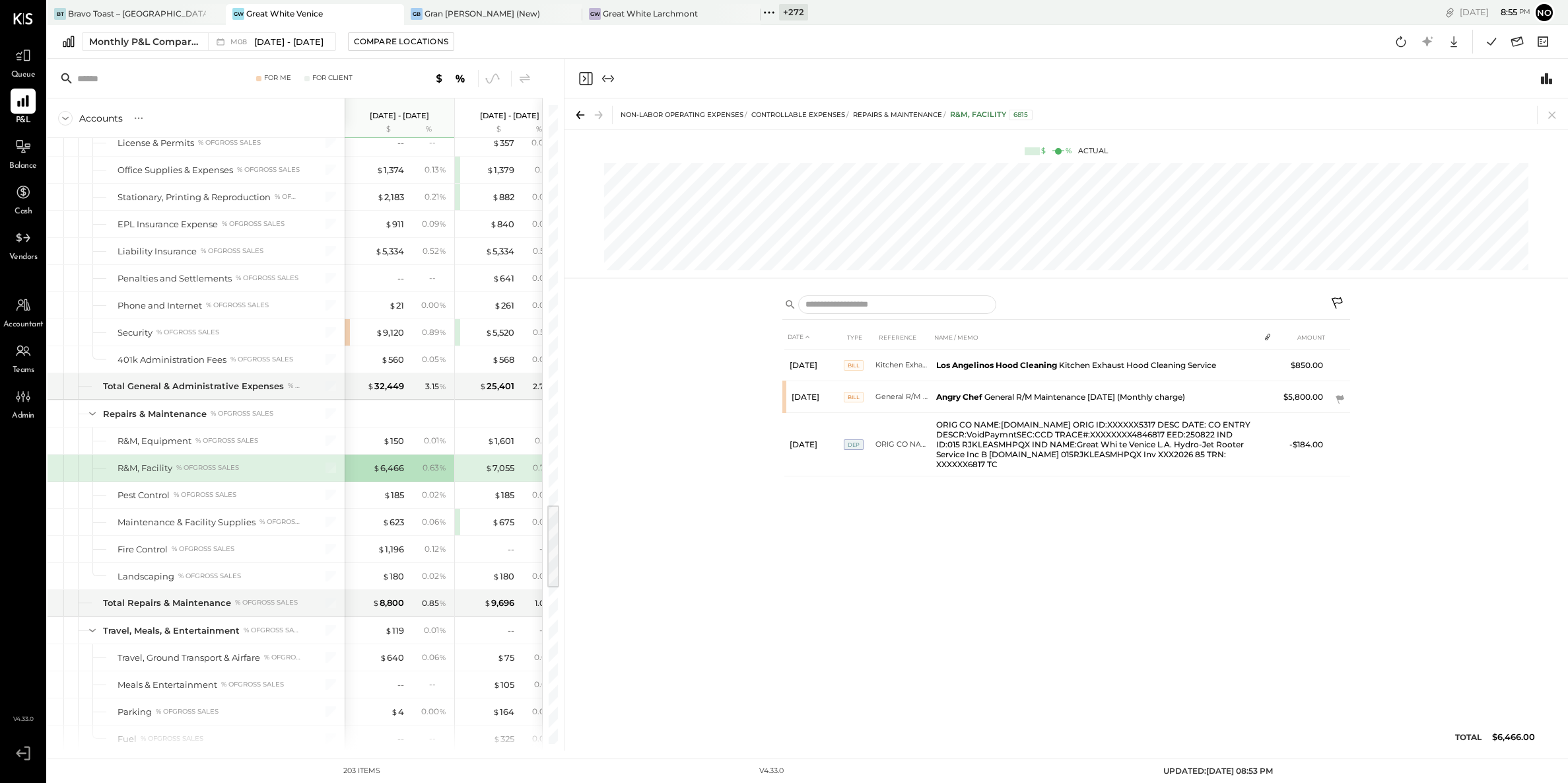
click at [1336, 297] on icon at bounding box center [1339, 305] width 16 height 16
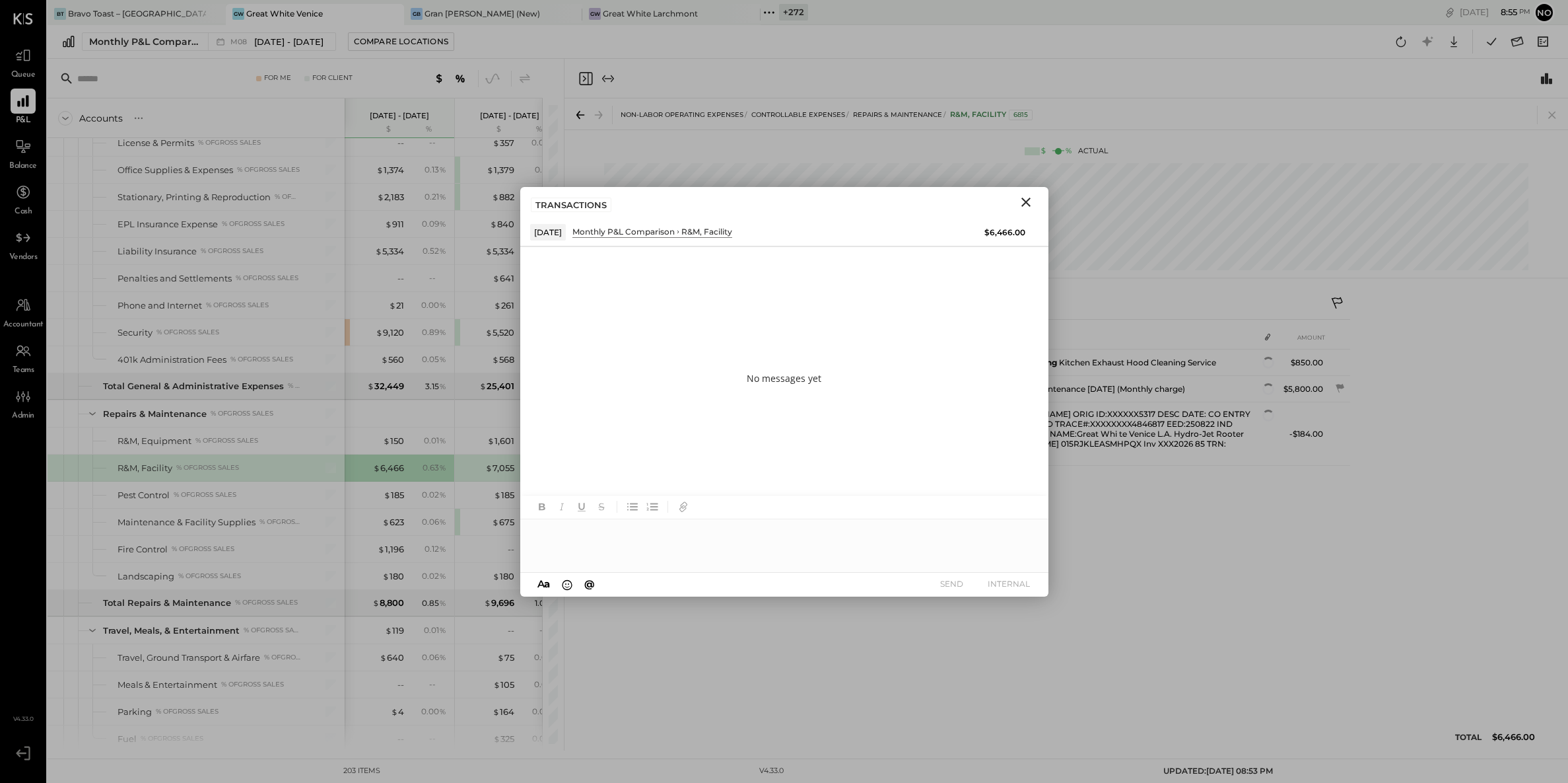
click at [637, 529] on div at bounding box center [784, 545] width 528 height 53
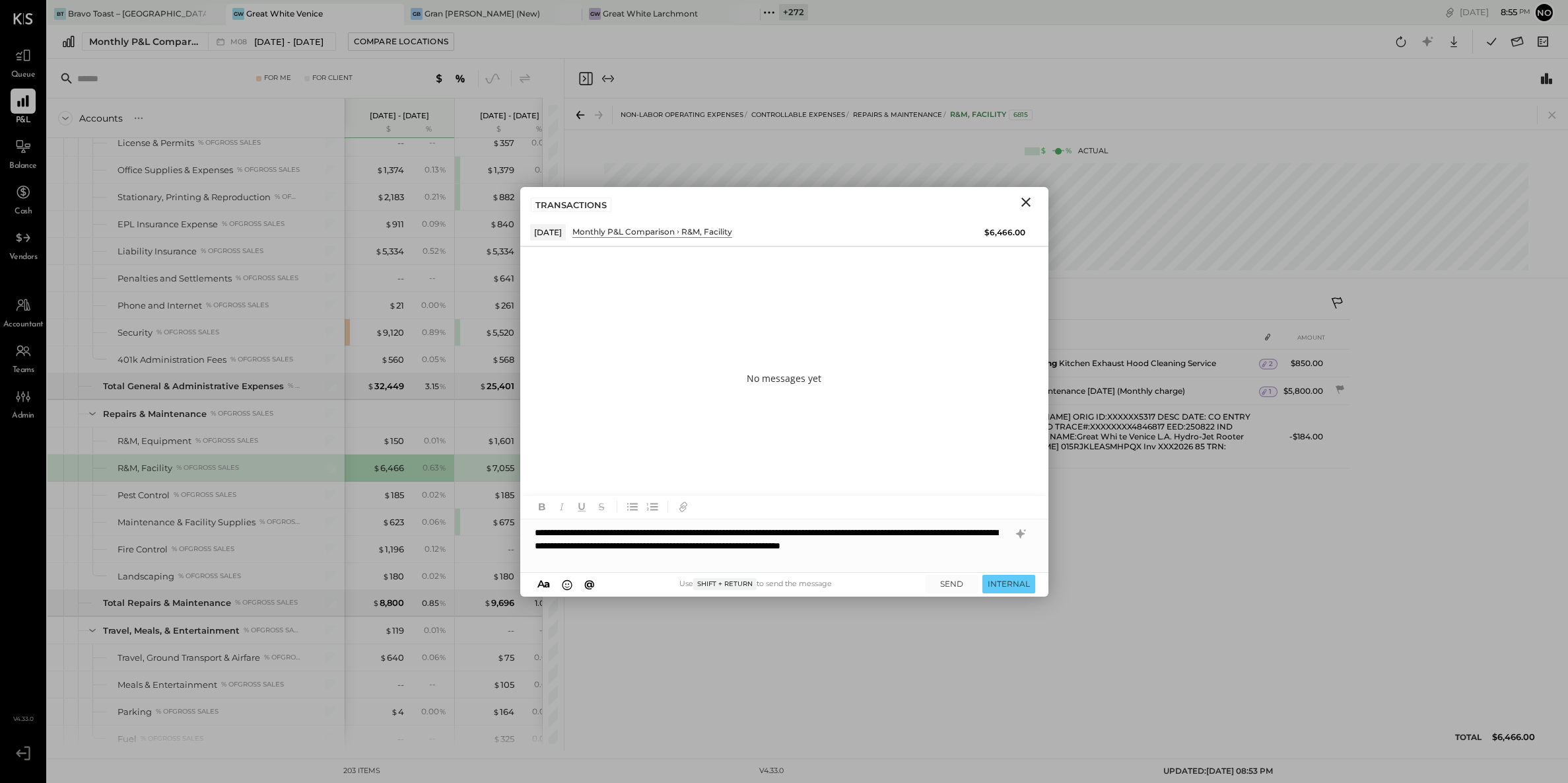
drag, startPoint x: 552, startPoint y: 533, endPoint x: 578, endPoint y: 521, distance: 28.6
click at [552, 532] on div "**********" at bounding box center [784, 545] width 528 height 53
type input "**"
click at [653, 488] on span "[PERSON_NAME]" at bounding box center [647, 490] width 103 height 12
click at [685, 507] on icon "button" at bounding box center [682, 508] width 7 height 7
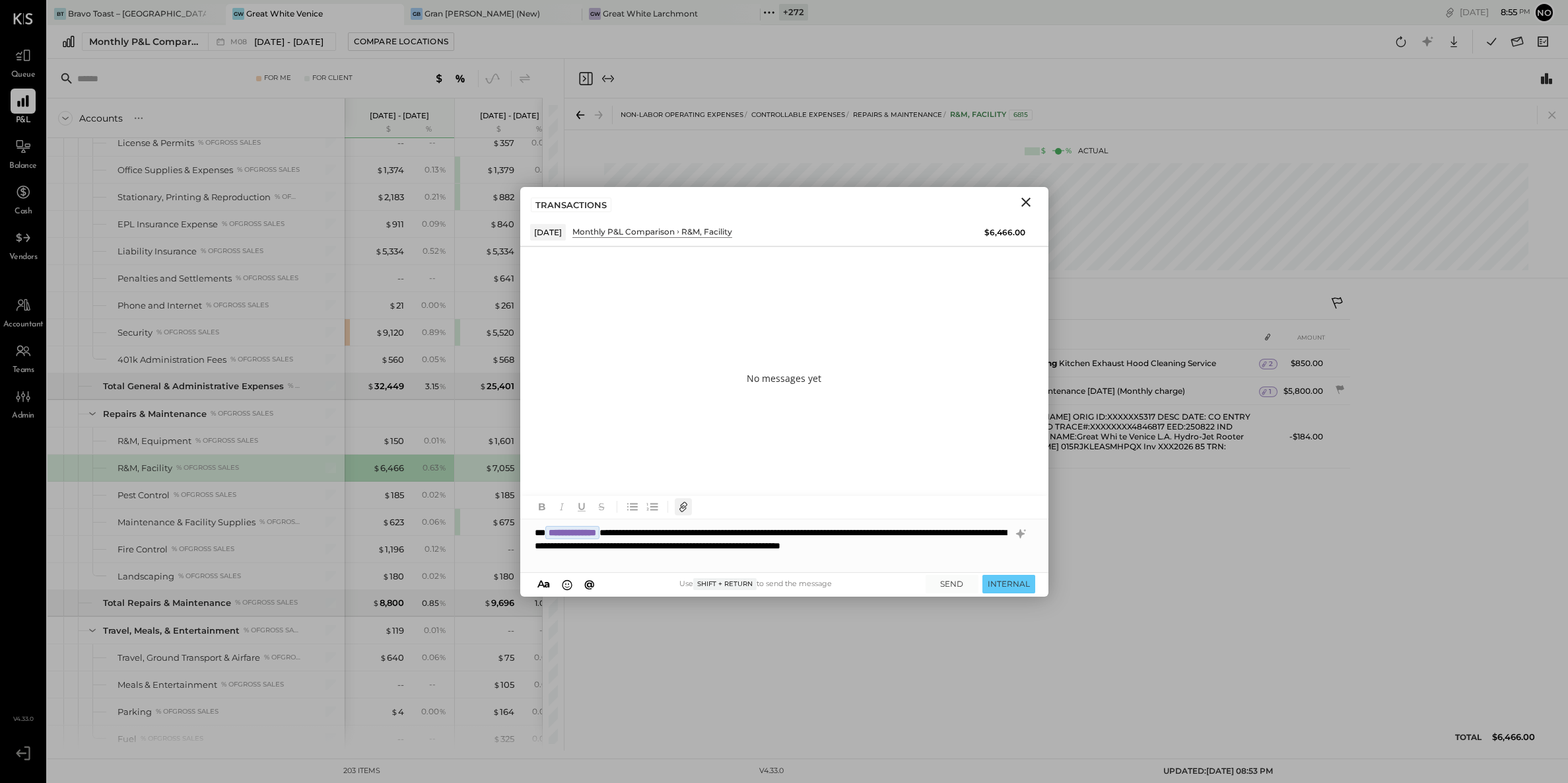
click at [687, 506] on icon "button" at bounding box center [684, 507] width 15 height 15
click at [950, 584] on button "SEND" at bounding box center [953, 584] width 53 height 18
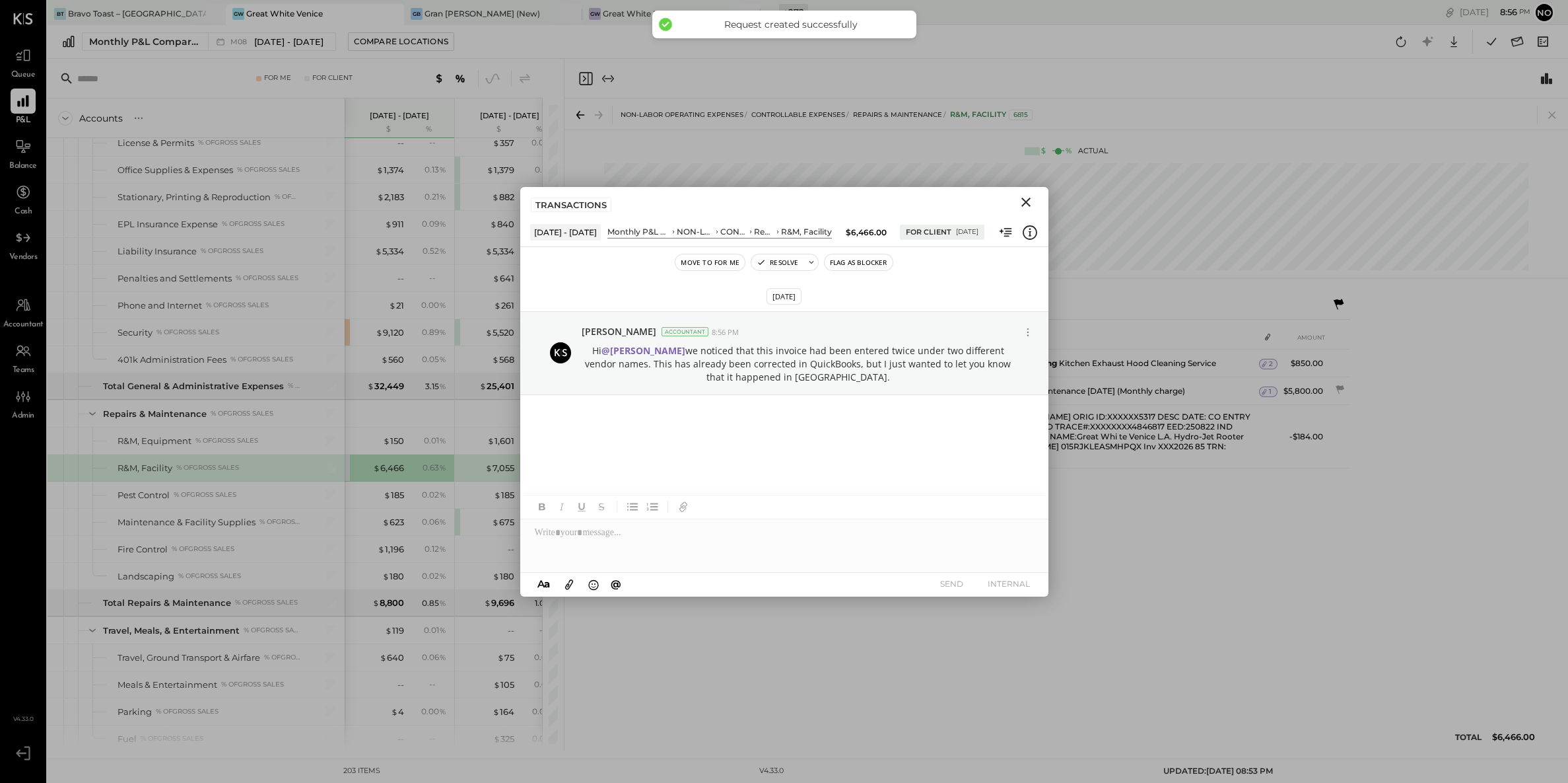
click at [1026, 202] on icon "Close" at bounding box center [1026, 202] width 10 height 10
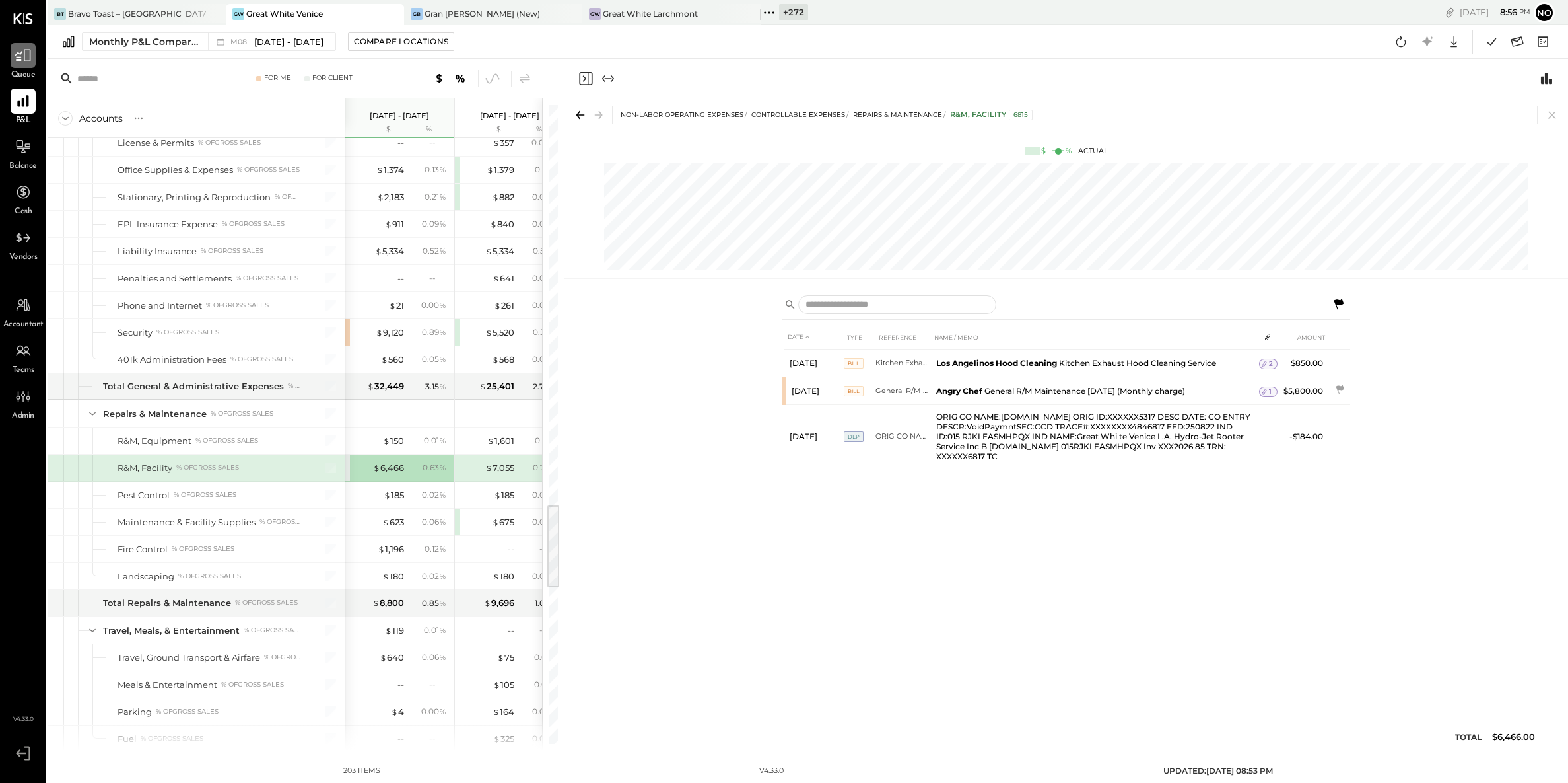
click at [16, 56] on icon at bounding box center [23, 55] width 17 height 17
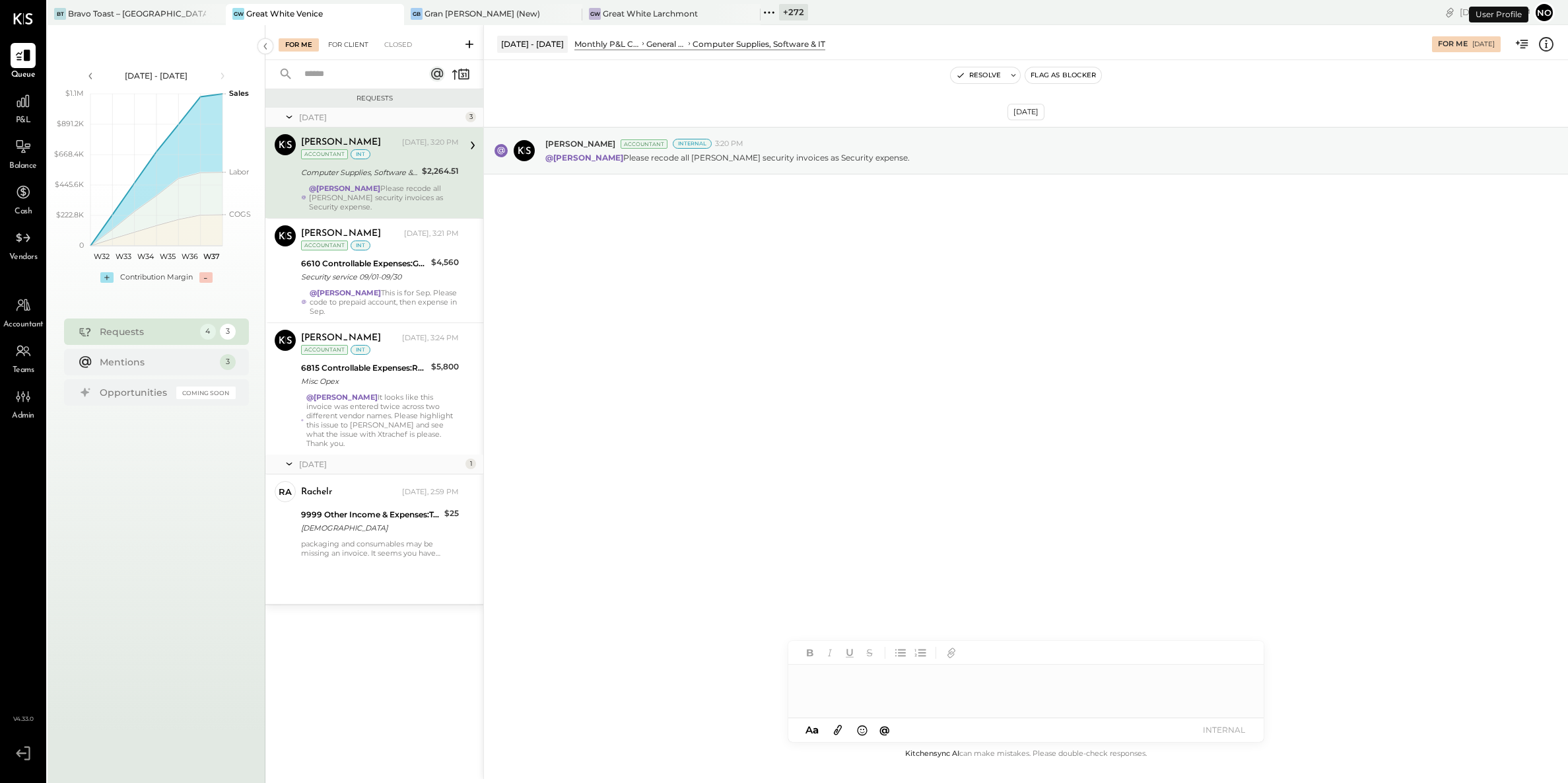
click at [352, 43] on div "For Client" at bounding box center [348, 45] width 53 height 13
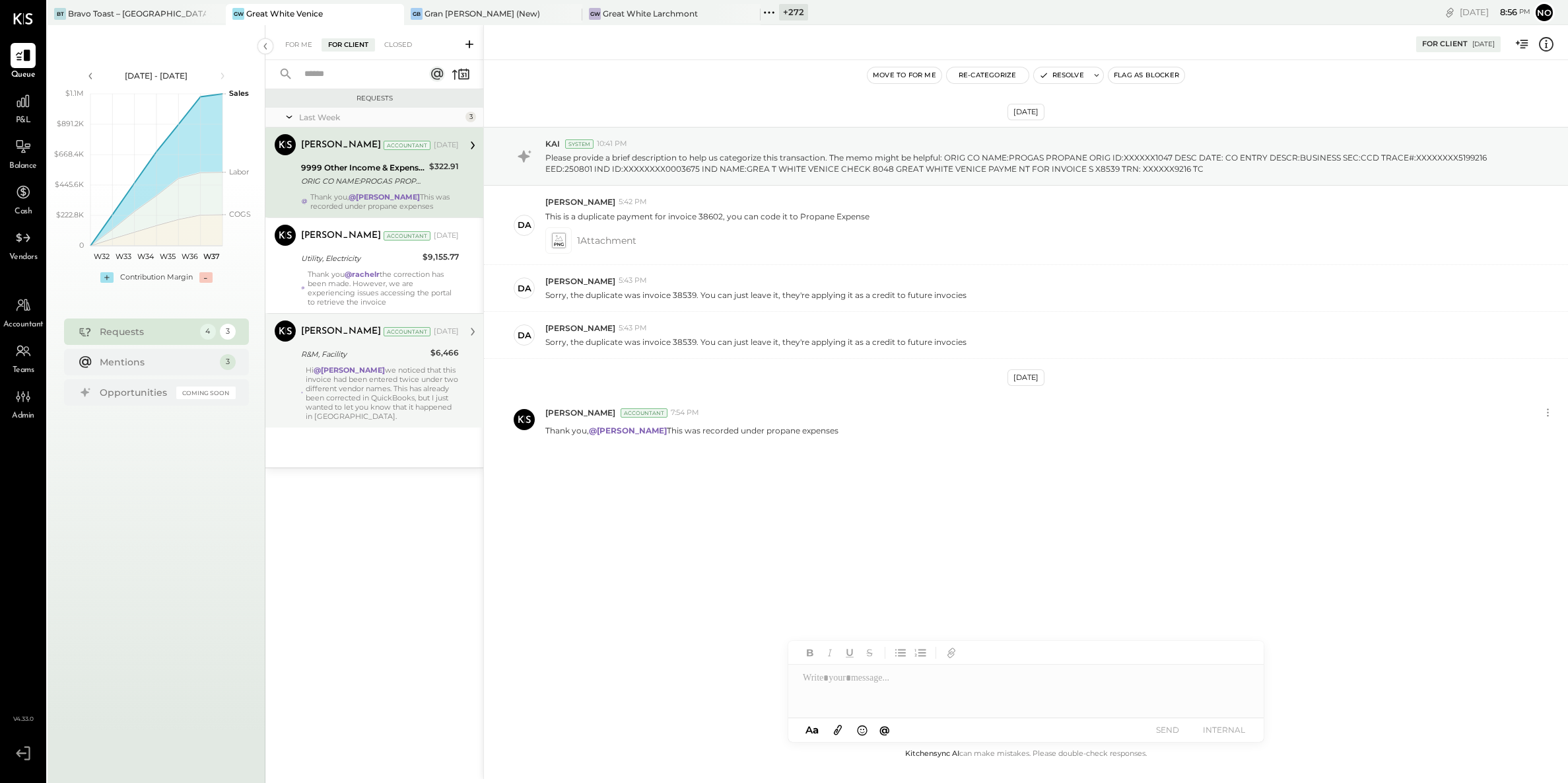
drag, startPoint x: 371, startPoint y: 389, endPoint x: 419, endPoint y: 423, distance: 58.8
click at [371, 389] on div "Hi @Derek Arnette we noticed that this invoice had been entered twice under two…" at bounding box center [382, 393] width 153 height 56
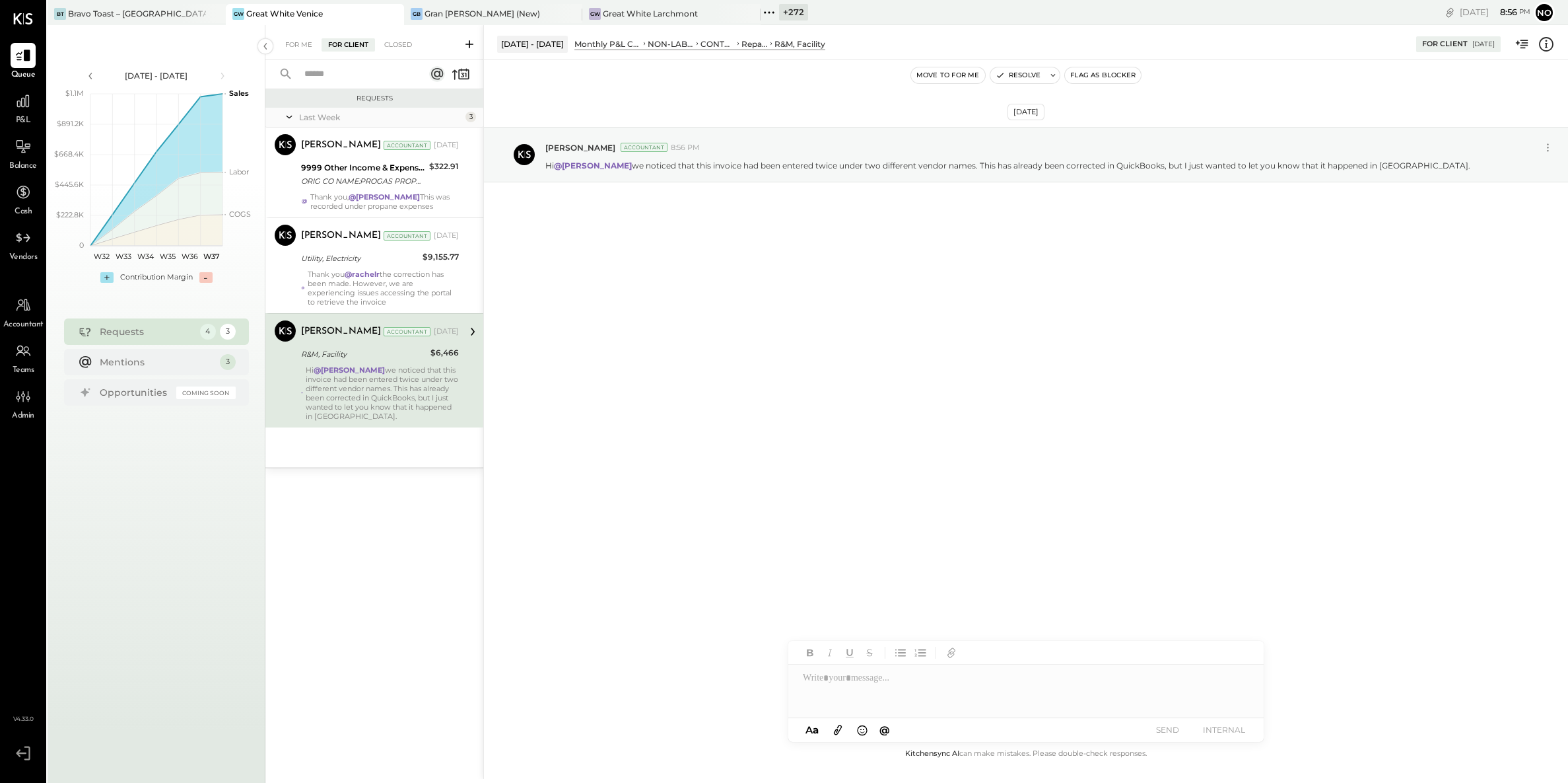
click at [842, 727] on icon at bounding box center [838, 729] width 15 height 15
click at [839, 727] on icon at bounding box center [838, 729] width 15 height 15
click at [852, 632] on div at bounding box center [1026, 642] width 476 height 53
click at [300, 40] on div "For Me" at bounding box center [298, 45] width 40 height 13
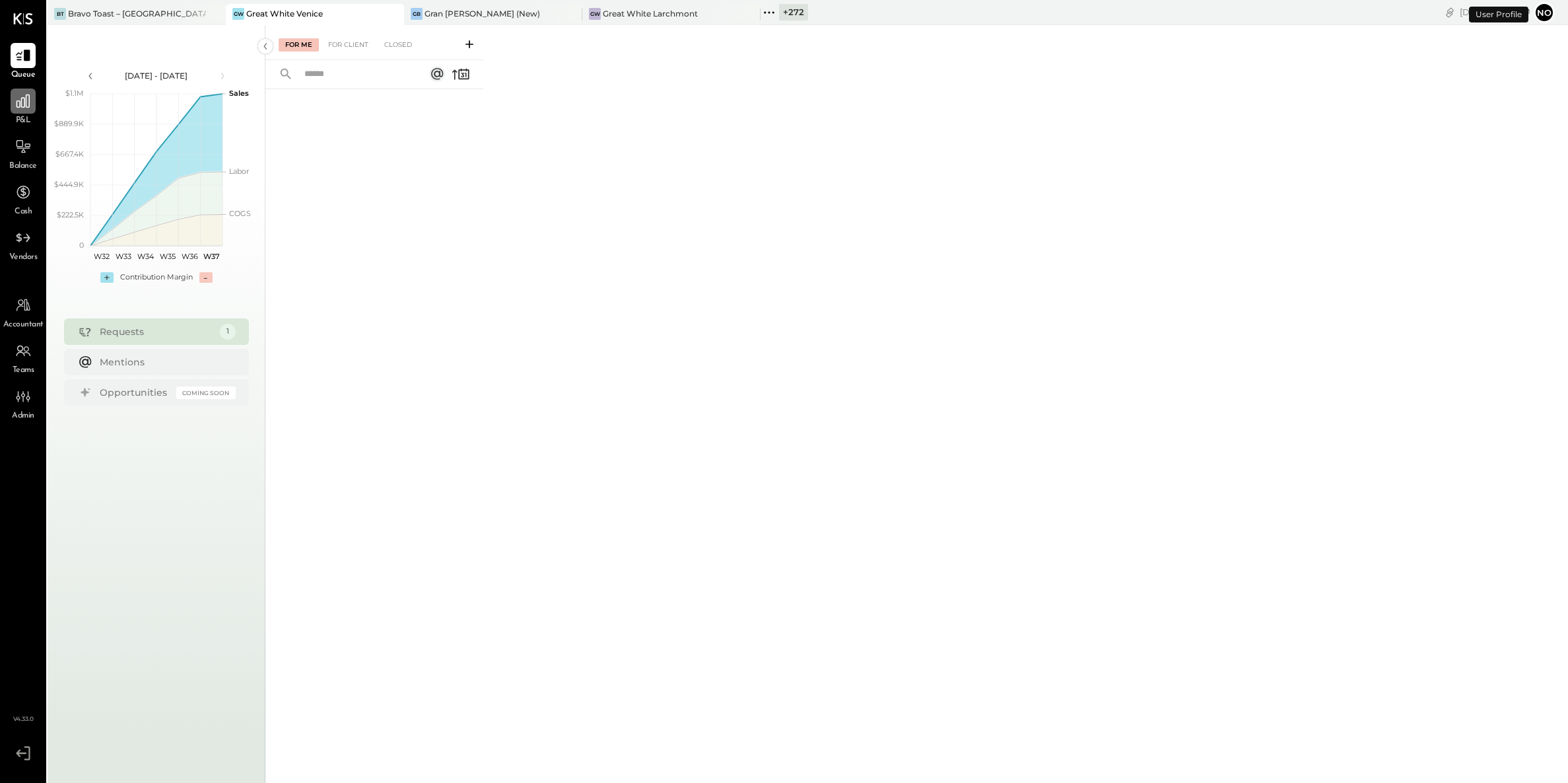
click at [18, 112] on div at bounding box center [23, 101] width 25 height 25
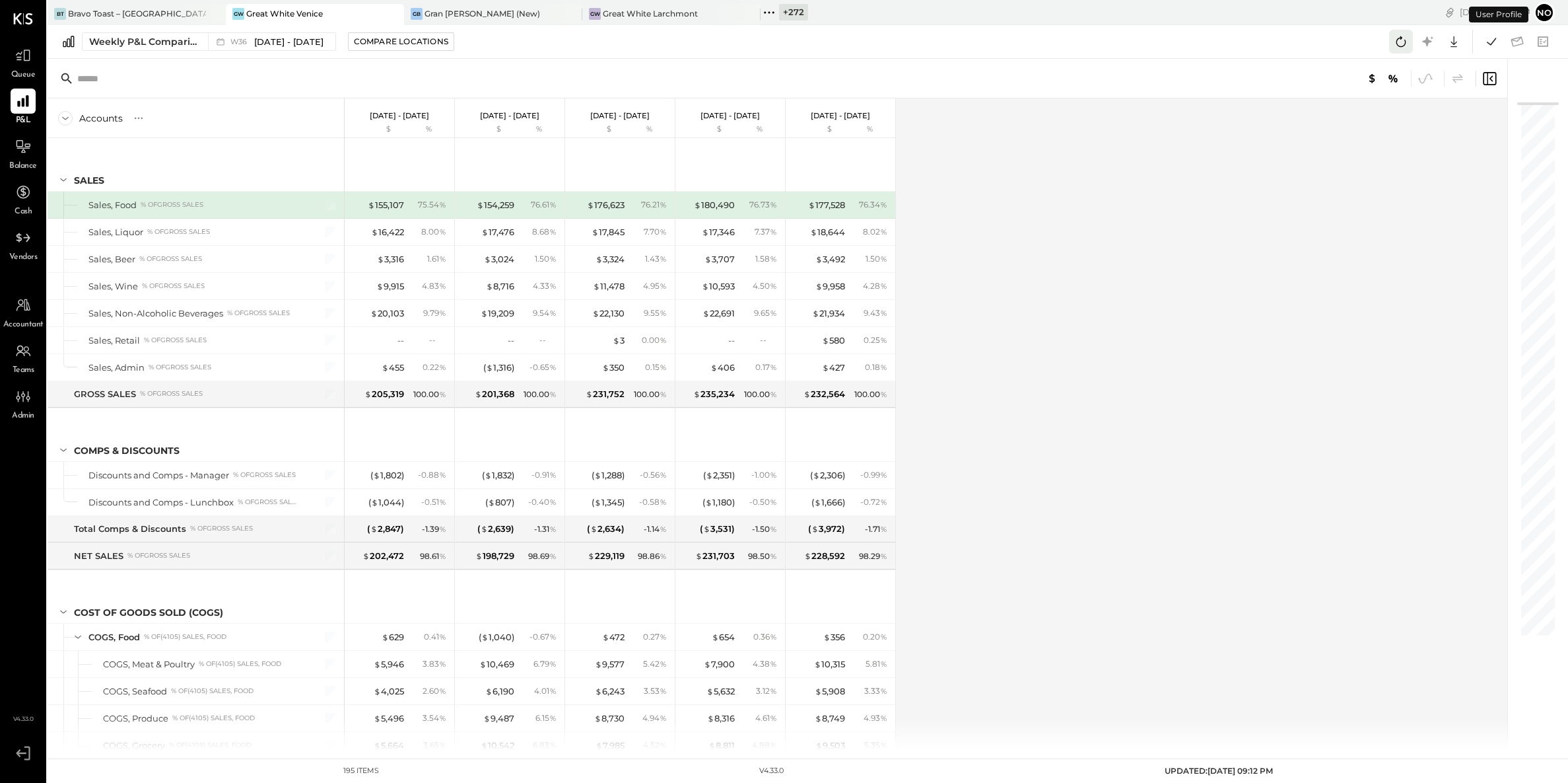
click at [1402, 40] on icon at bounding box center [1401, 41] width 17 height 17
click at [1495, 47] on icon at bounding box center [1491, 41] width 17 height 17
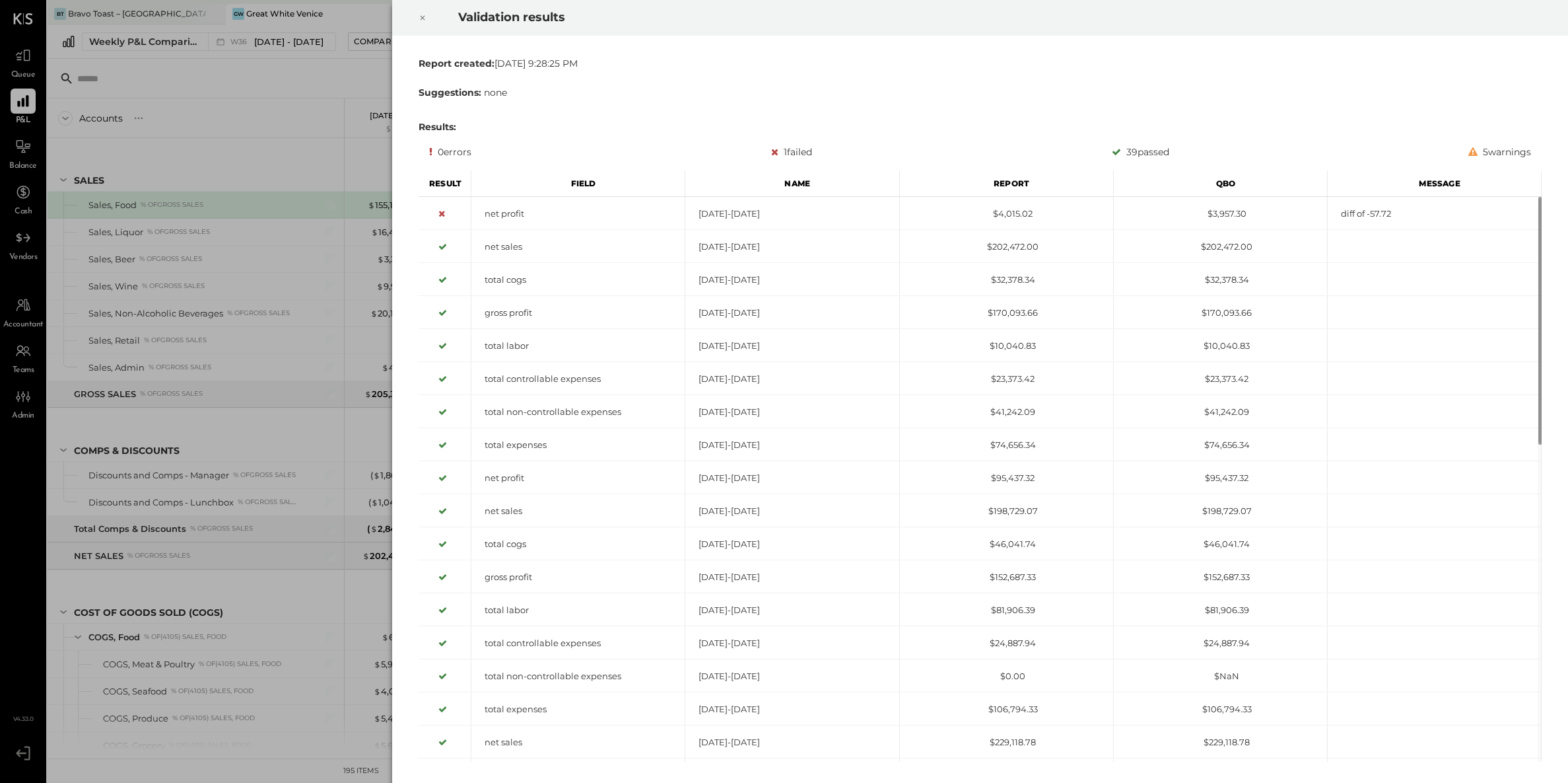
click at [427, 17] on div at bounding box center [423, 18] width 29 height 37
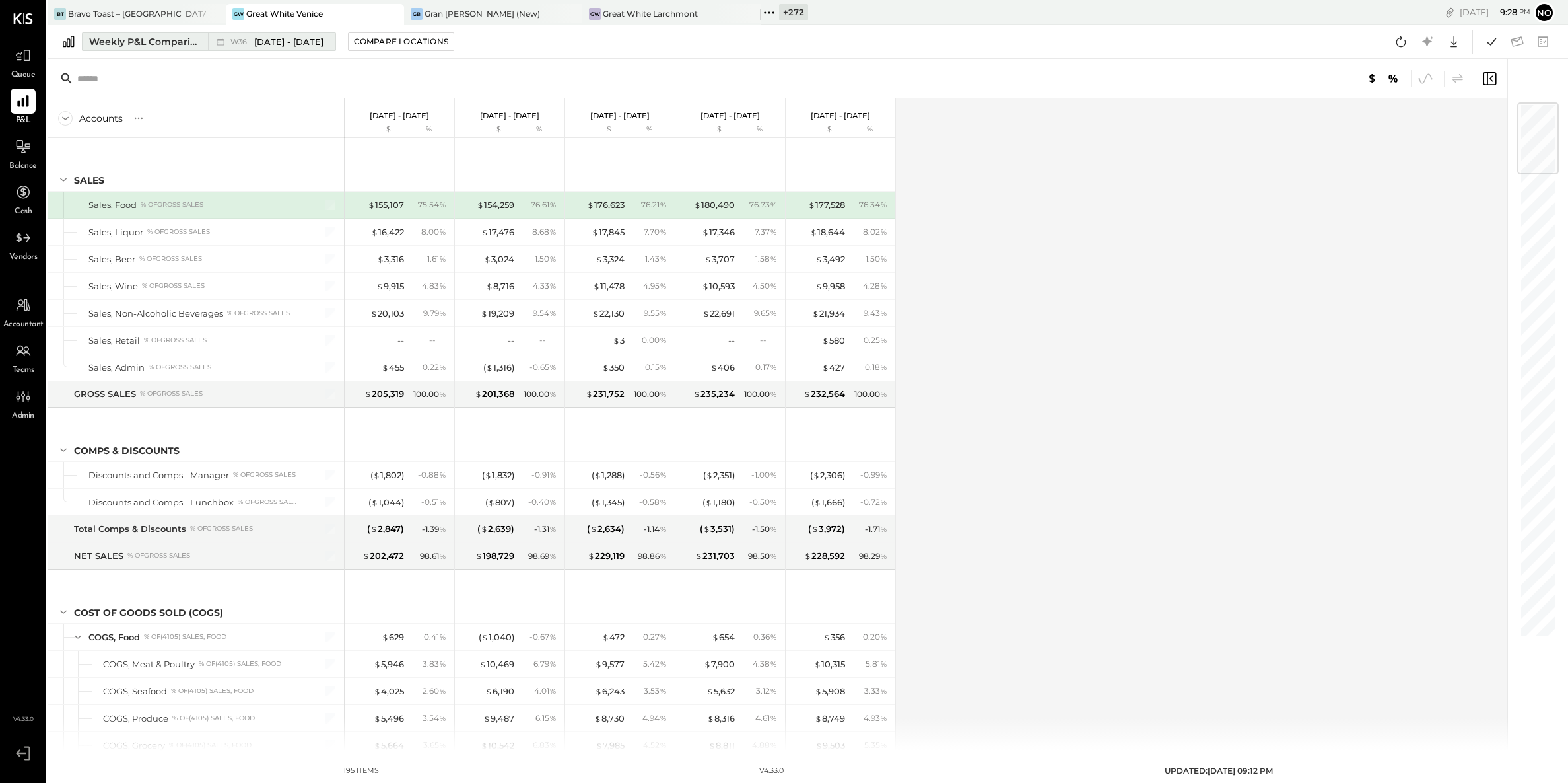
click at [271, 44] on span "Sep 1 - 7, 2025" at bounding box center [289, 42] width 70 height 12
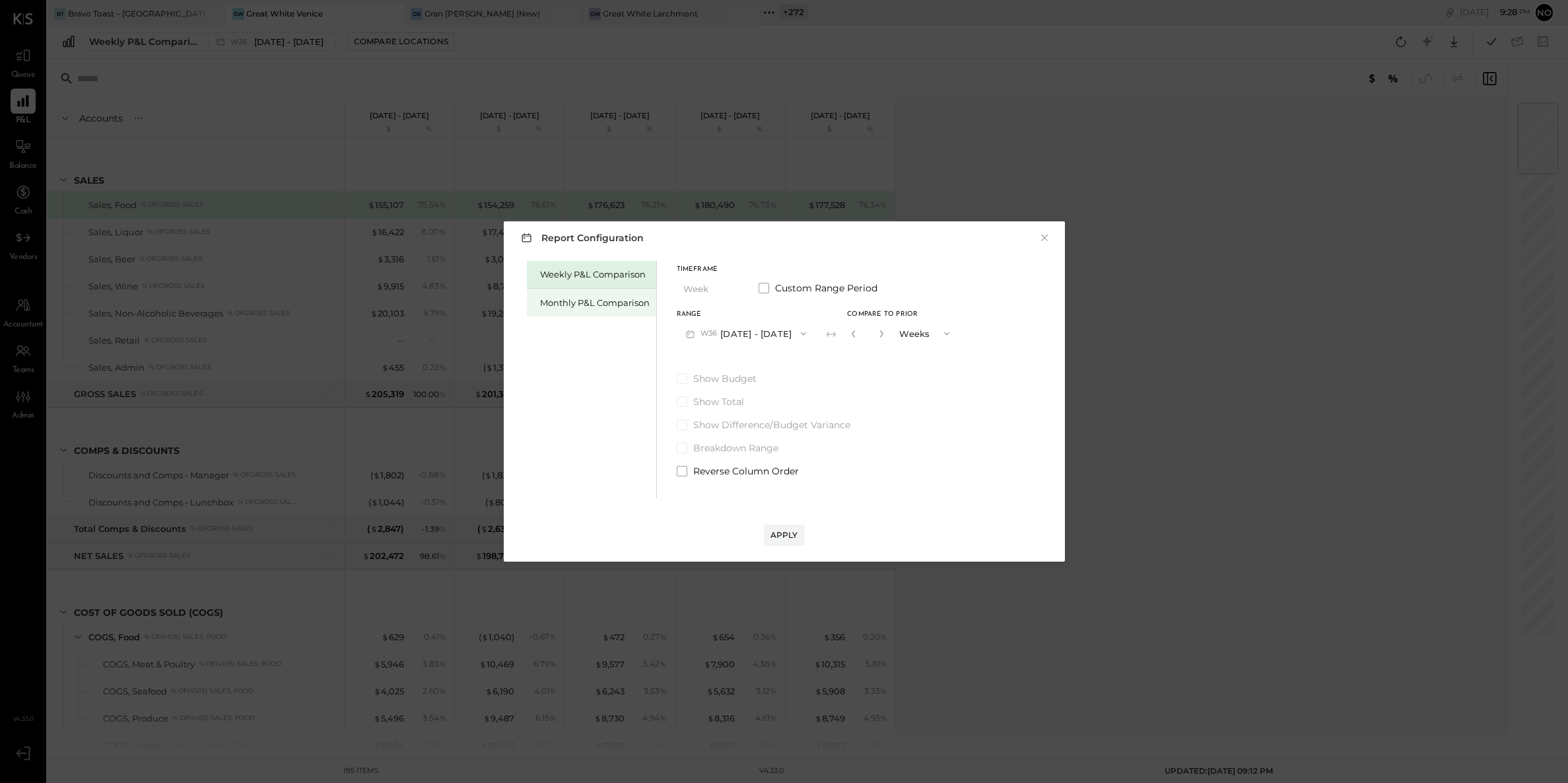
click at [578, 306] on div "Monthly P&L Comparison" at bounding box center [595, 303] width 110 height 12
click at [737, 331] on button "M09 Sep 1 - 30, 2025" at bounding box center [747, 333] width 139 height 24
click at [736, 364] on span "[DATE] - [DATE]" at bounding box center [741, 363] width 63 height 11
click at [846, 331] on div "Compare" at bounding box center [852, 332] width 43 height 11
click at [878, 335] on icon "button" at bounding box center [881, 334] width 8 height 8
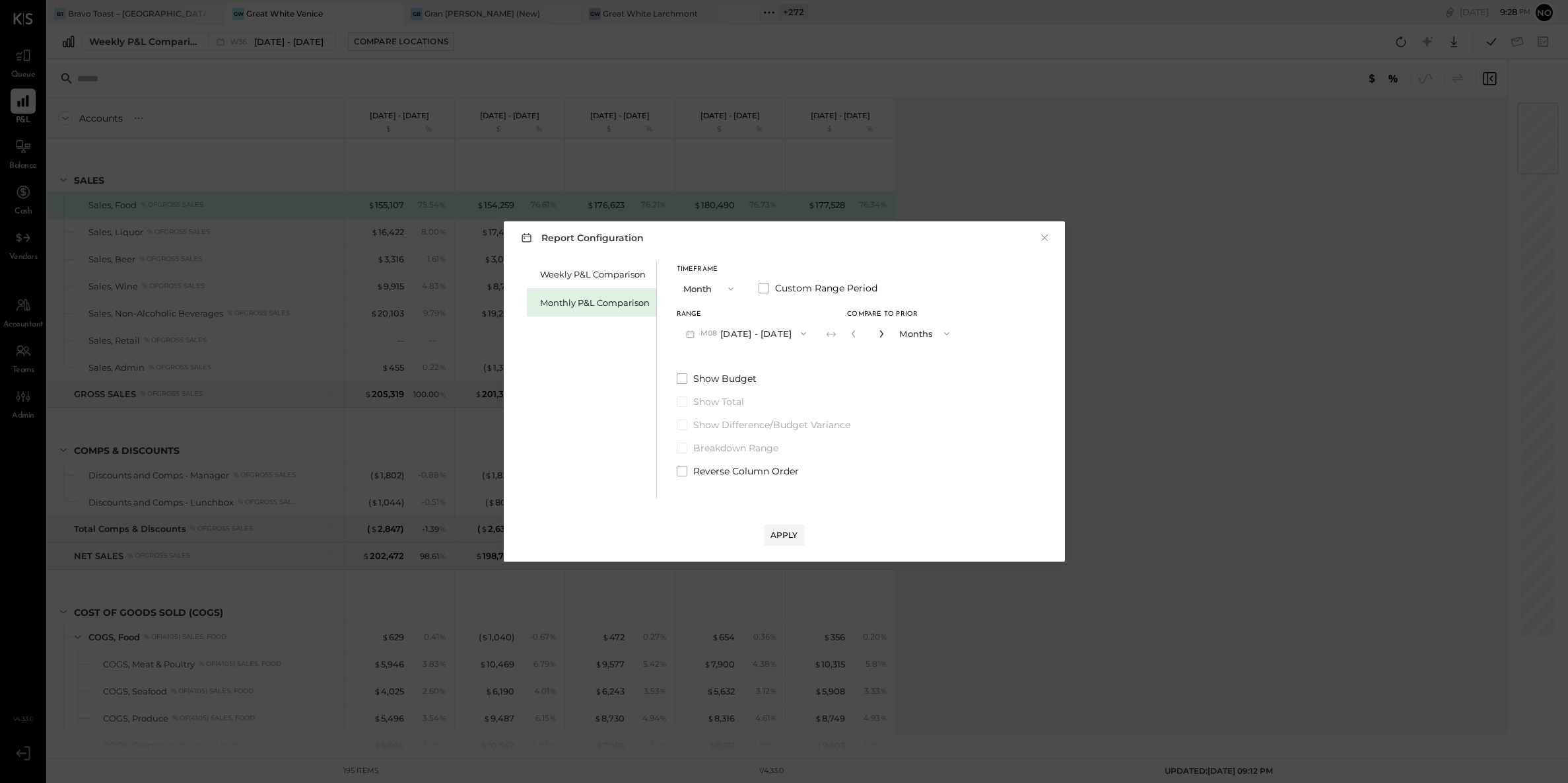
click at [878, 335] on icon "button" at bounding box center [881, 334] width 8 height 8
type input "*"
click at [793, 532] on div "Apply" at bounding box center [785, 534] width 28 height 11
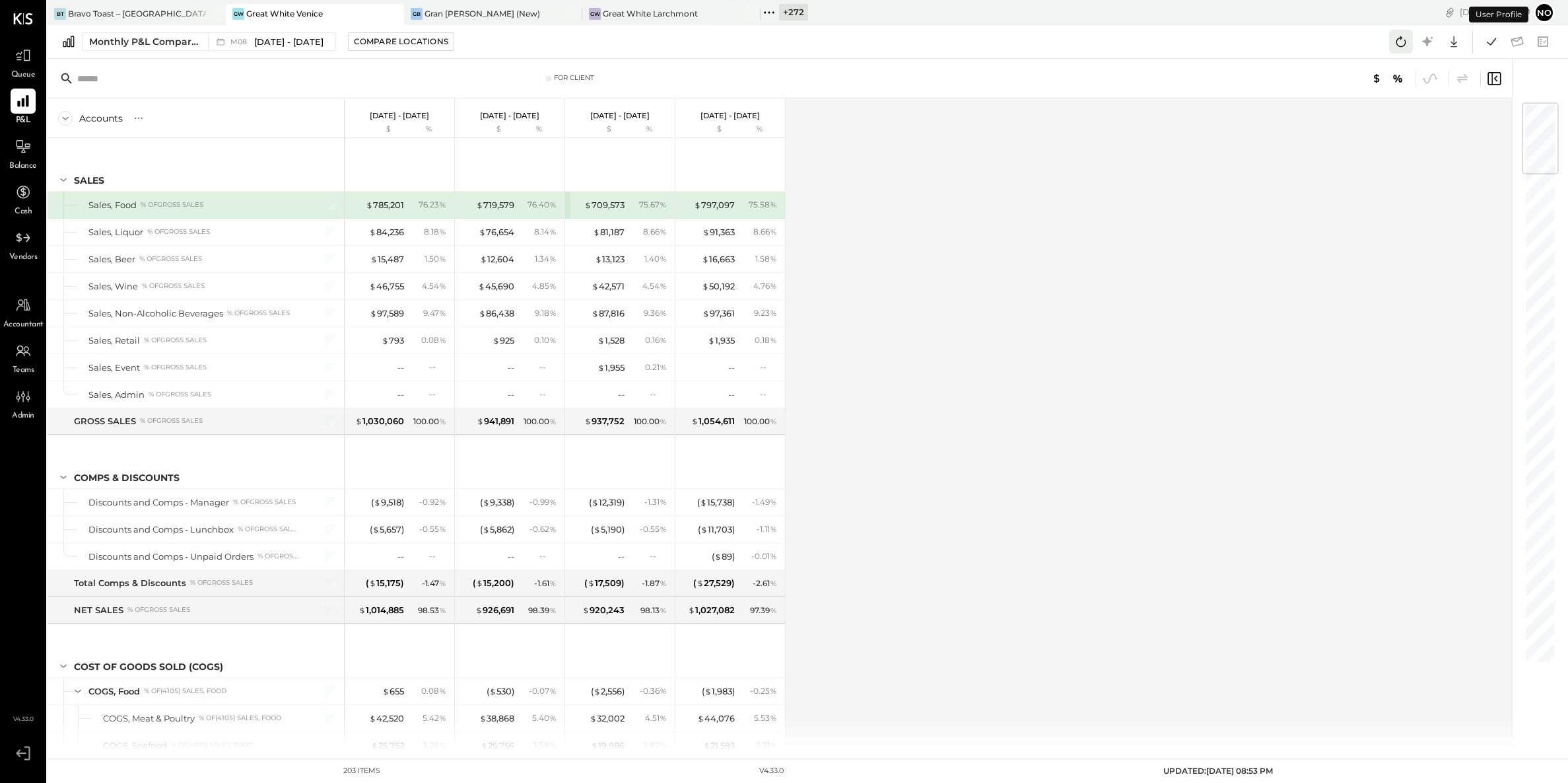
click at [1401, 33] on icon at bounding box center [1401, 41] width 17 height 17
click at [1486, 40] on icon at bounding box center [1491, 41] width 17 height 17
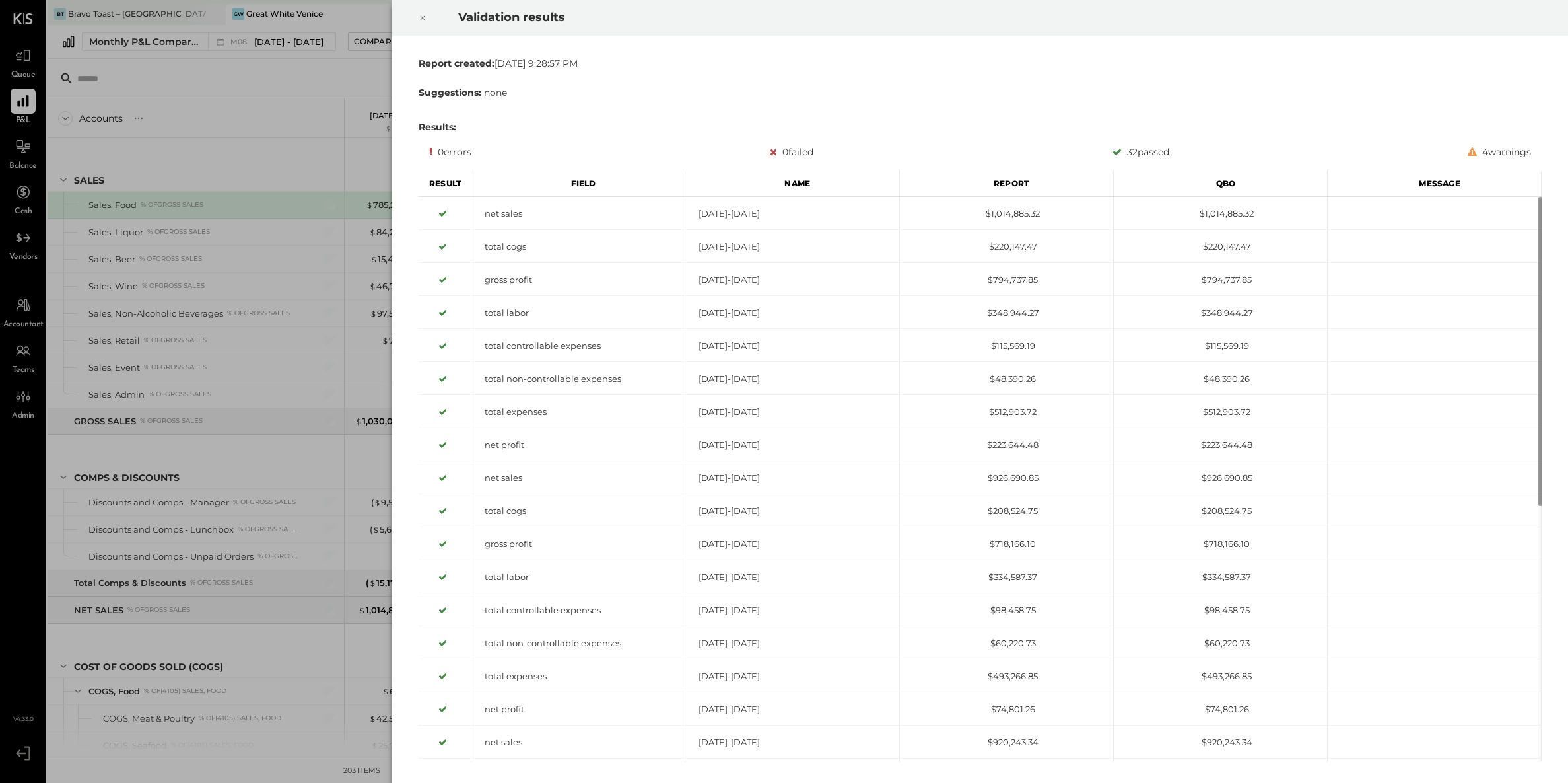
click at [421, 16] on icon at bounding box center [422, 18] width 4 height 4
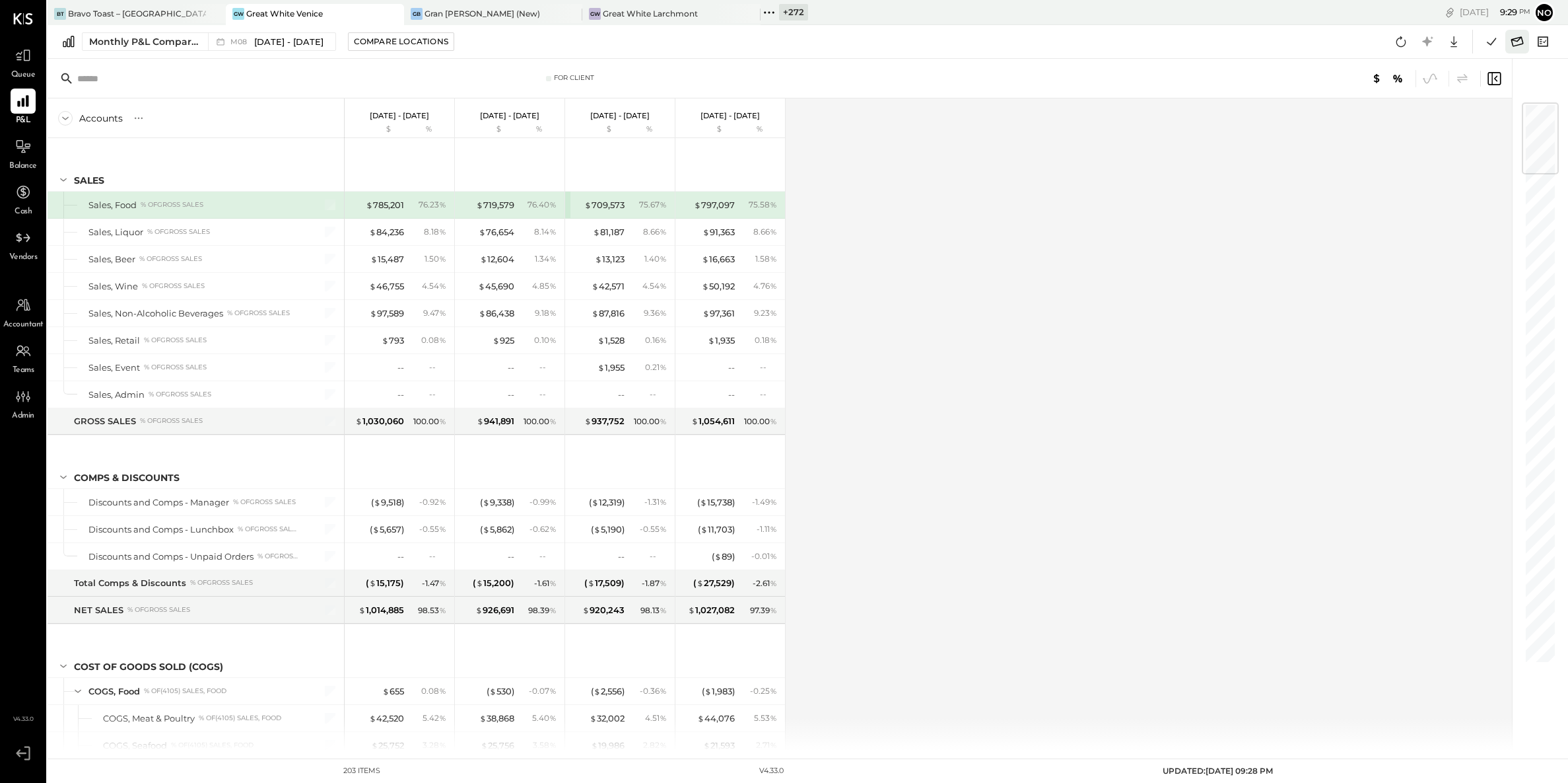
click at [1515, 40] on icon at bounding box center [1517, 41] width 17 height 17
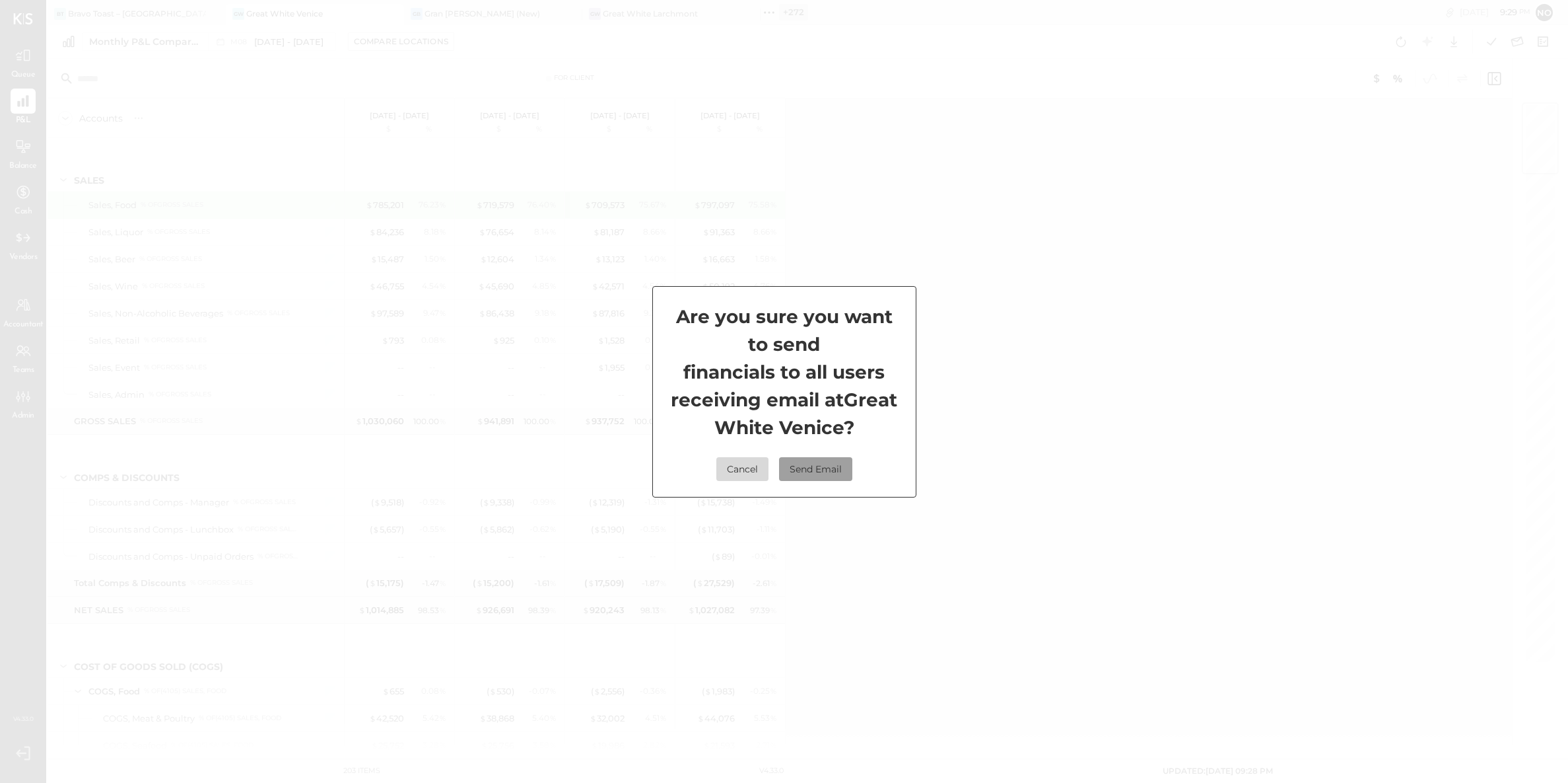
click at [809, 468] on button "Send Email" at bounding box center [816, 469] width 73 height 23
